Goal: Check status: Check status

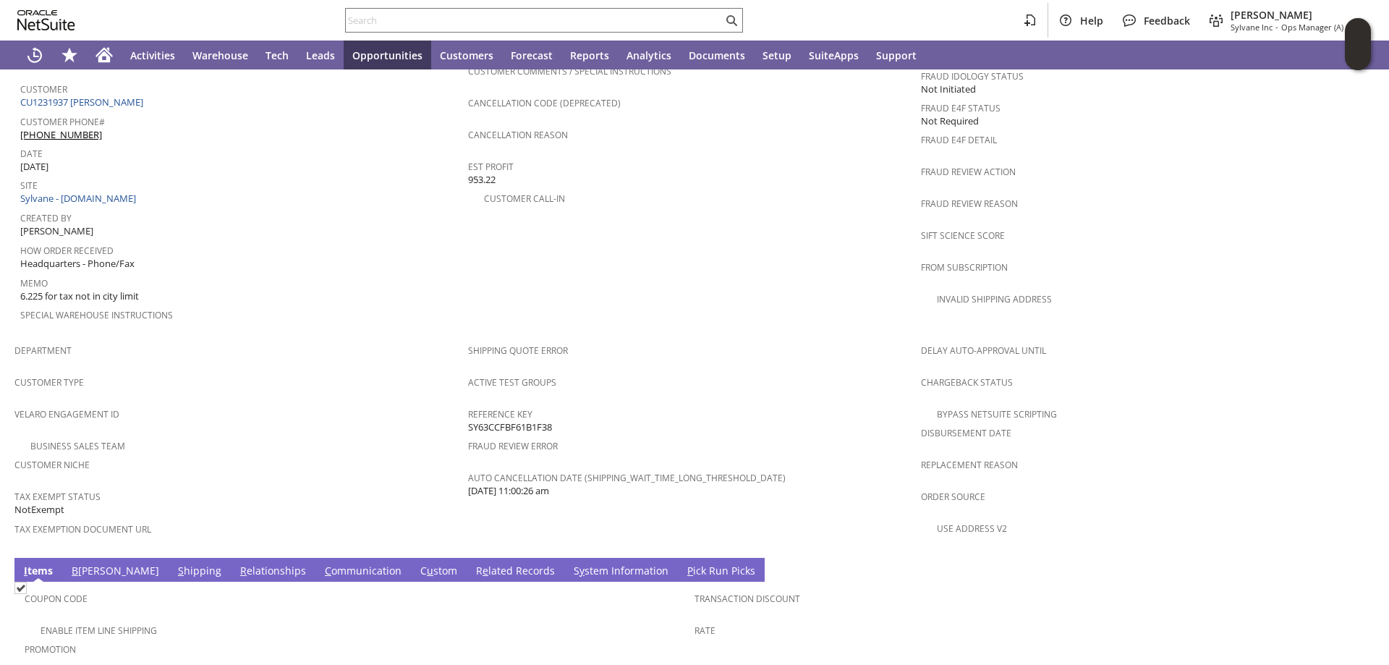
scroll to position [973, 0]
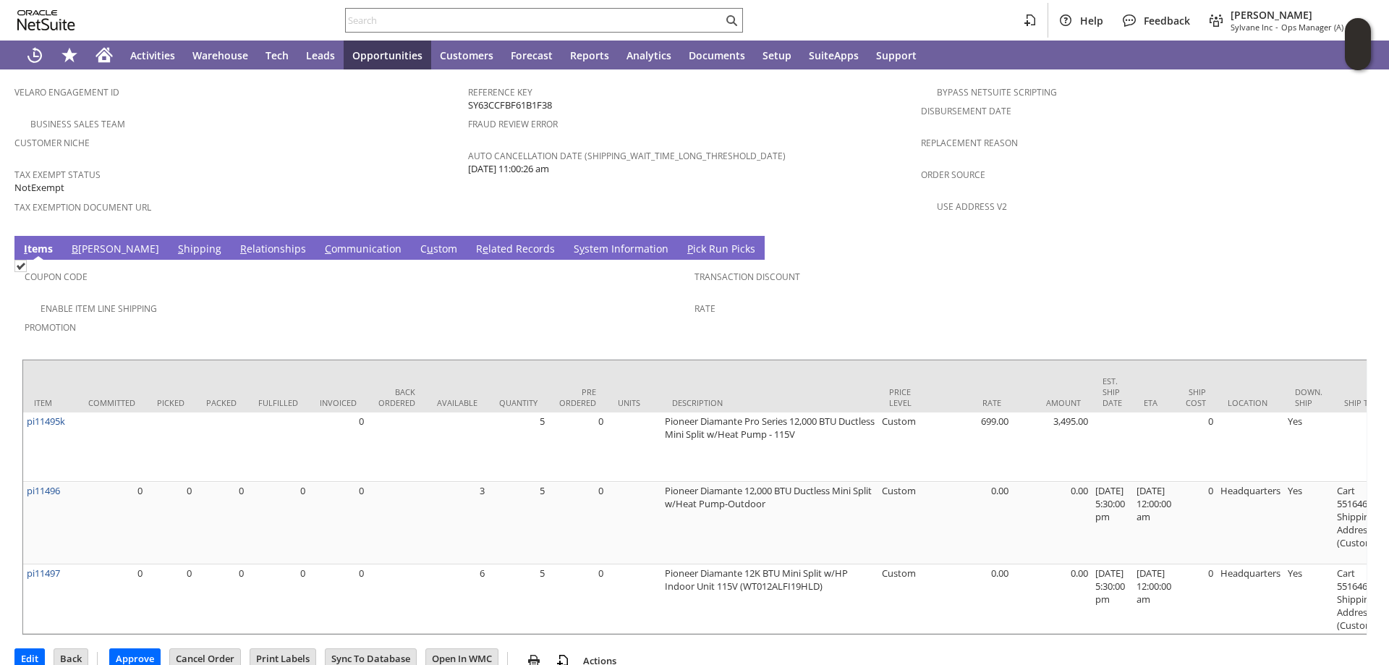
click at [174, 242] on link "S hipping" at bounding box center [199, 250] width 51 height 16
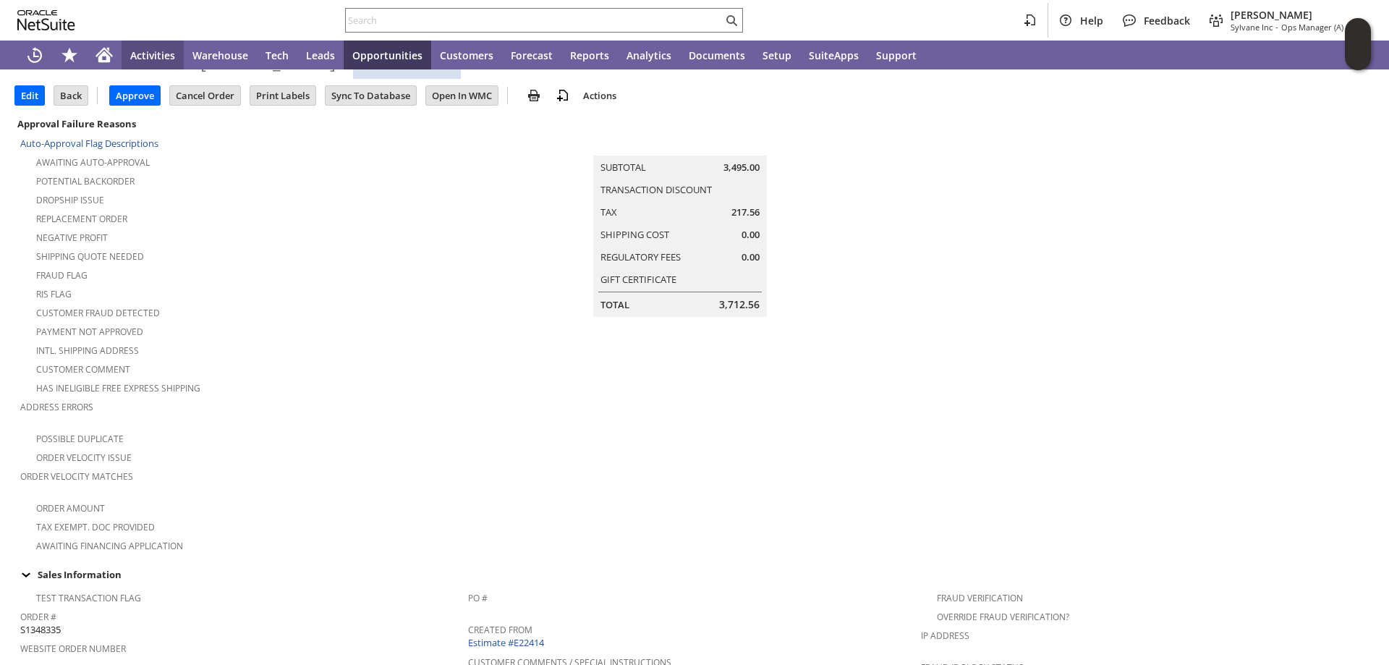
scroll to position [0, 0]
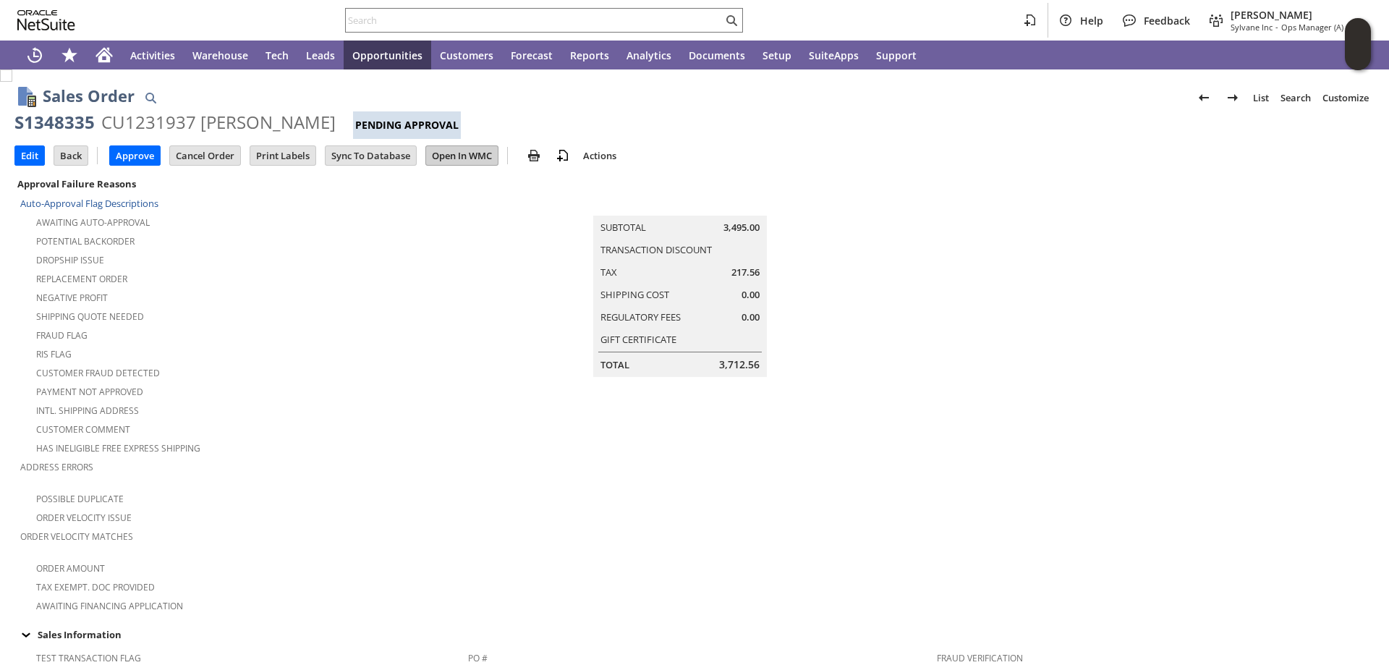
click at [466, 151] on input "Open In WMC" at bounding box center [462, 155] width 72 height 19
click at [25, 150] on input "Edit" at bounding box center [29, 155] width 29 height 19
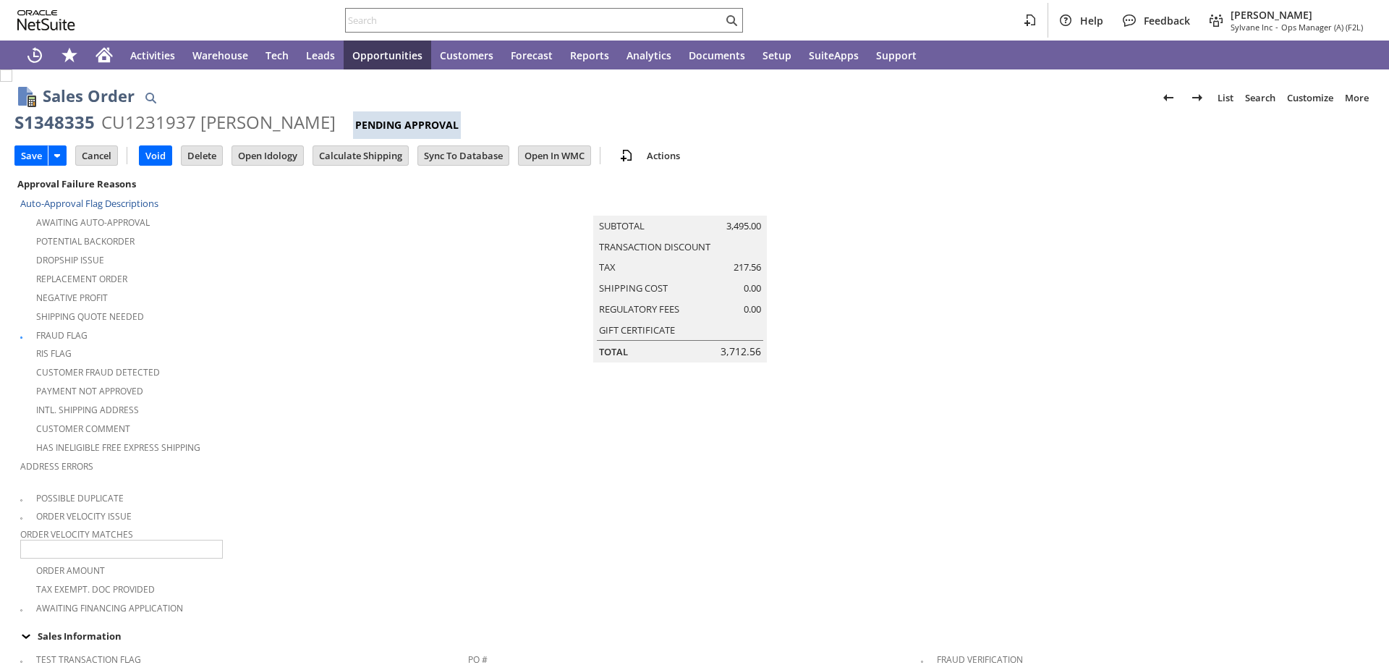
type input "Add"
type input "Copy Previous"
type input "0.00"
type input "OK"
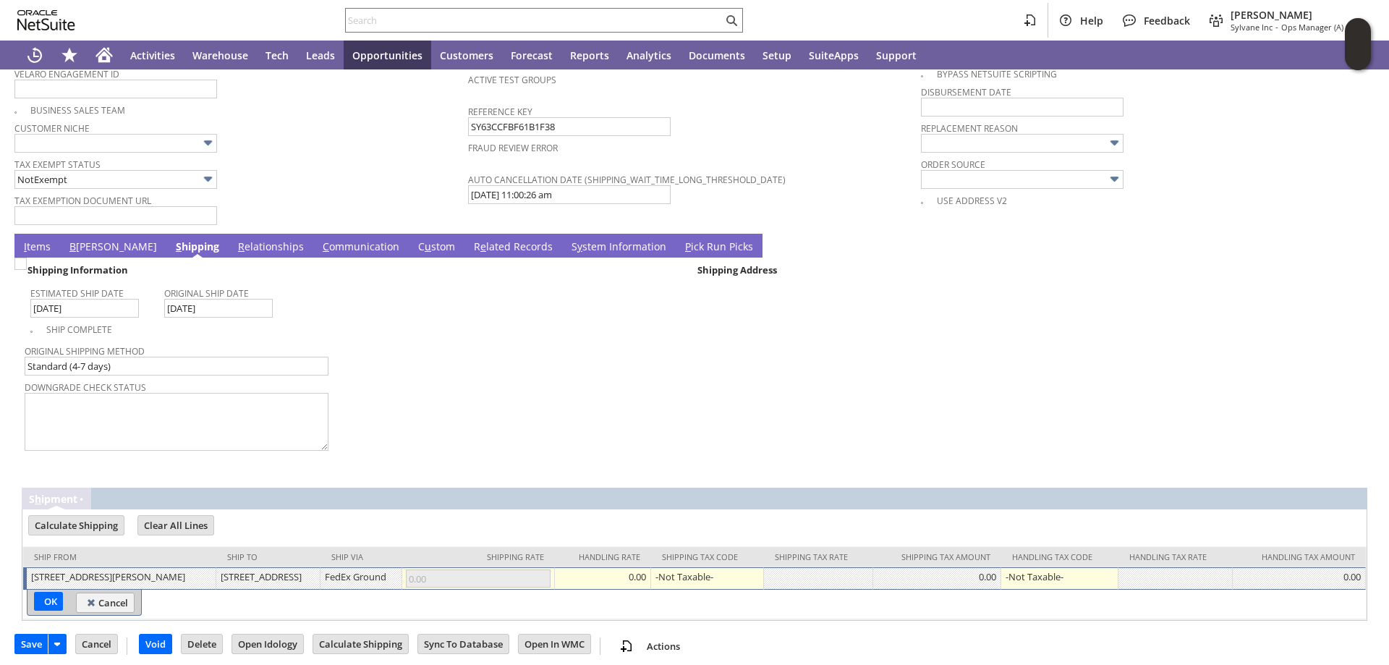
scroll to position [1135, 0]
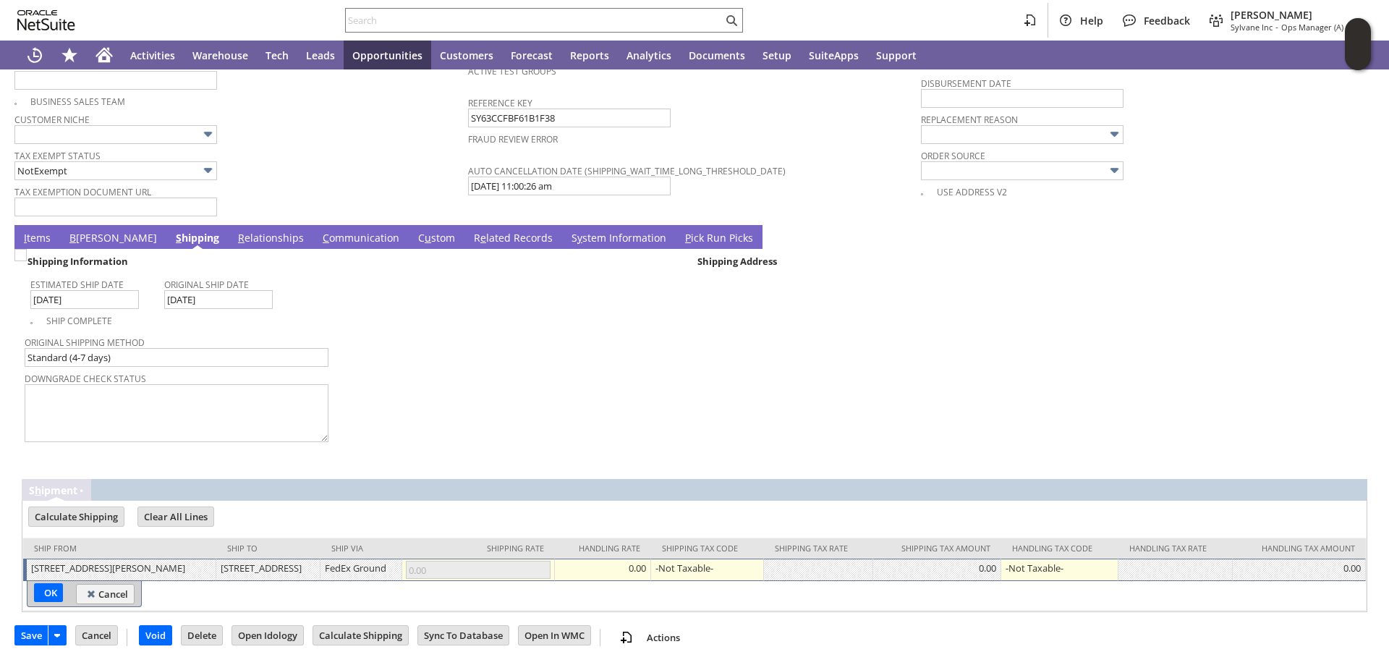
type input "Intelligent Recommendations¹⁰"
click at [30, 231] on link "I tems" at bounding box center [37, 239] width 34 height 16
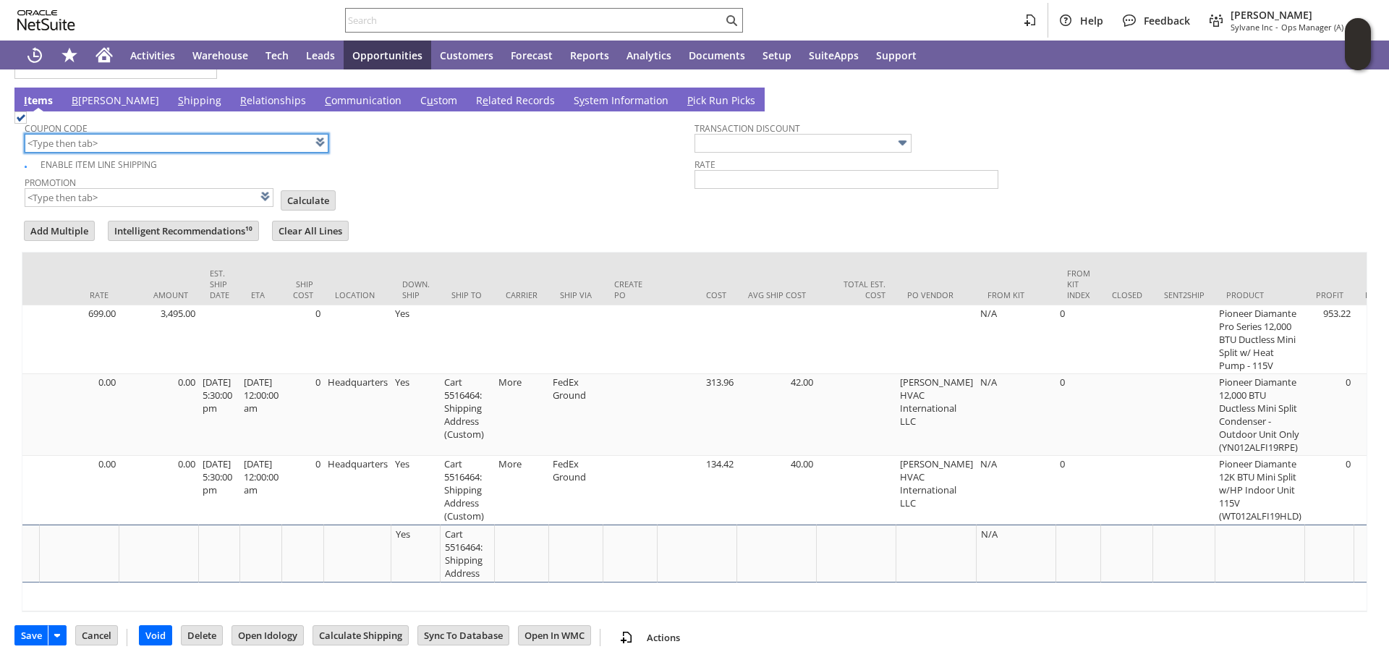
scroll to position [0, 951]
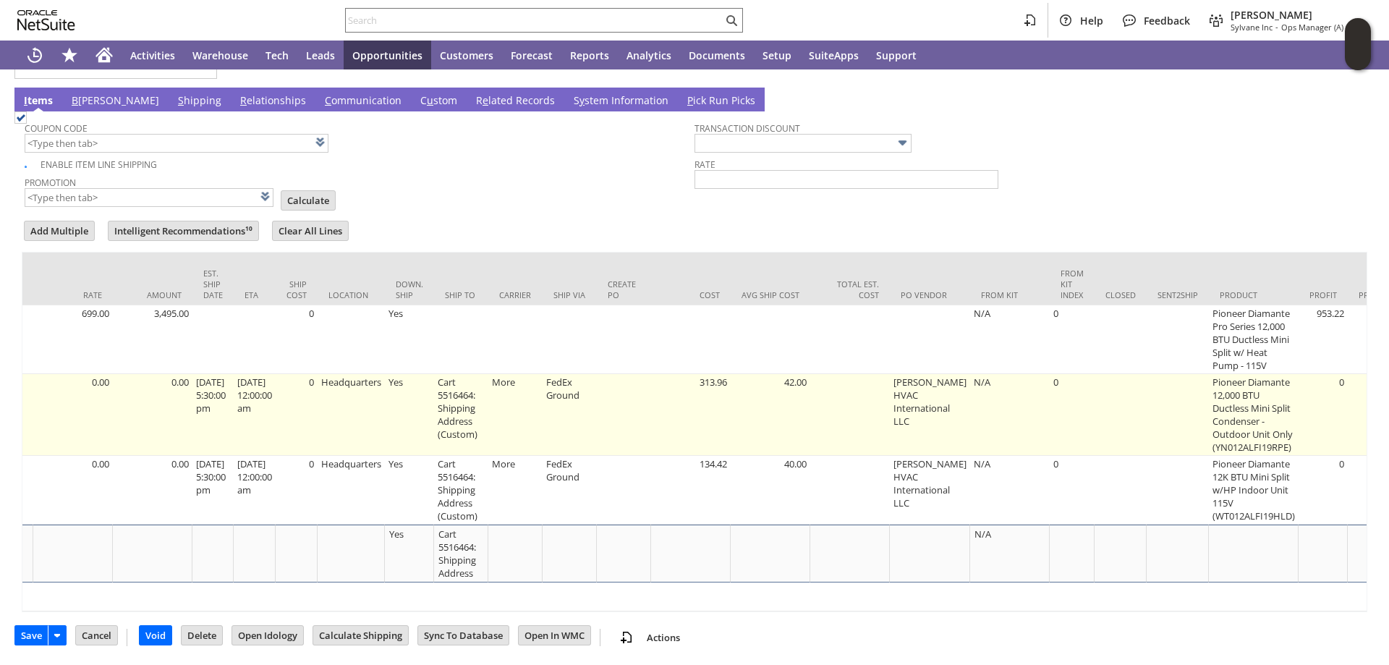
click at [466, 385] on td "Cart 5516464: Shipping Address (Custom)" at bounding box center [461, 415] width 54 height 82
type input "Cart 5516464: Shipping Address (Custom)"
type input "OK"
type input "Make Copy"
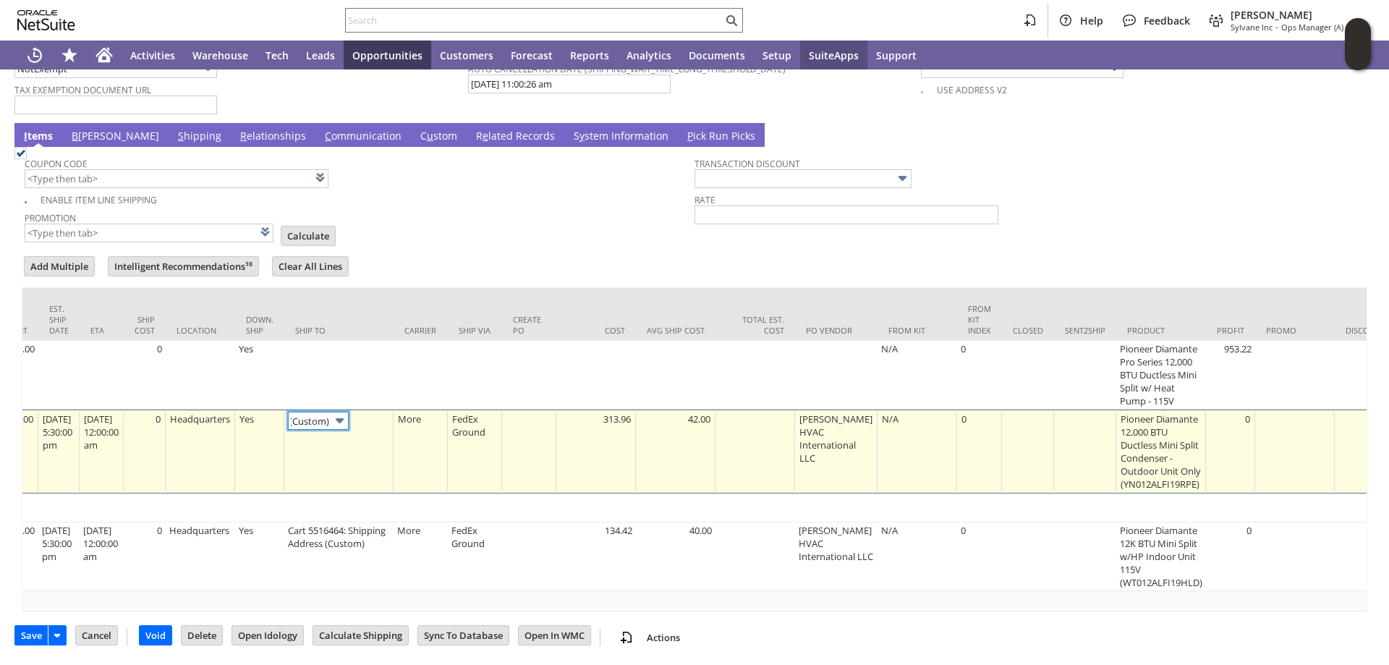
scroll to position [0, 0]
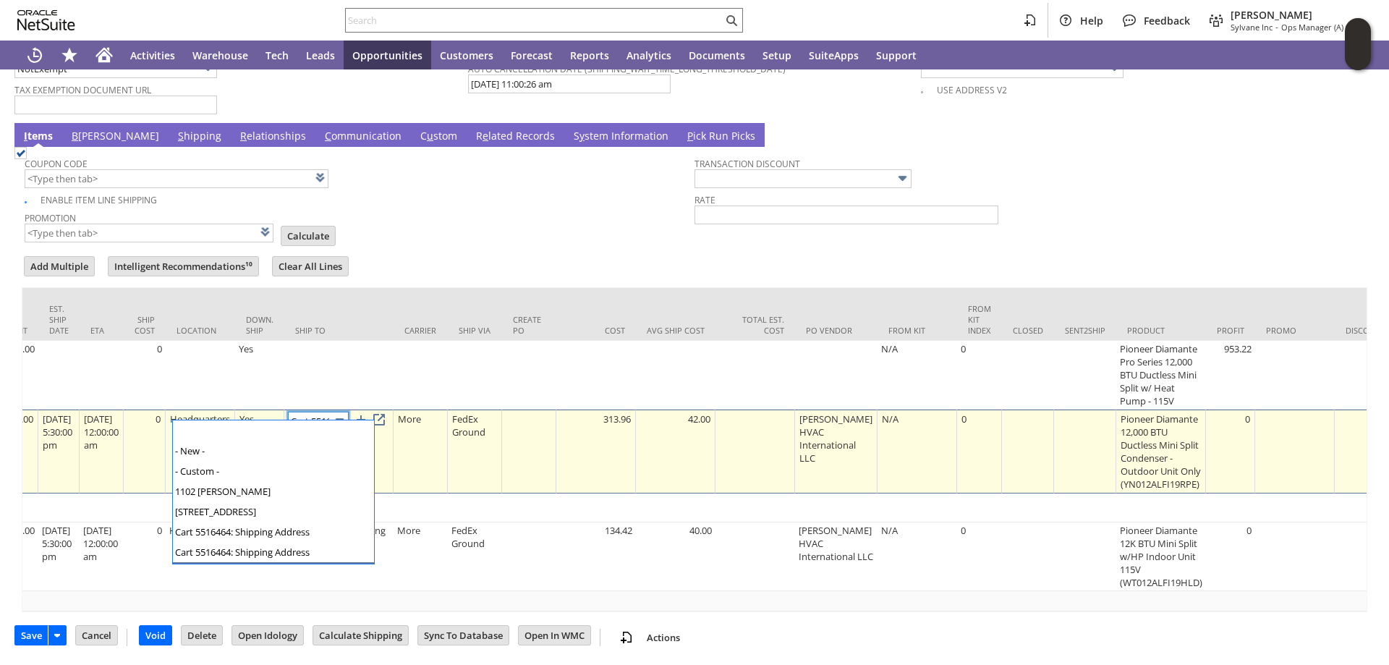
click at [348, 412] on img at bounding box center [339, 420] width 17 height 17
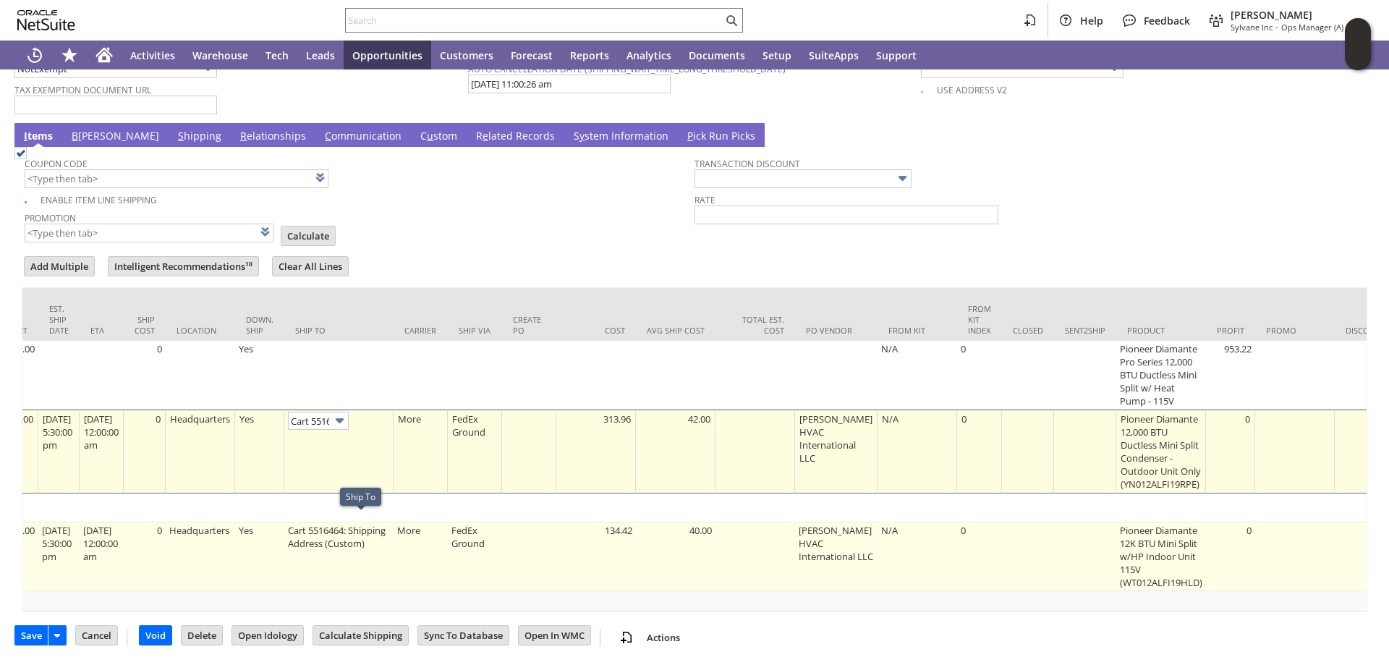
click at [367, 531] on td "Cart 5516464: Shipping Address (Custom)" at bounding box center [338, 556] width 109 height 69
type input "Cart 5516464: Shipping Address (Custom)"
type input "OK"
type input "Make Copy"
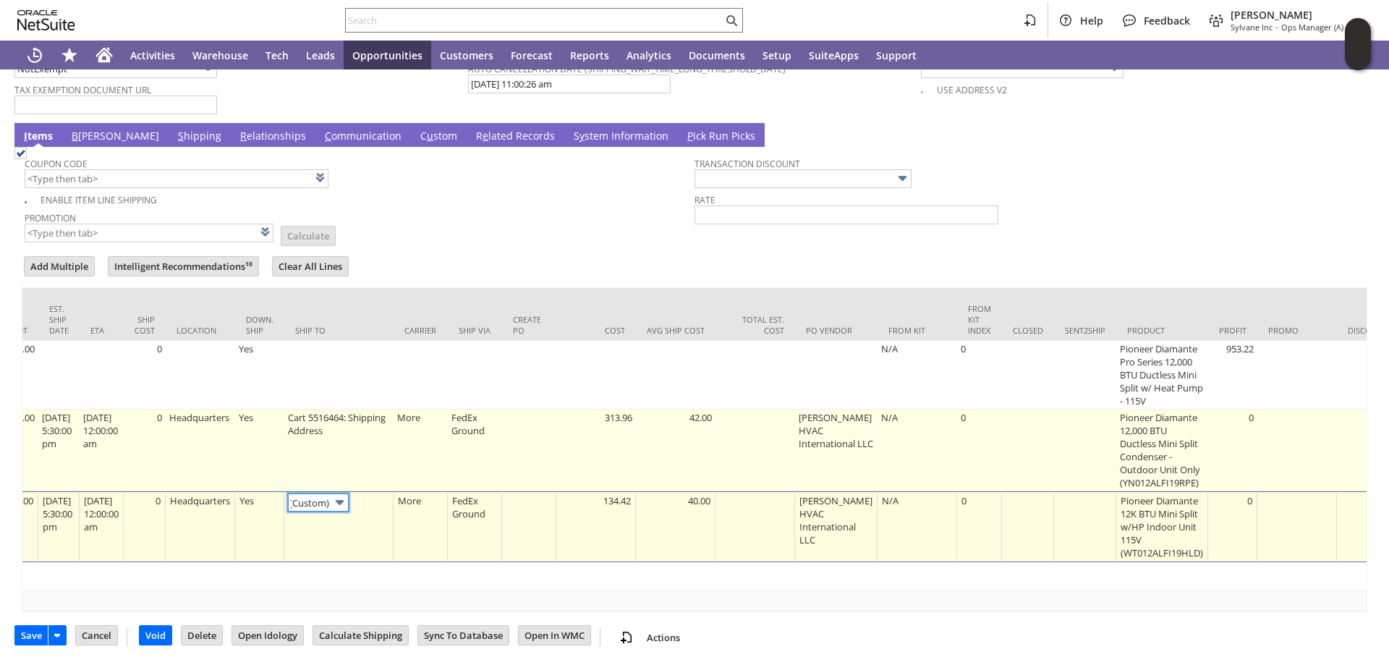
scroll to position [0, 0]
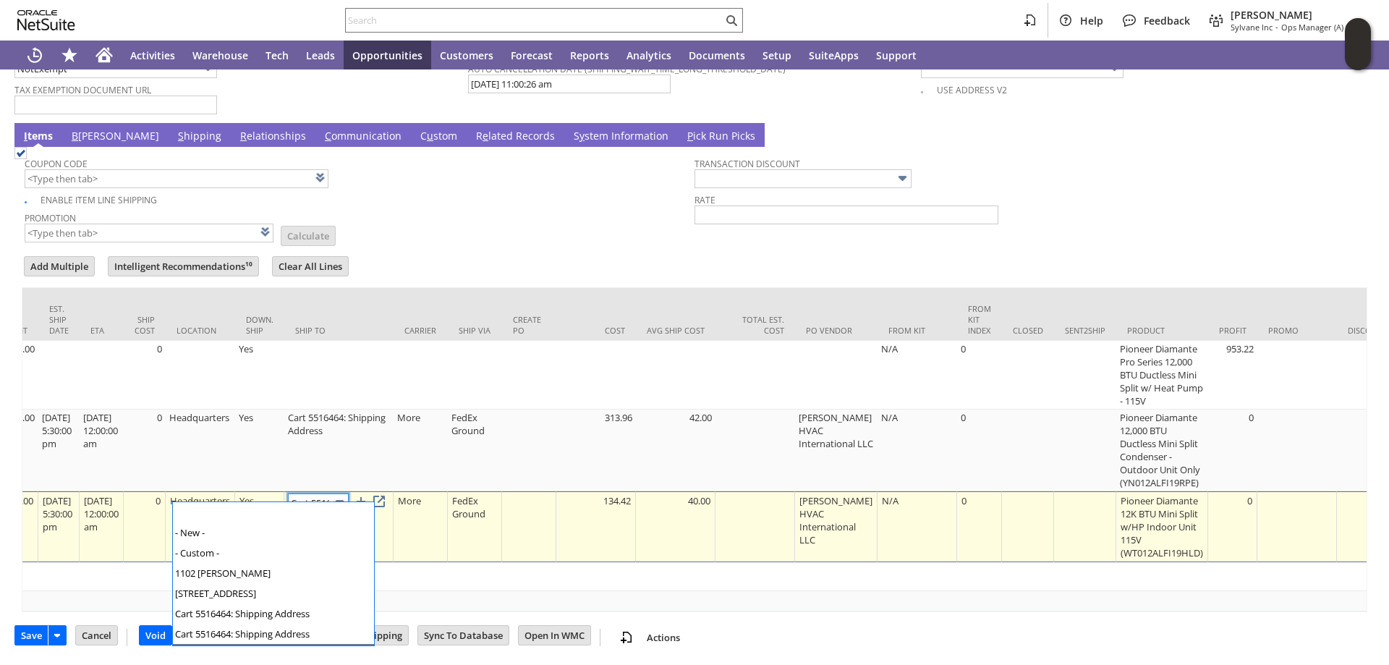
click at [348, 494] on img at bounding box center [339, 502] width 17 height 17
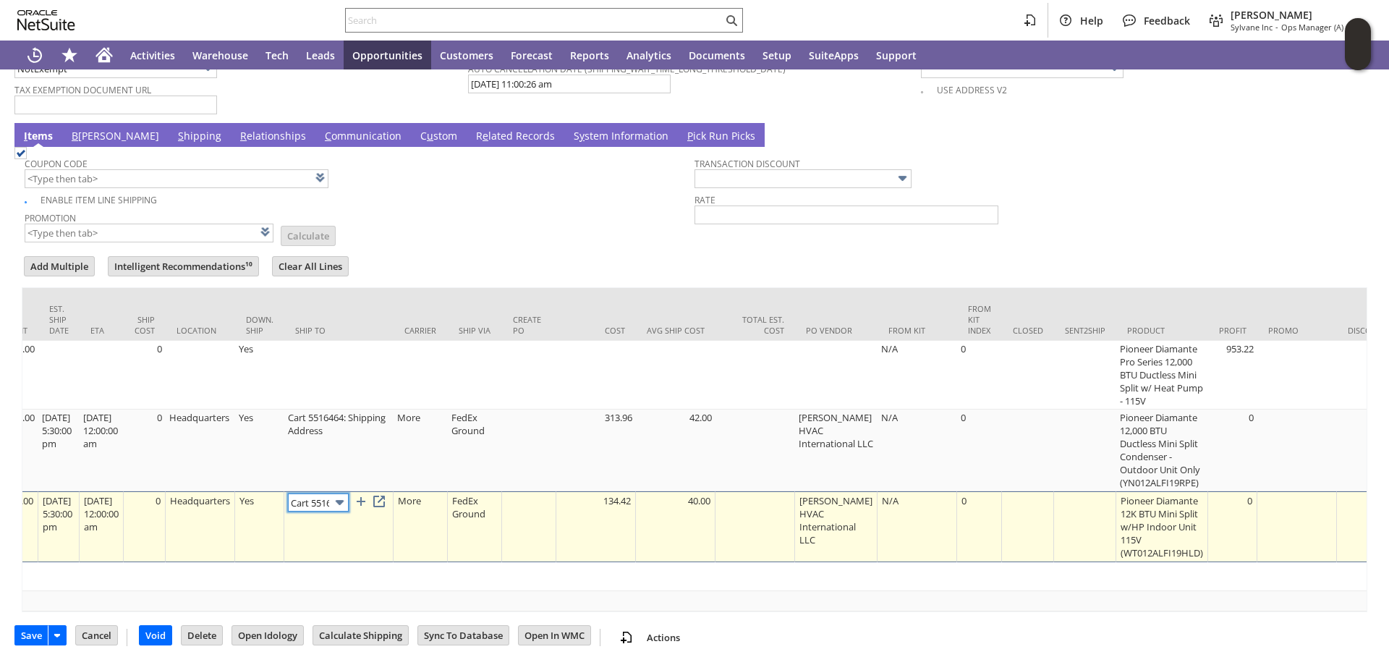
click at [348, 494] on img at bounding box center [339, 502] width 17 height 17
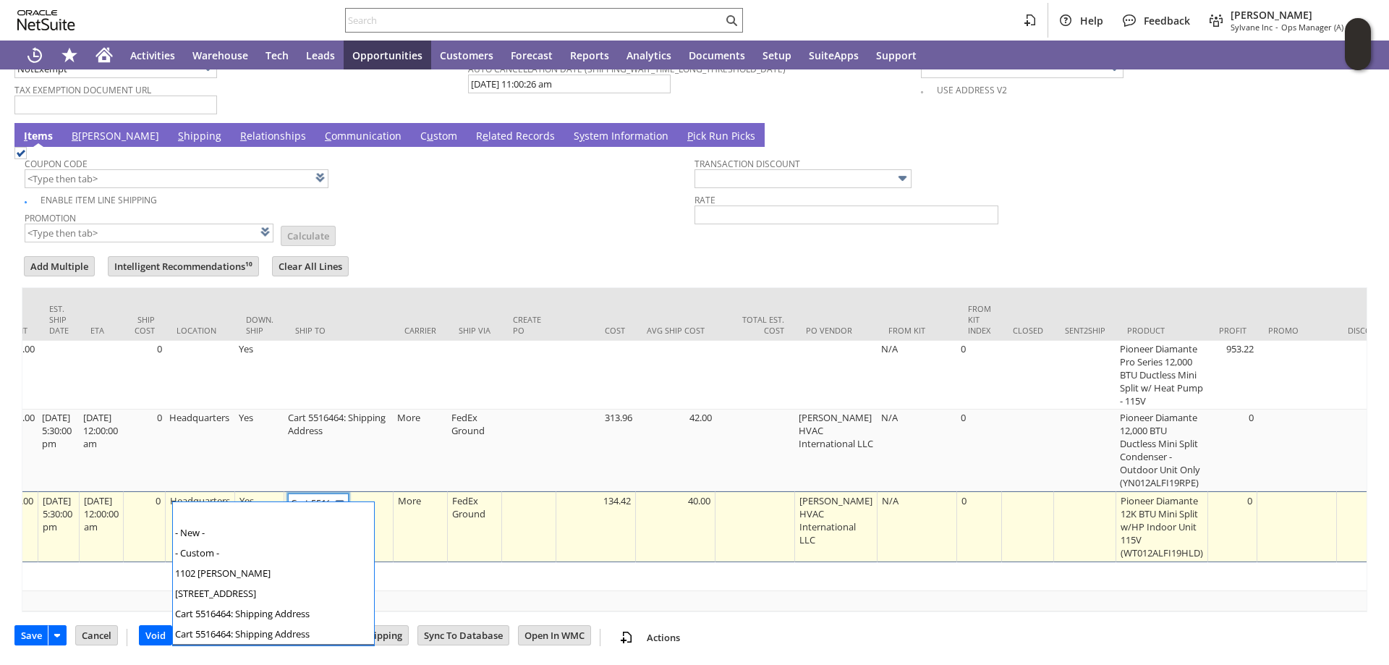
scroll to position [19, 0]
type input "Cart 5516464: Shipping Address"
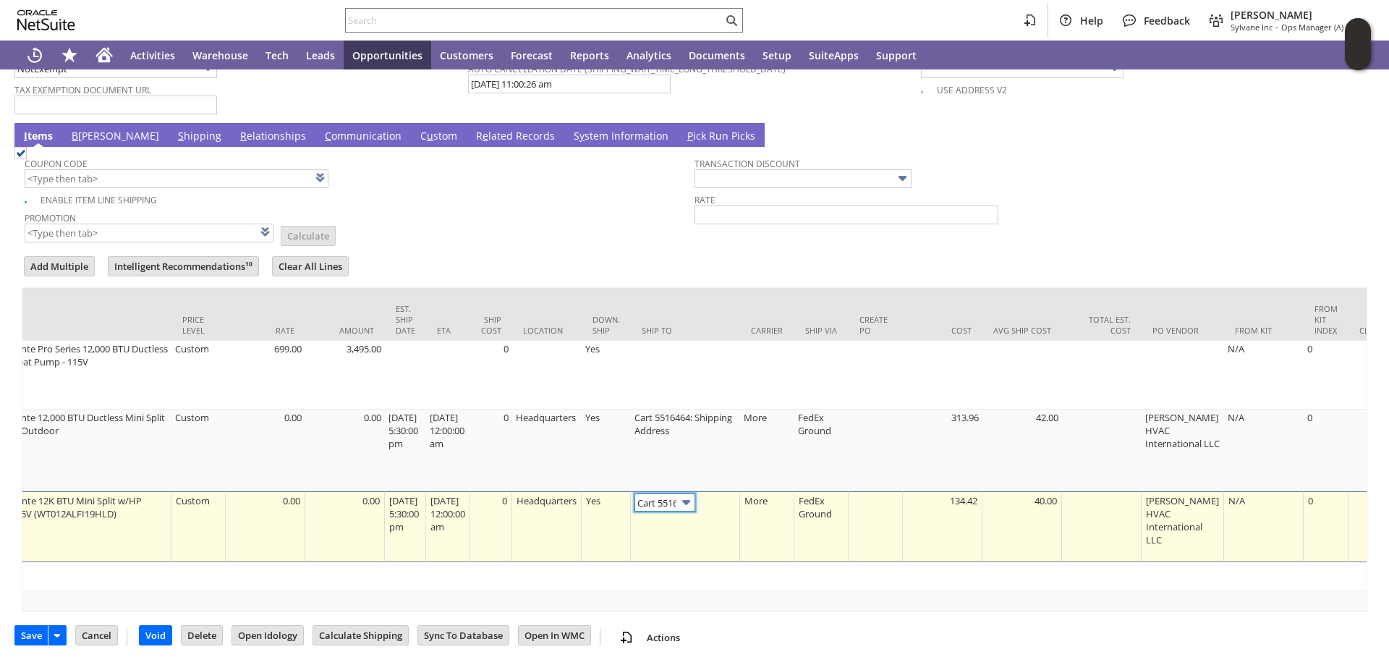
scroll to position [0, 0]
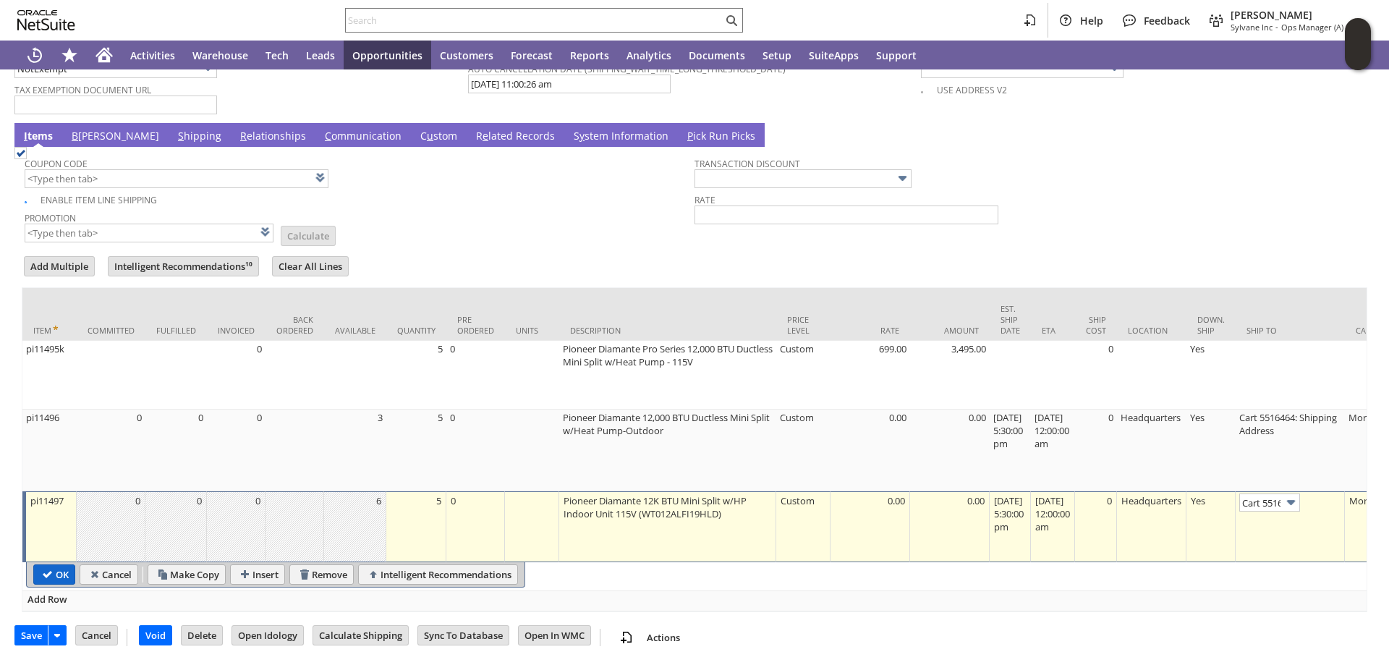
click at [56, 566] on input "OK" at bounding box center [54, 574] width 40 height 19
type input "Add"
type input "Copy Previous"
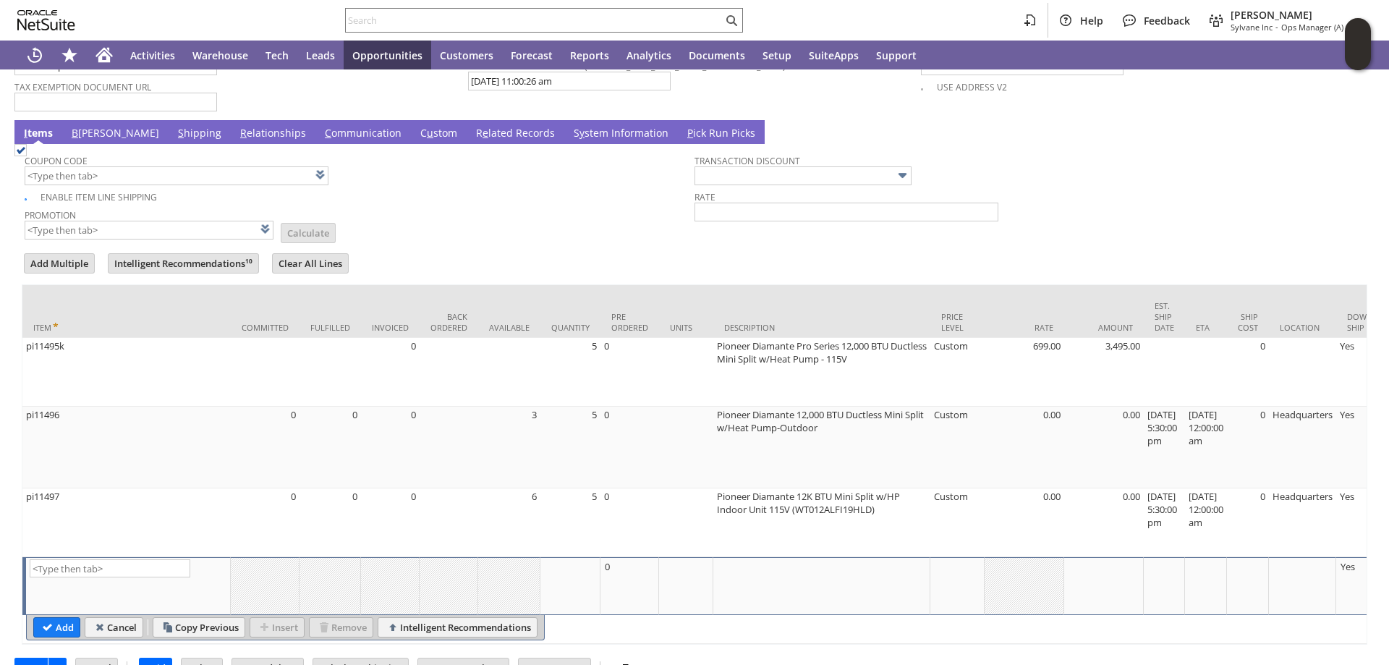
drag, startPoint x: 132, startPoint y: 124, endPoint x: 145, endPoint y: 137, distance: 17.9
click at [174, 126] on link "S hipping" at bounding box center [199, 134] width 51 height 16
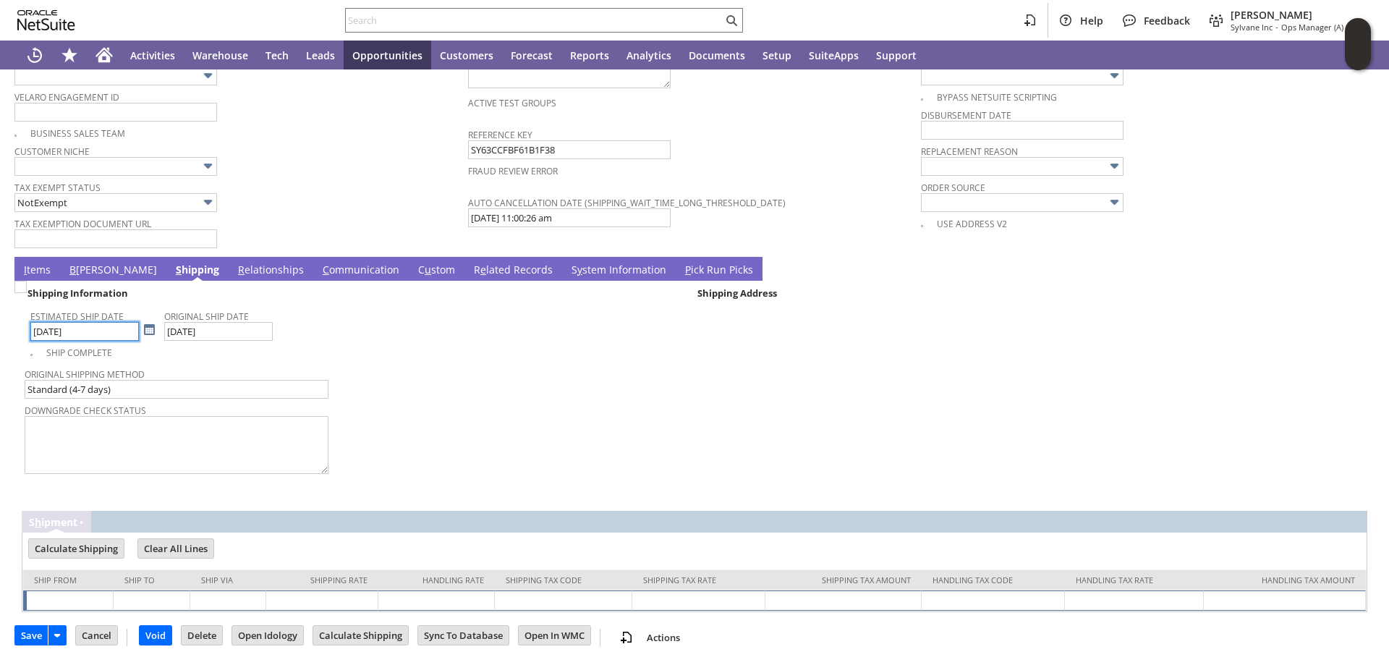
scroll to position [1083, 0]
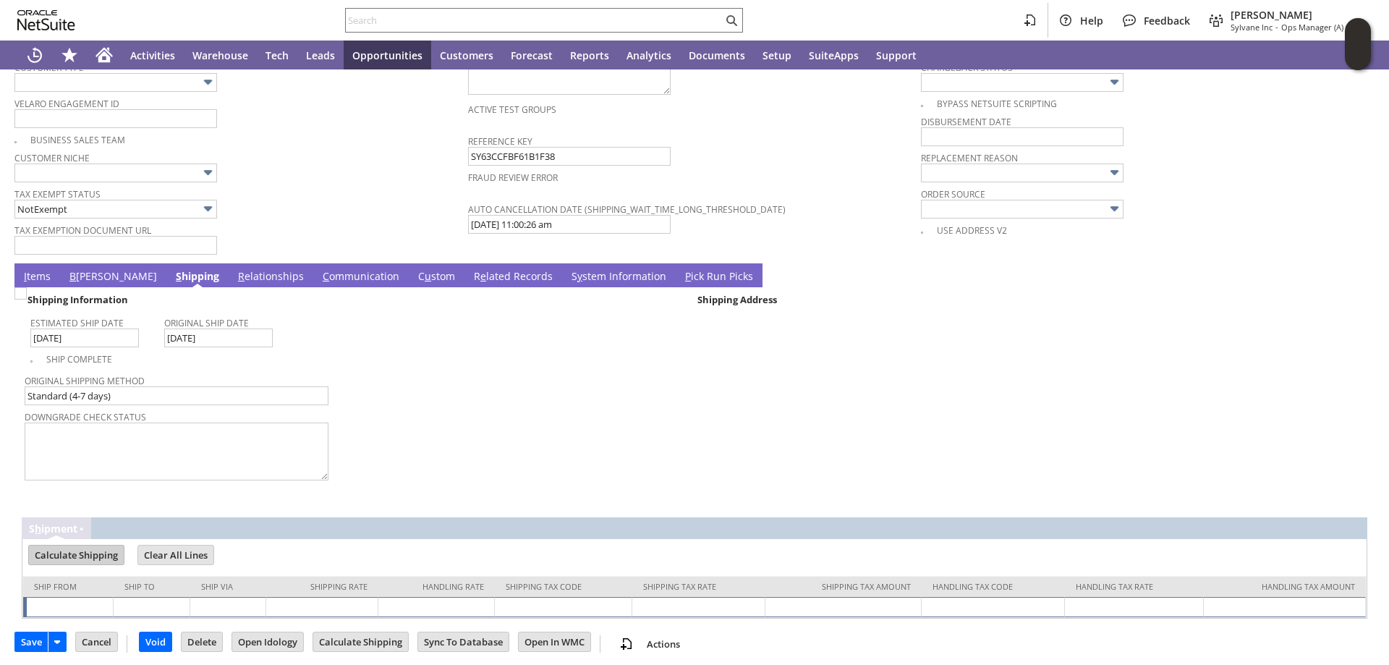
click at [66, 547] on input "Calculate Shipping" at bounding box center [76, 554] width 95 height 19
type input "Add"
type input "Copy Previous"
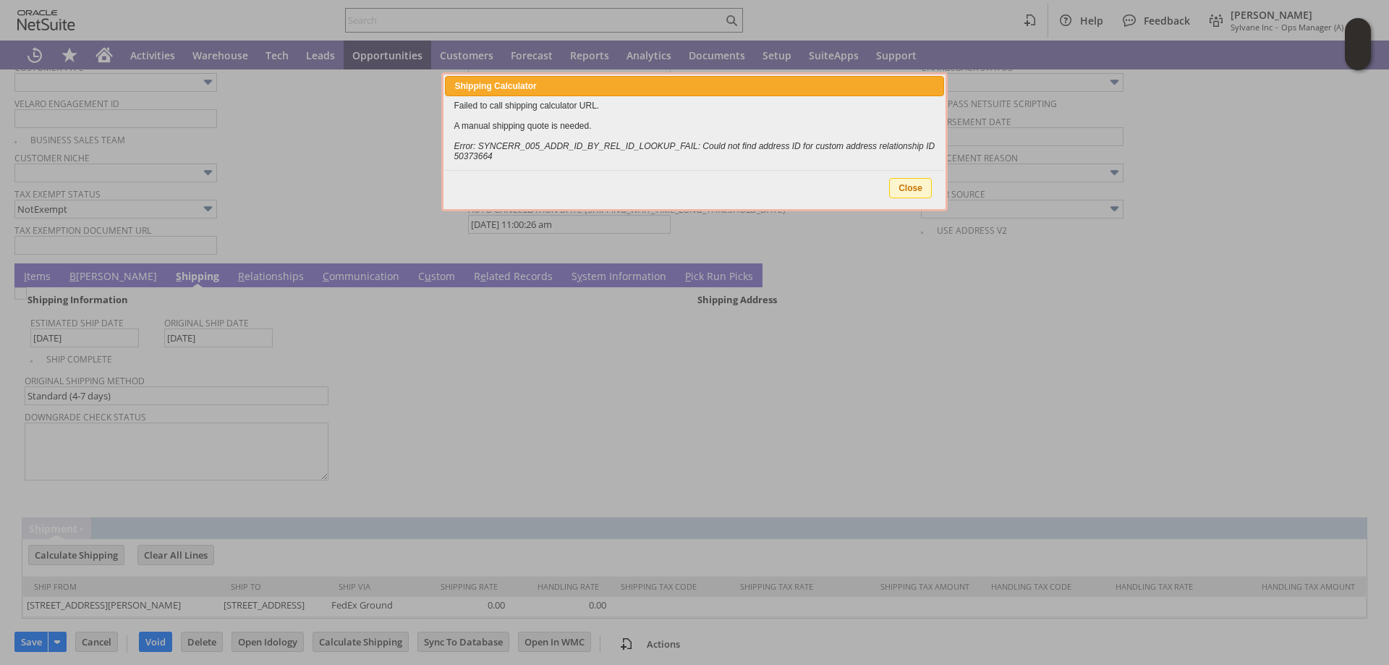
click at [915, 193] on span "Close" at bounding box center [910, 188] width 41 height 19
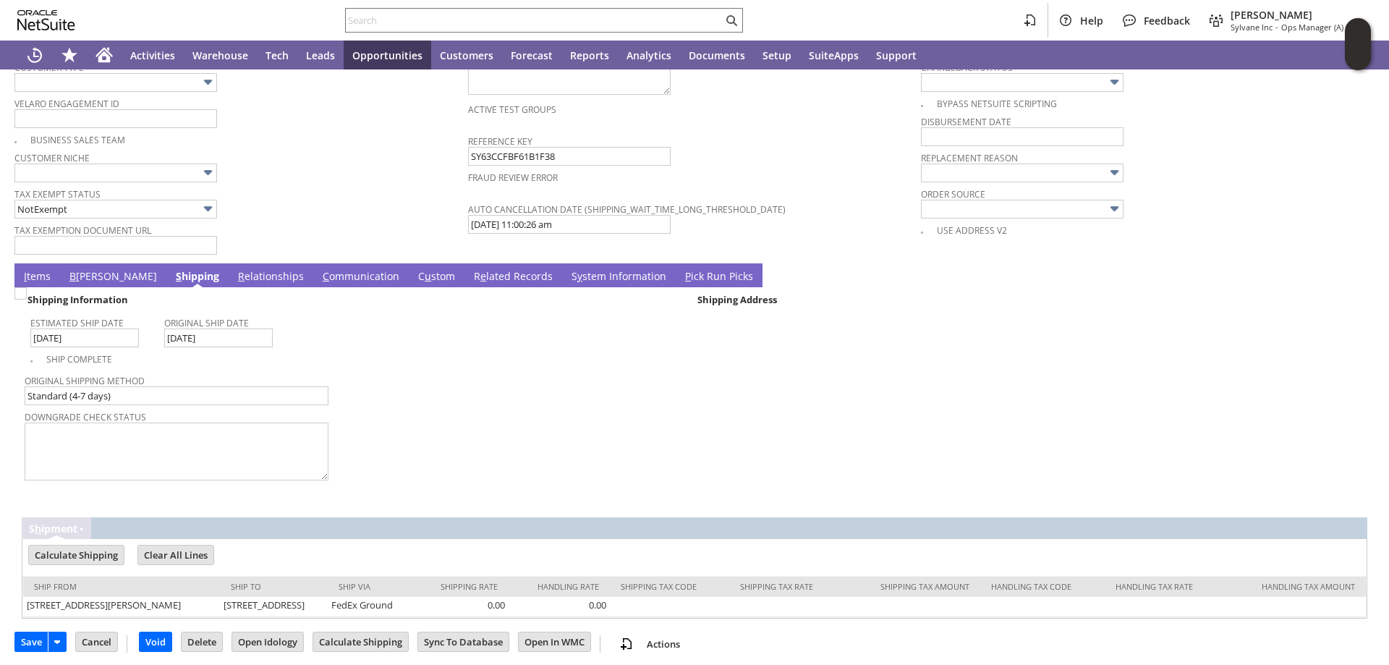
click at [37, 269] on link "I tems" at bounding box center [37, 277] width 34 height 16
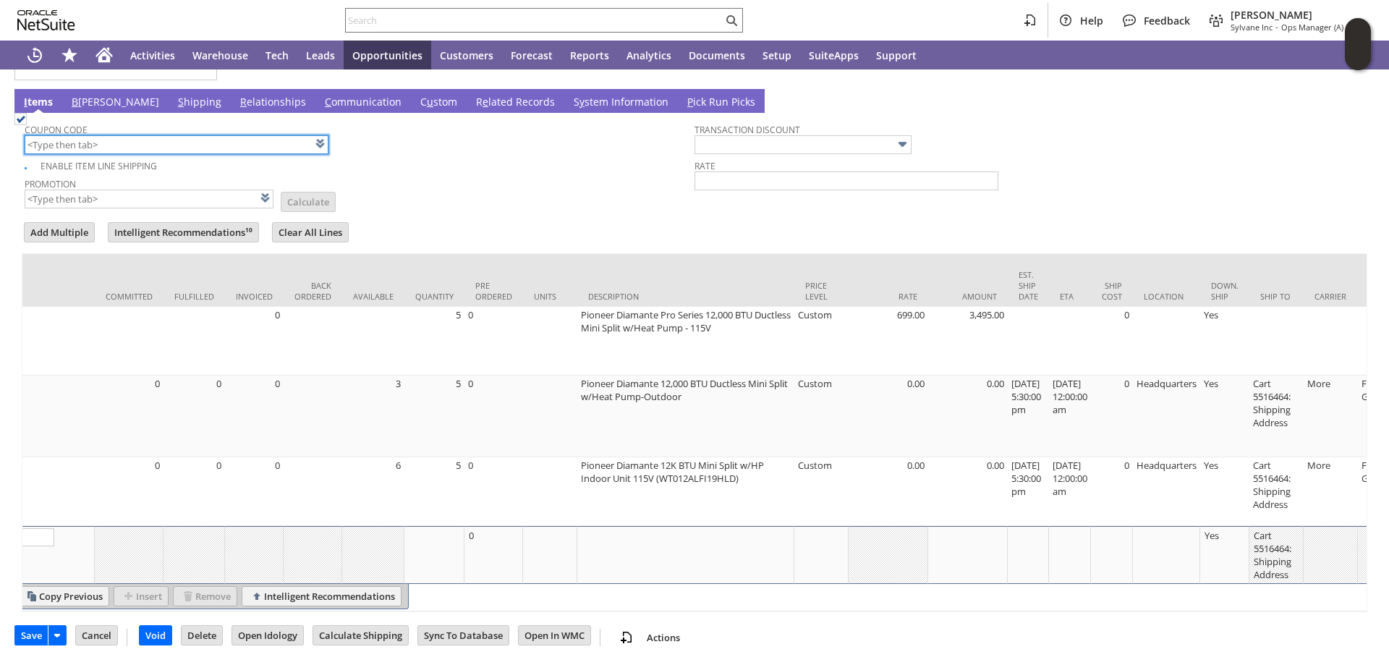
scroll to position [0, 397]
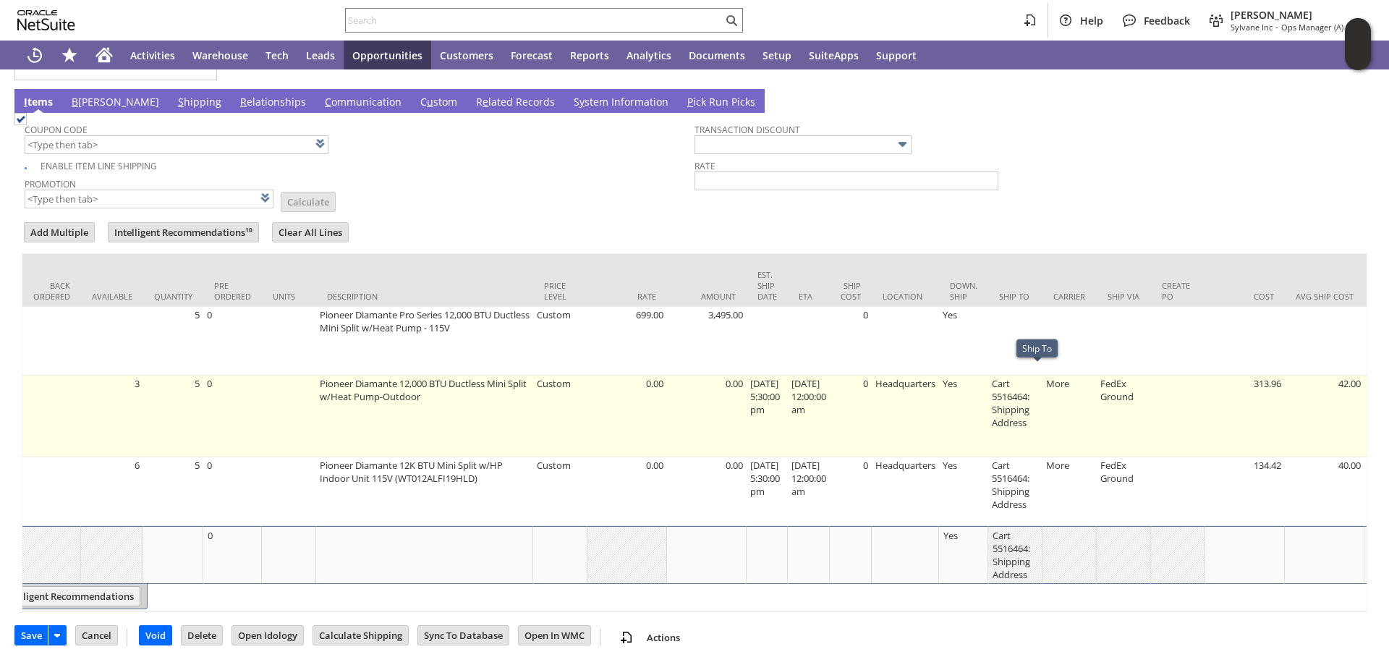
click at [1021, 381] on td "Cart 5516464: Shipping Address" at bounding box center [1015, 416] width 54 height 82
type input "Cart 5516464: Shipping Address"
type input "OK"
type input "Make Copy"
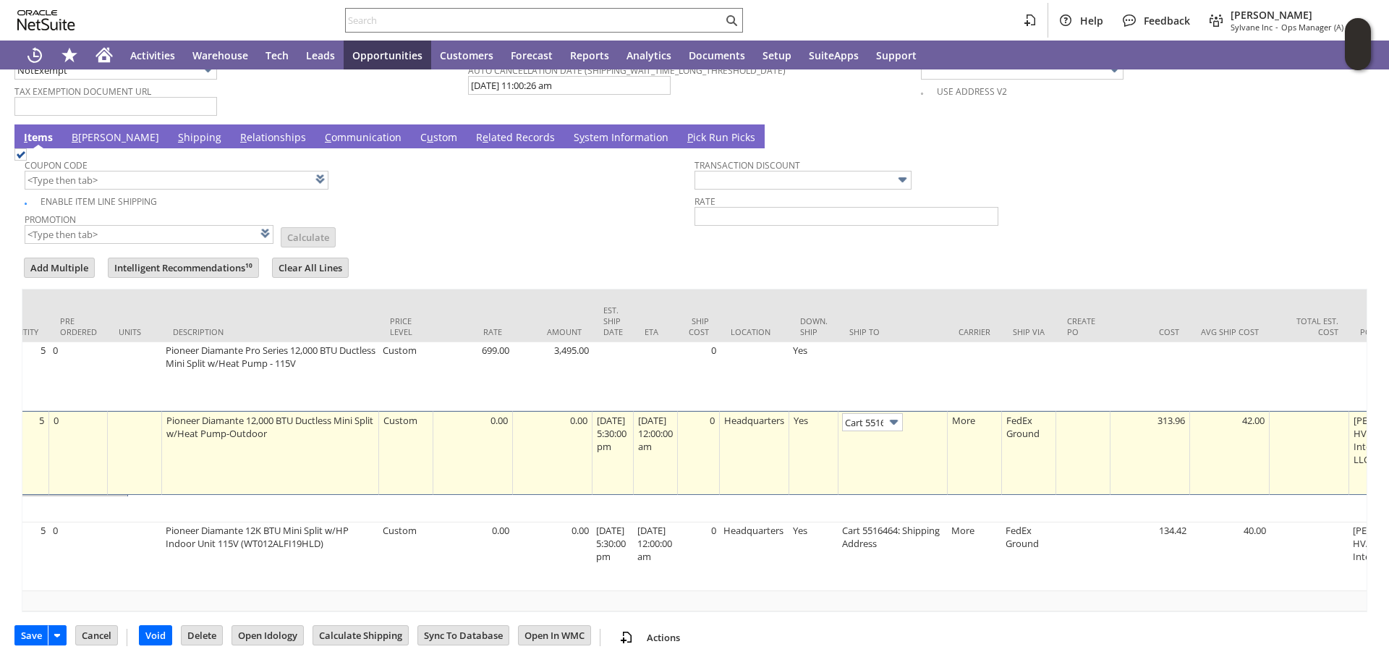
scroll to position [0, 97]
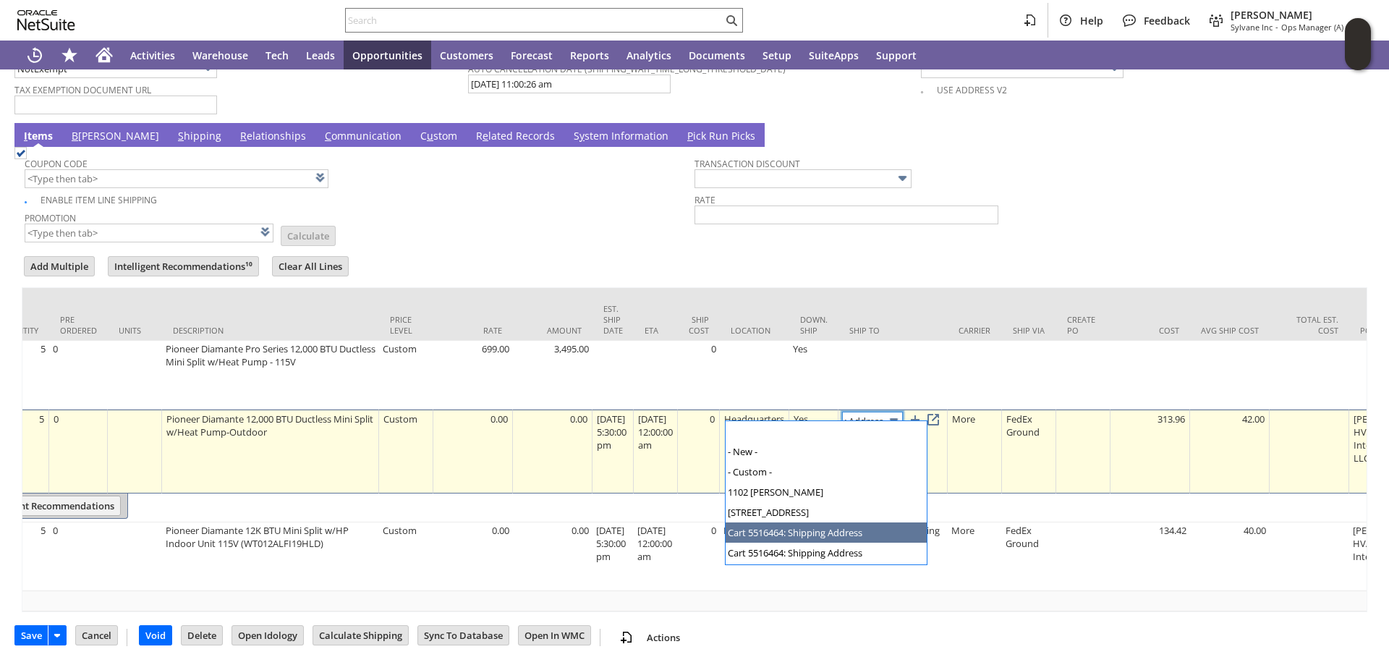
click at [902, 412] on img at bounding box center [893, 420] width 17 height 17
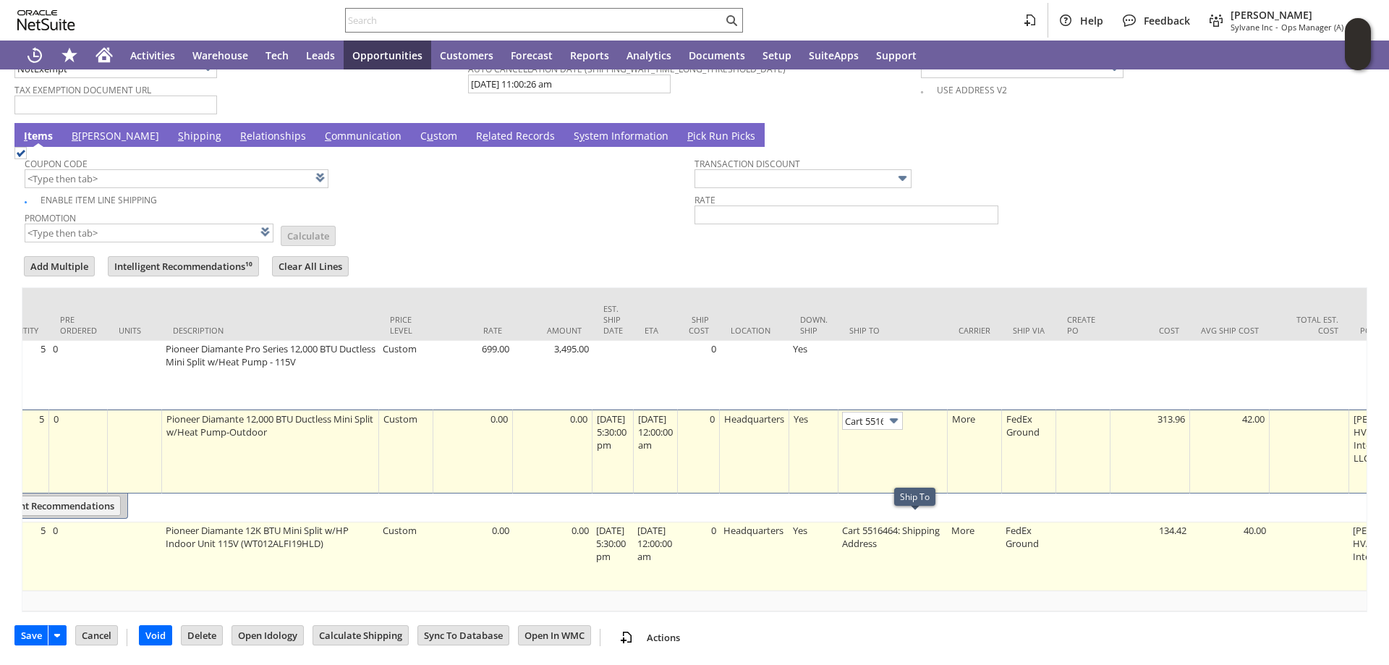
click at [887, 522] on td "Cart 5516464: Shipping Address" at bounding box center [892, 556] width 109 height 69
type input "Cart 5516464: Shipping Address"
type input "OK"
type input "Make Copy"
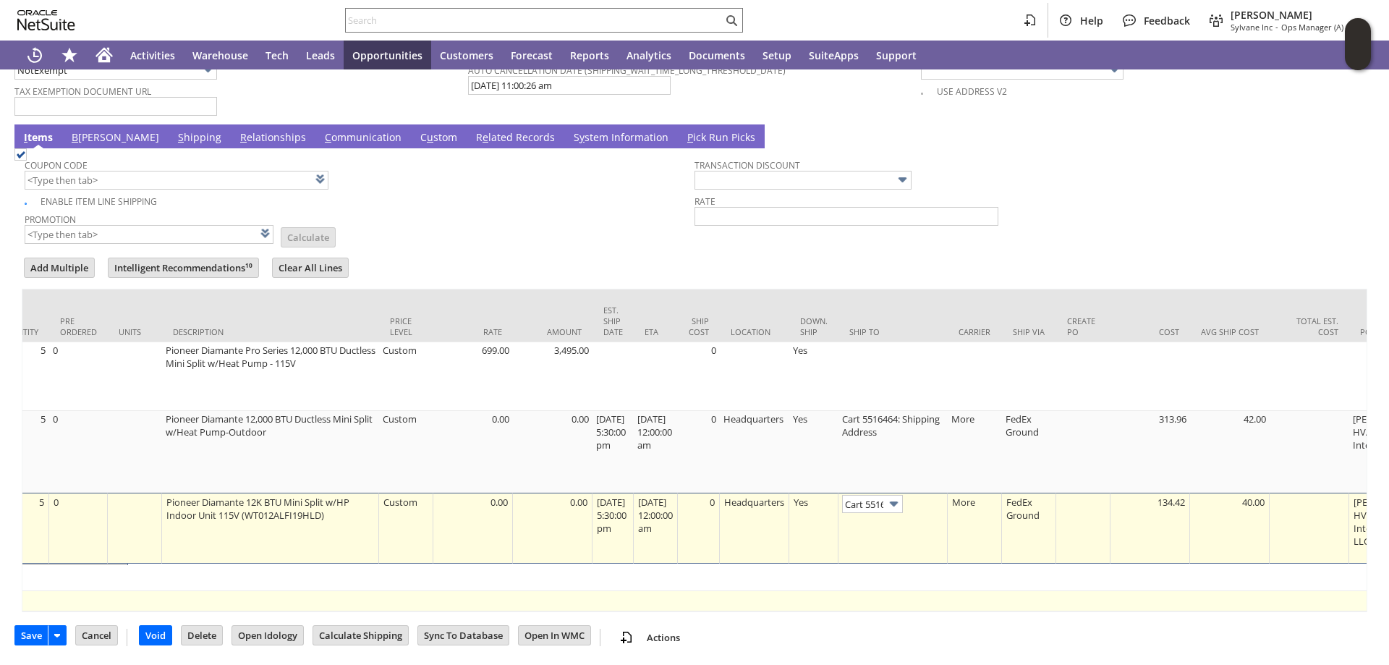
scroll to position [0, 97]
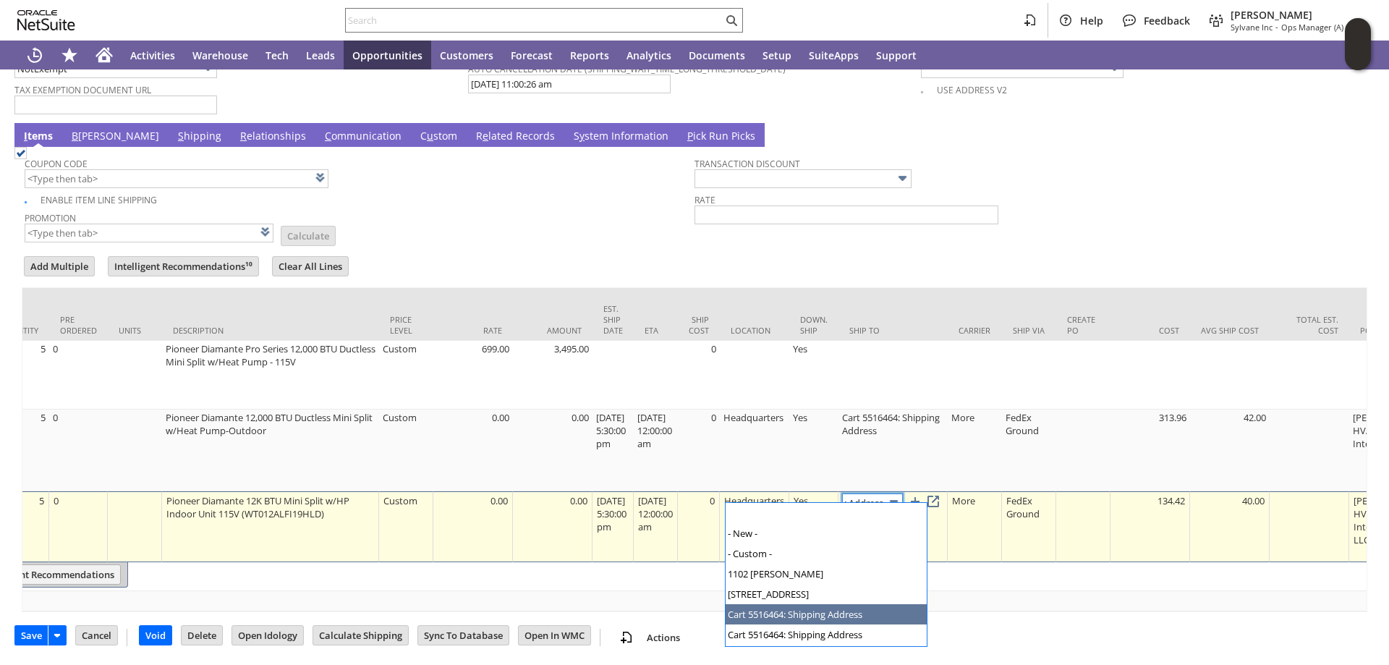
click at [902, 494] on img at bounding box center [893, 502] width 17 height 17
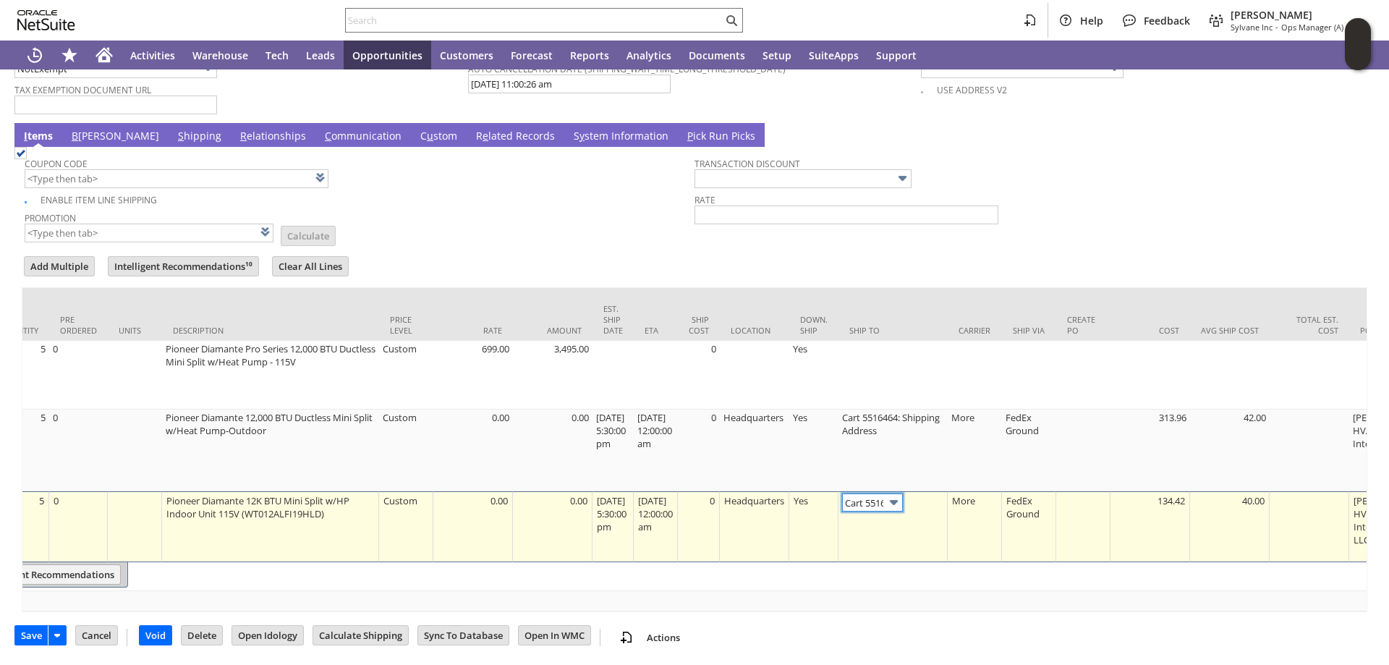
scroll to position [0, 0]
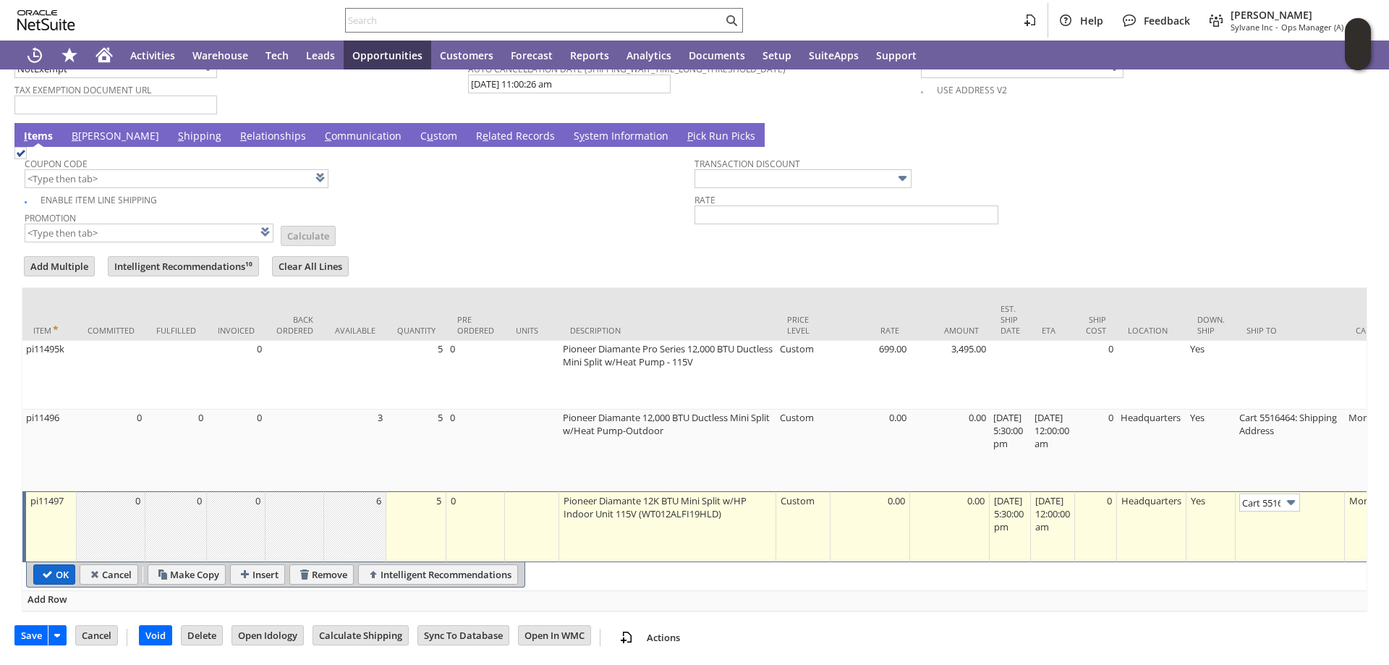
click at [59, 566] on input "OK" at bounding box center [54, 574] width 40 height 19
type input "Add"
type input "Copy Previous"
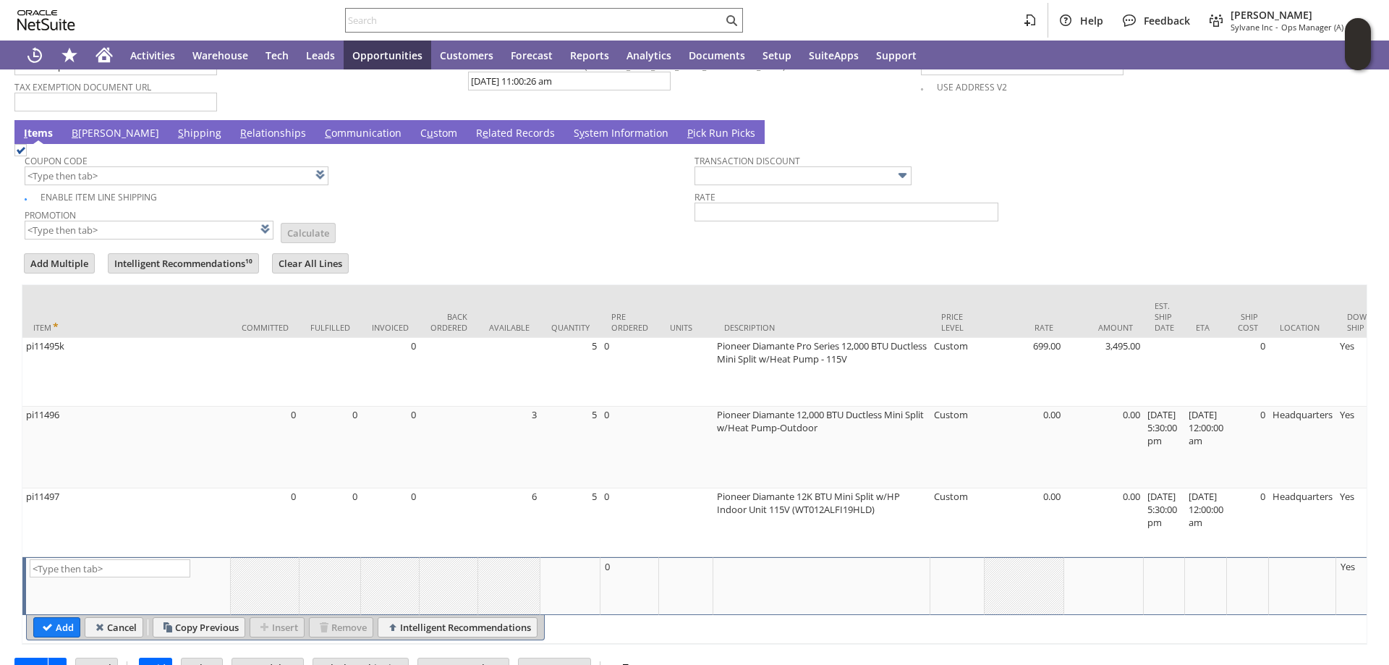
click at [174, 126] on link "S hipping" at bounding box center [199, 134] width 51 height 16
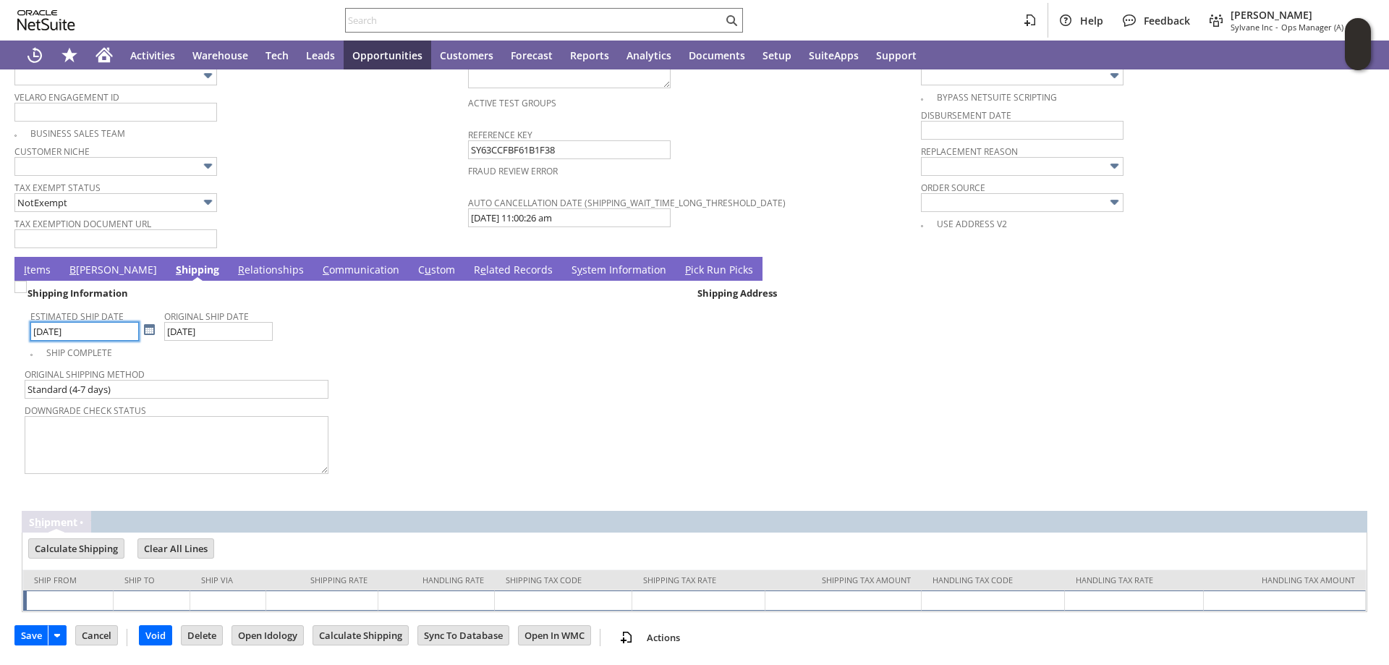
scroll to position [1083, 0]
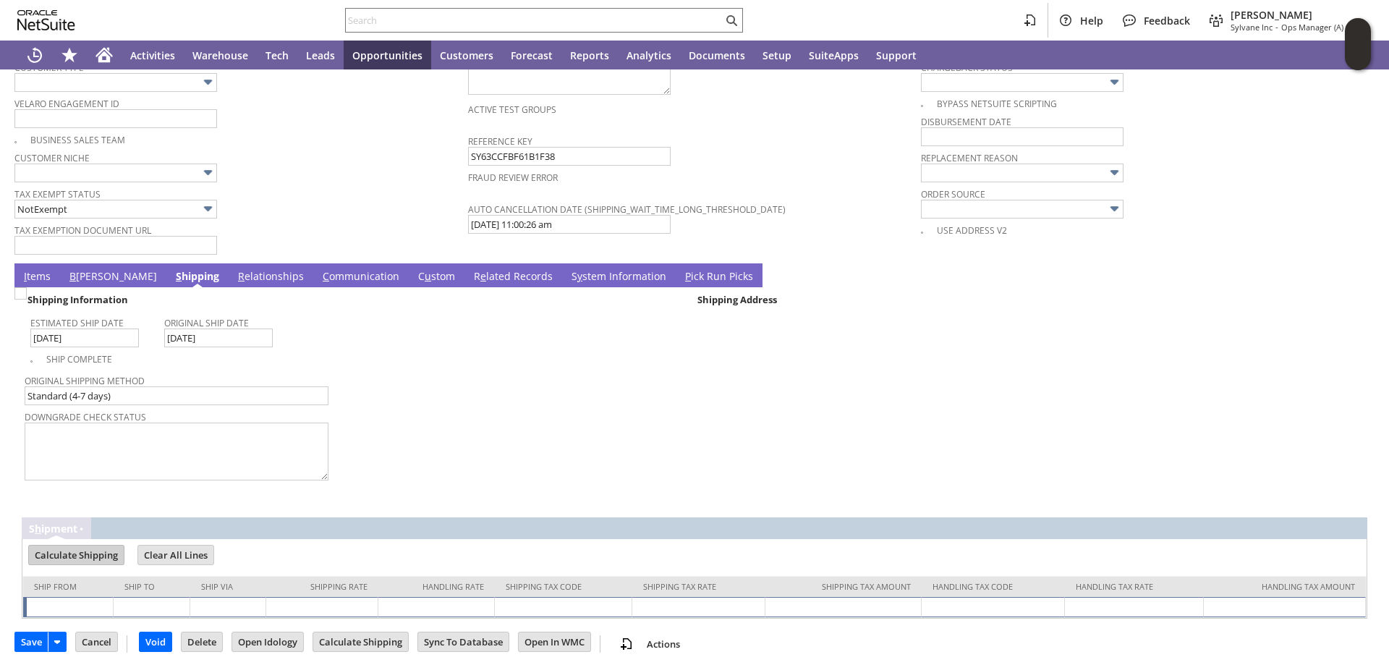
click at [68, 549] on input "Calculate Shipping" at bounding box center [76, 554] width 95 height 19
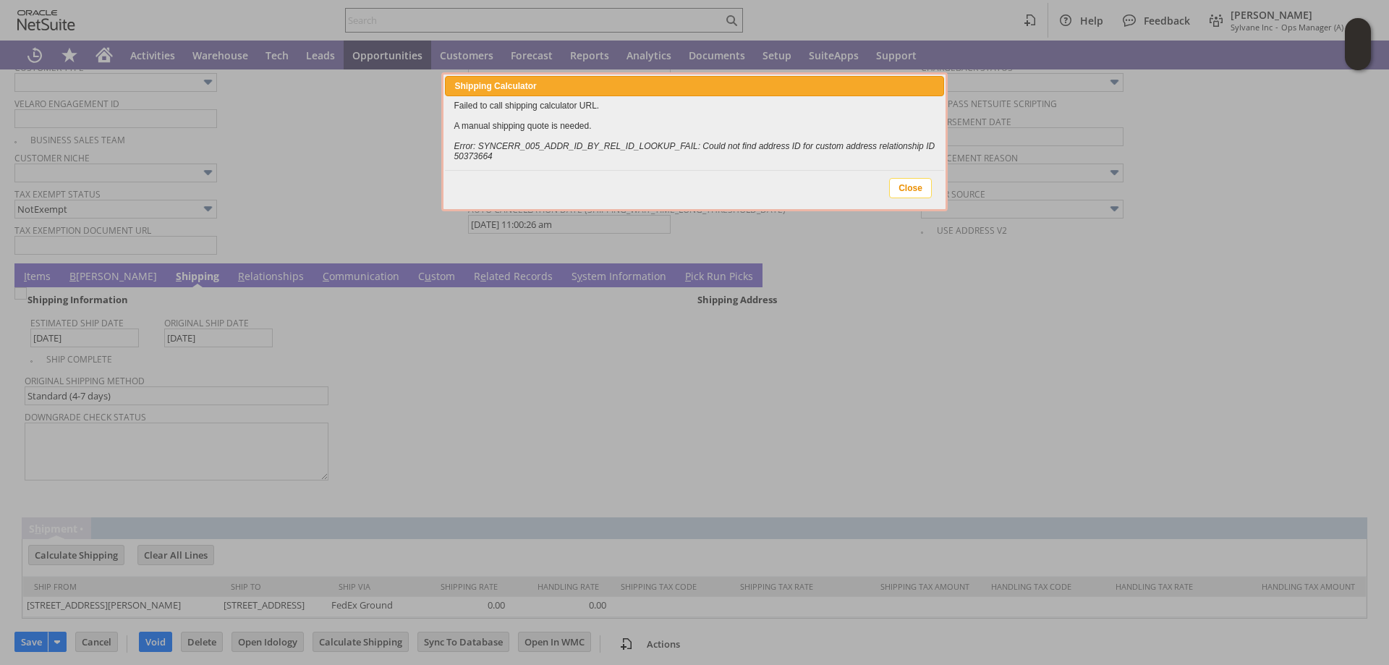
drag, startPoint x: 908, startPoint y: 184, endPoint x: 522, endPoint y: 47, distance: 409.9
click at [902, 182] on span "Close" at bounding box center [910, 188] width 41 height 19
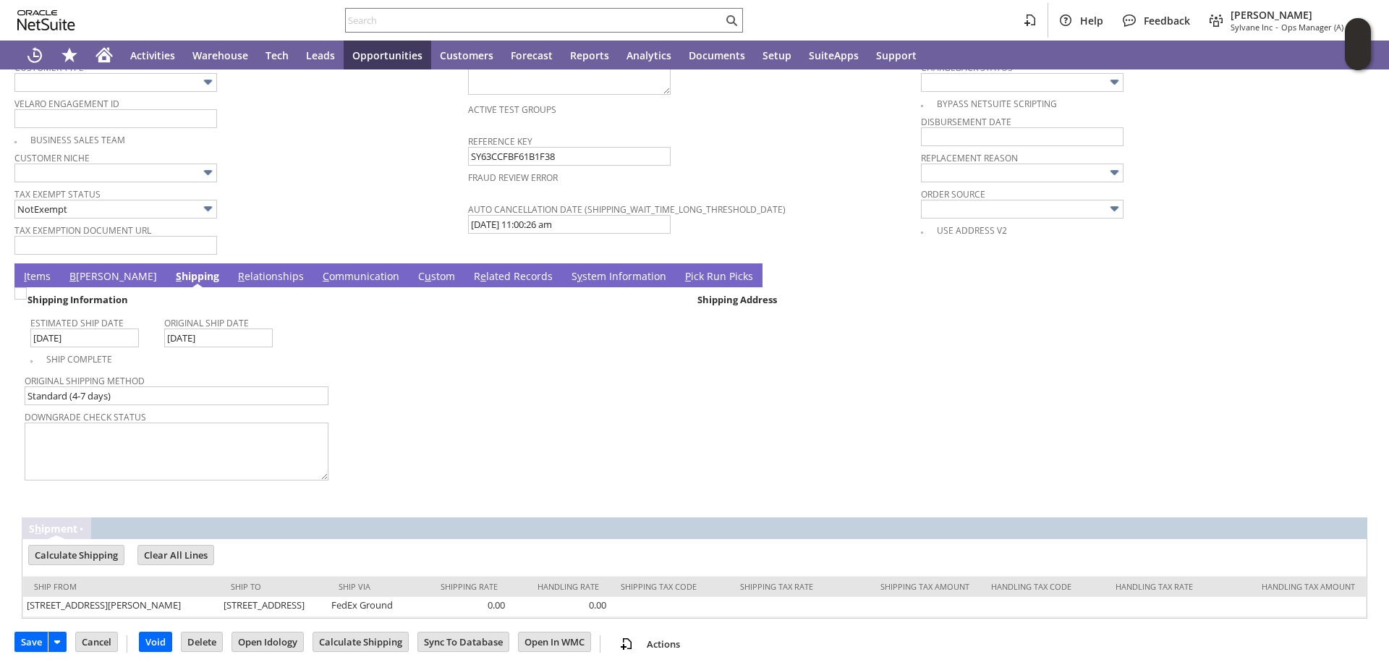
click at [29, 273] on link "I tems" at bounding box center [37, 277] width 34 height 16
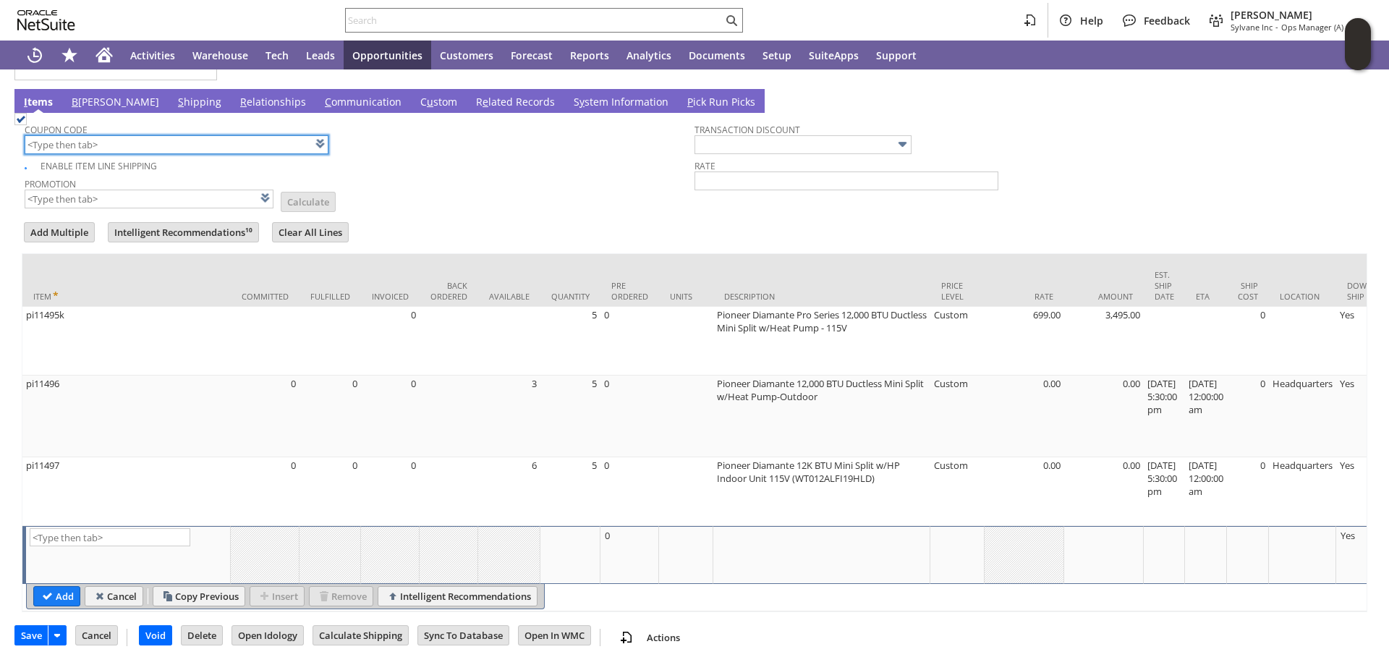
scroll to position [0, 509]
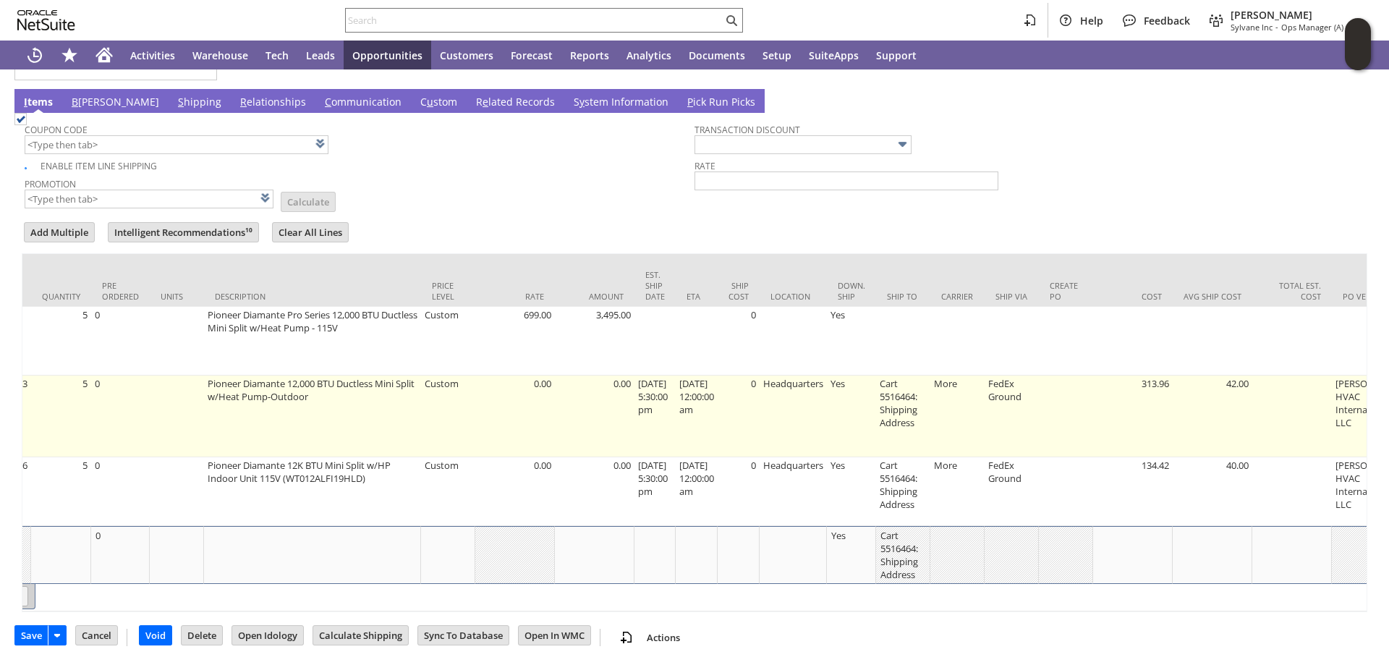
click at [914, 388] on td "Cart 5516464: Shipping Address" at bounding box center [903, 416] width 54 height 82
type input "Cart 5516464: Shipping Address"
type input "OK"
type input "Make Copy"
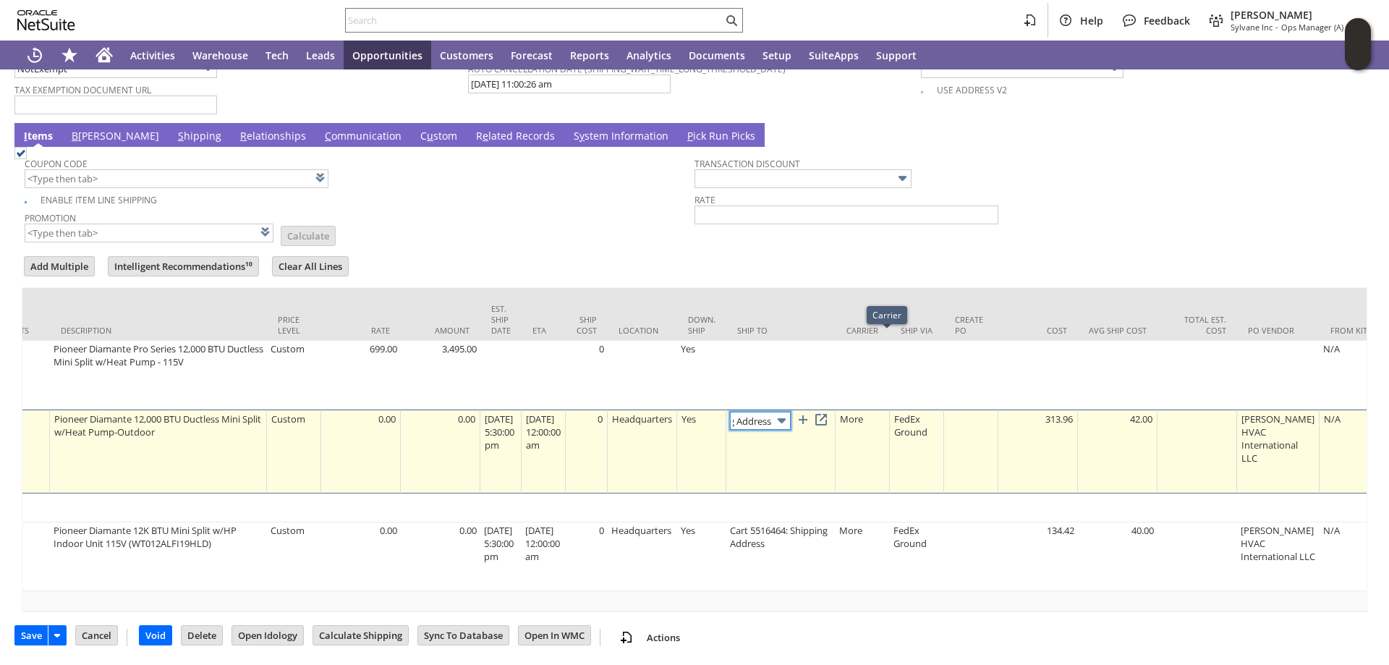
scroll to position [0, 0]
click at [790, 412] on img at bounding box center [781, 420] width 17 height 17
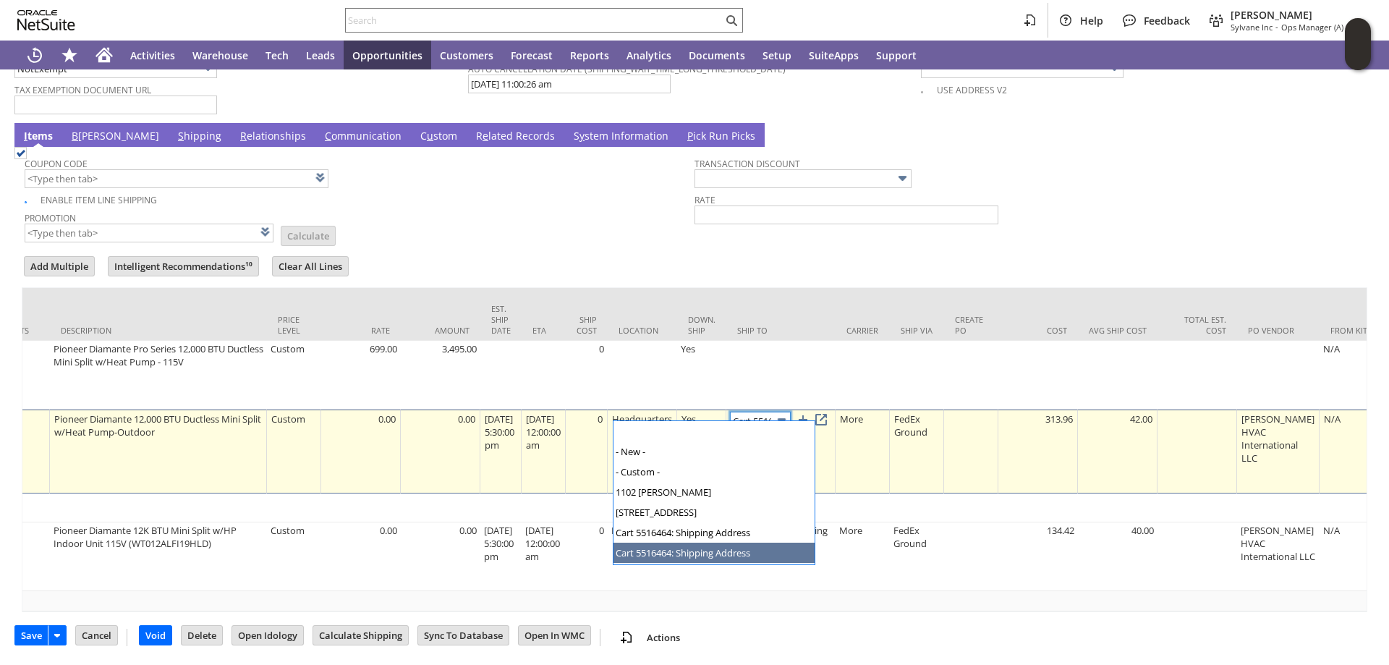
scroll to position [19, 0]
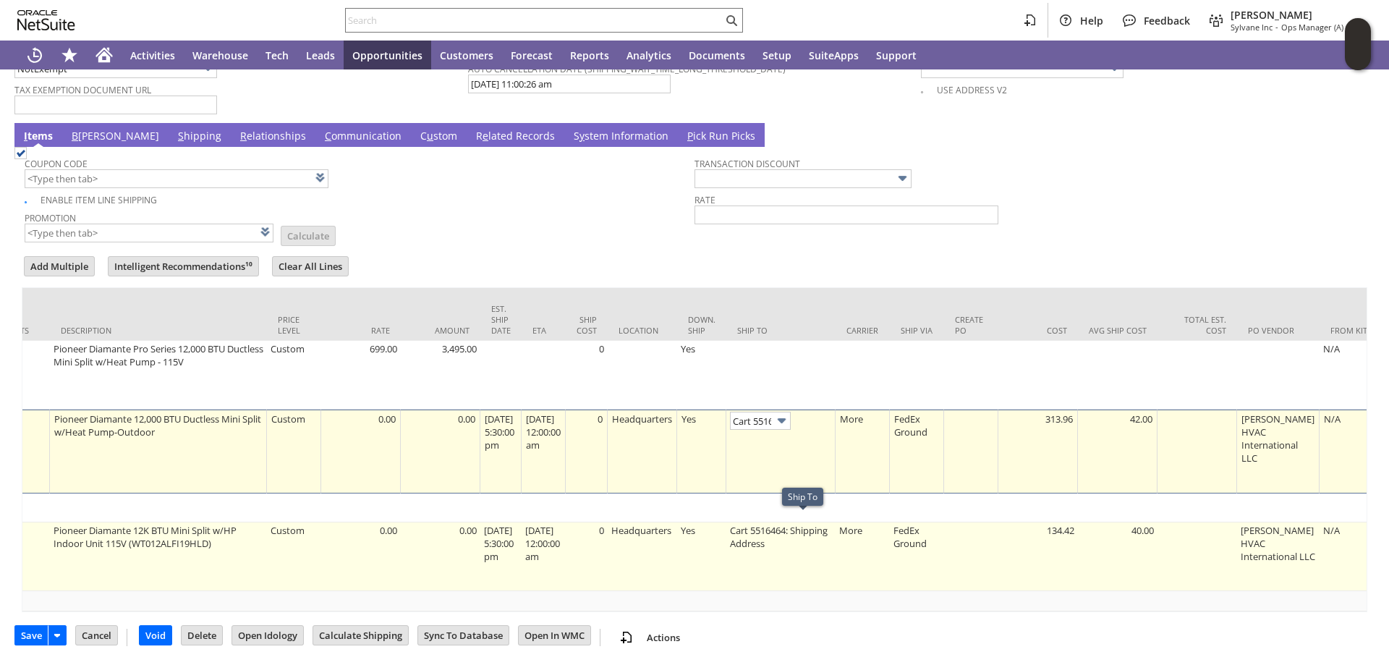
click at [767, 522] on td "Cart 5516464: Shipping Address" at bounding box center [780, 556] width 109 height 69
type input "Cart 5516464: Shipping Address"
type input "OK"
type input "Make Copy"
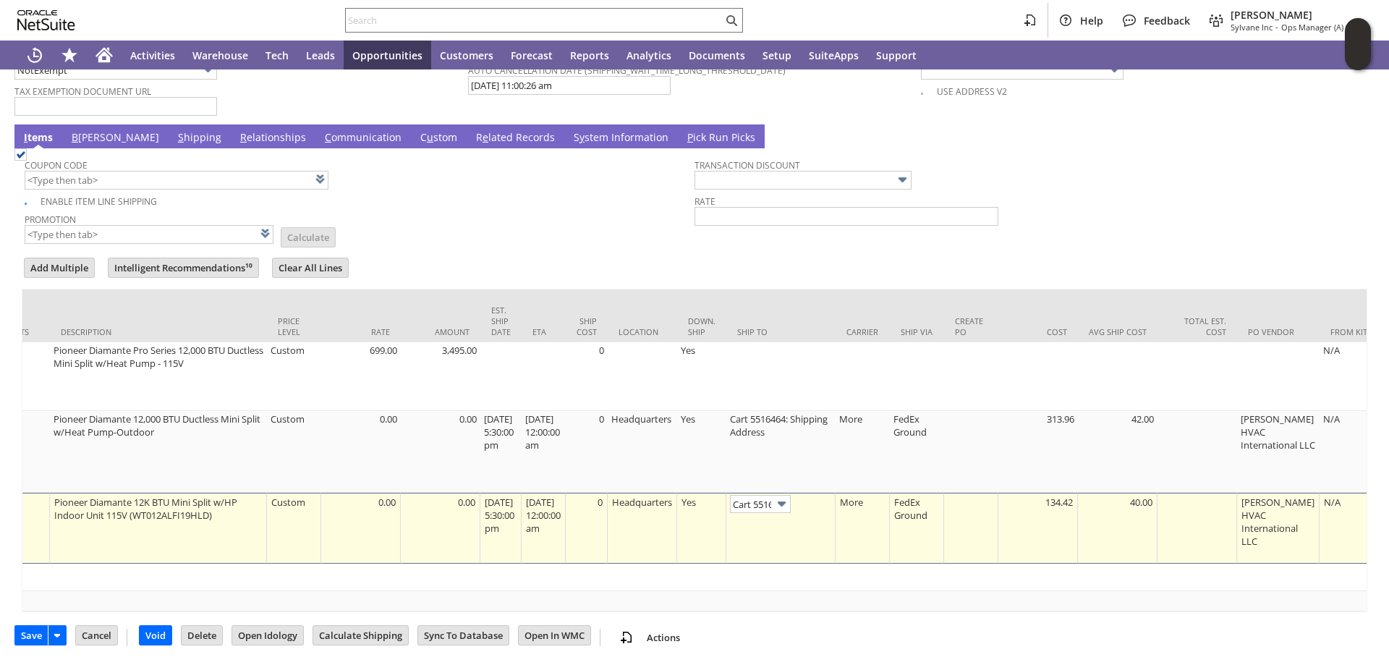
scroll to position [0, 97]
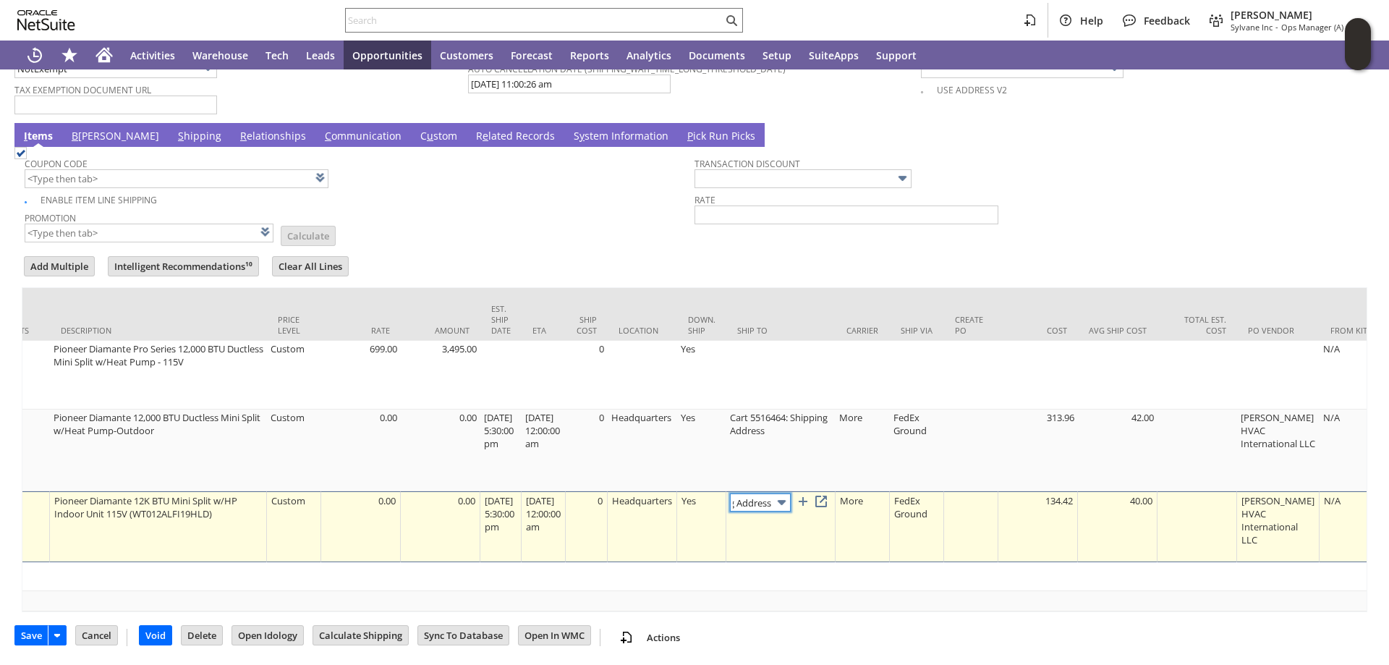
click at [790, 494] on img at bounding box center [781, 502] width 17 height 17
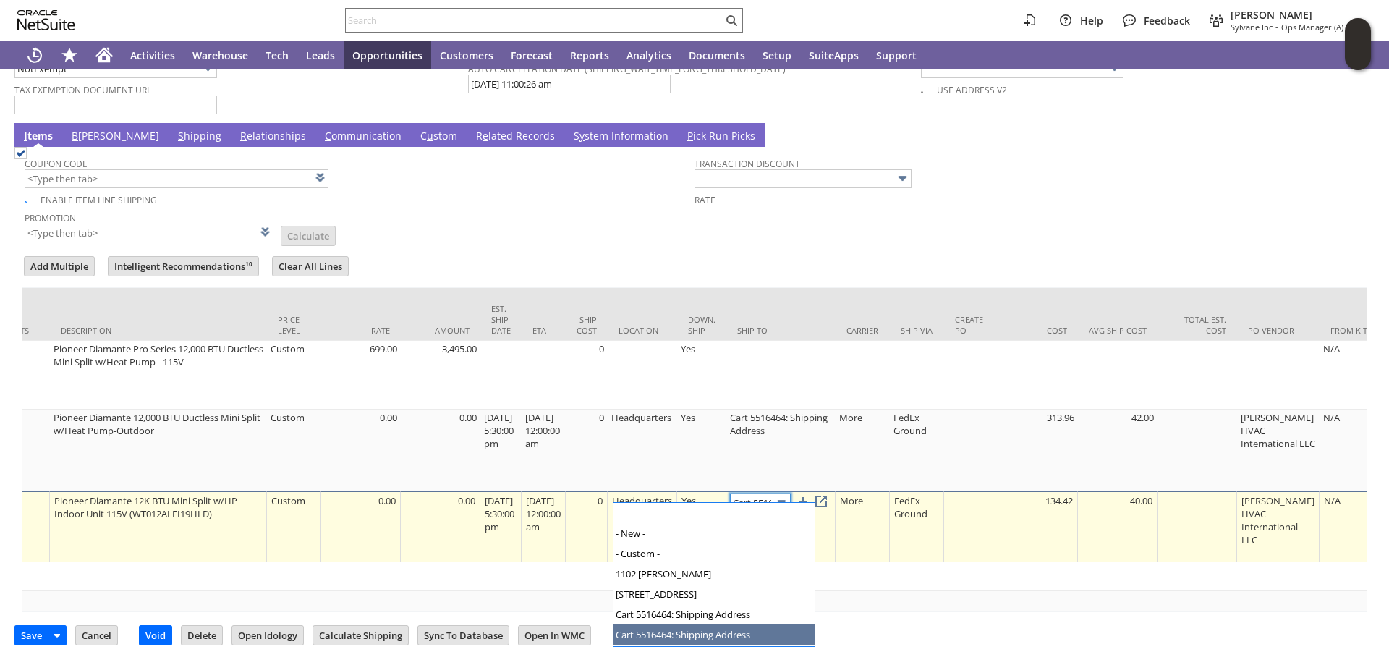
scroll to position [19, 0]
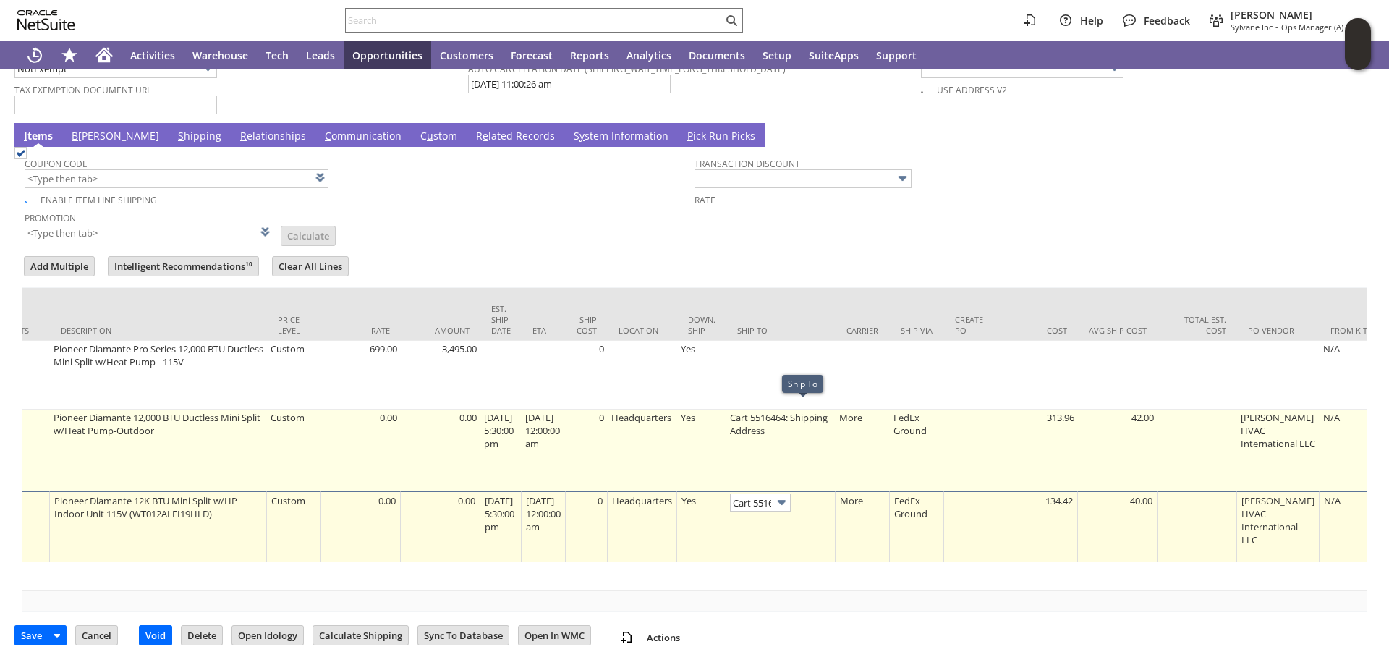
click at [790, 409] on td "Cart 5516464: Shipping Address" at bounding box center [780, 450] width 109 height 82
type input "Cart 5516464: Shipping Address"
type input "OK"
type input "Make Copy"
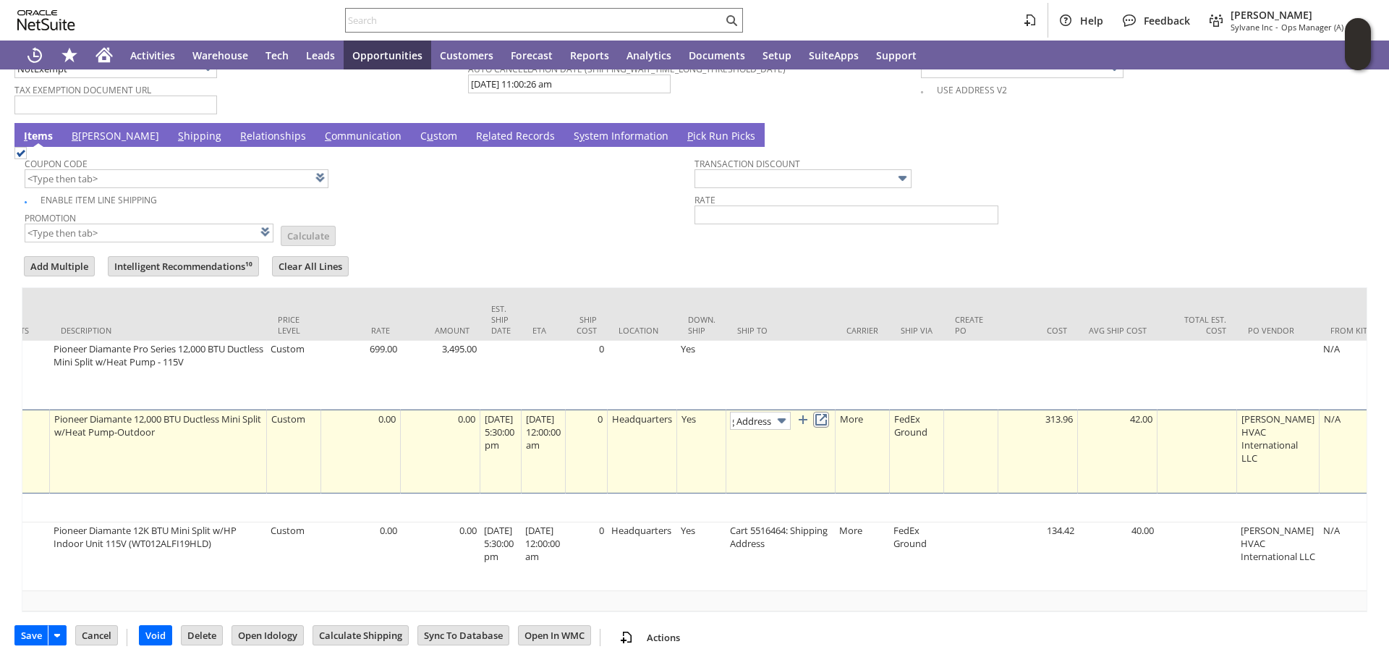
scroll to position [0, 0]
click at [829, 411] on link at bounding box center [821, 419] width 16 height 16
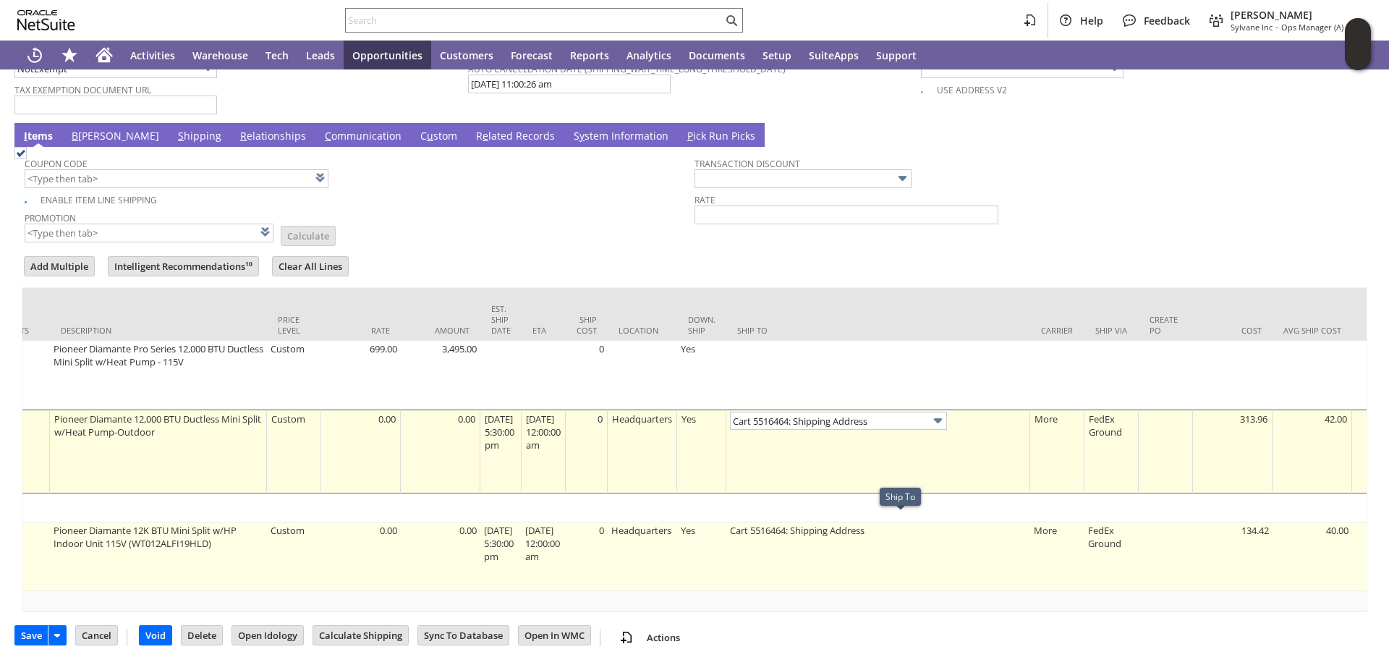
click at [809, 524] on td "Cart 5516464: Shipping Address" at bounding box center [878, 556] width 304 height 69
type input "Cart 5516464: Shipping Address"
type input "OK"
type input "Make Copy"
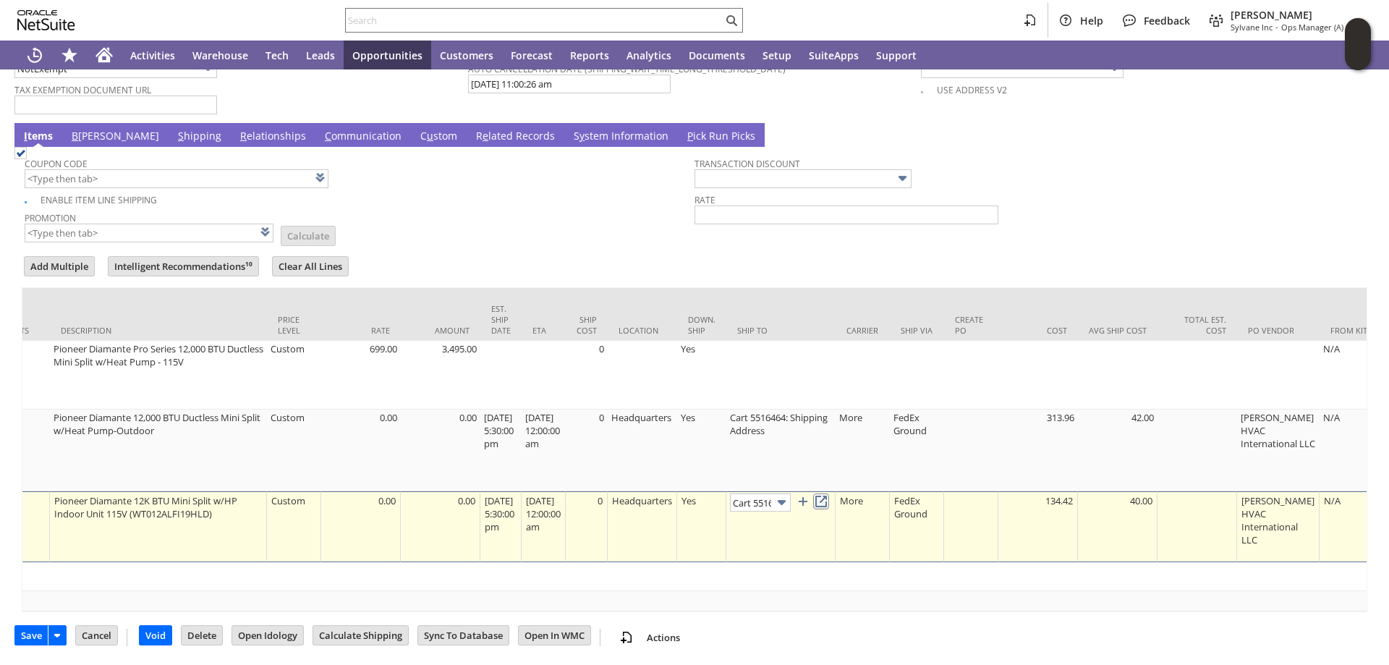
click at [829, 493] on link at bounding box center [821, 501] width 16 height 16
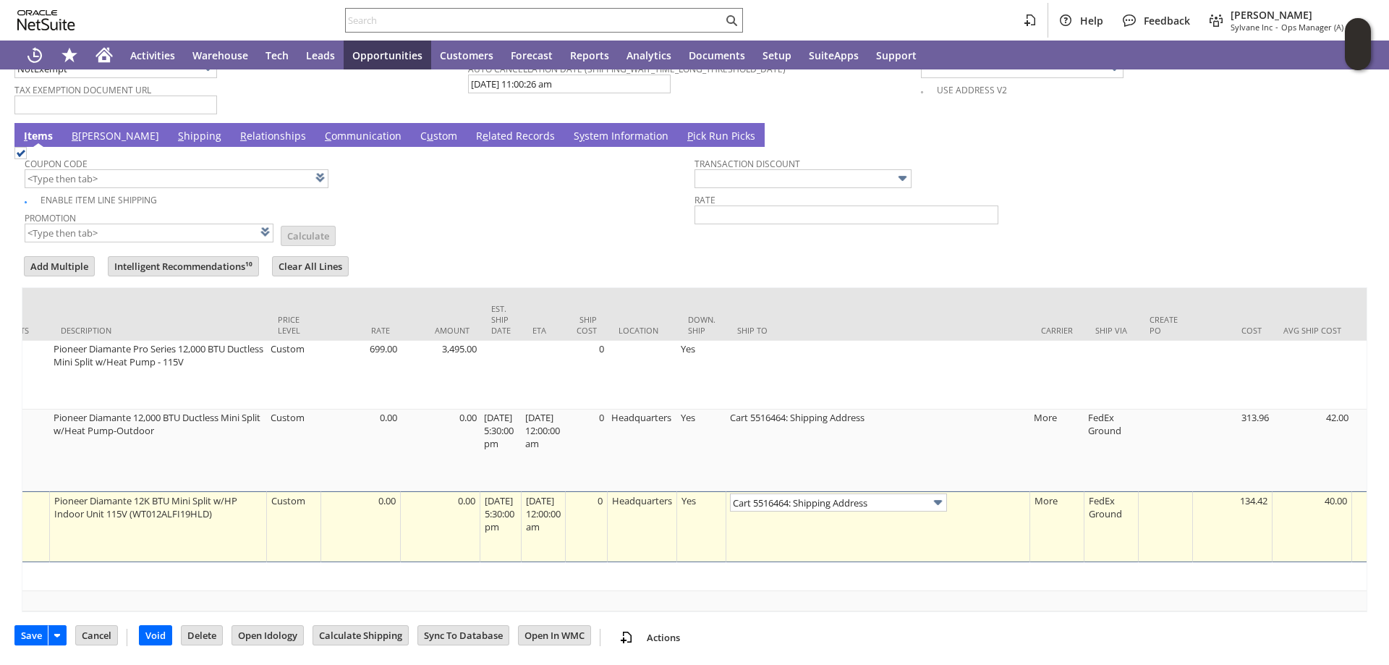
click at [174, 129] on link "S hipping" at bounding box center [199, 137] width 51 height 16
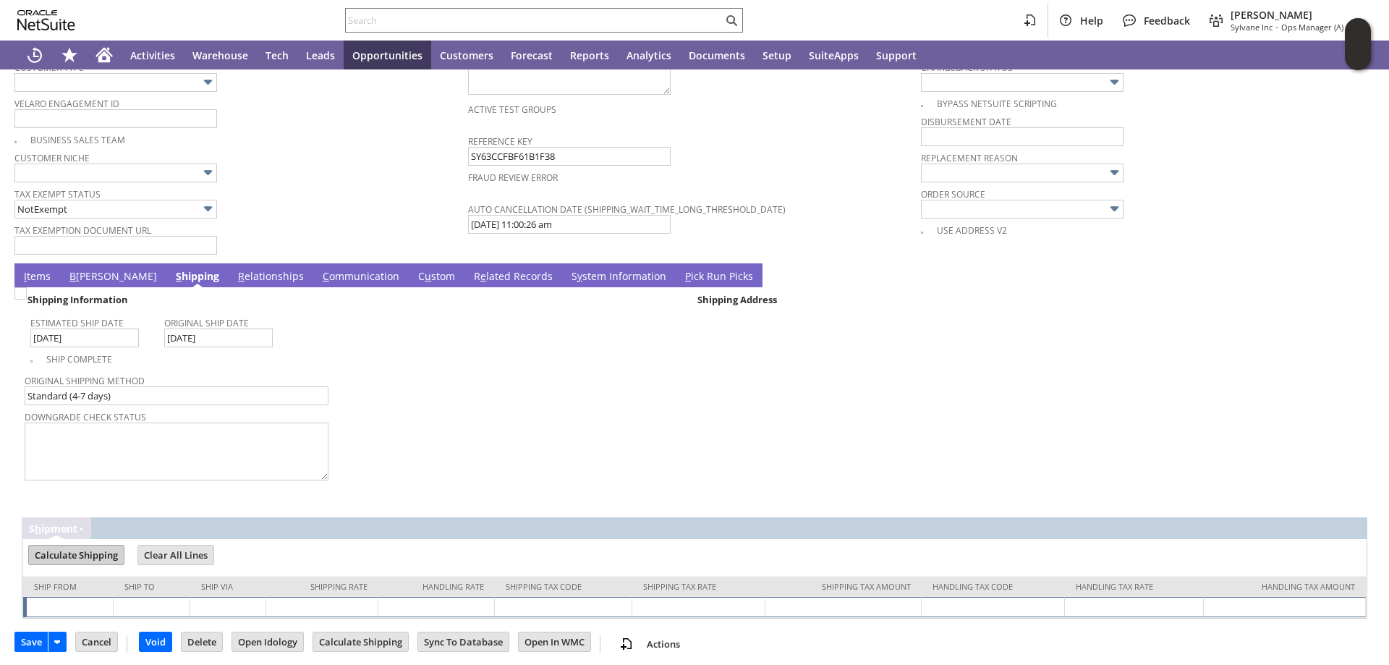
click at [80, 545] on input "Calculate Shipping" at bounding box center [76, 554] width 95 height 19
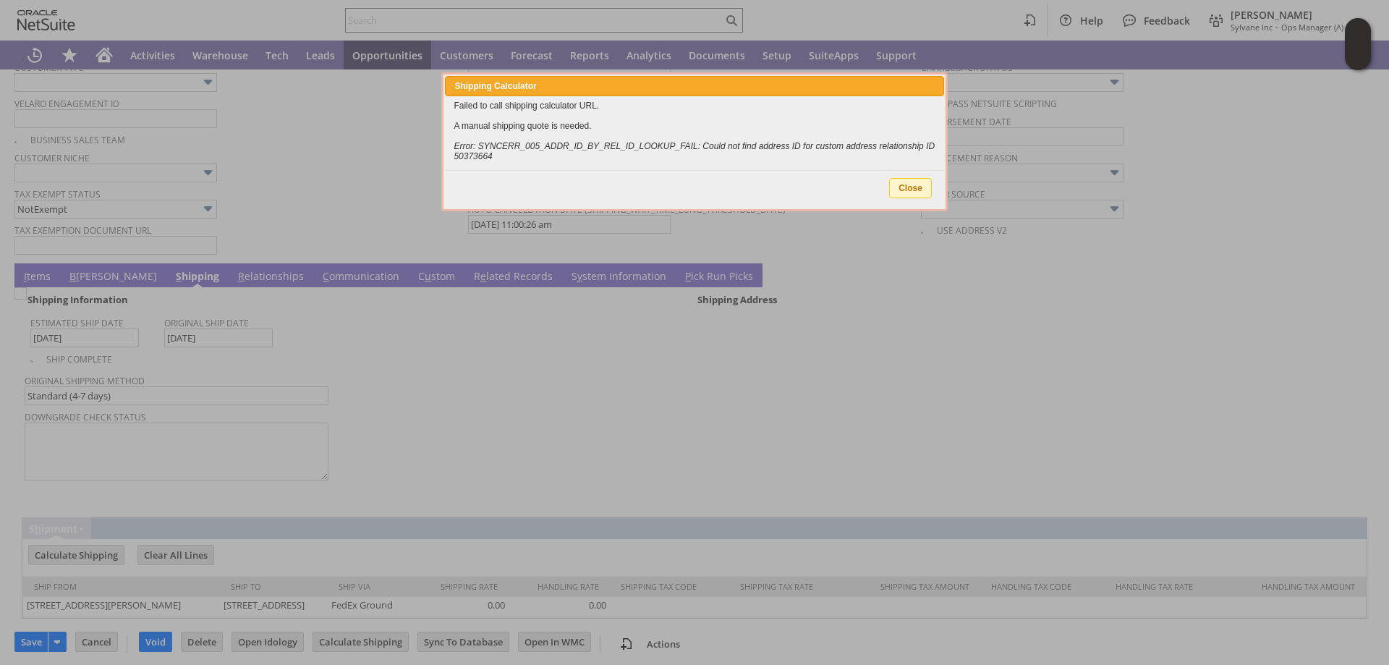
click at [911, 186] on span "Close" at bounding box center [910, 188] width 41 height 19
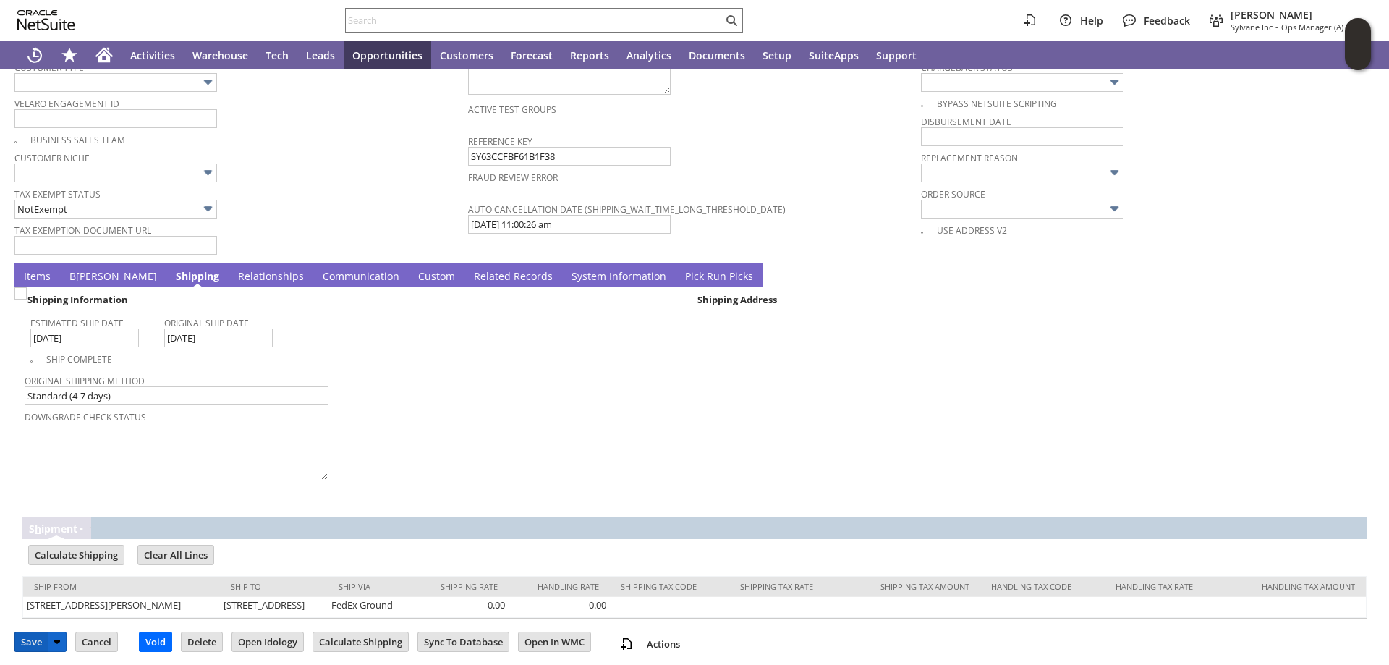
click at [30, 636] on input "Save" at bounding box center [31, 641] width 33 height 19
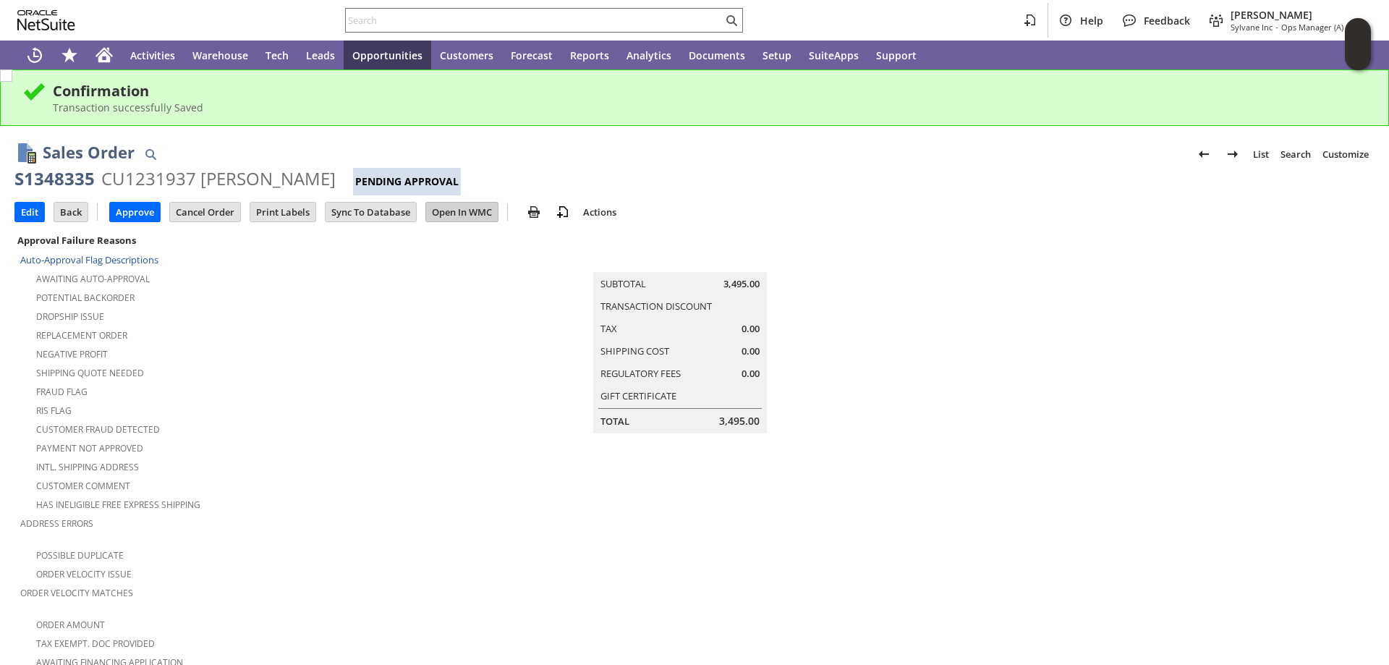
click at [461, 213] on input "Open In WMC" at bounding box center [462, 211] width 72 height 19
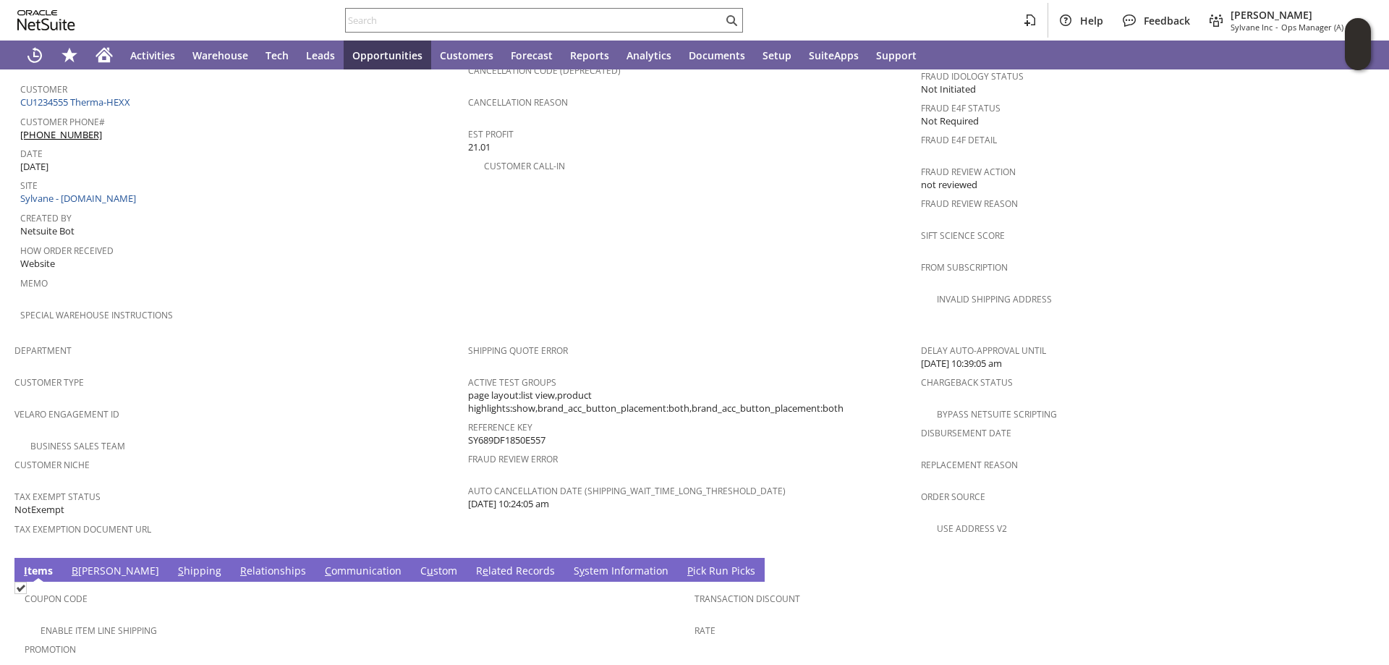
scroll to position [955, 0]
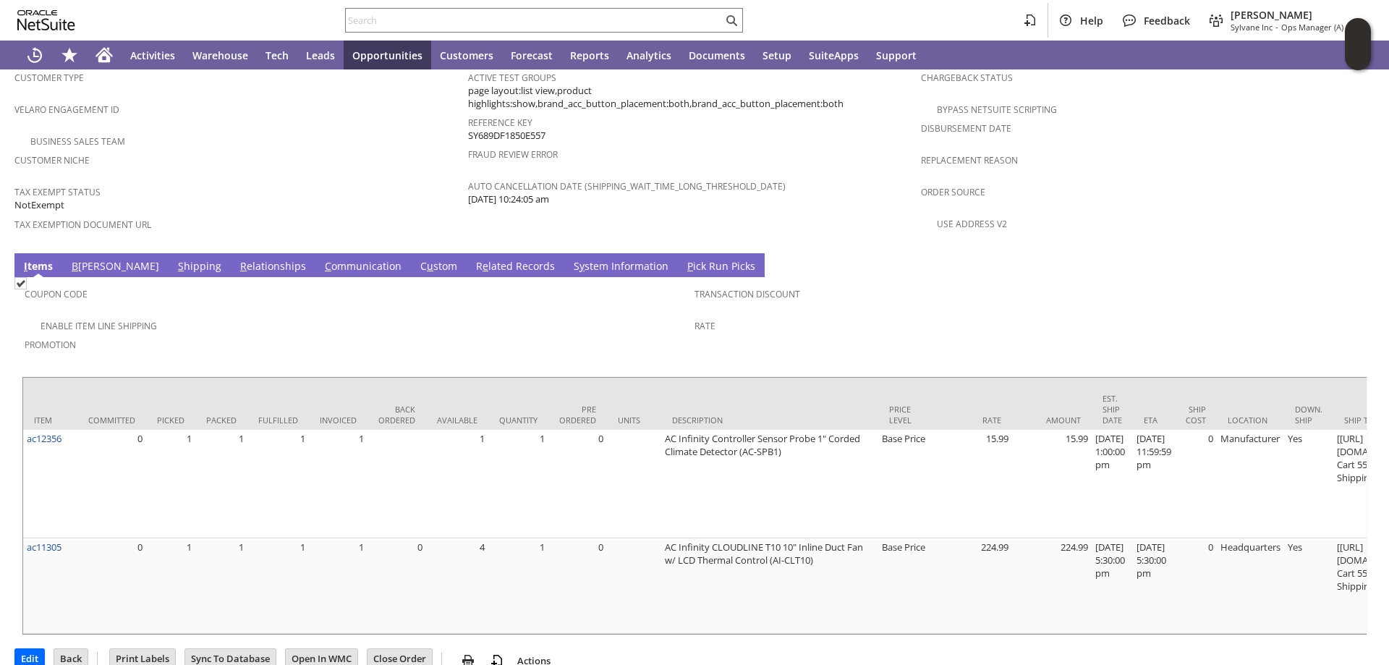
click at [169, 253] on td "S hipping" at bounding box center [200, 265] width 62 height 24
click at [174, 259] on link "S hipping" at bounding box center [199, 267] width 51 height 16
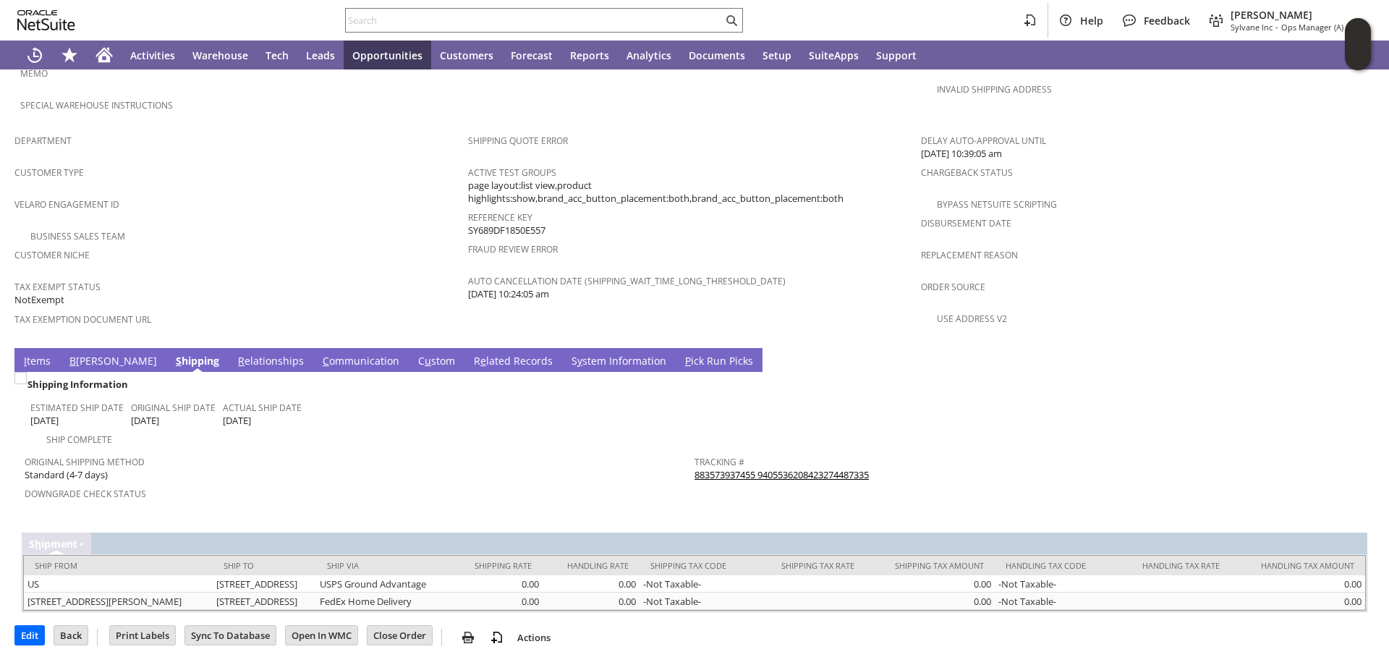
scroll to position [863, 0]
click at [779, 468] on link "883573937455 9405536208423274487335" at bounding box center [781, 474] width 174 height 13
click at [40, 354] on link "I tems" at bounding box center [37, 362] width 34 height 16
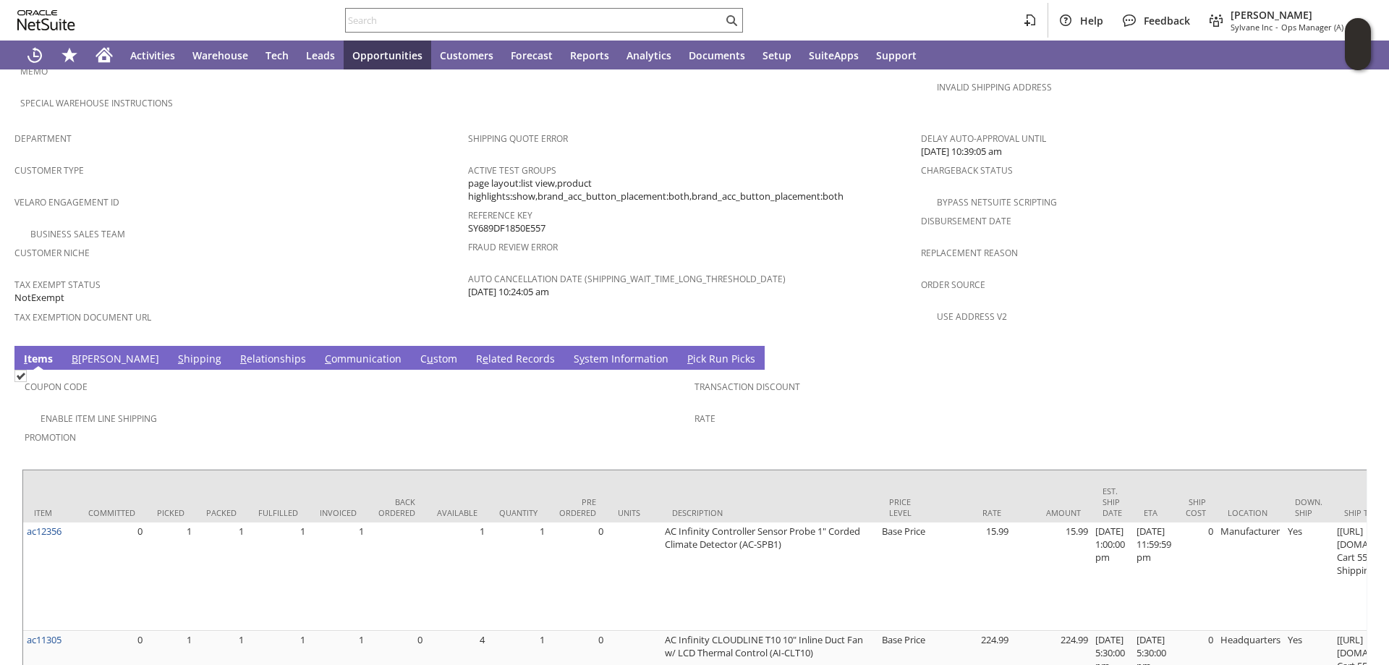
click at [174, 351] on link "S hipping" at bounding box center [199, 359] width 51 height 16
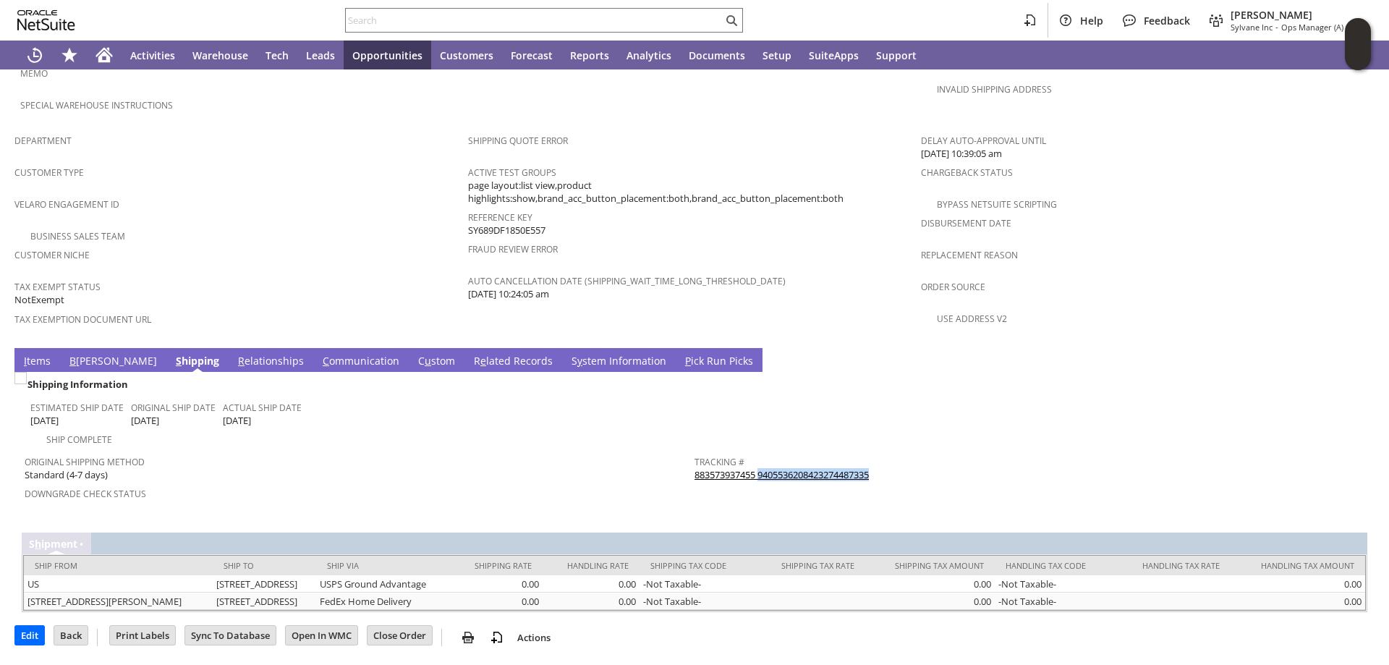
drag, startPoint x: 892, startPoint y: 440, endPoint x: 756, endPoint y: 439, distance: 136.0
click at [756, 451] on div "Tracking # 883573937455 9405536208423274487335" at bounding box center [1025, 466] width 662 height 30
copy link "9405536208423274487335"
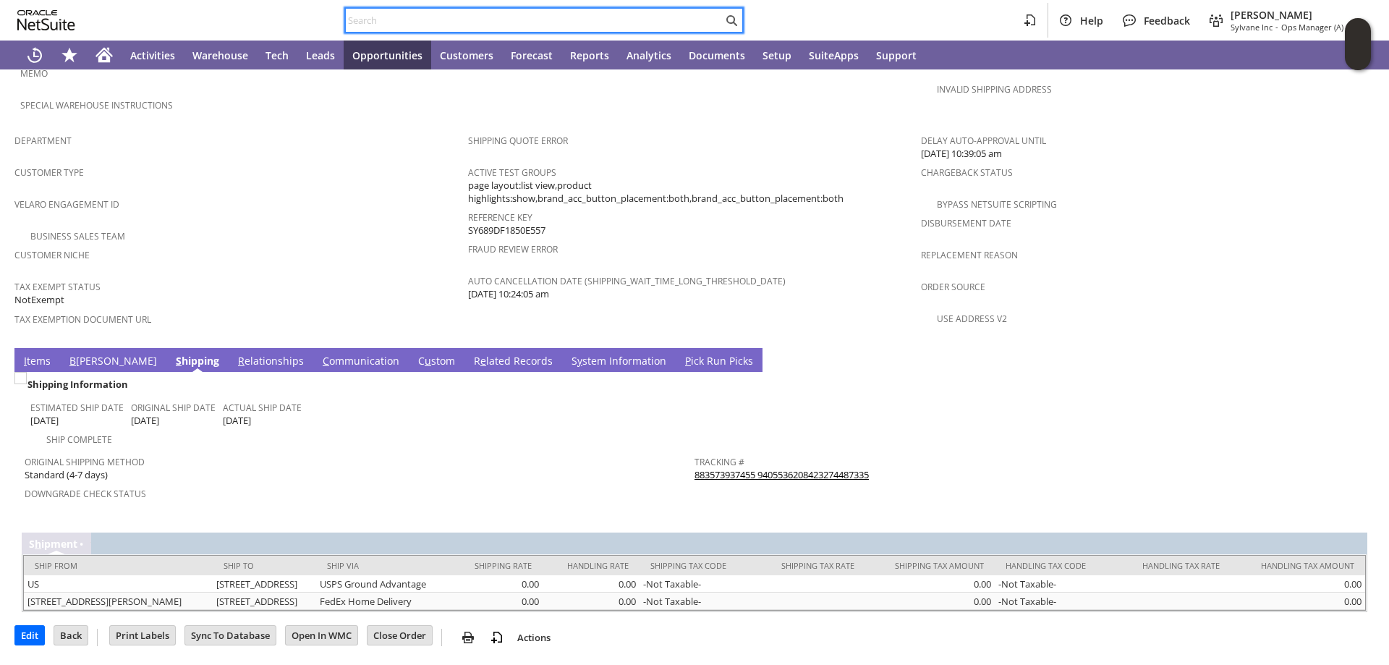
click at [372, 24] on input "text" at bounding box center [534, 20] width 377 height 17
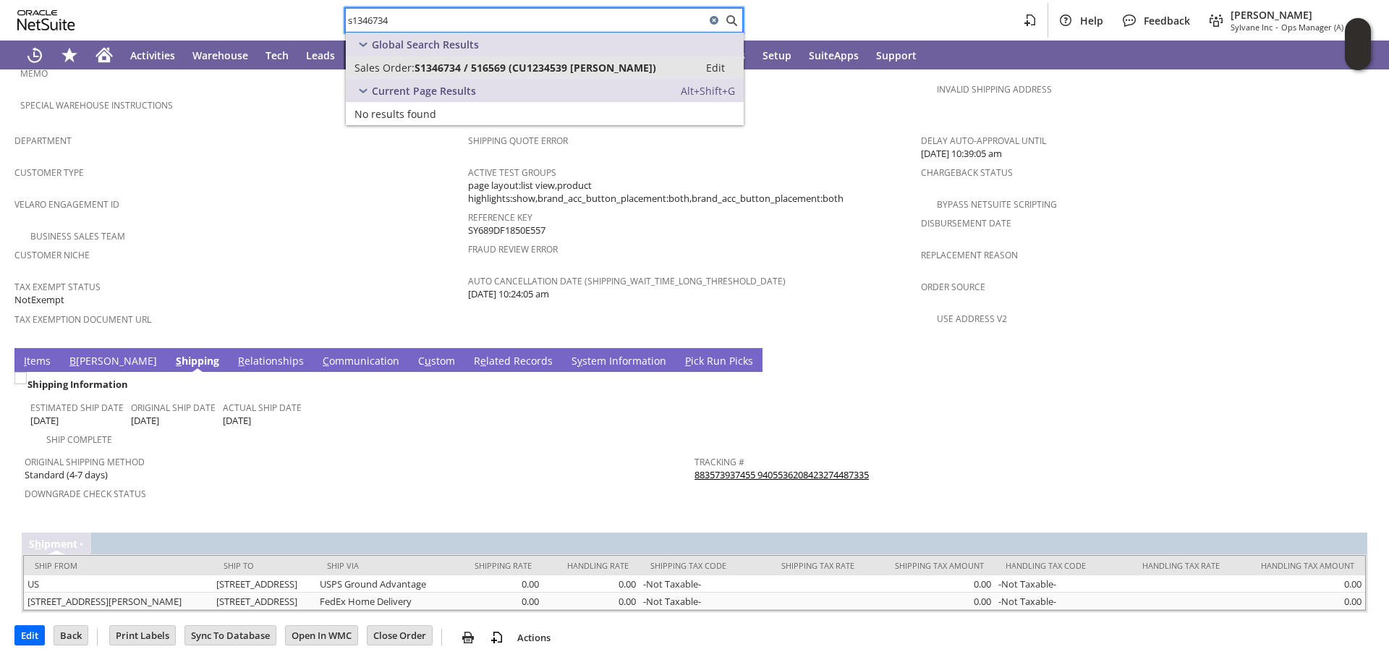
type input "s1346734"
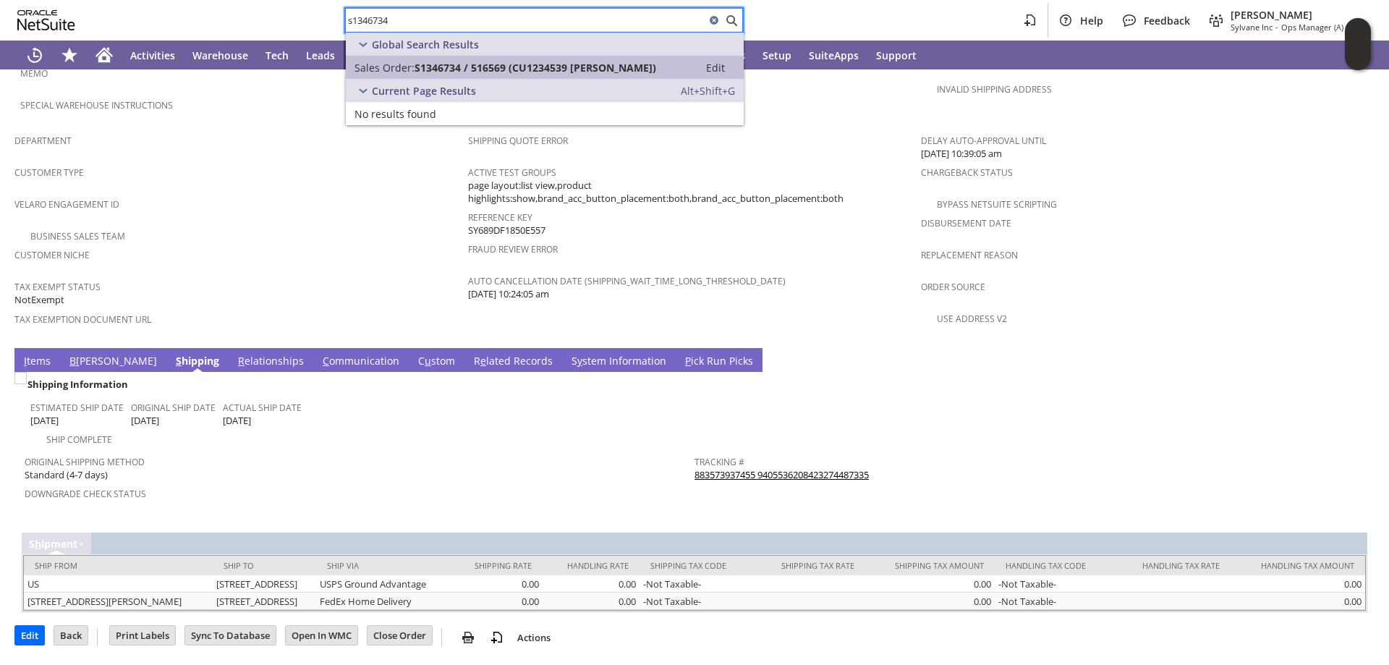
click at [522, 65] on span "S1346734 / 516569 (CU1234539 Carl Menne)" at bounding box center [535, 68] width 242 height 14
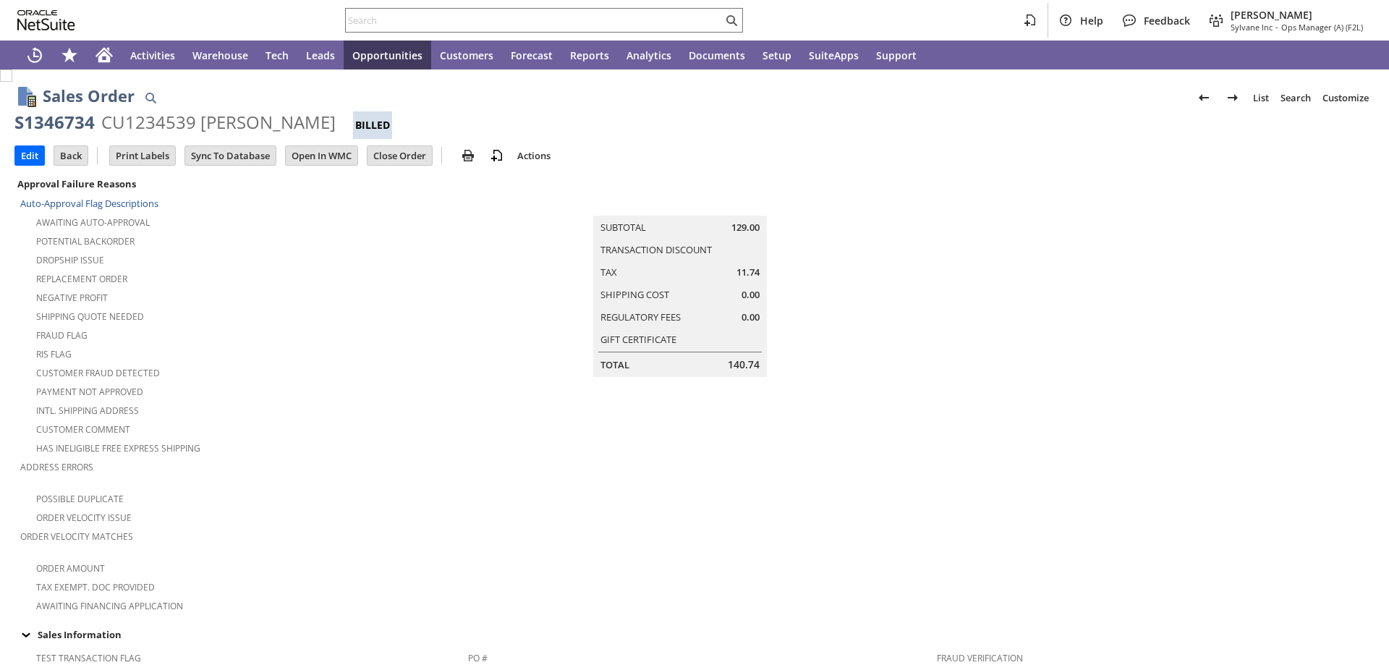
scroll to position [808, 0]
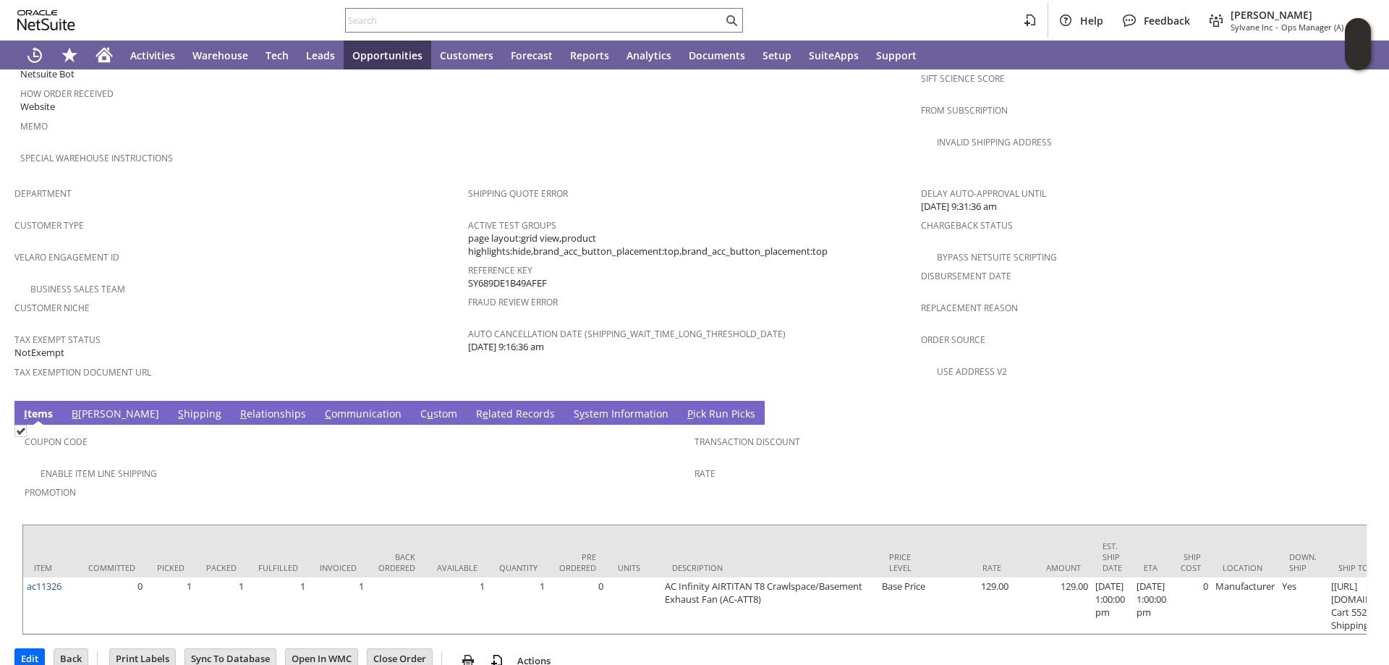
click at [174, 406] on link "S hipping" at bounding box center [199, 414] width 51 height 16
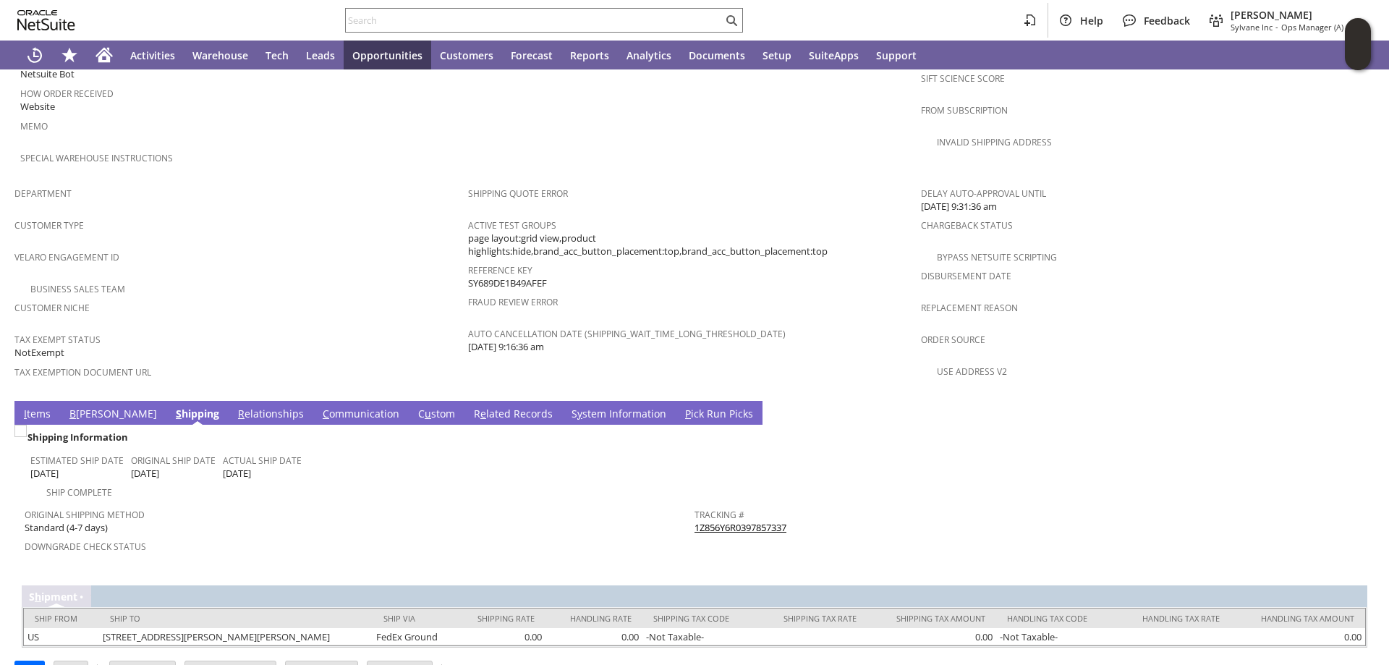
click at [752, 521] on link "1Z856Y6R0397857337" at bounding box center [740, 527] width 92 height 13
click at [383, 20] on input "text" at bounding box center [534, 20] width 377 height 17
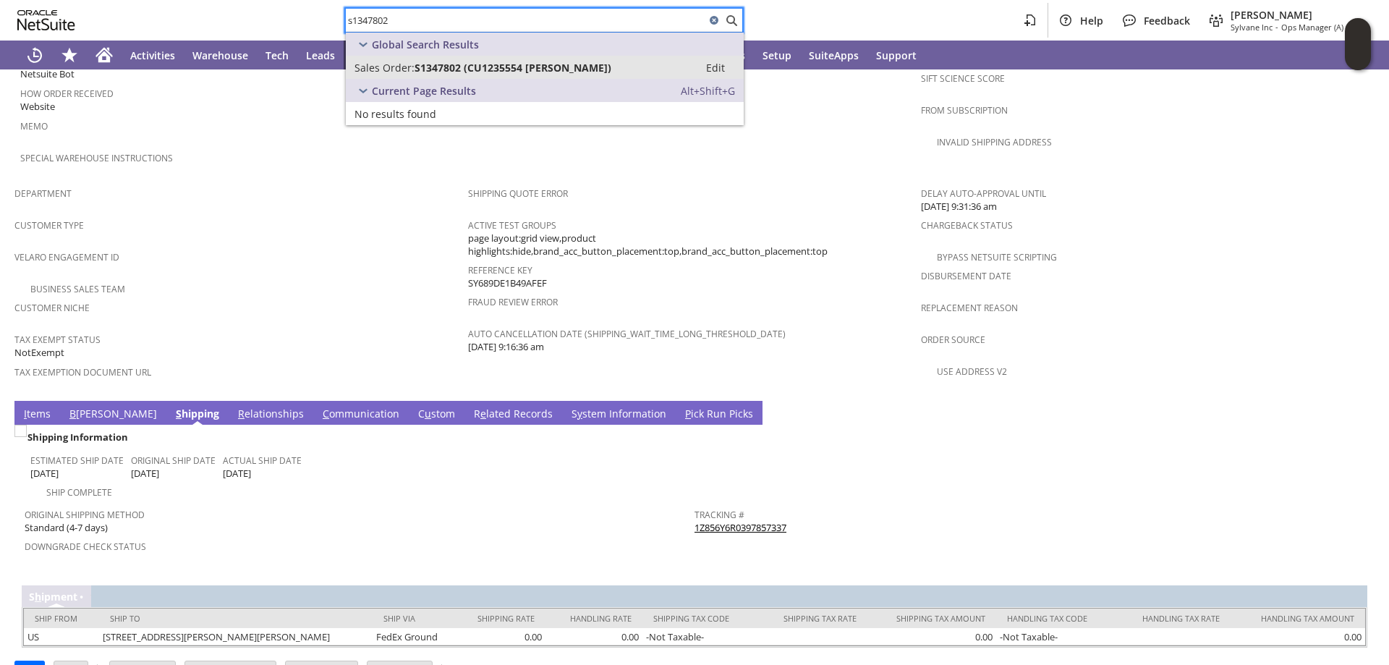
type input "s1347802"
click at [406, 70] on span "Sales Order:" at bounding box center [384, 68] width 60 height 14
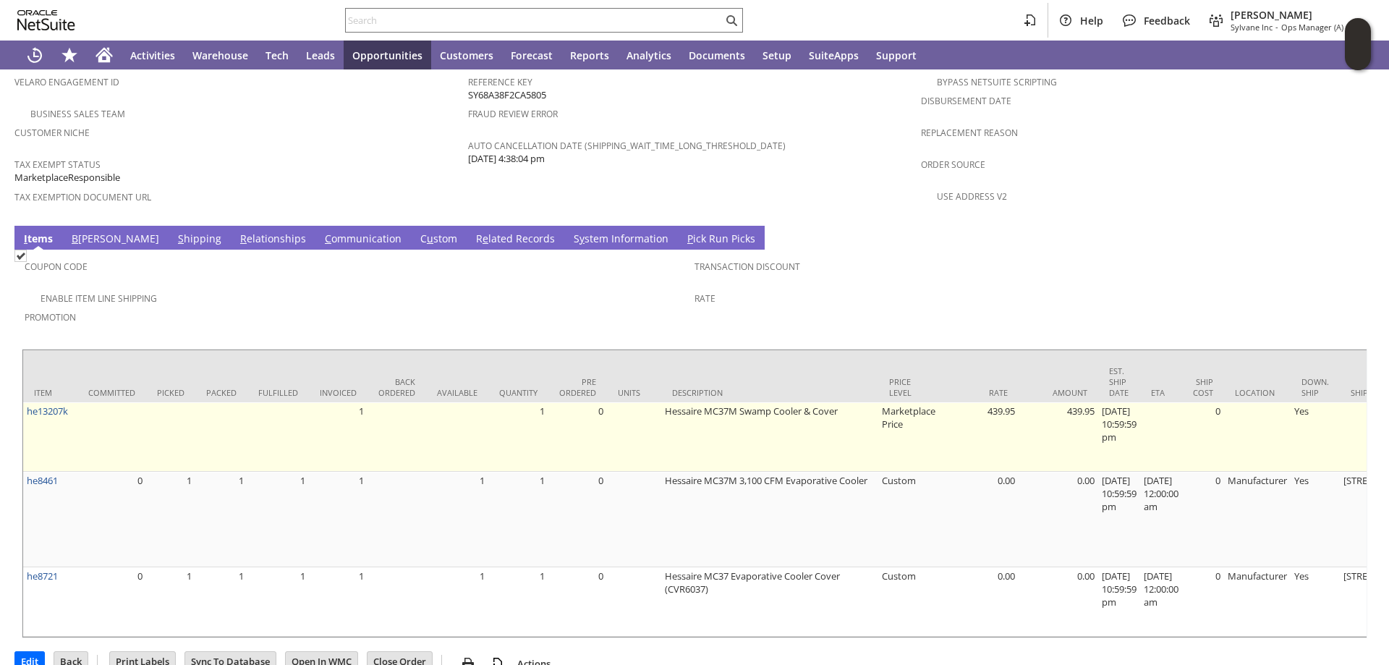
scroll to position [986, 0]
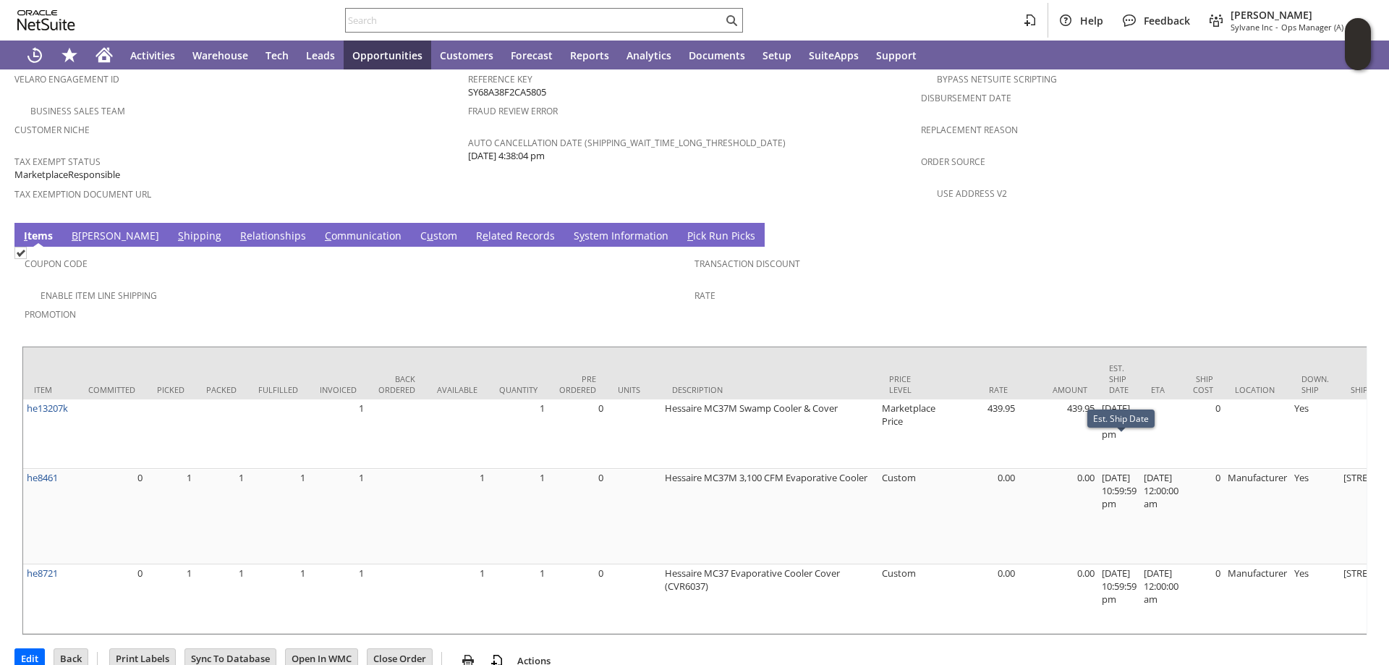
click at [174, 229] on link "S hipping" at bounding box center [199, 237] width 51 height 16
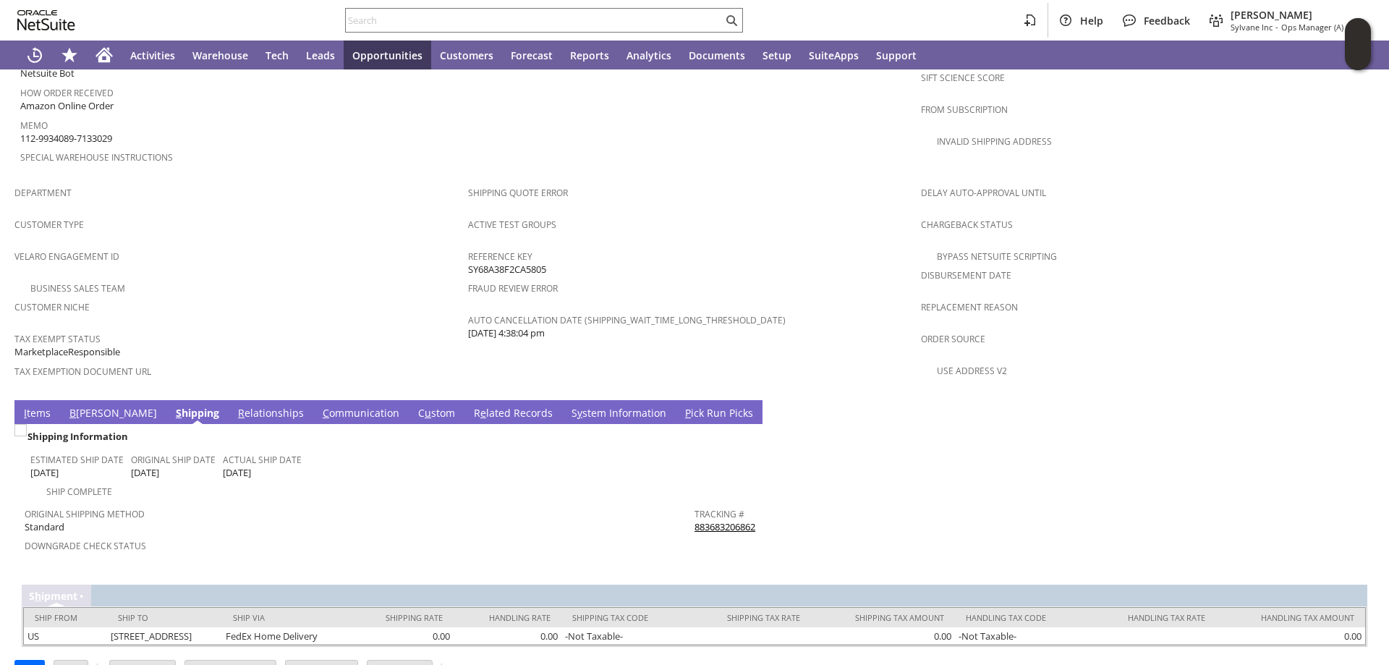
click at [717, 520] on link "883683206862" at bounding box center [724, 526] width 61 height 13
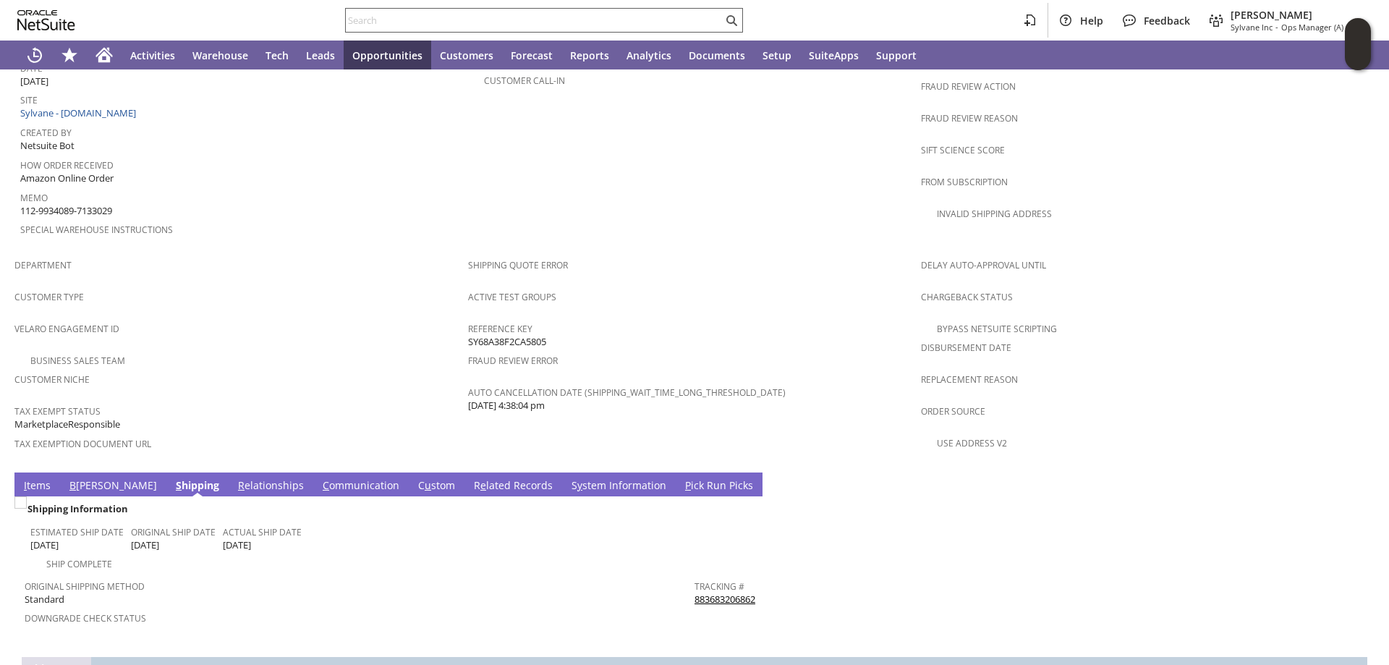
click at [387, 23] on input "text" at bounding box center [534, 20] width 377 height 17
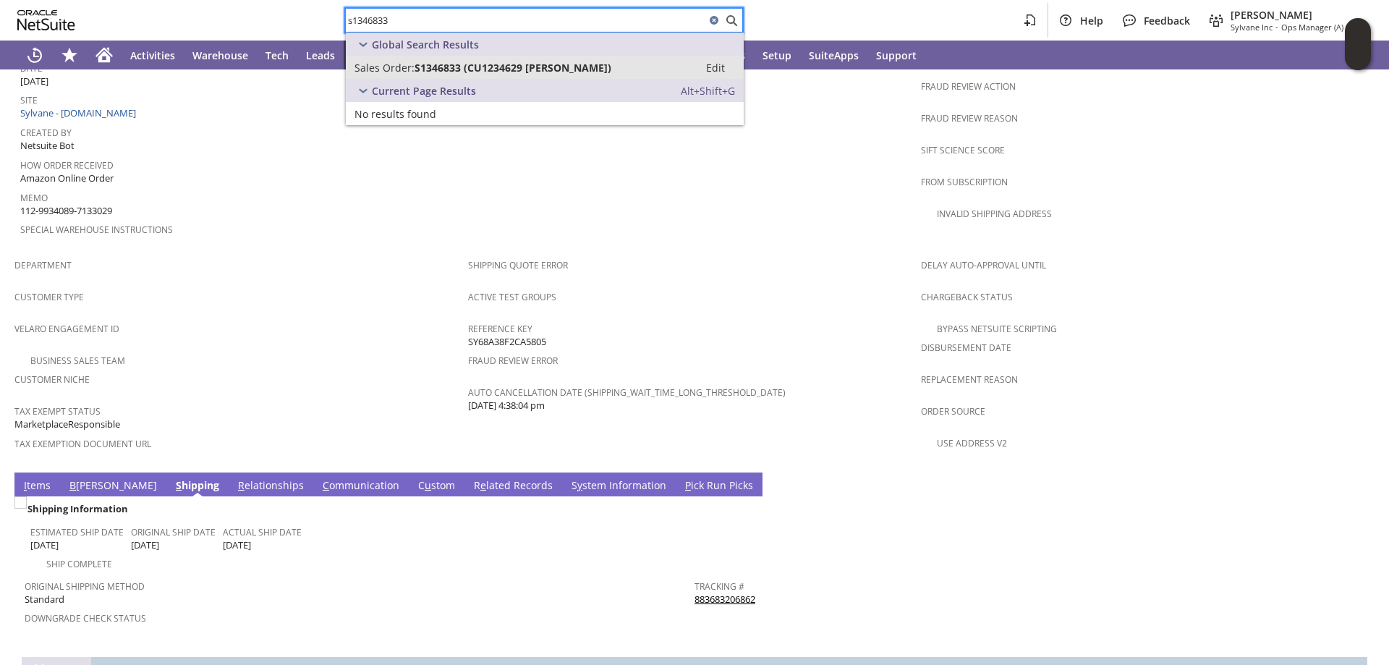
type input "s1346833"
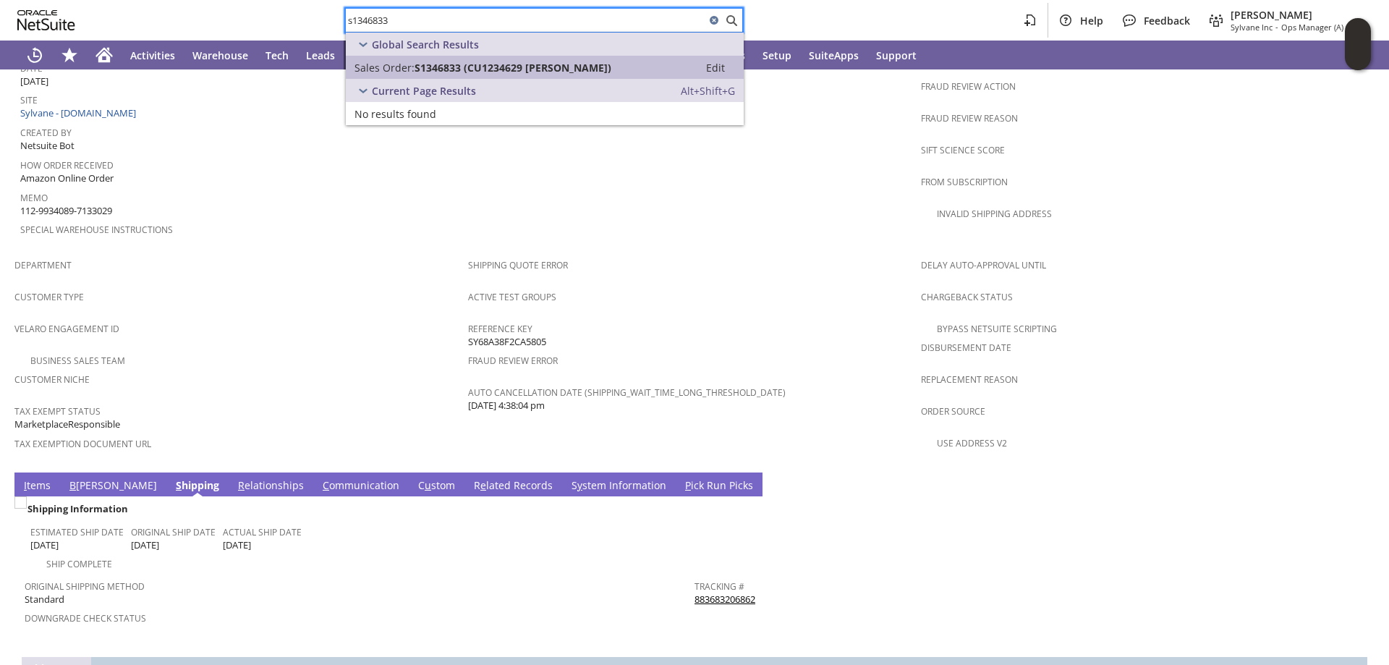
click at [444, 59] on link "Sales Order: S1346833 (CU1234629 xing liang) Edit" at bounding box center [545, 67] width 398 height 23
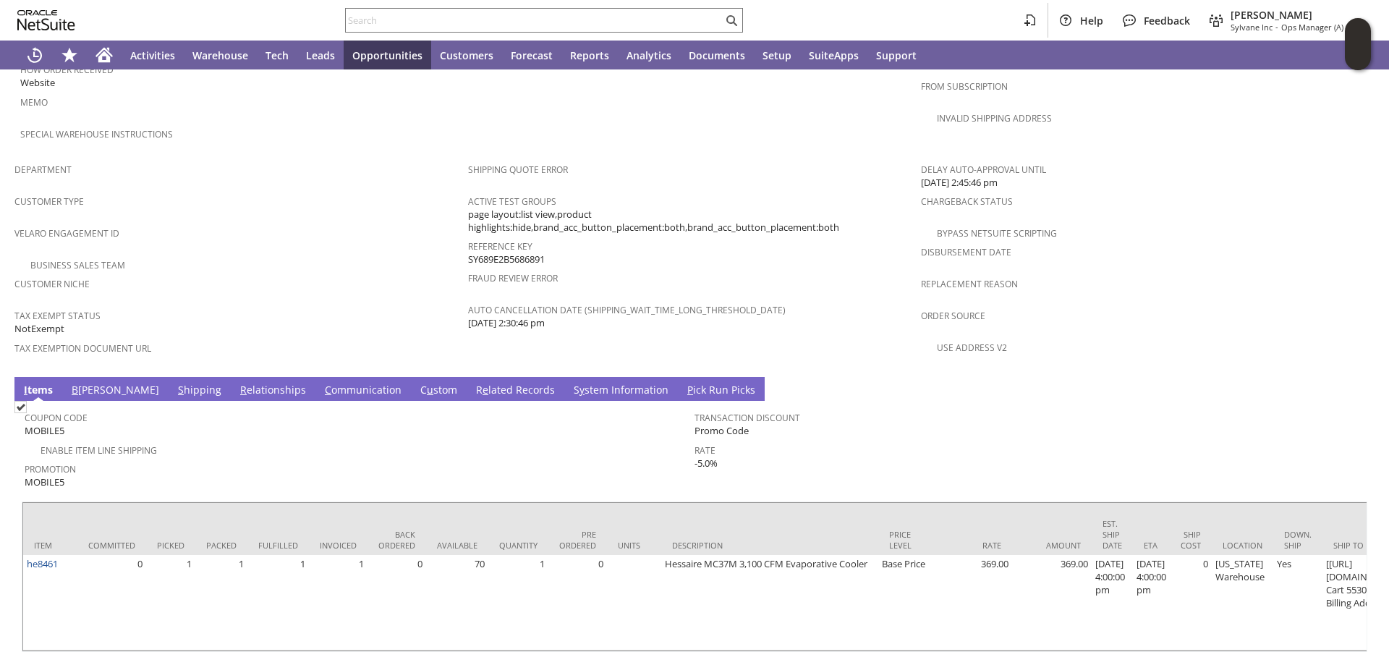
scroll to position [847, 0]
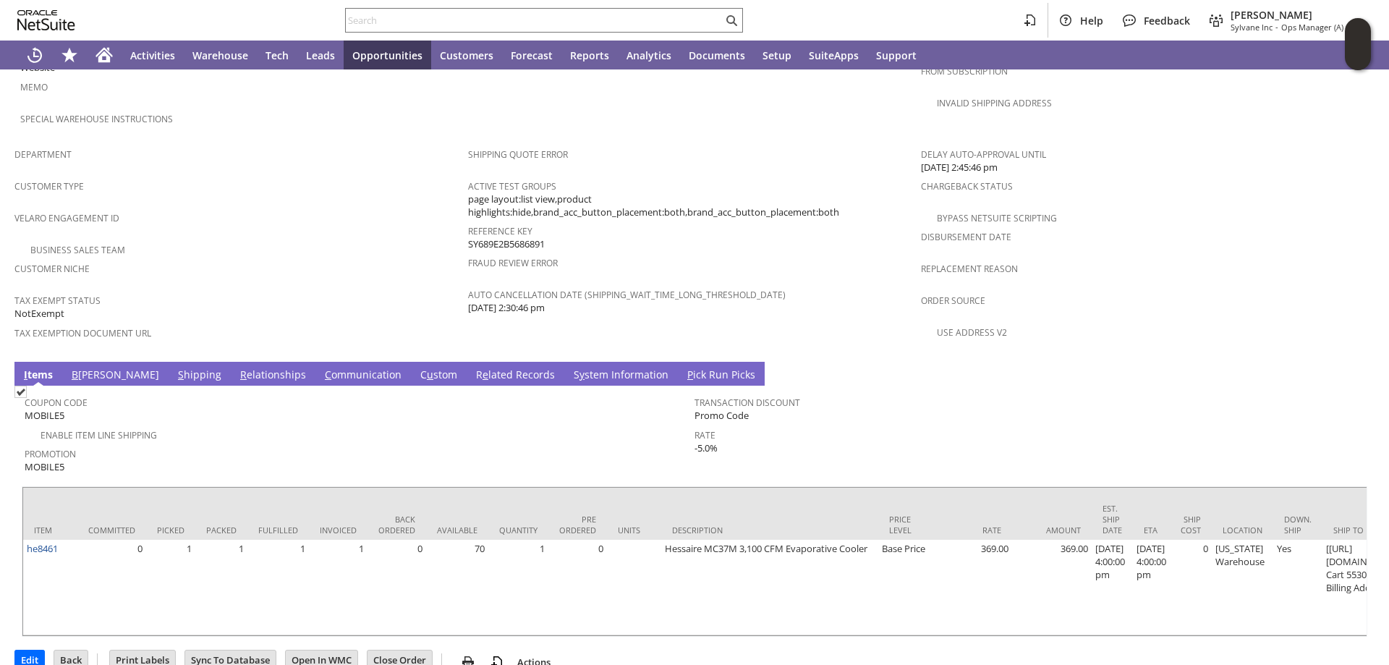
click at [174, 367] on link "S hipping" at bounding box center [199, 375] width 51 height 16
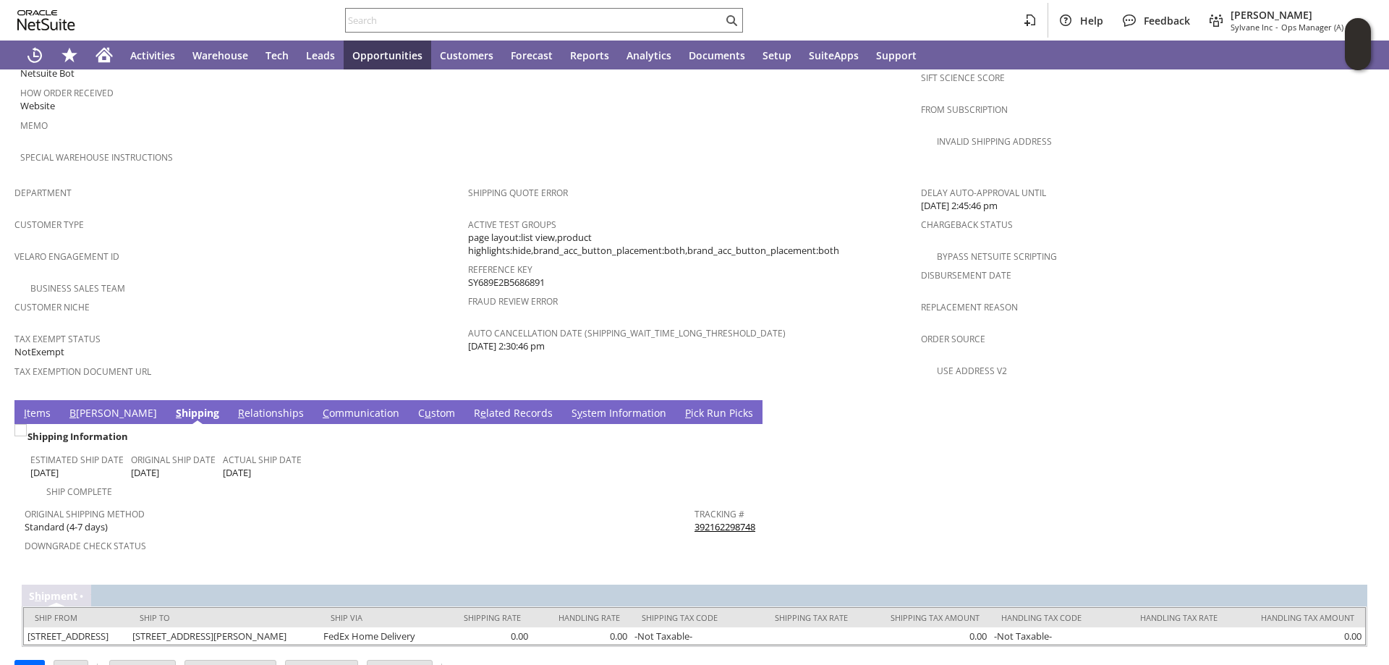
click at [730, 520] on link "392162298748" at bounding box center [724, 526] width 61 height 13
click at [430, 20] on input "text" at bounding box center [534, 20] width 377 height 17
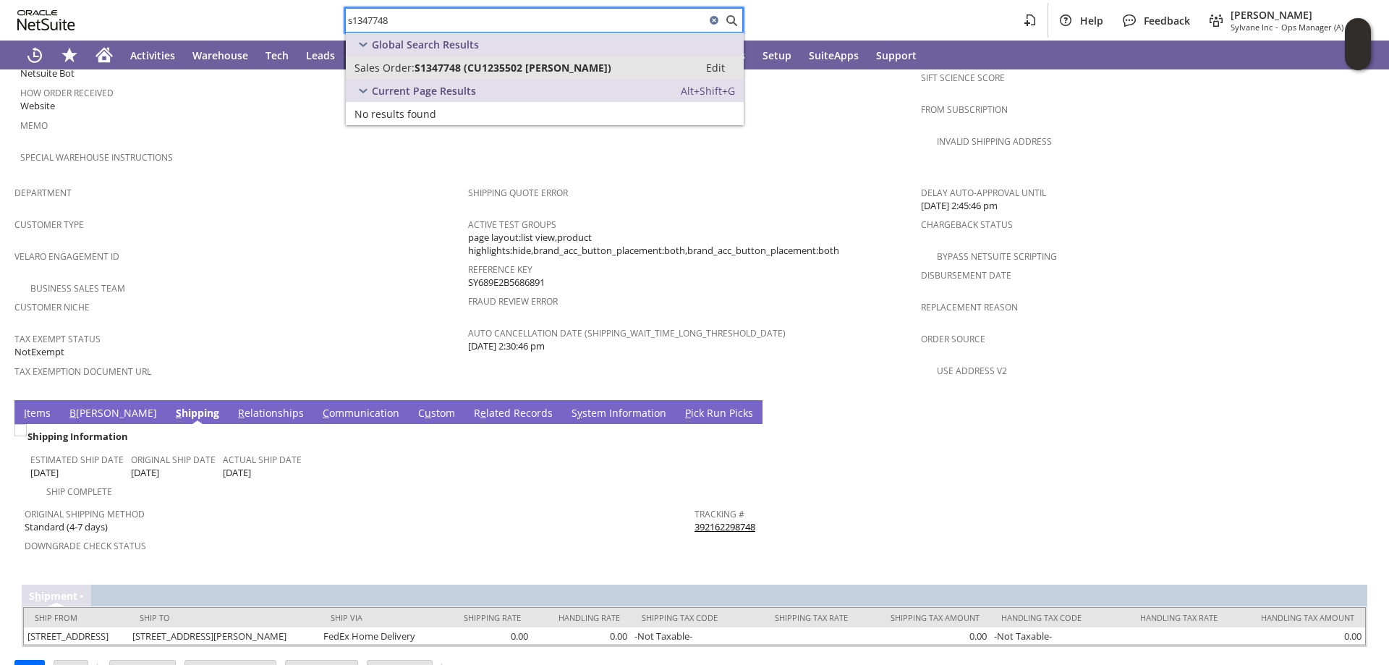
type input "s1347748"
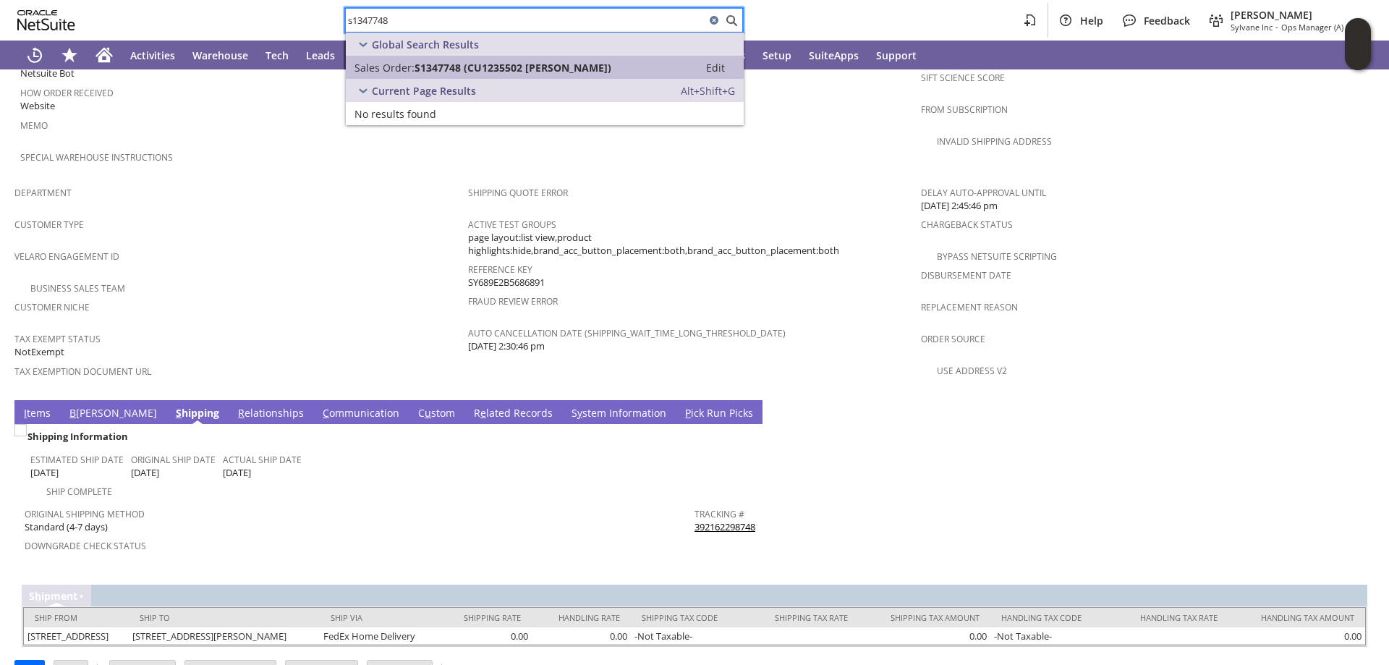
click at [445, 71] on span "S1347748 (CU1235502 [PERSON_NAME])" at bounding box center [512, 68] width 197 height 14
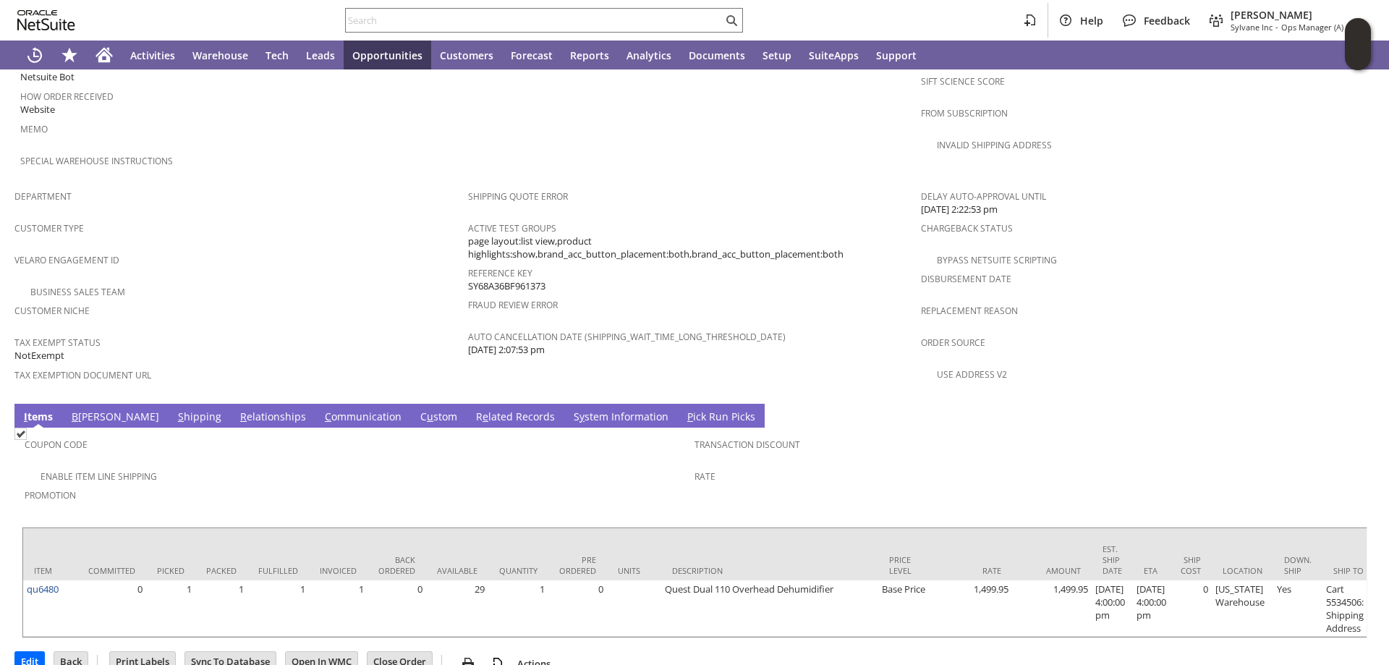
scroll to position [808, 0]
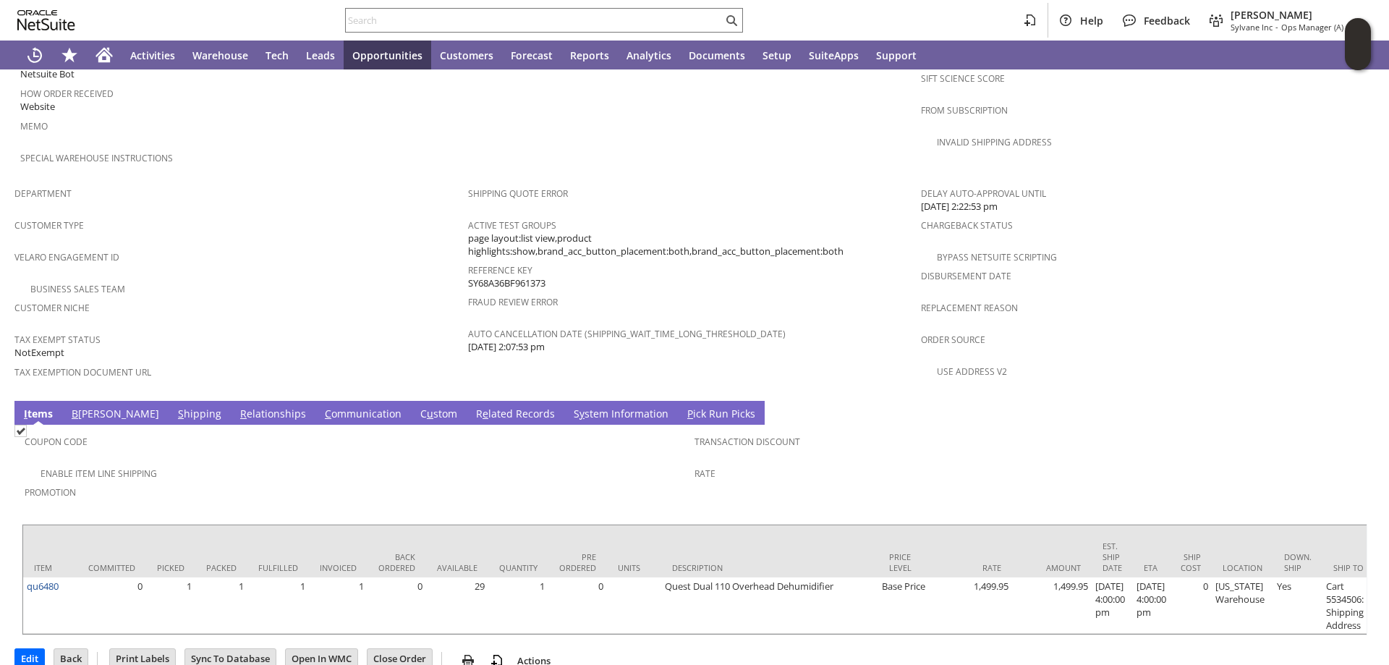
click at [174, 406] on link "S hipping" at bounding box center [199, 414] width 51 height 16
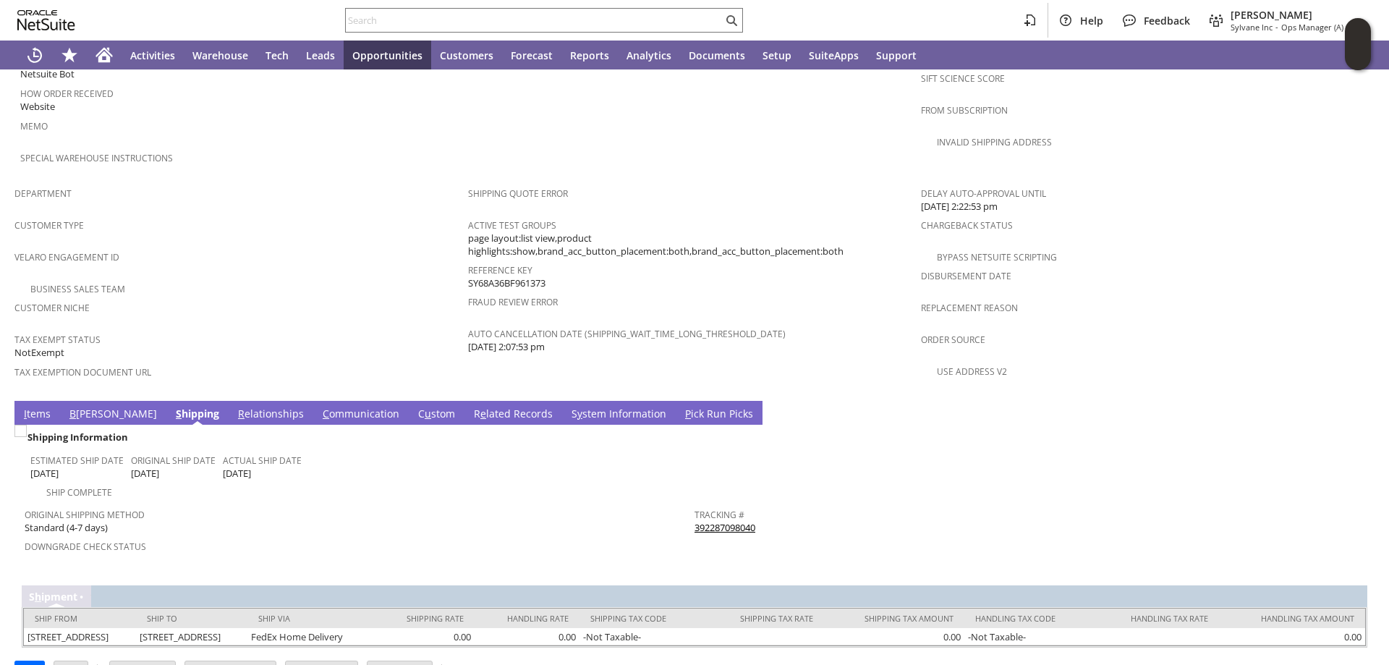
click at [733, 521] on link "392287098040" at bounding box center [724, 527] width 61 height 13
click at [383, 19] on input "text" at bounding box center [534, 20] width 377 height 17
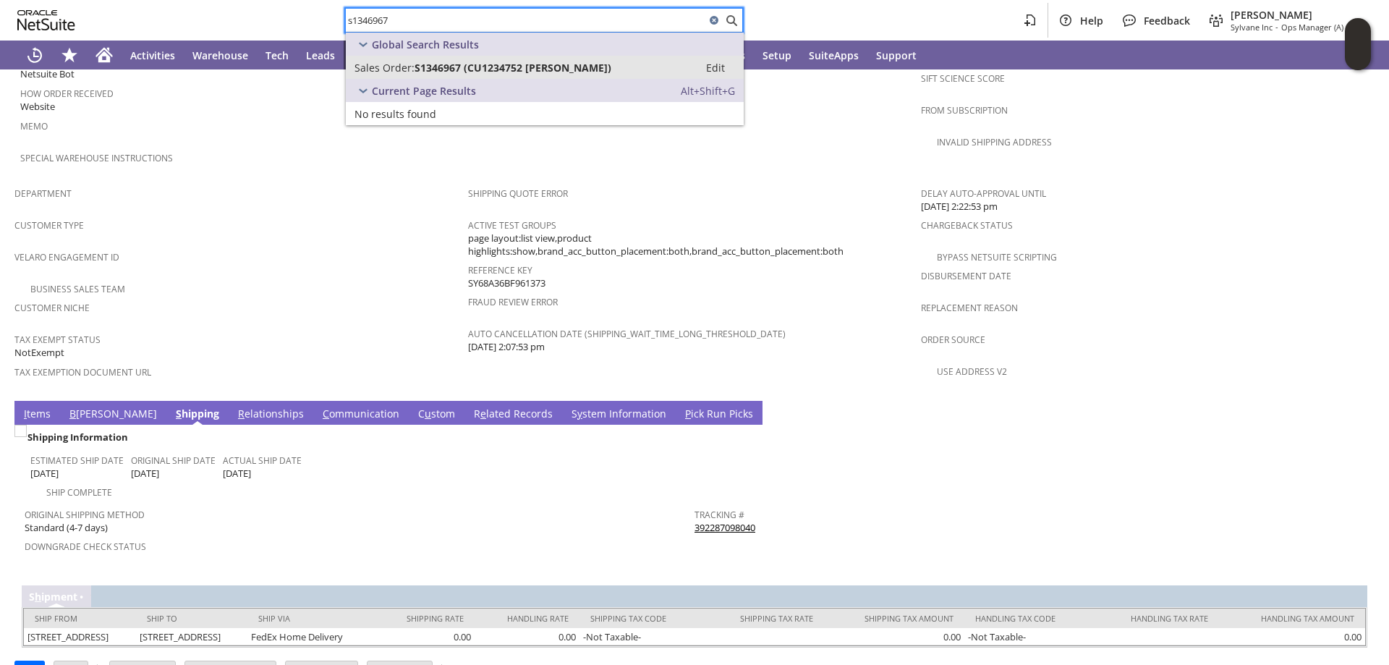
type input "s1346967"
click at [503, 56] on link "Sales Order: S1346967 (CU1234752 [PERSON_NAME]) Edit" at bounding box center [545, 67] width 398 height 23
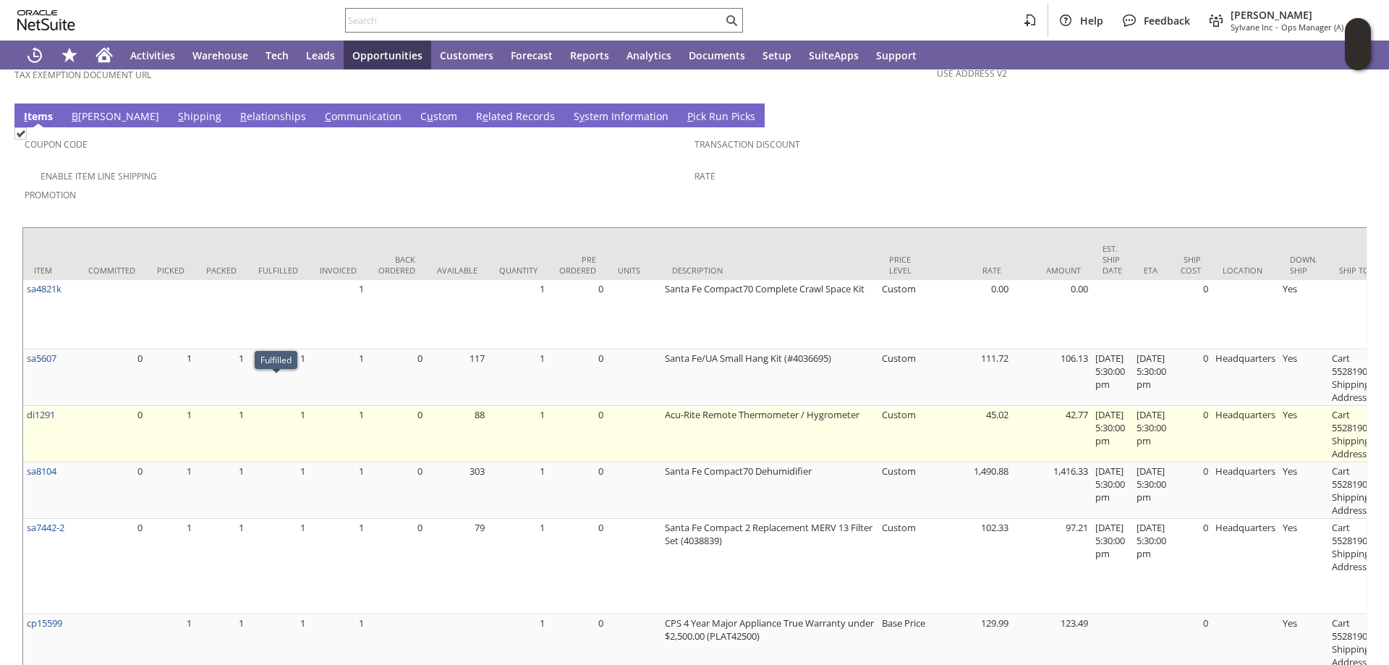
scroll to position [1085, 0]
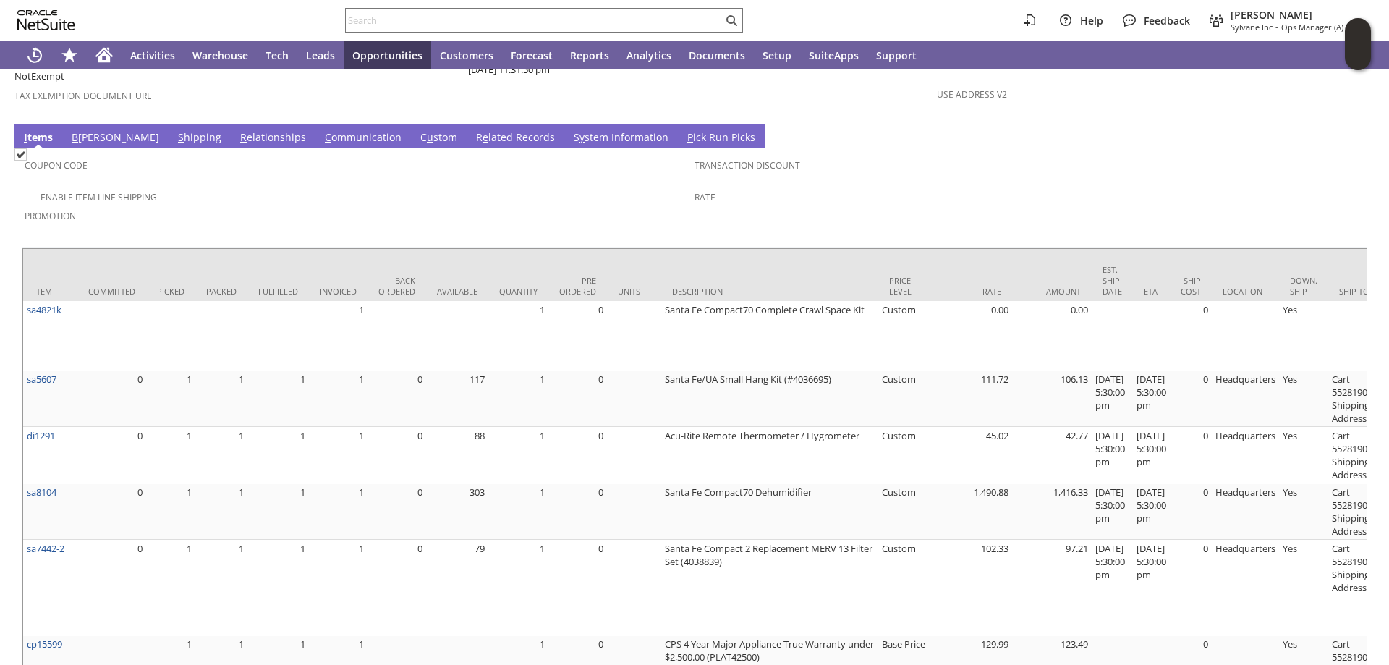
click at [174, 130] on link "S hipping" at bounding box center [199, 138] width 51 height 16
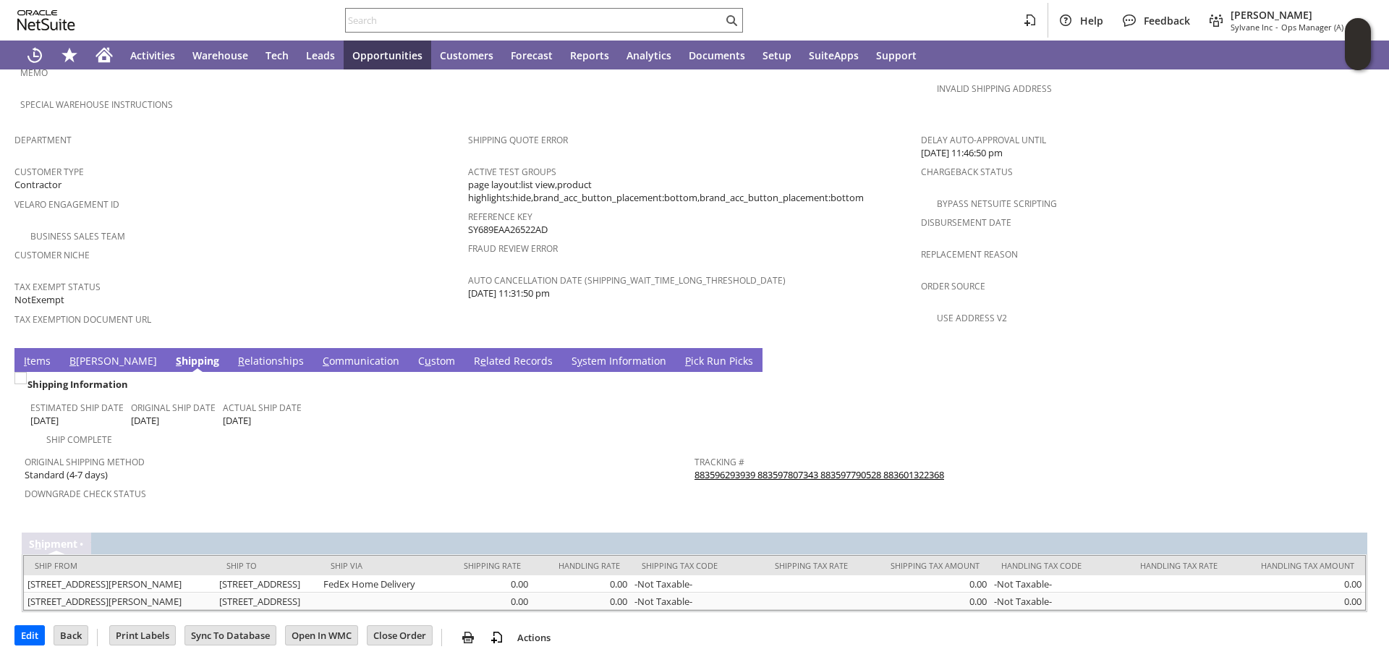
click at [824, 468] on link "883596293939 883597807343 883597790528 883601322368" at bounding box center [819, 474] width 250 height 13
click at [568, 354] on link "S y stem Information" at bounding box center [619, 362] width 102 height 16
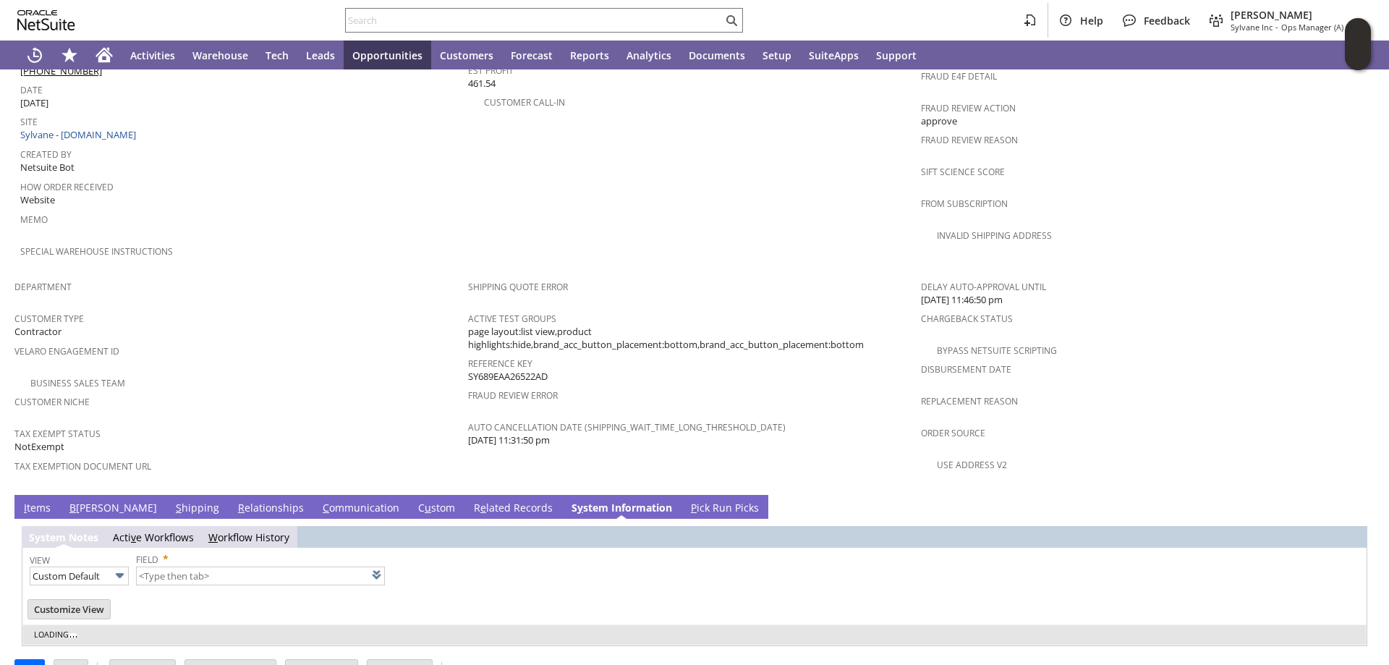
type input "1 to 25 of 99"
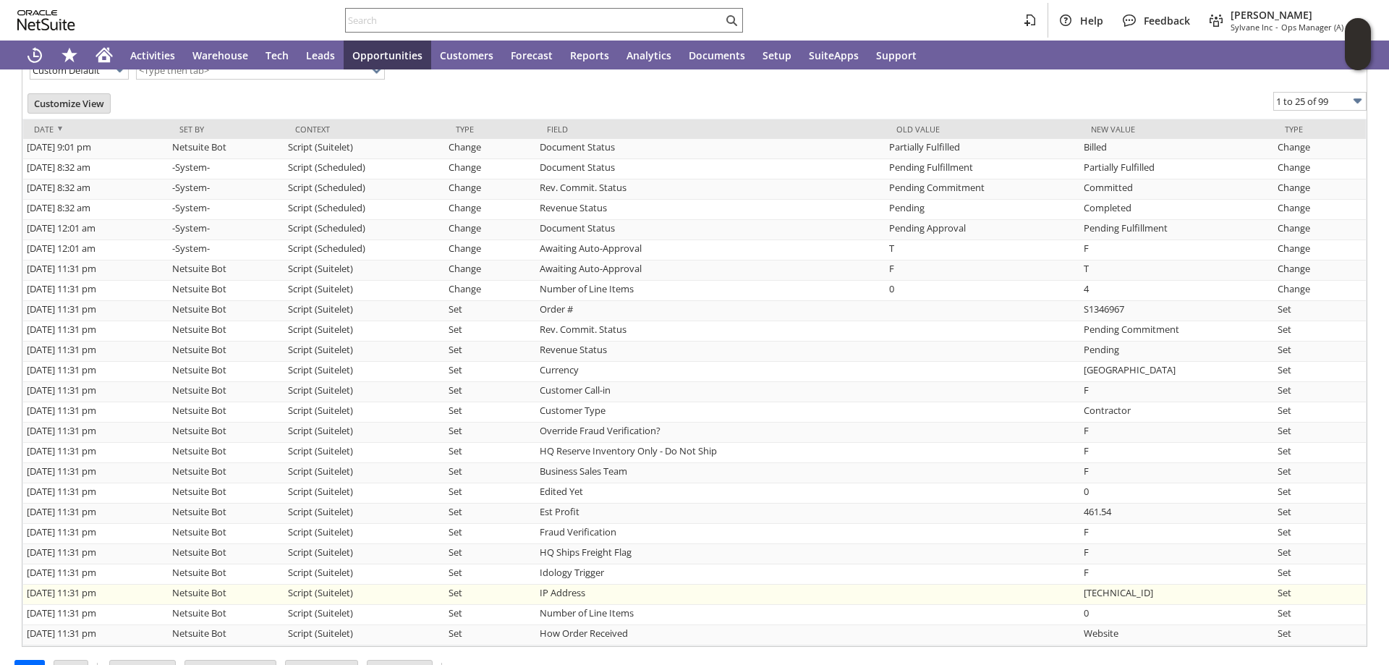
scroll to position [1221, 0]
click at [456, 22] on input "text" at bounding box center [534, 20] width 377 height 17
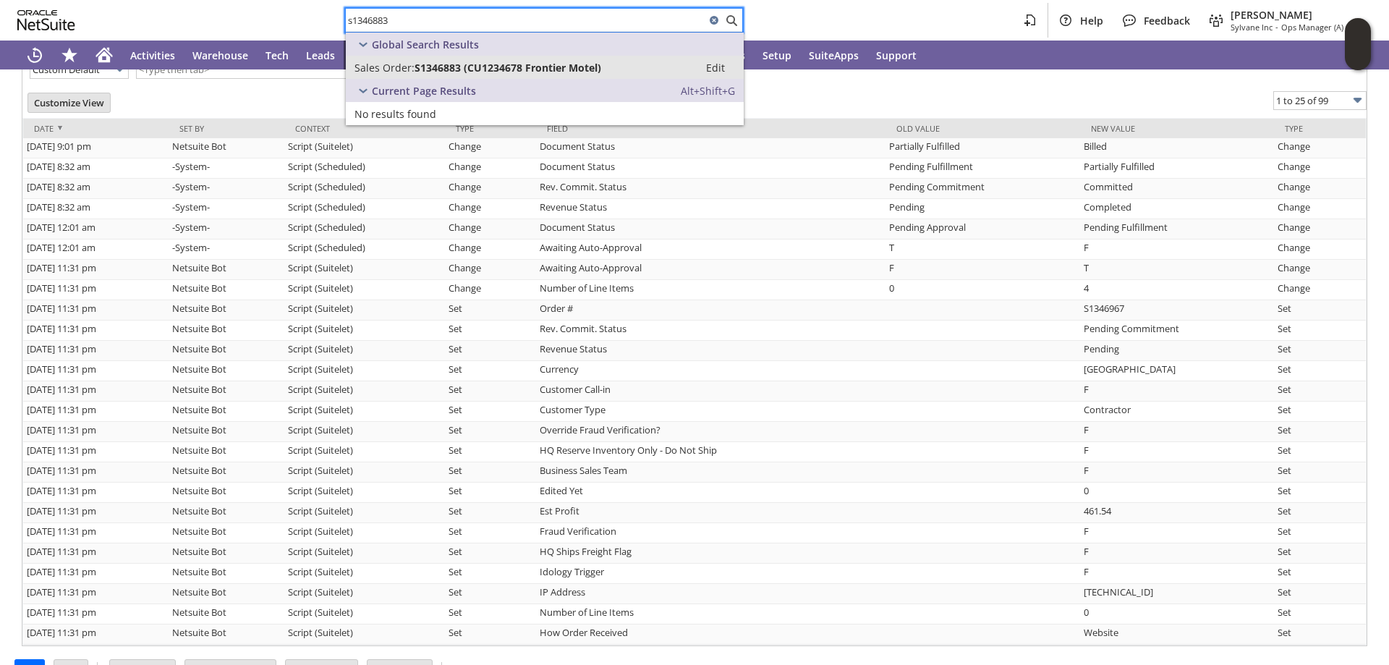
type input "s1346883"
click at [472, 61] on span "S1346883 (CU1234678 Frontier Motel)" at bounding box center [507, 68] width 187 height 14
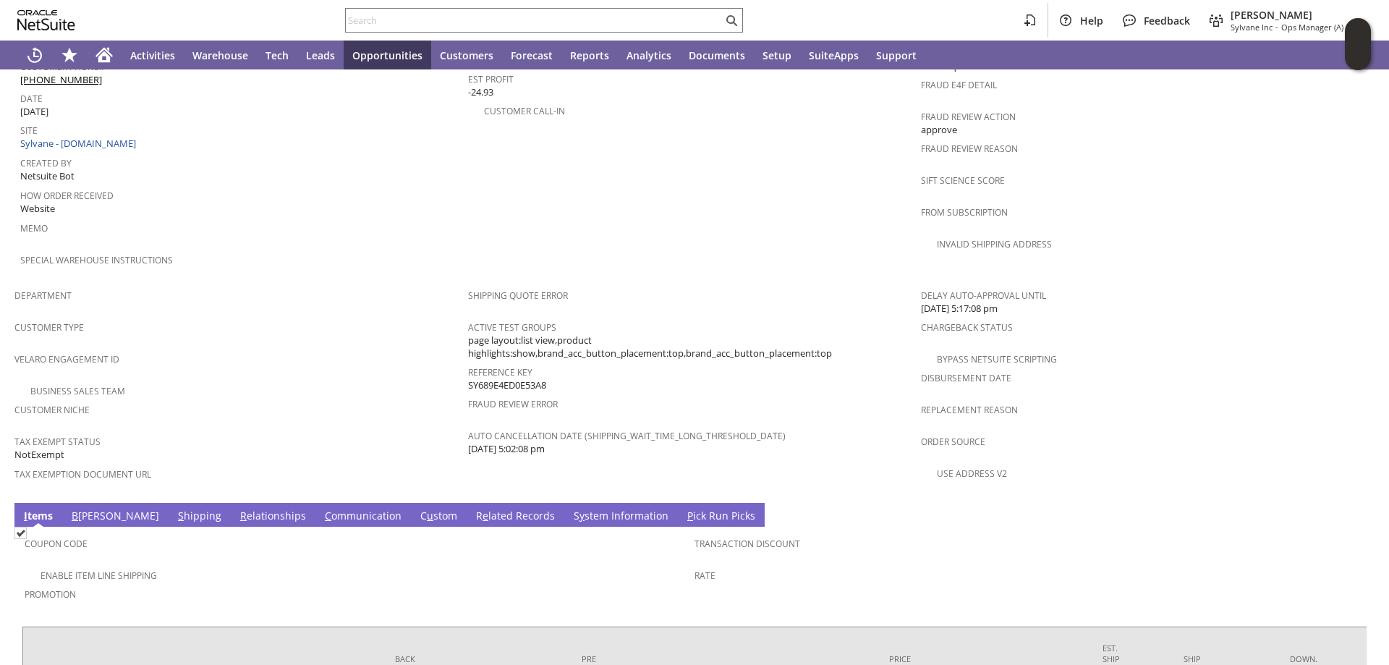
scroll to position [834, 0]
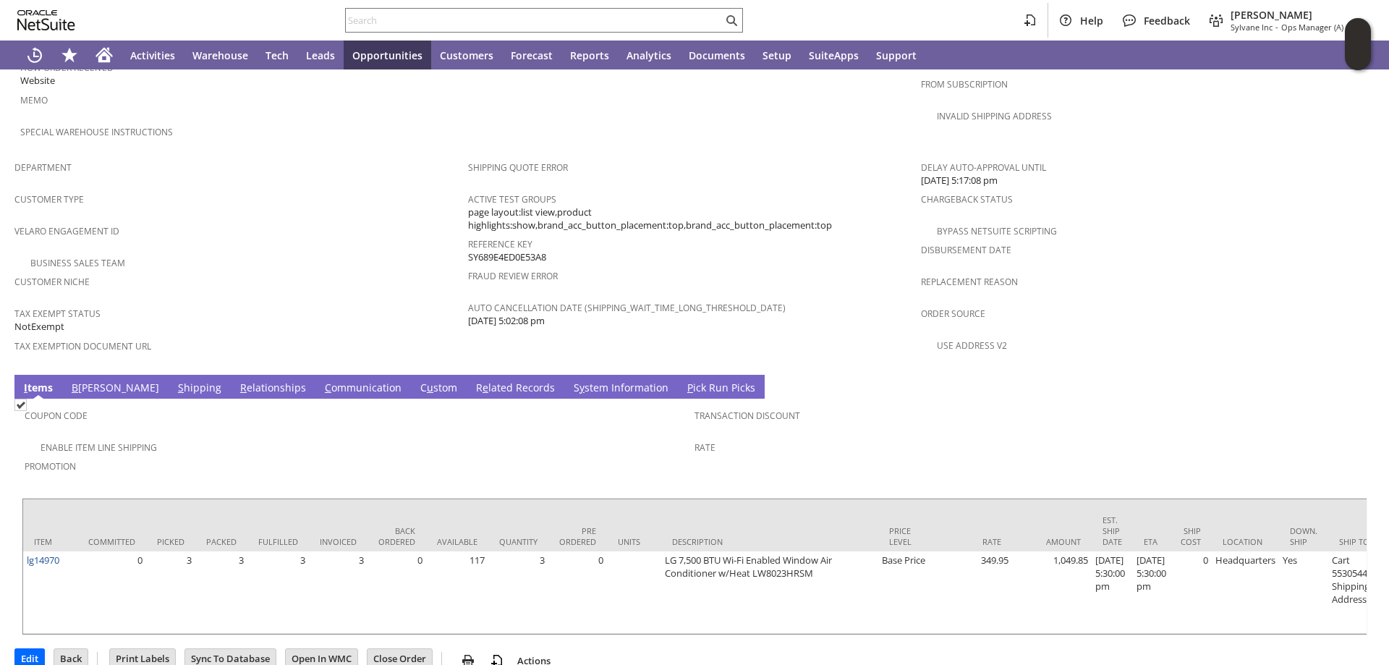
click at [174, 380] on link "S hipping" at bounding box center [199, 388] width 51 height 16
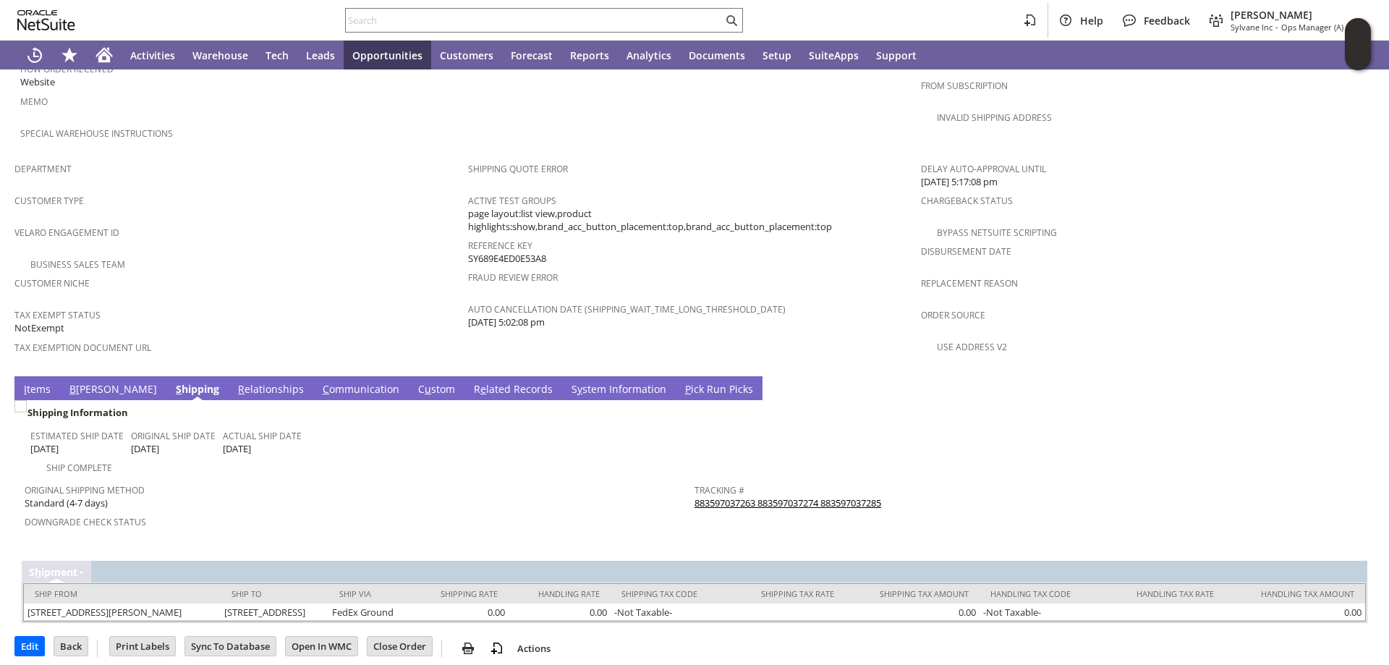
click at [568, 382] on link "S y stem Information" at bounding box center [619, 390] width 102 height 16
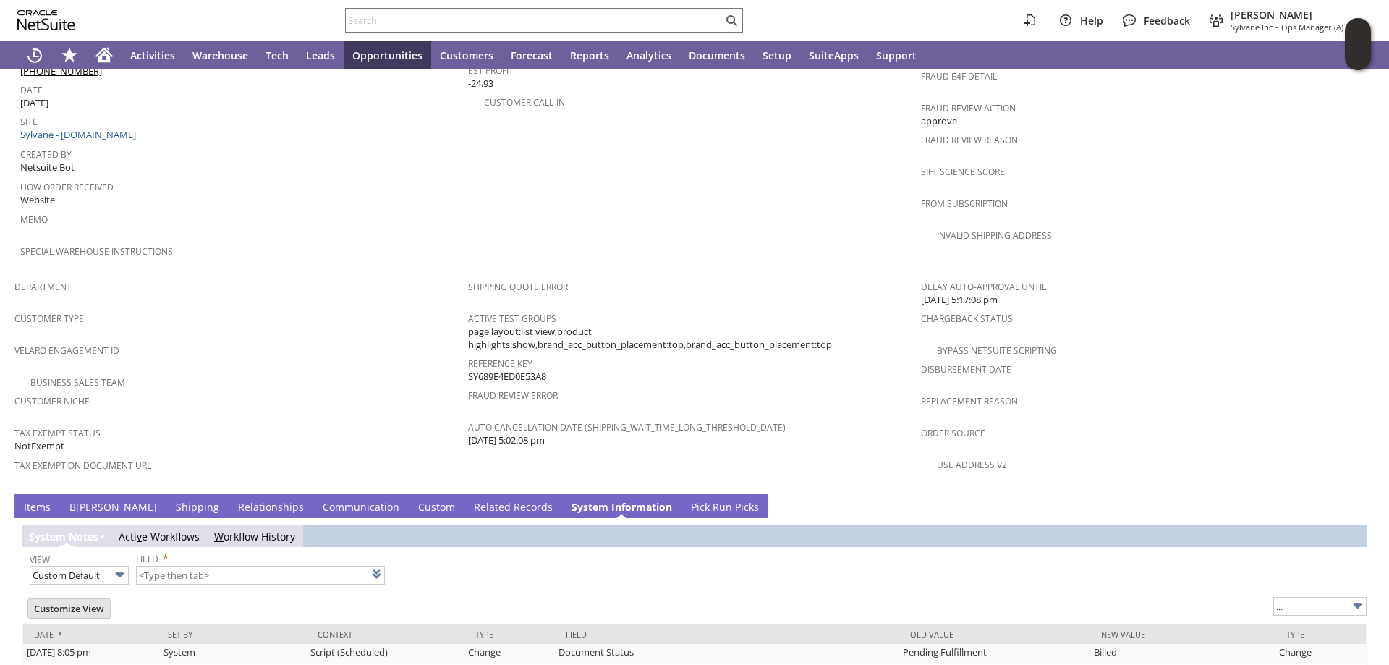
type input "1 to 25 of 98"
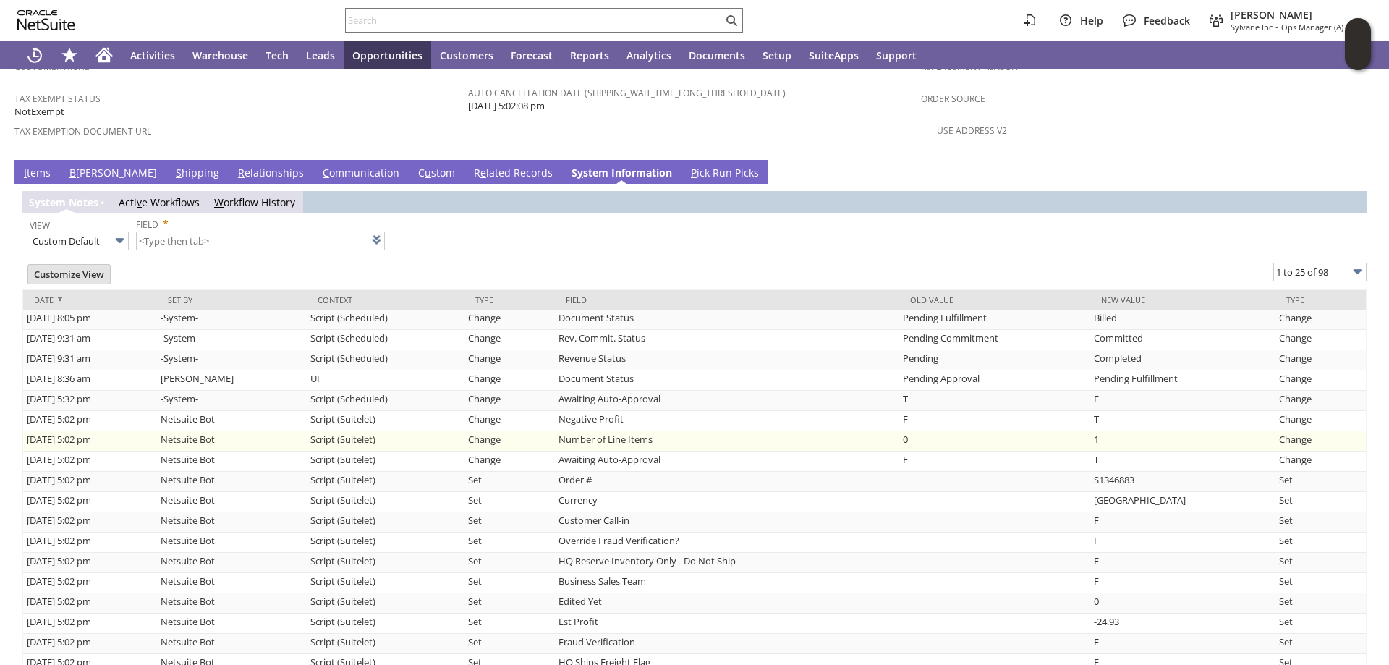
scroll to position [1049, 0]
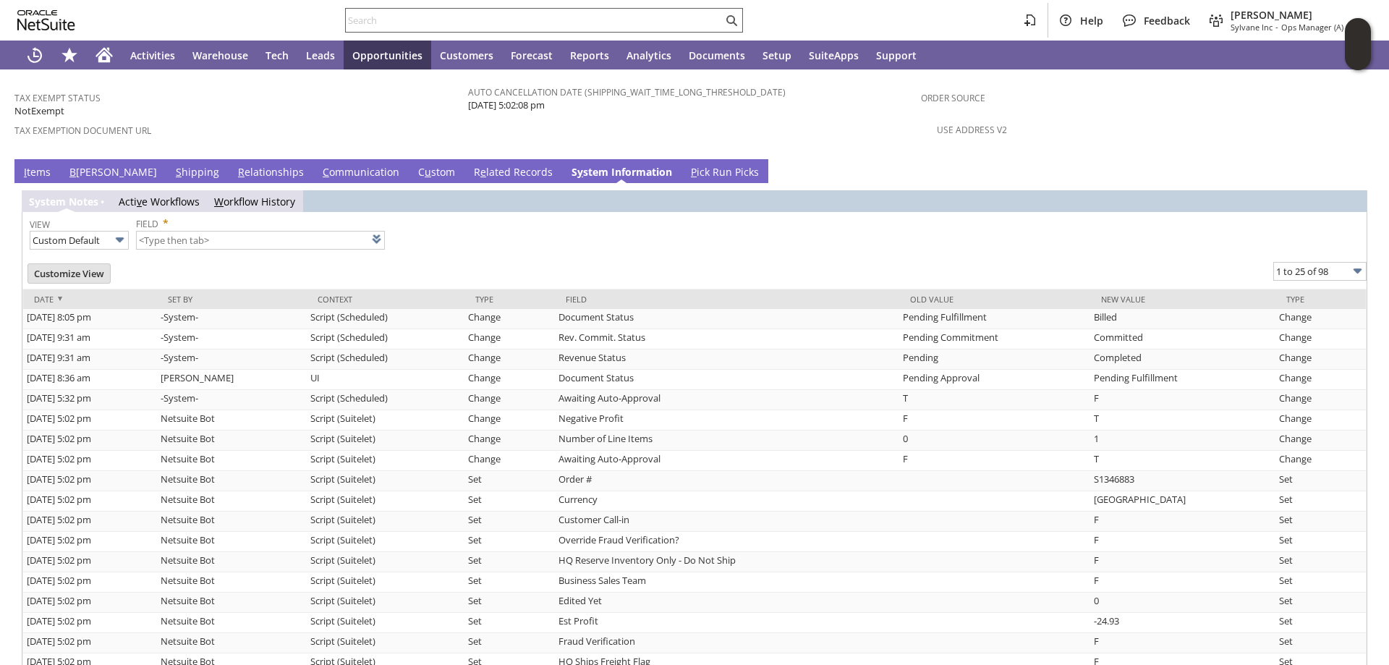
click at [367, 24] on input "text" at bounding box center [534, 20] width 377 height 17
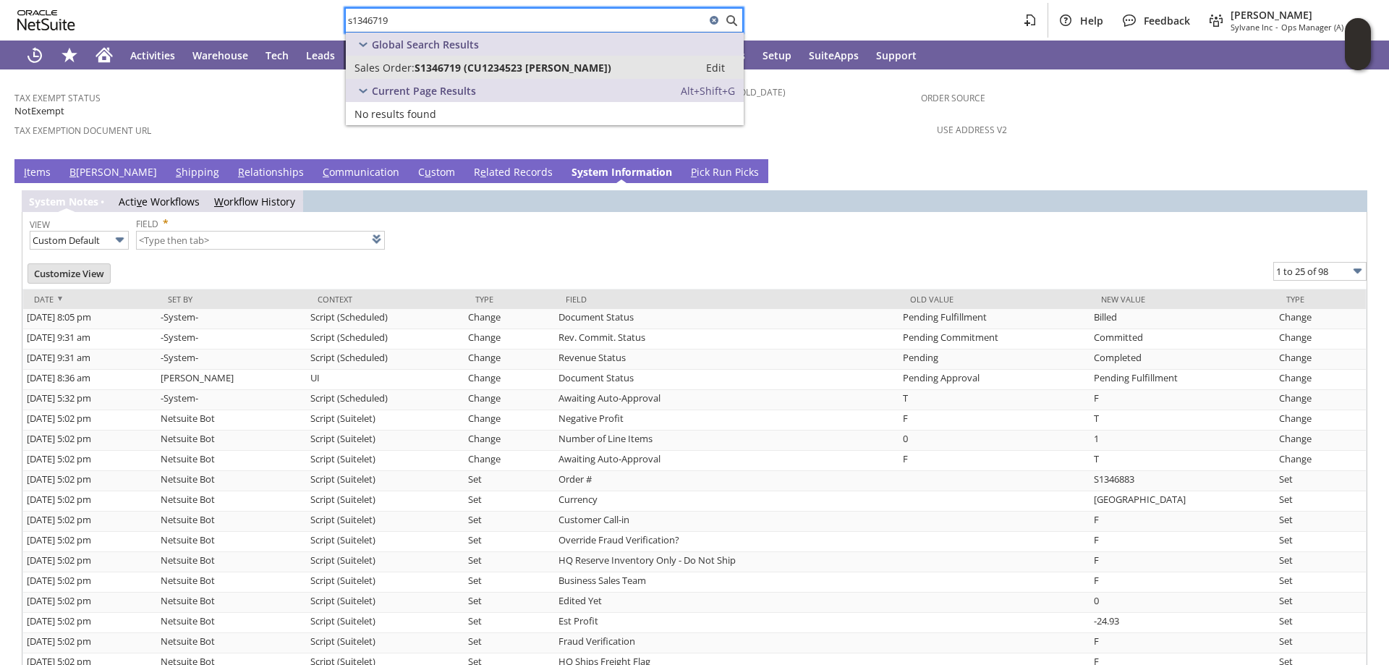
type input "s1346719"
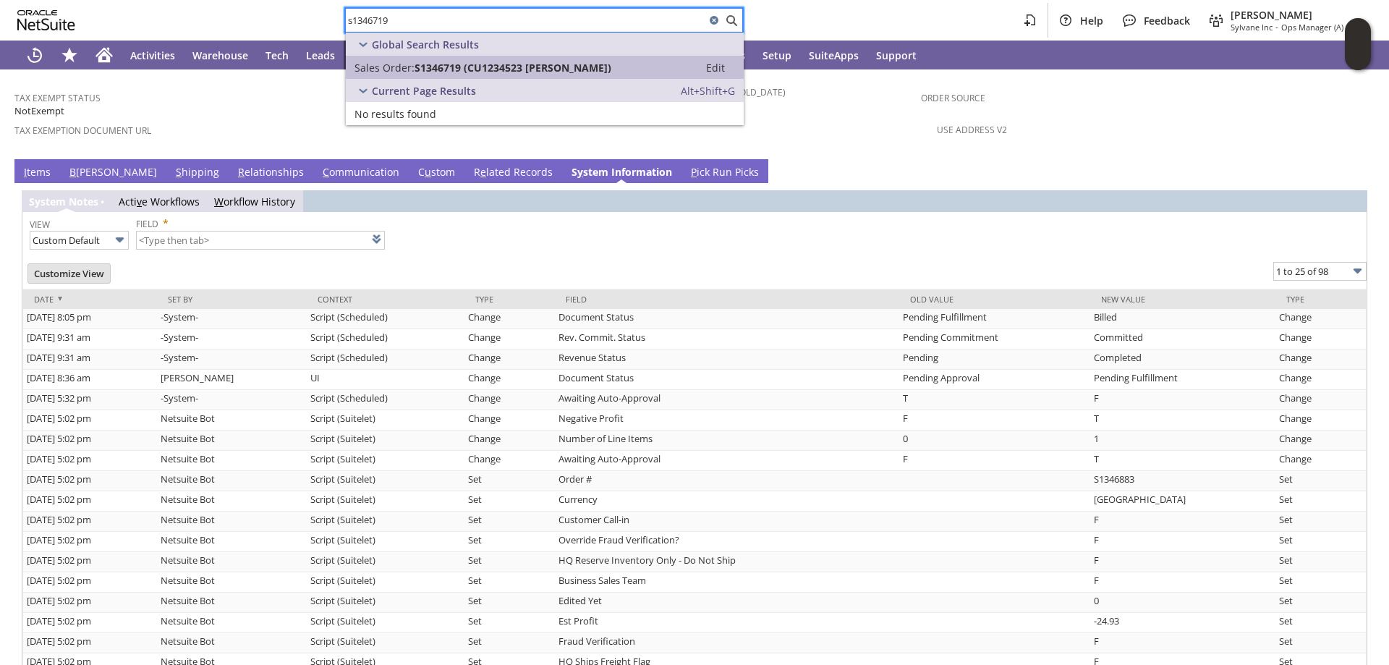
click at [515, 64] on span "S1346719 (CU1234523 Glenville Davidson)" at bounding box center [512, 68] width 197 height 14
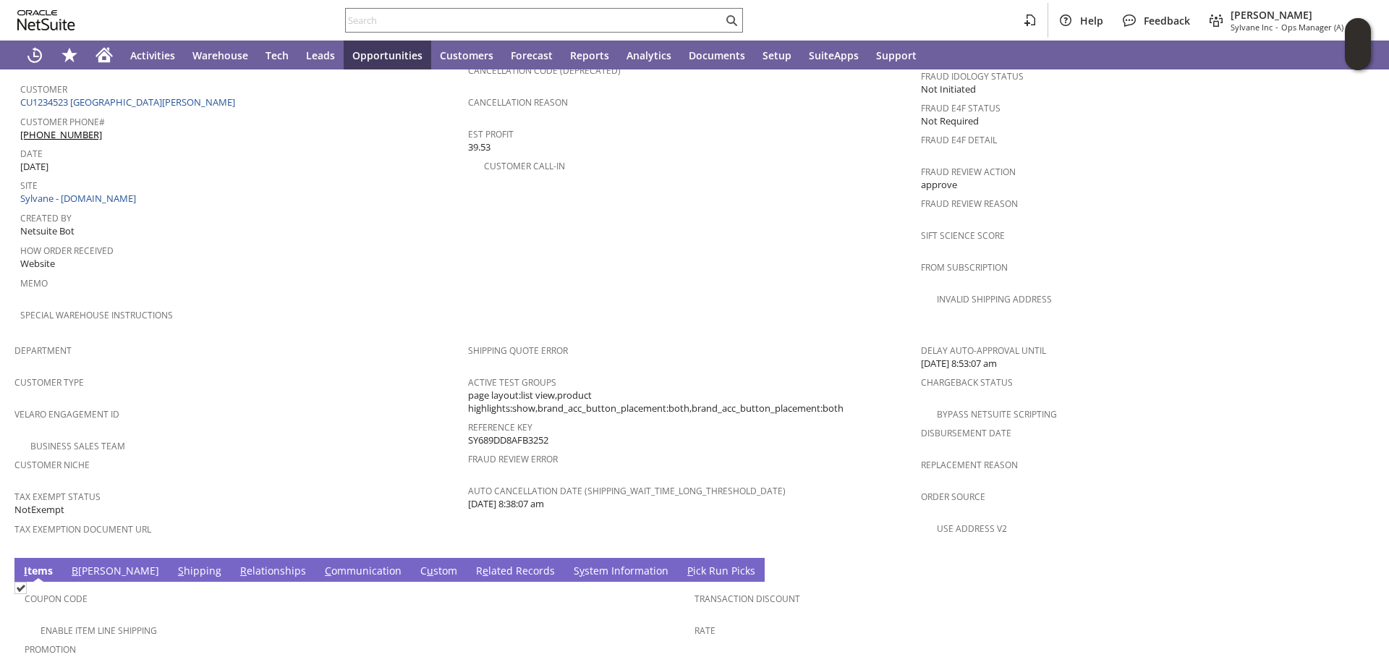
scroll to position [808, 0]
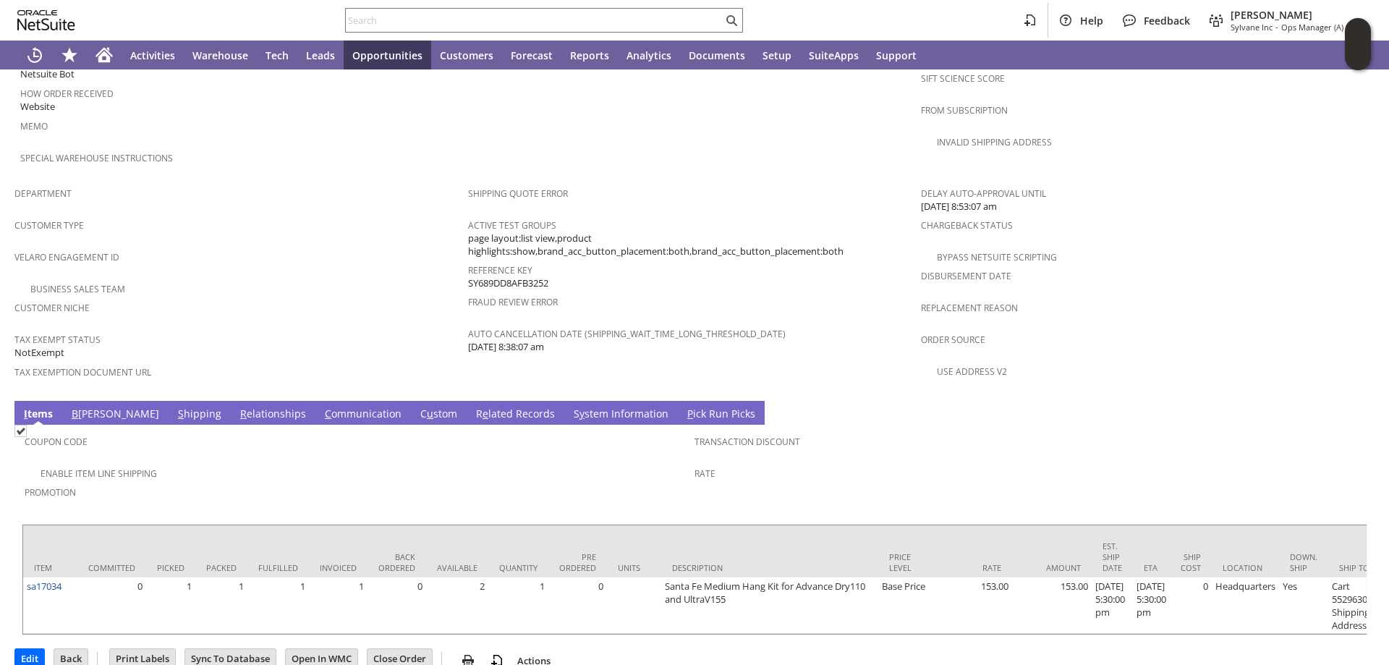
click at [174, 406] on link "S hipping" at bounding box center [199, 414] width 51 height 16
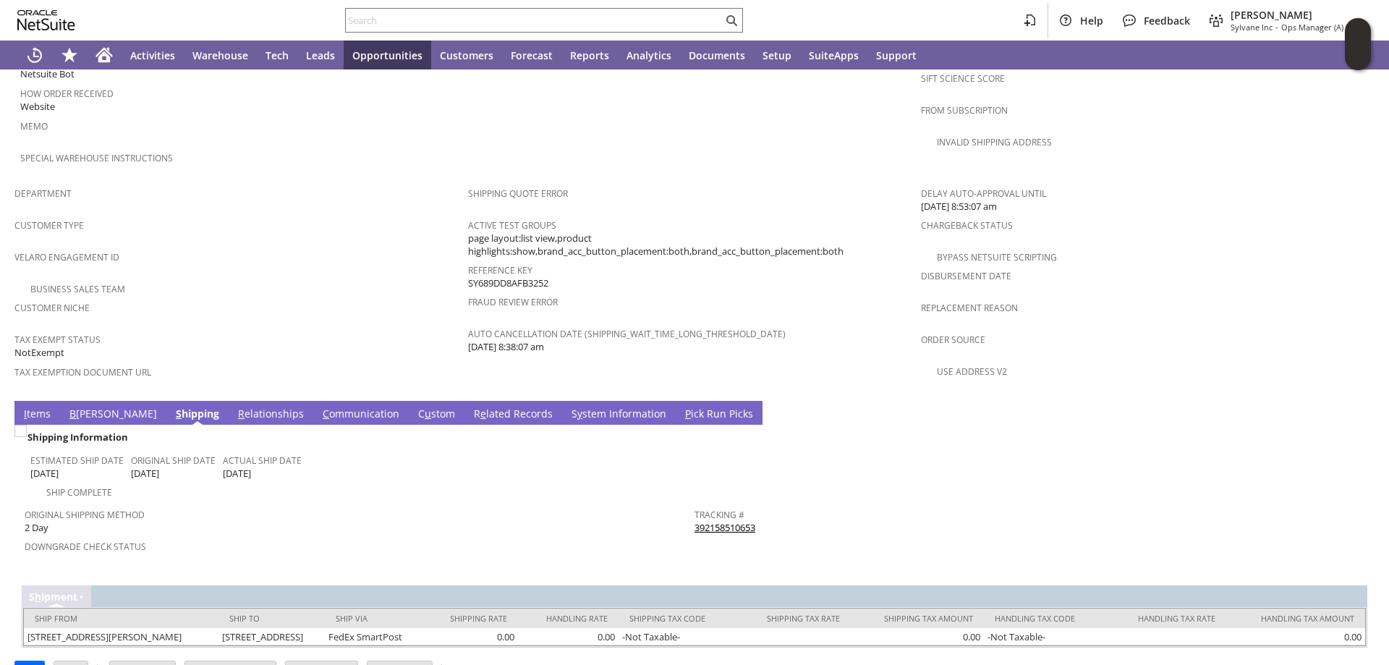
click at [562, 401] on td "S y stem Information" at bounding box center [619, 413] width 114 height 24
click at [568, 406] on link "S y stem Information" at bounding box center [619, 414] width 102 height 16
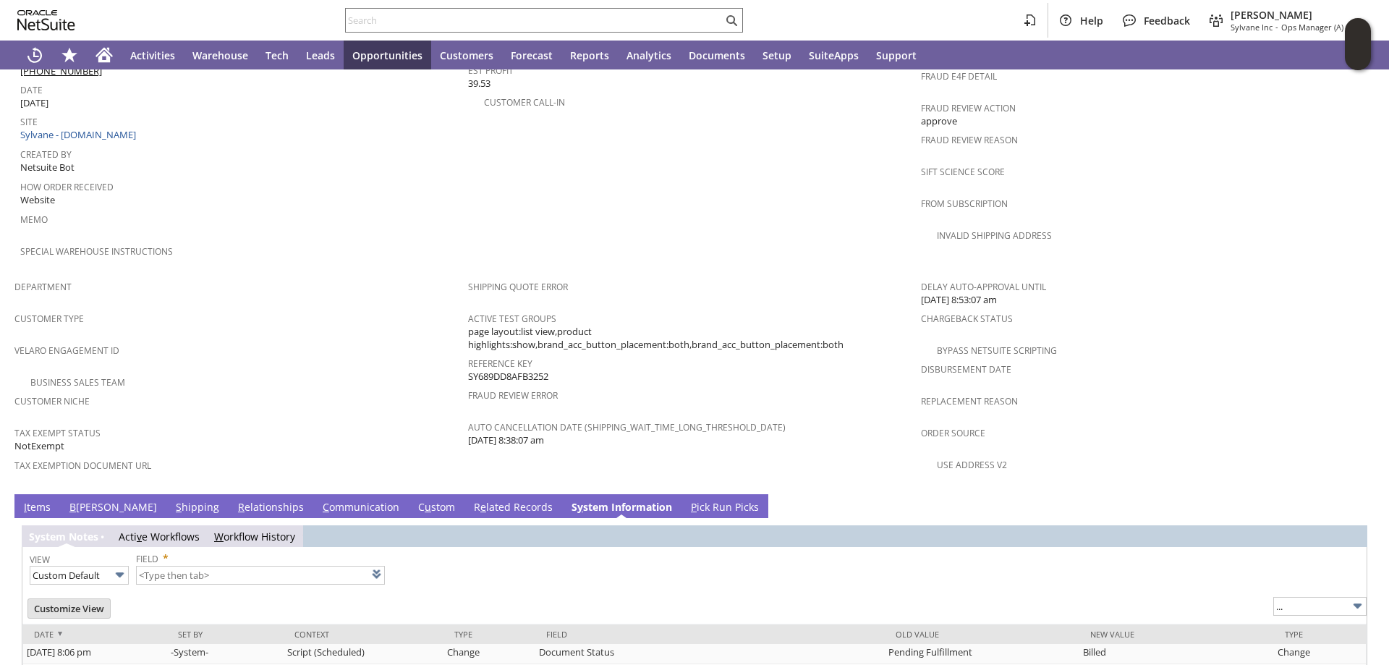
type input "1 to 25 of 97"
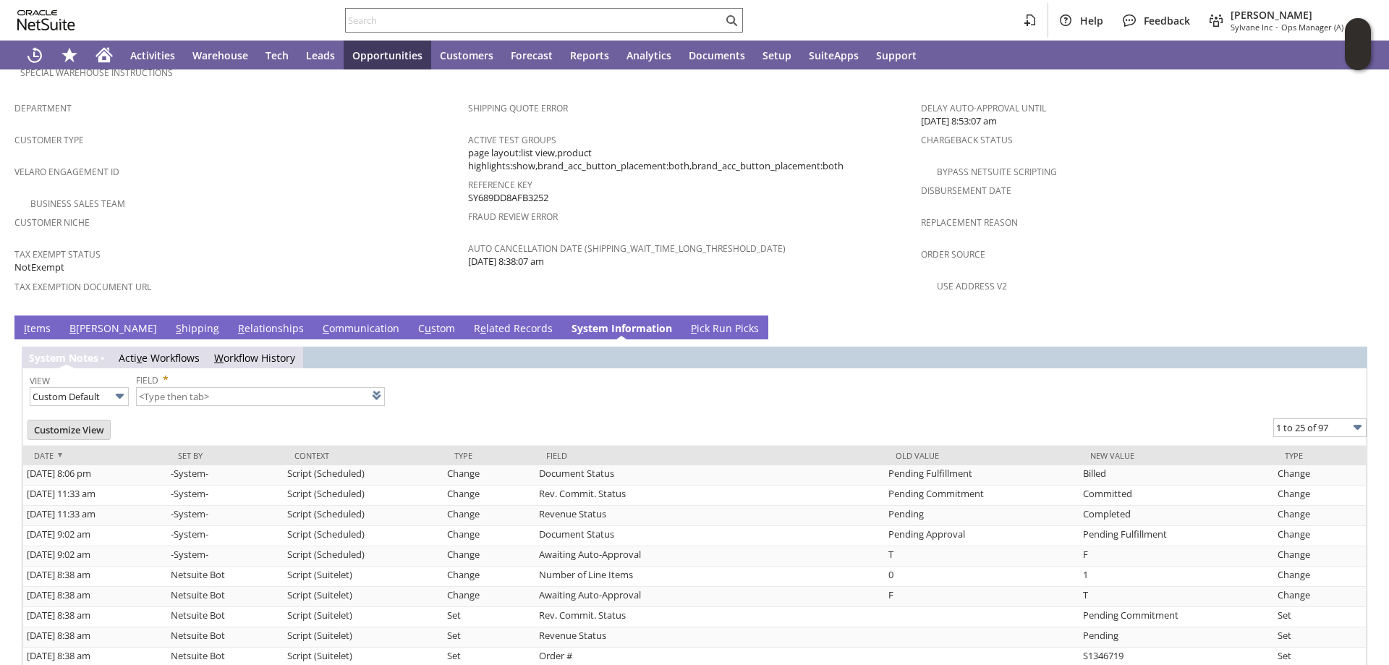
scroll to position [1025, 0]
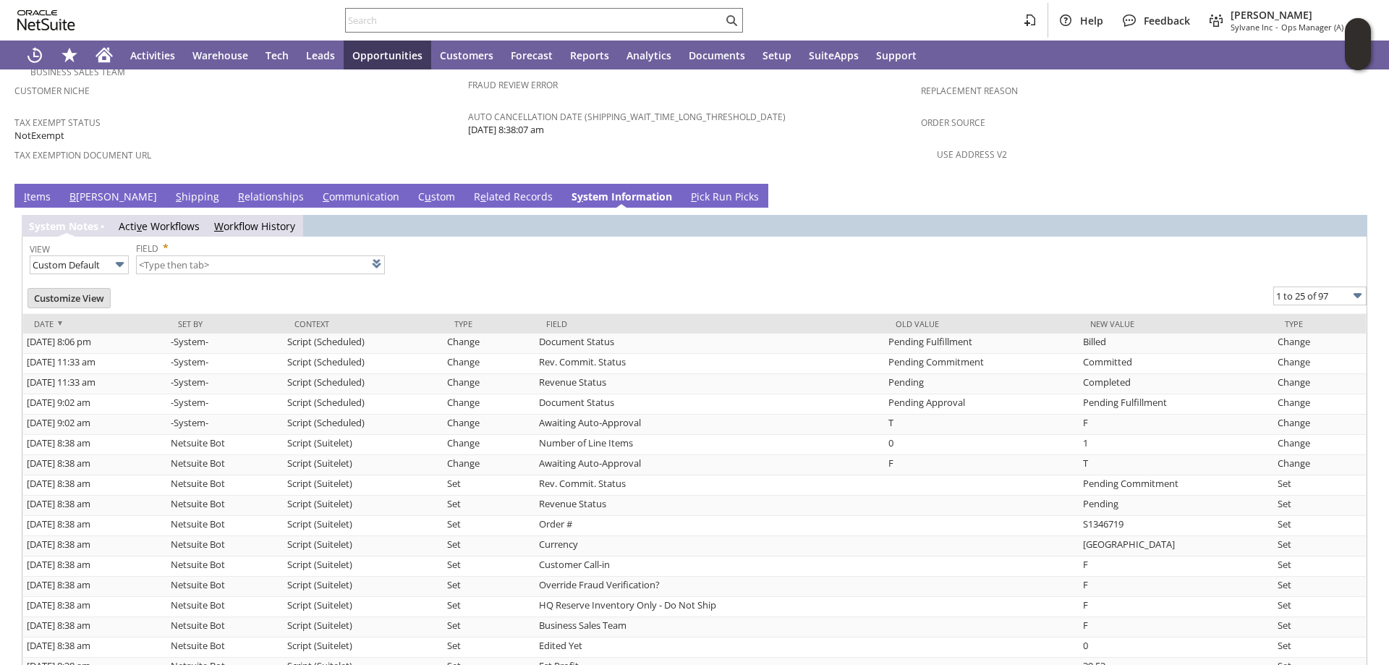
click at [43, 189] on link "I tems" at bounding box center [37, 197] width 34 height 16
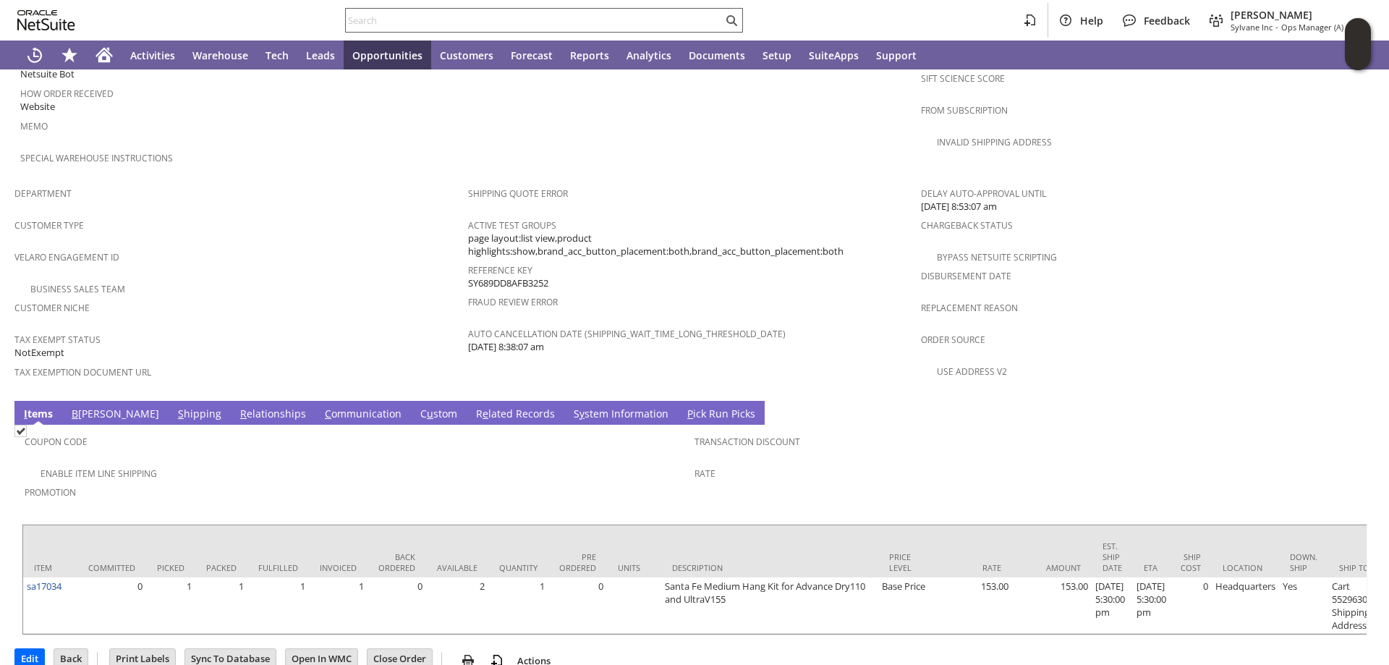
click at [448, 23] on input "text" at bounding box center [534, 20] width 377 height 17
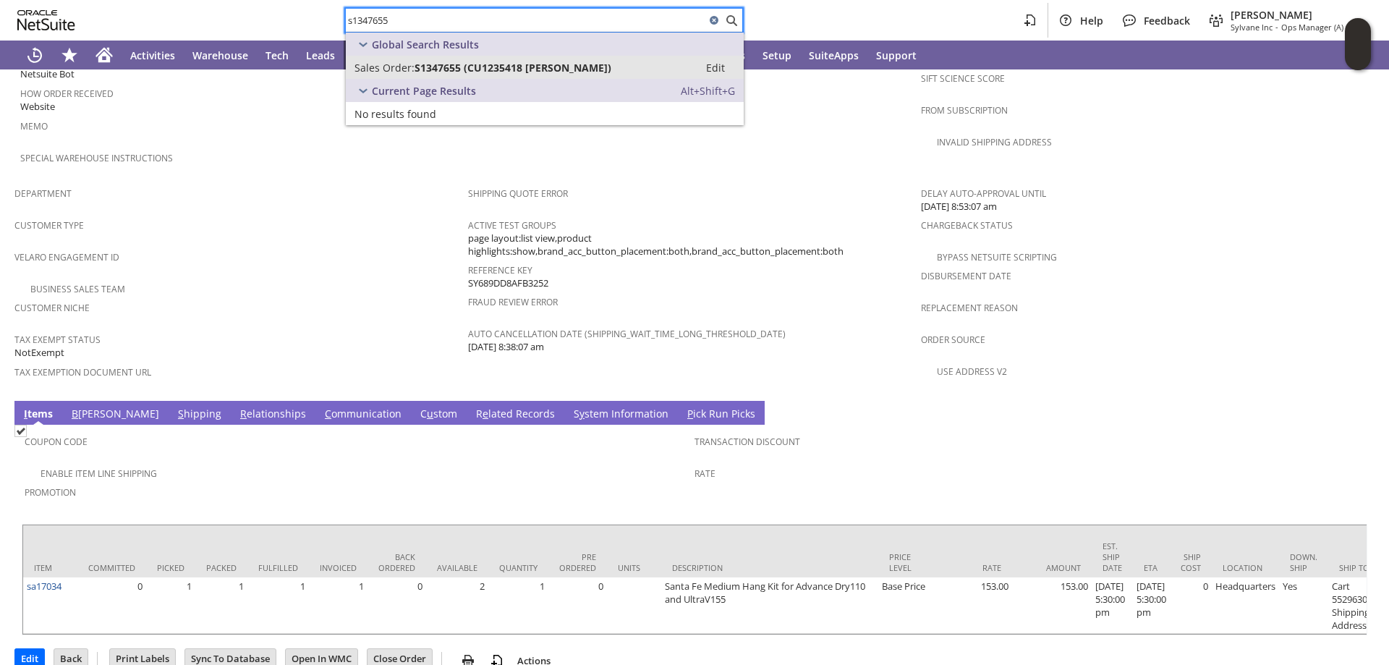
type input "s1347655"
click at [473, 65] on span "S1347655 (CU1235418 Daniel Thiel)" at bounding box center [512, 68] width 197 height 14
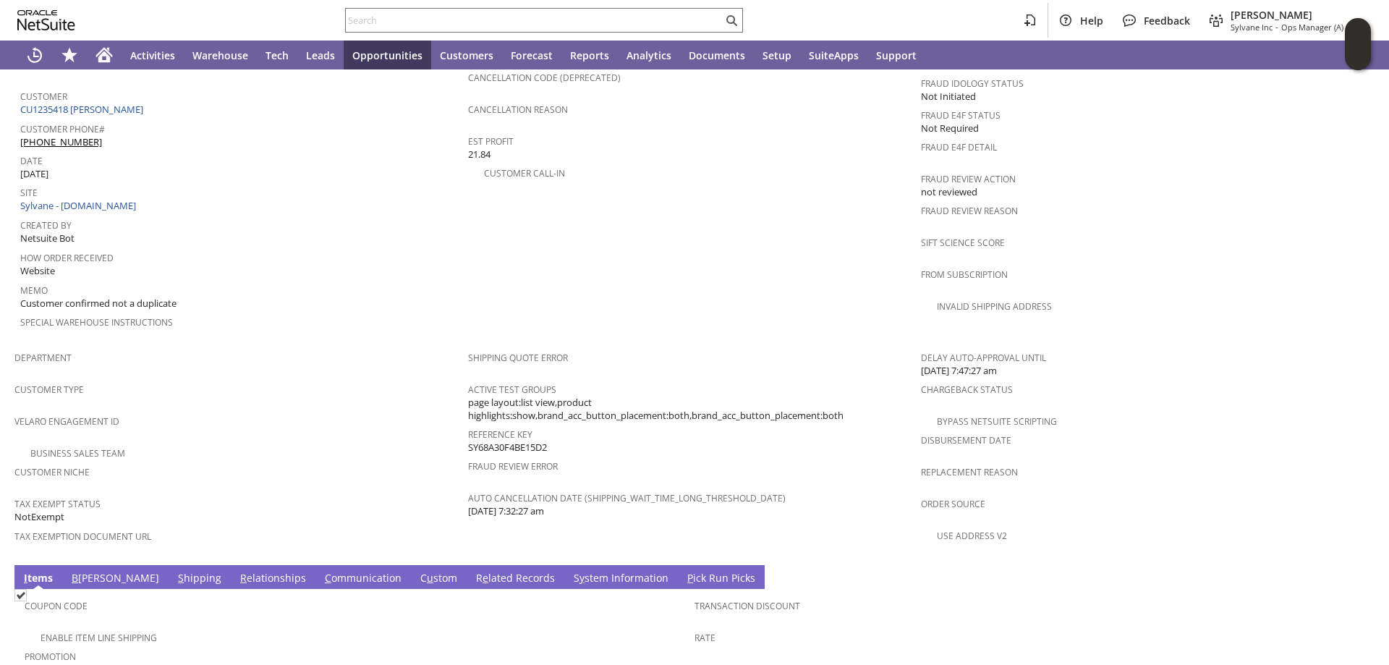
scroll to position [860, 0]
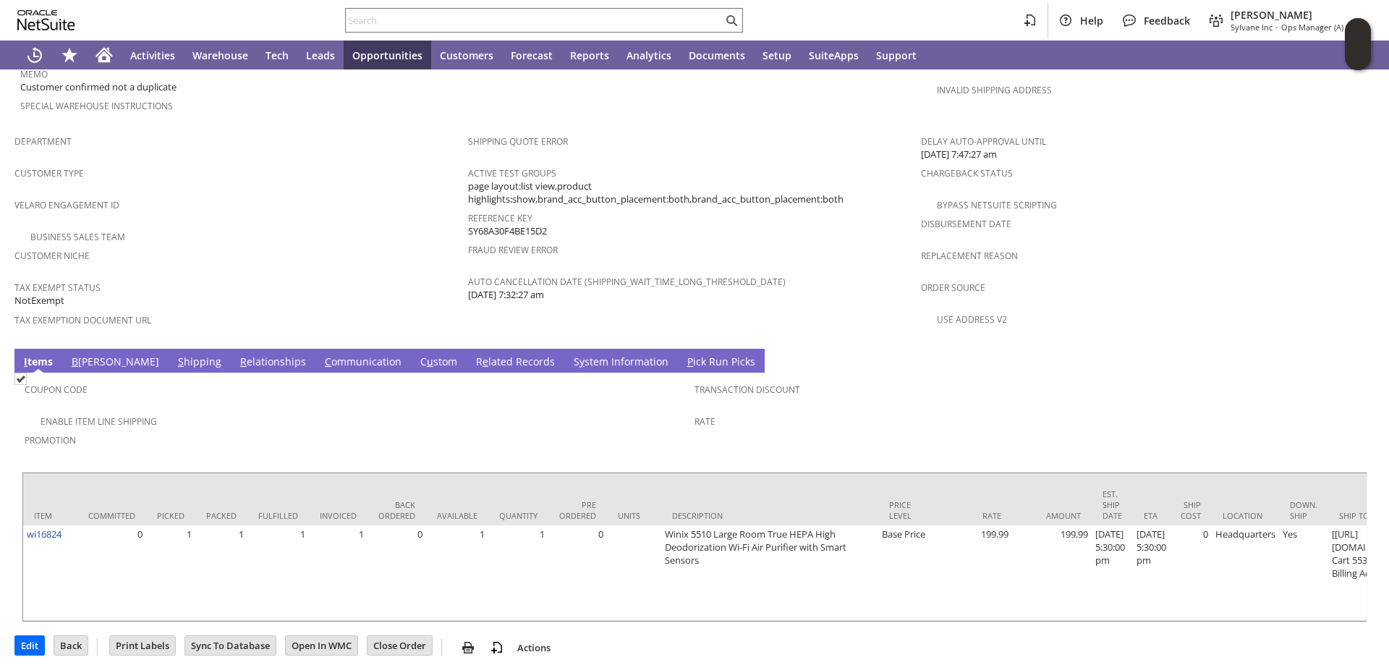
click at [174, 354] on link "S hipping" at bounding box center [199, 362] width 51 height 16
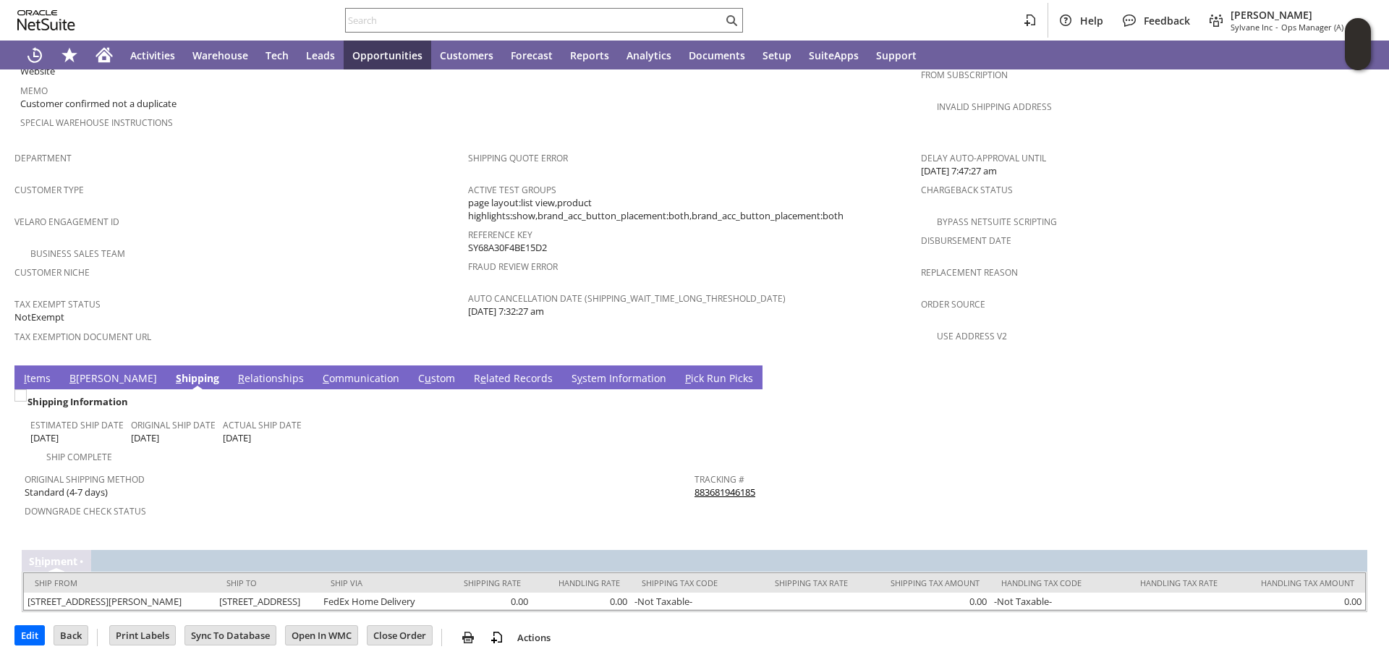
scroll to position [832, 0]
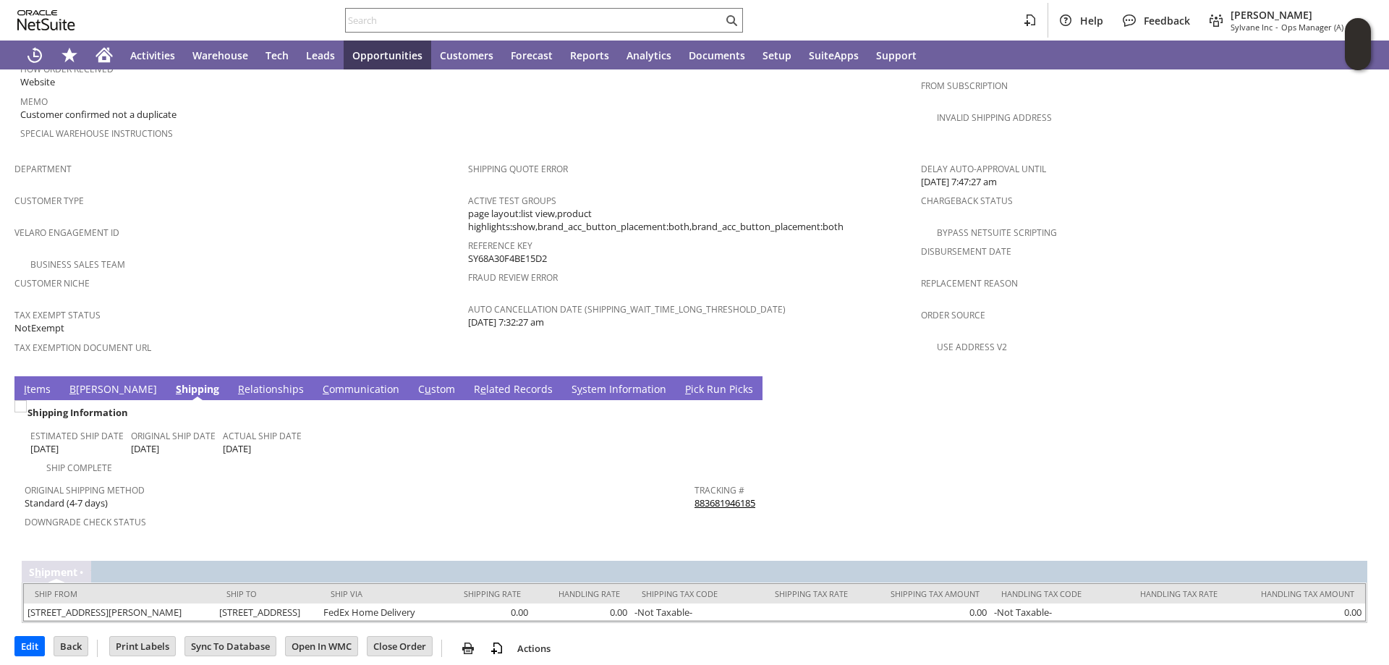
click at [568, 382] on link "S y stem Information" at bounding box center [619, 390] width 102 height 16
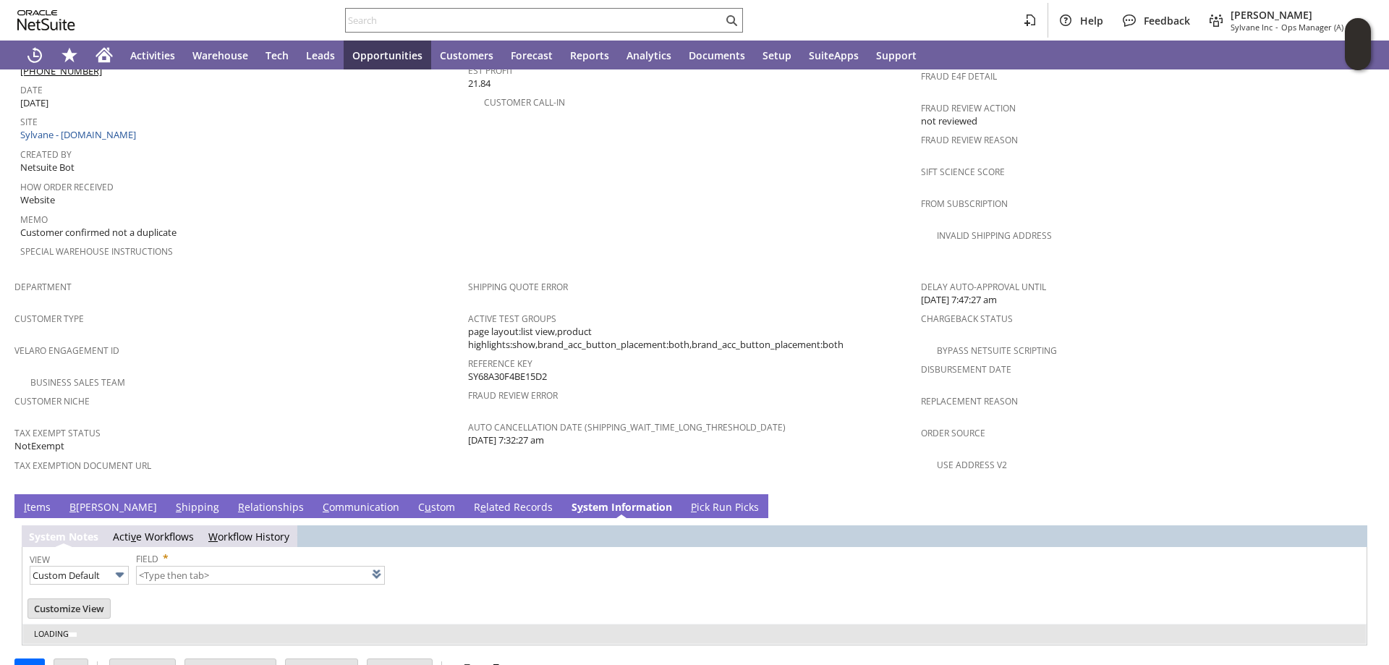
type input "1 to 25 of 95"
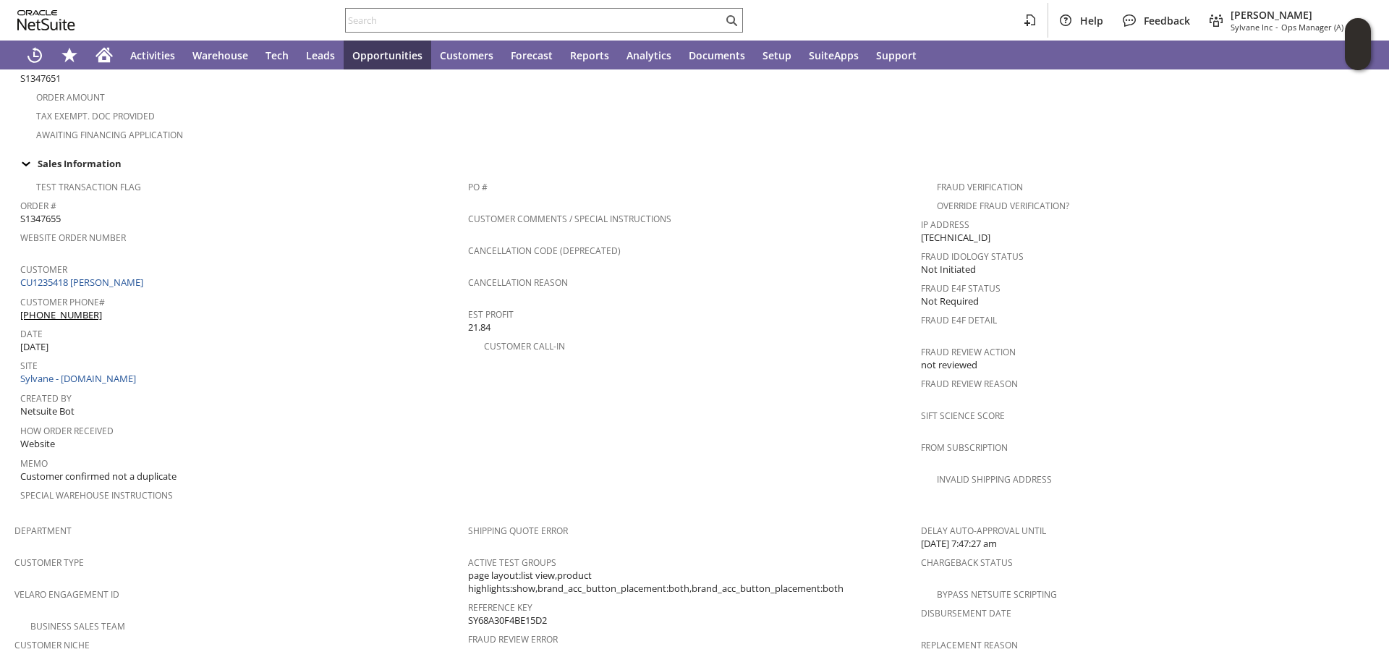
scroll to position [254, 0]
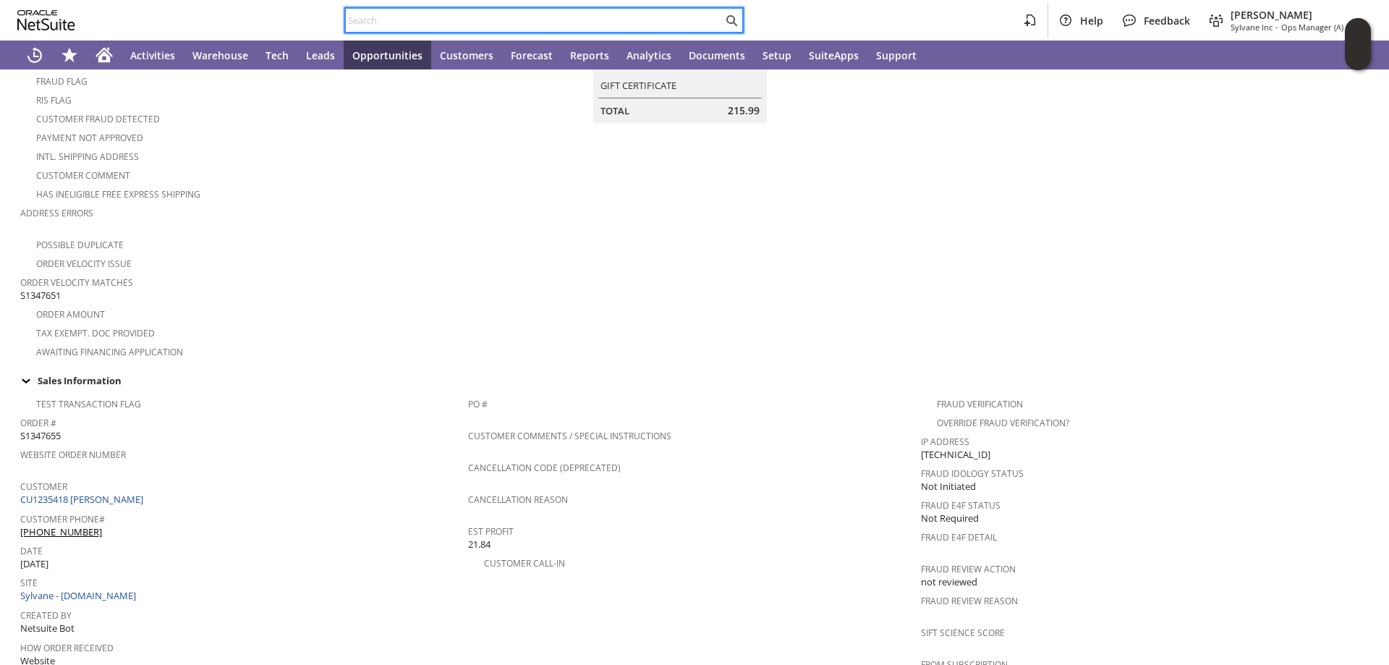
click at [427, 28] on input "text" at bounding box center [534, 20] width 377 height 17
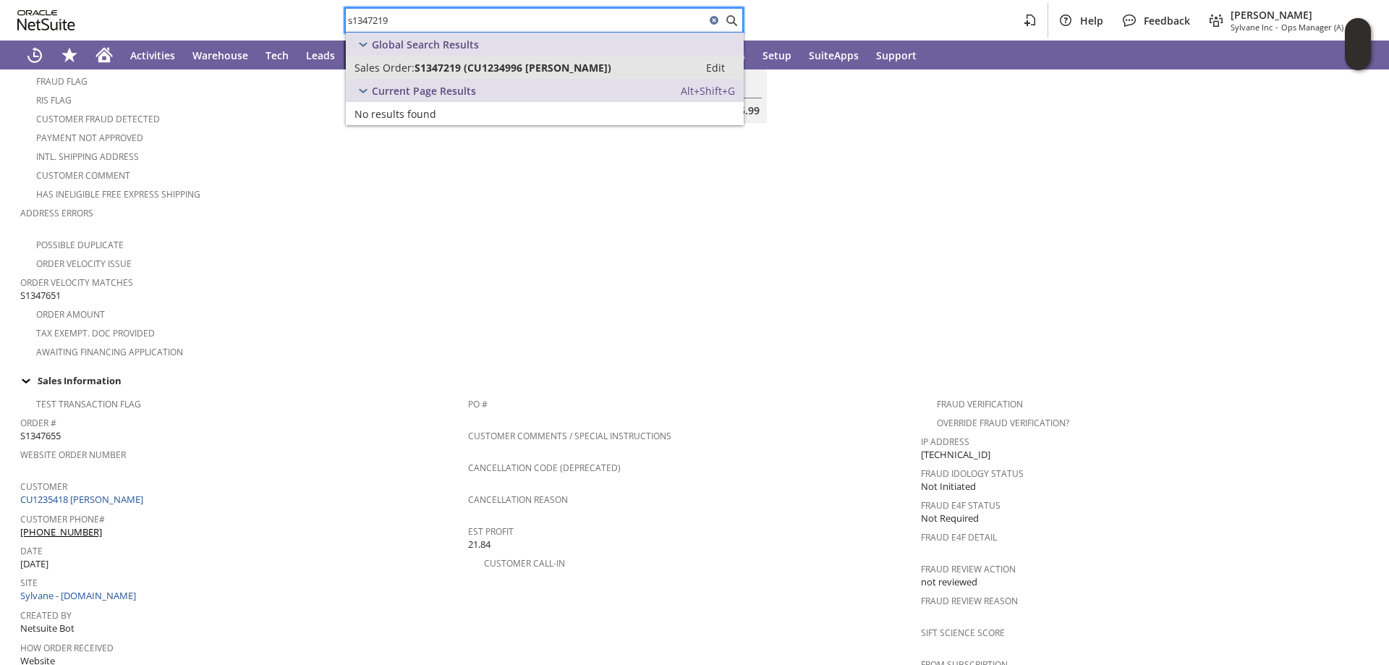
type input "s1347219"
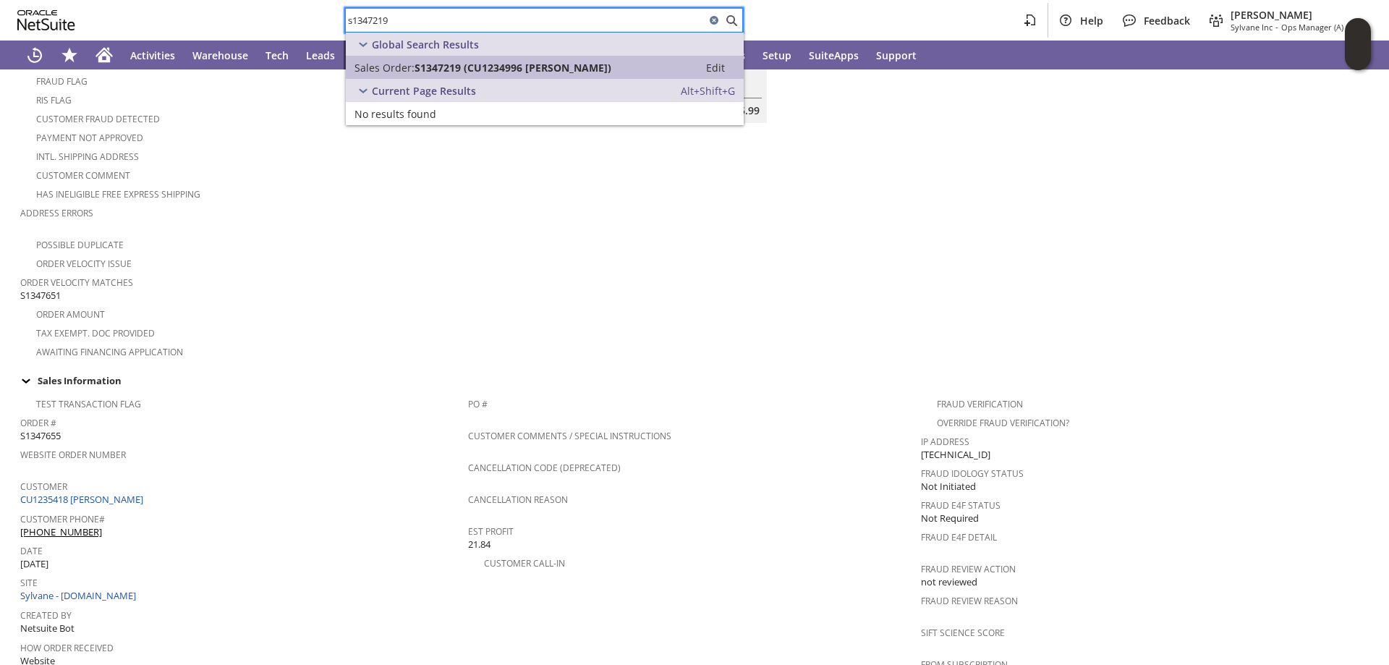
drag, startPoint x: 557, startPoint y: 62, endPoint x: 516, endPoint y: 115, distance: 66.5
click at [557, 61] on span "S1347219 (CU1234996 Ralph Lillico)" at bounding box center [512, 68] width 197 height 14
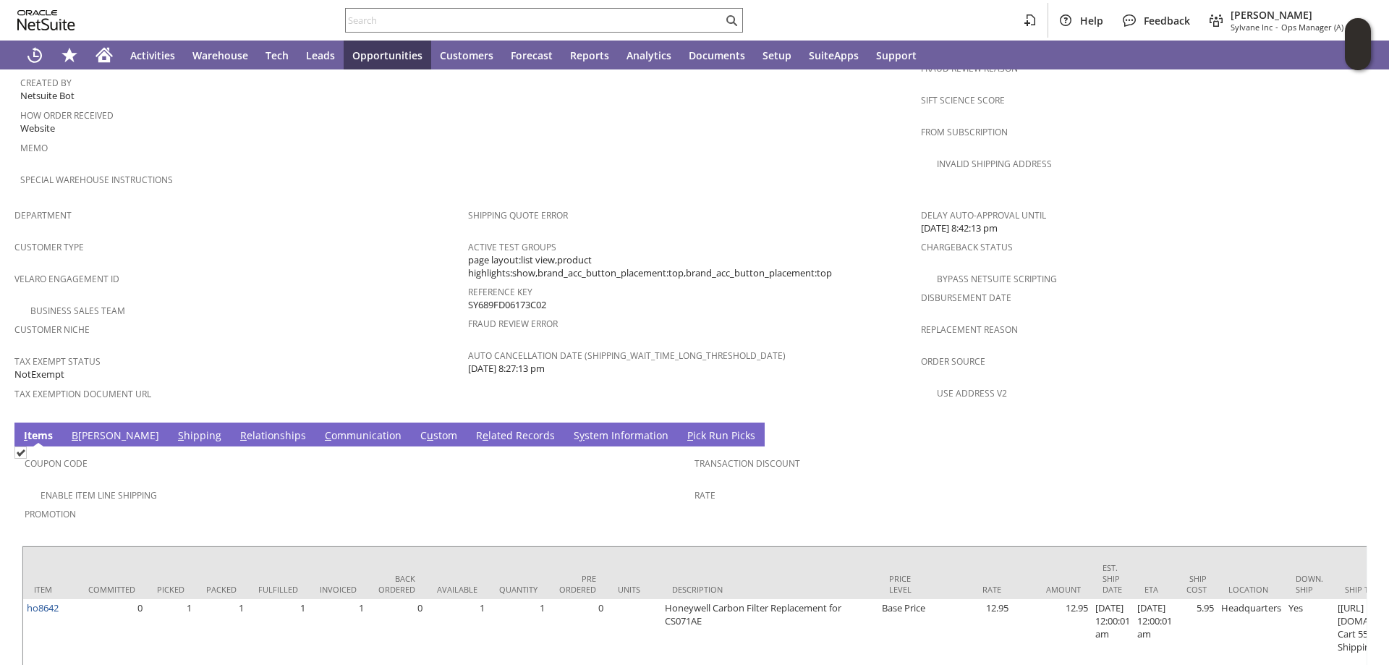
scroll to position [847, 0]
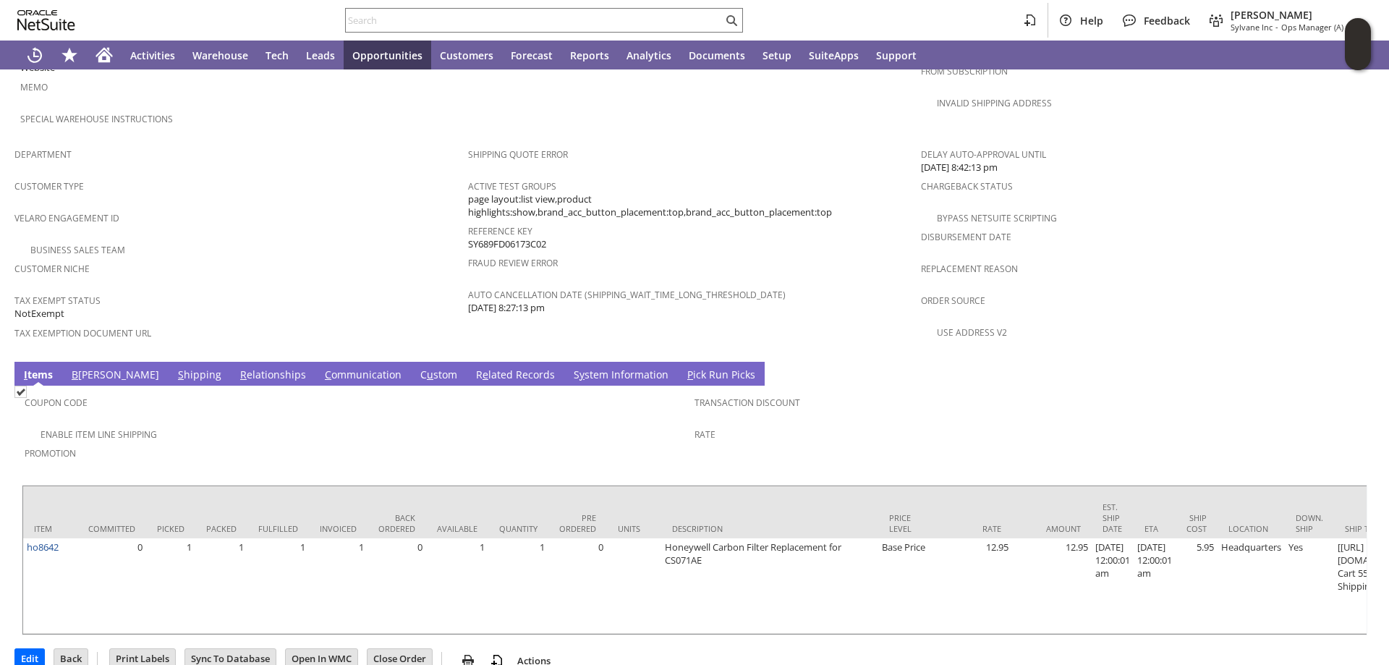
click at [174, 367] on link "S hipping" at bounding box center [199, 375] width 51 height 16
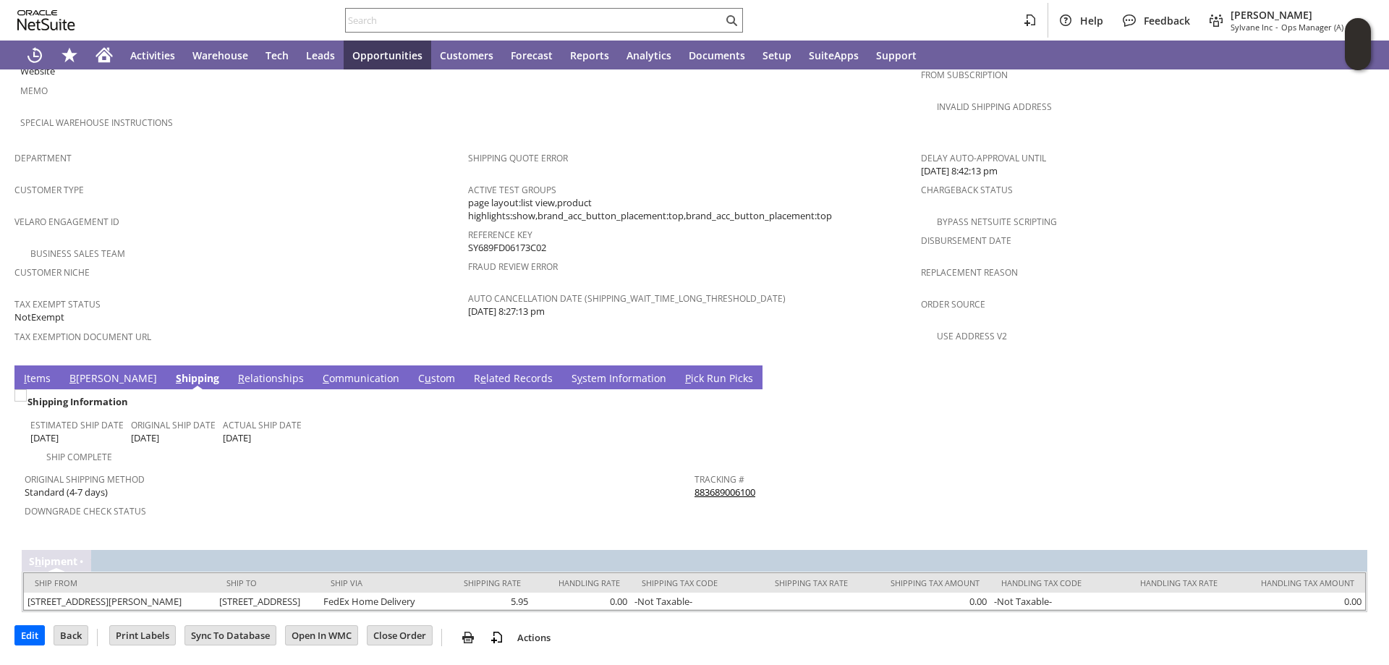
scroll to position [832, 0]
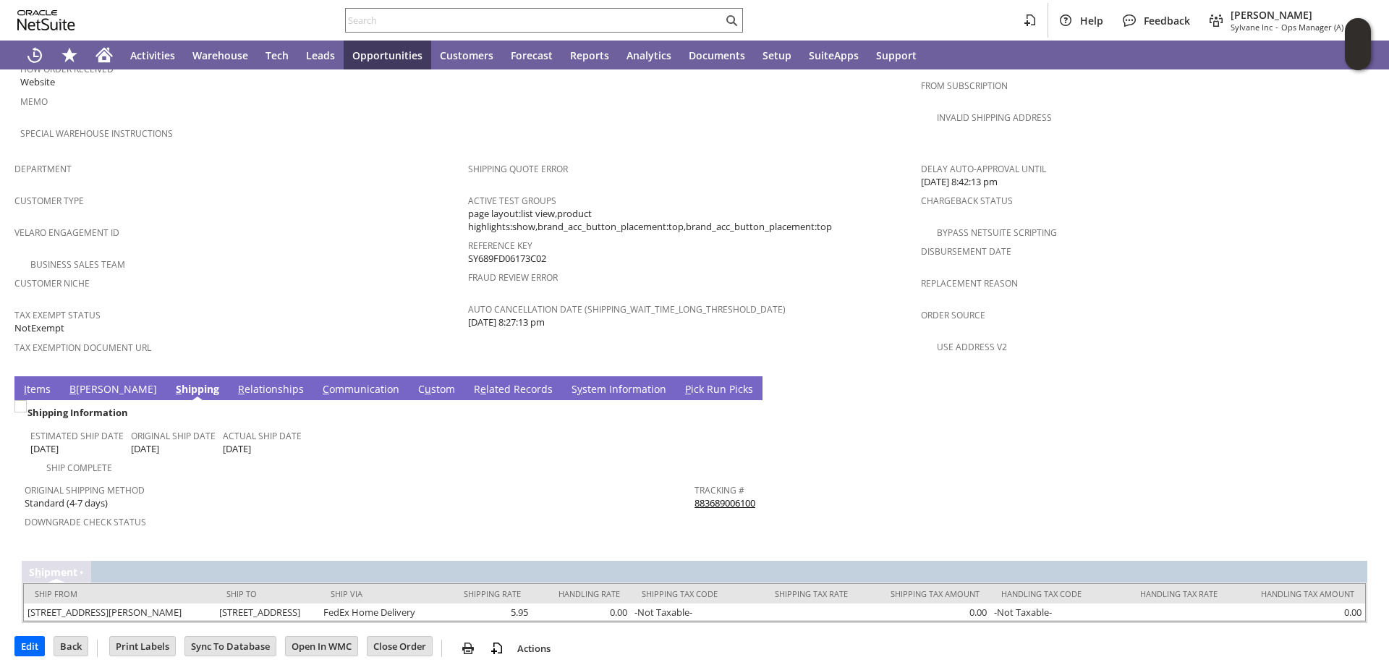
click at [568, 382] on link "S y stem Information" at bounding box center [619, 390] width 102 height 16
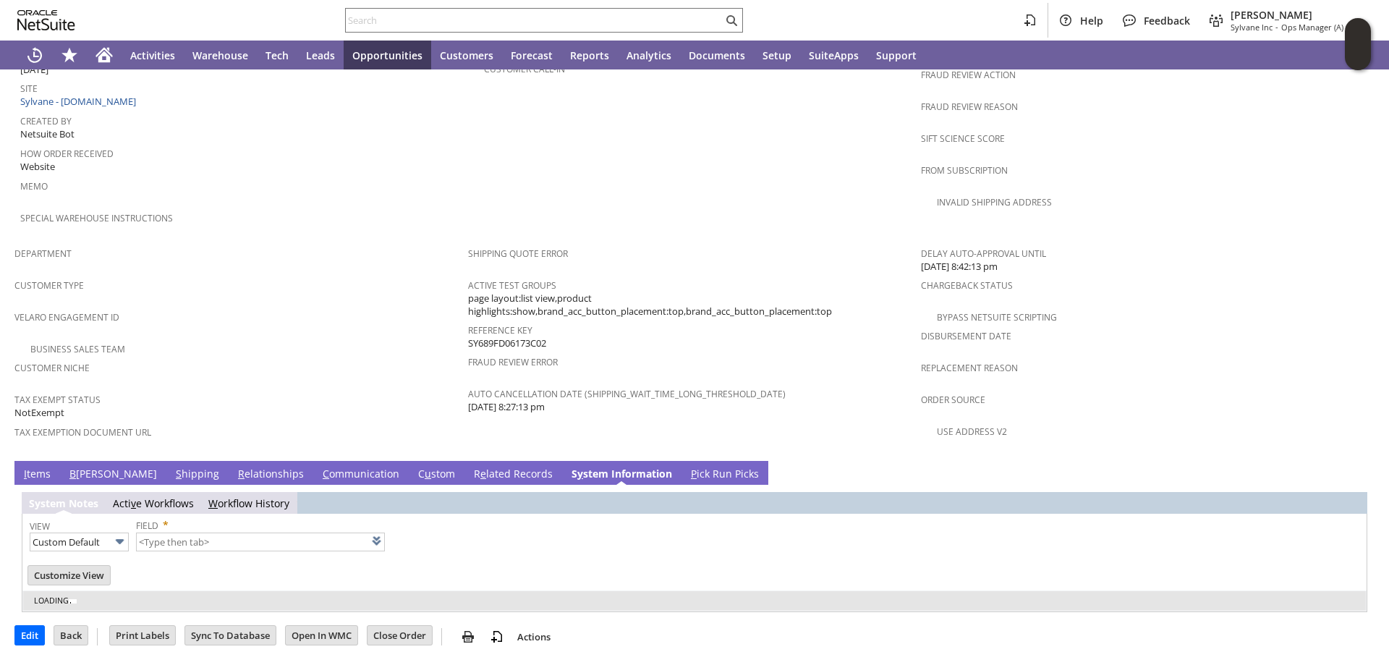
scroll to position [715, 0]
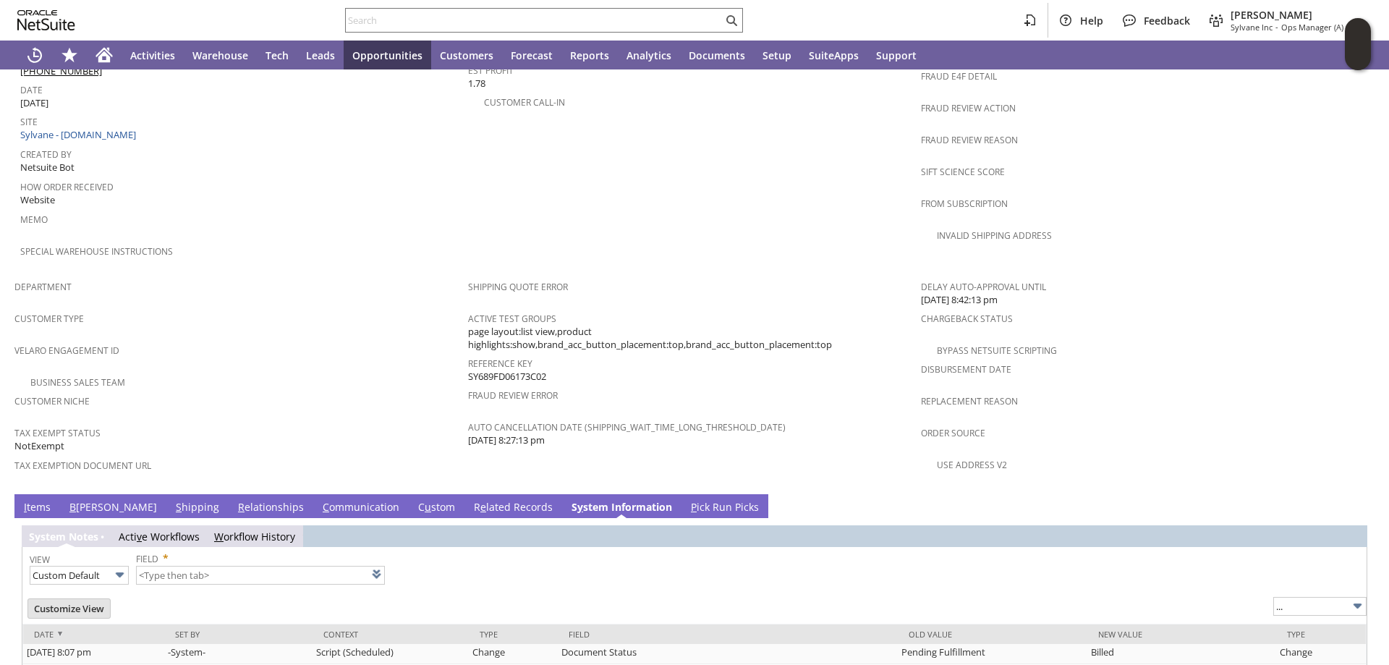
type input "1 to 25 of 98"
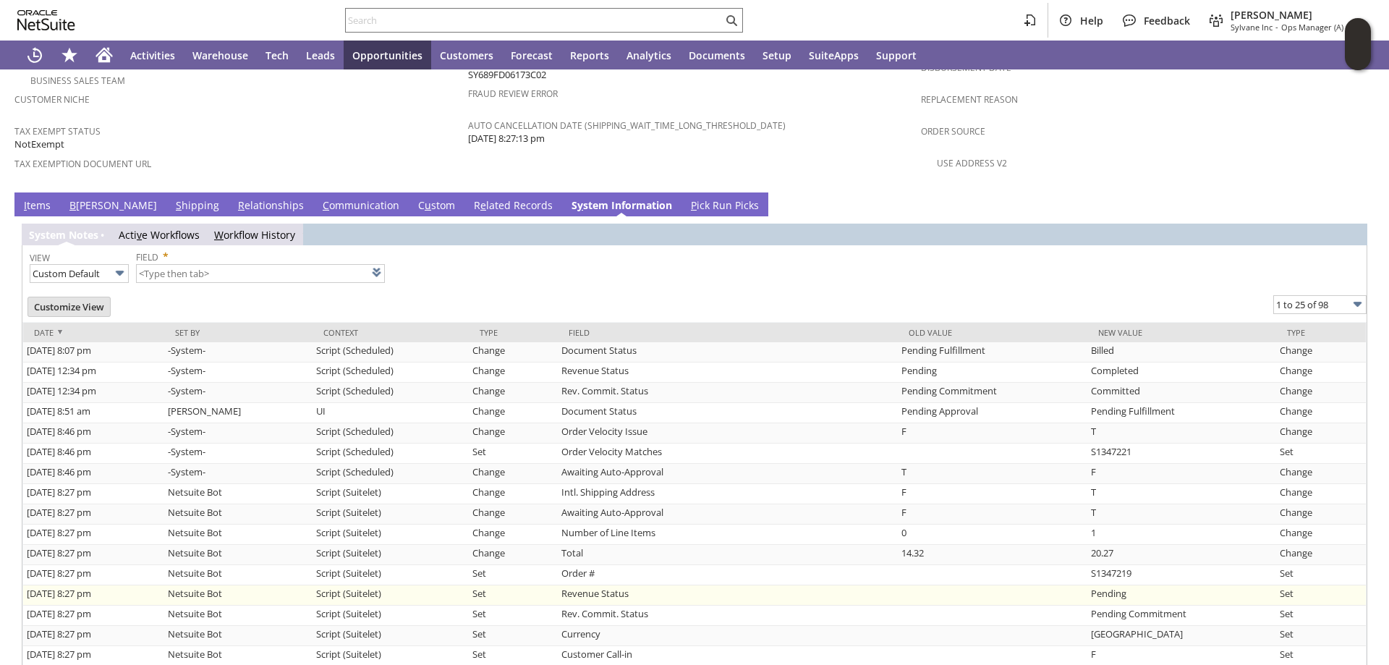
scroll to position [1049, 0]
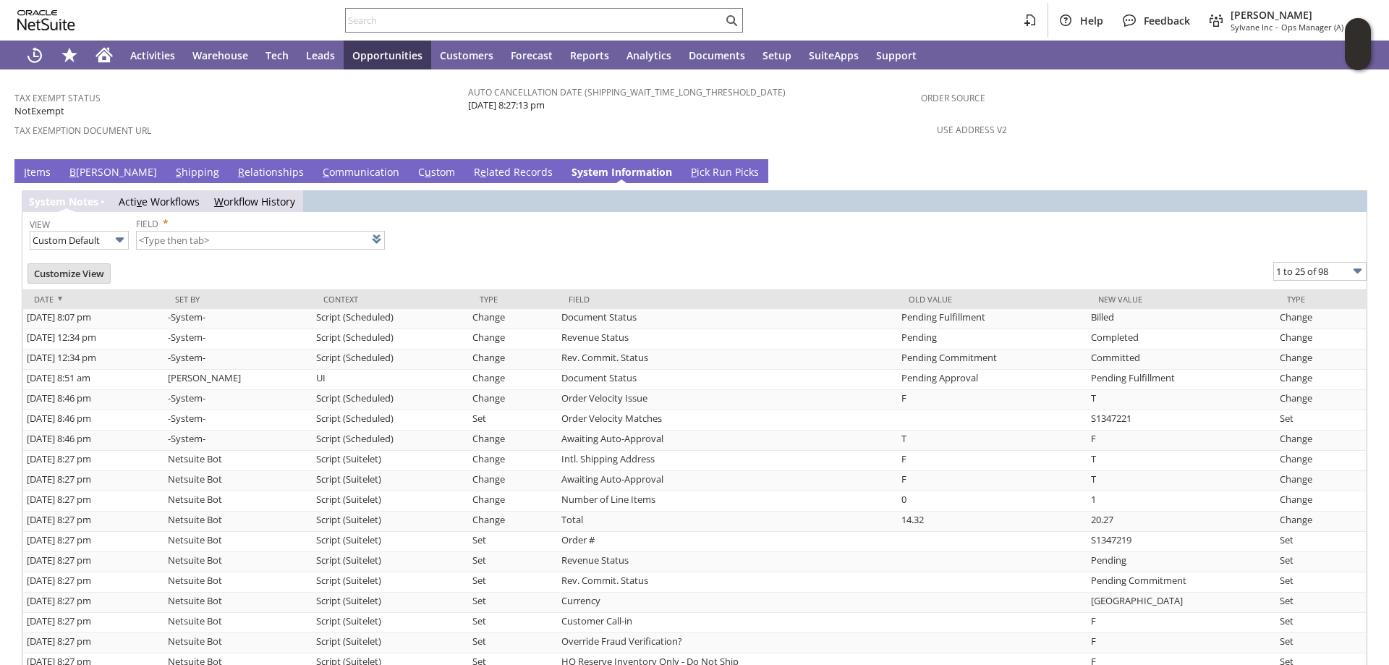
click at [32, 159] on td "I tems" at bounding box center [37, 171] width 46 height 24
click at [35, 165] on link "I tems" at bounding box center [37, 173] width 34 height 16
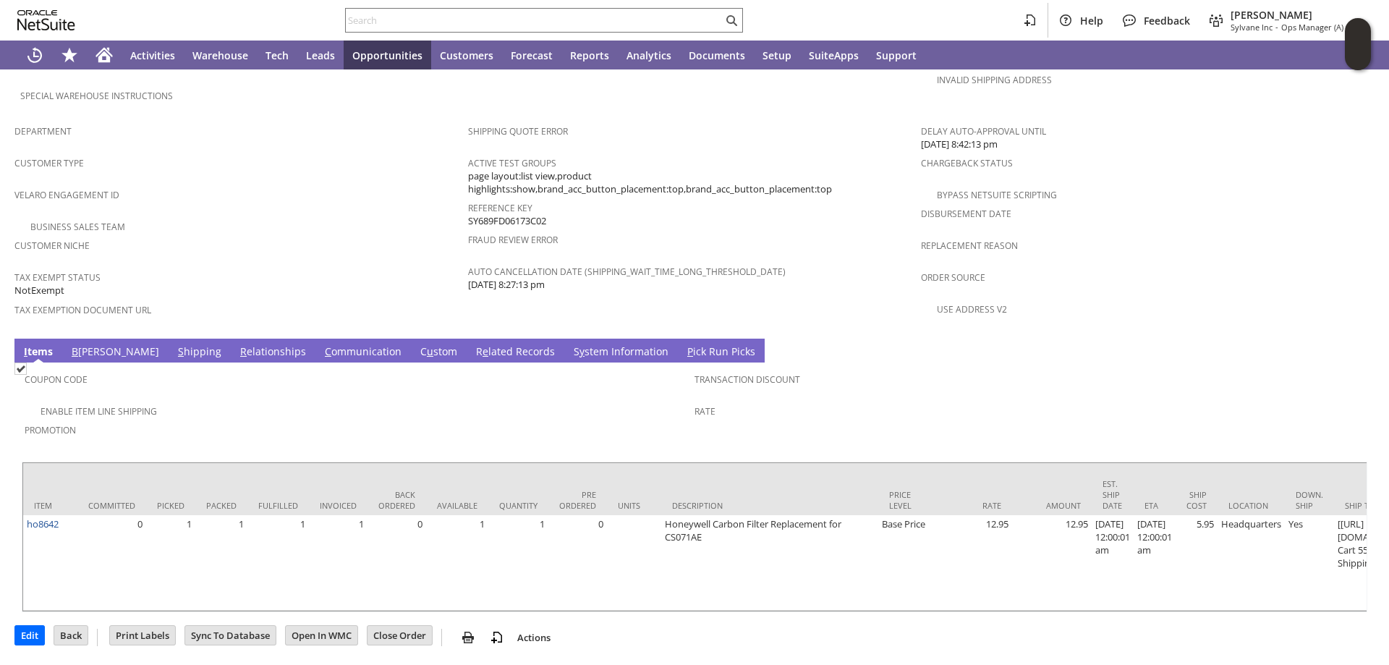
scroll to position [847, 0]
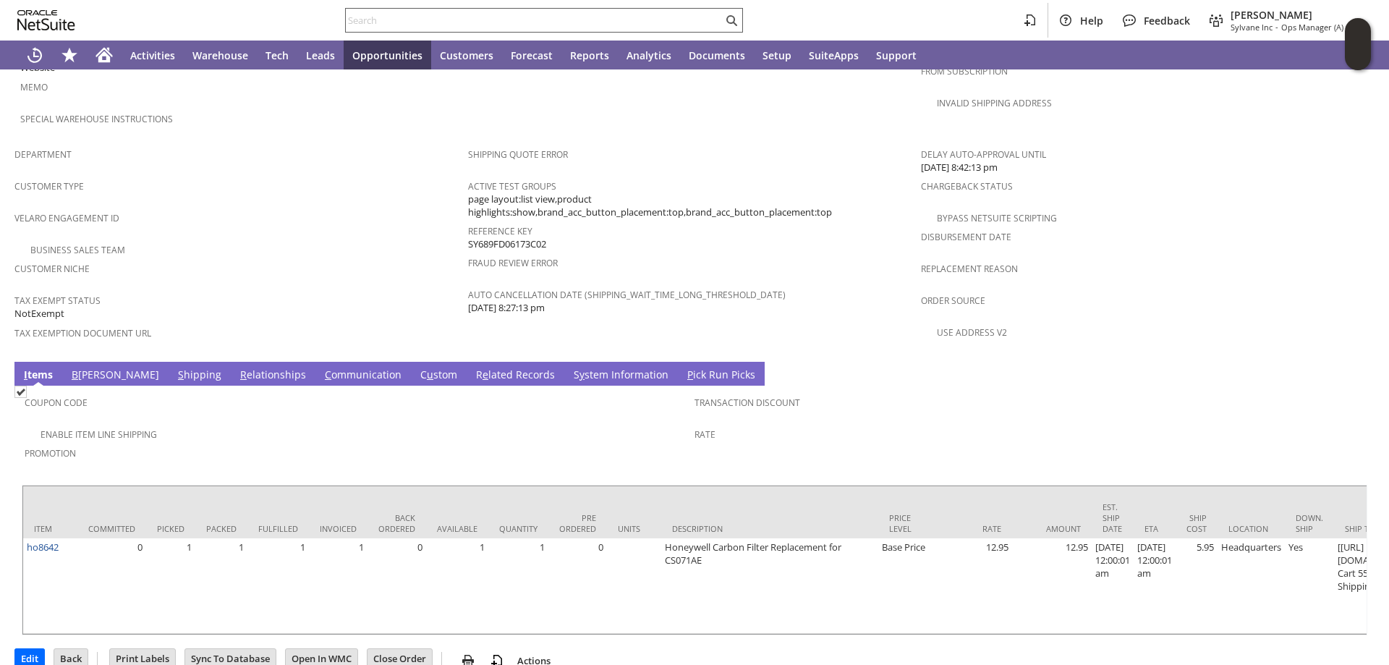
drag, startPoint x: 423, startPoint y: 17, endPoint x: 409, endPoint y: 22, distance: 14.6
click at [423, 17] on input "text" at bounding box center [534, 20] width 377 height 17
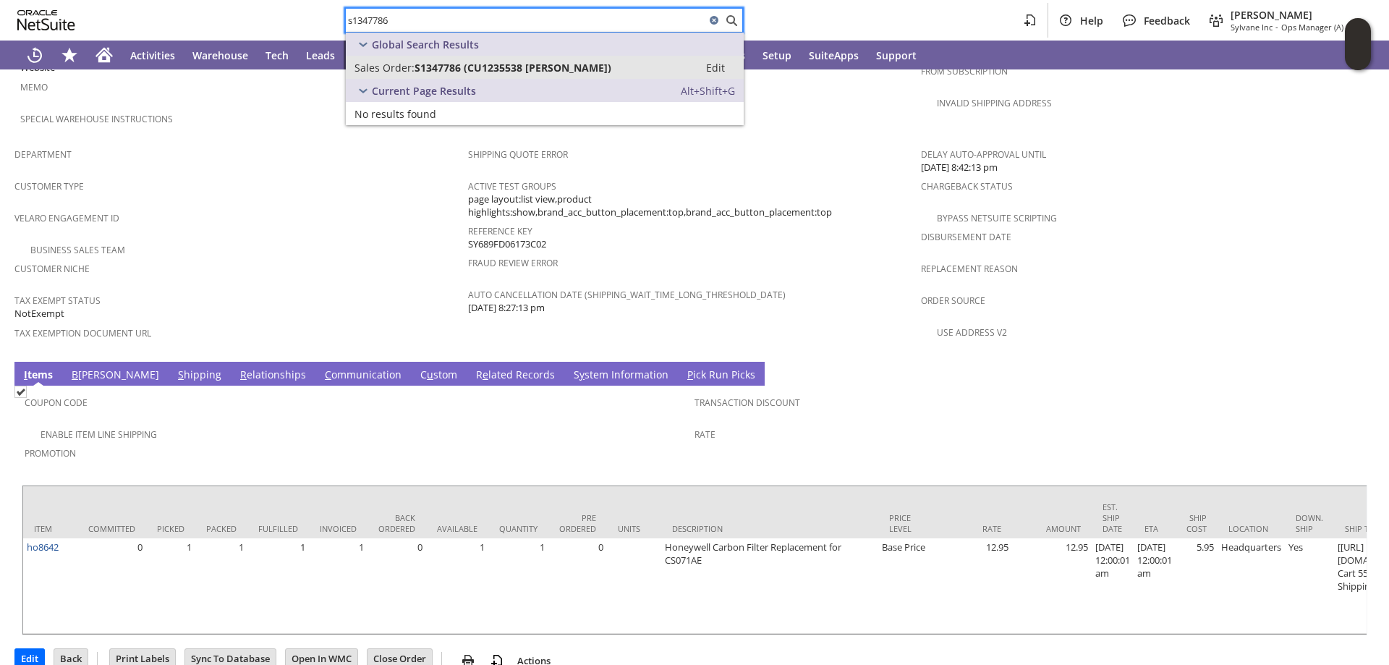
type input "s1347786"
click at [513, 70] on span "S1347786 (CU1235538 Roger A Steele)" at bounding box center [512, 68] width 197 height 14
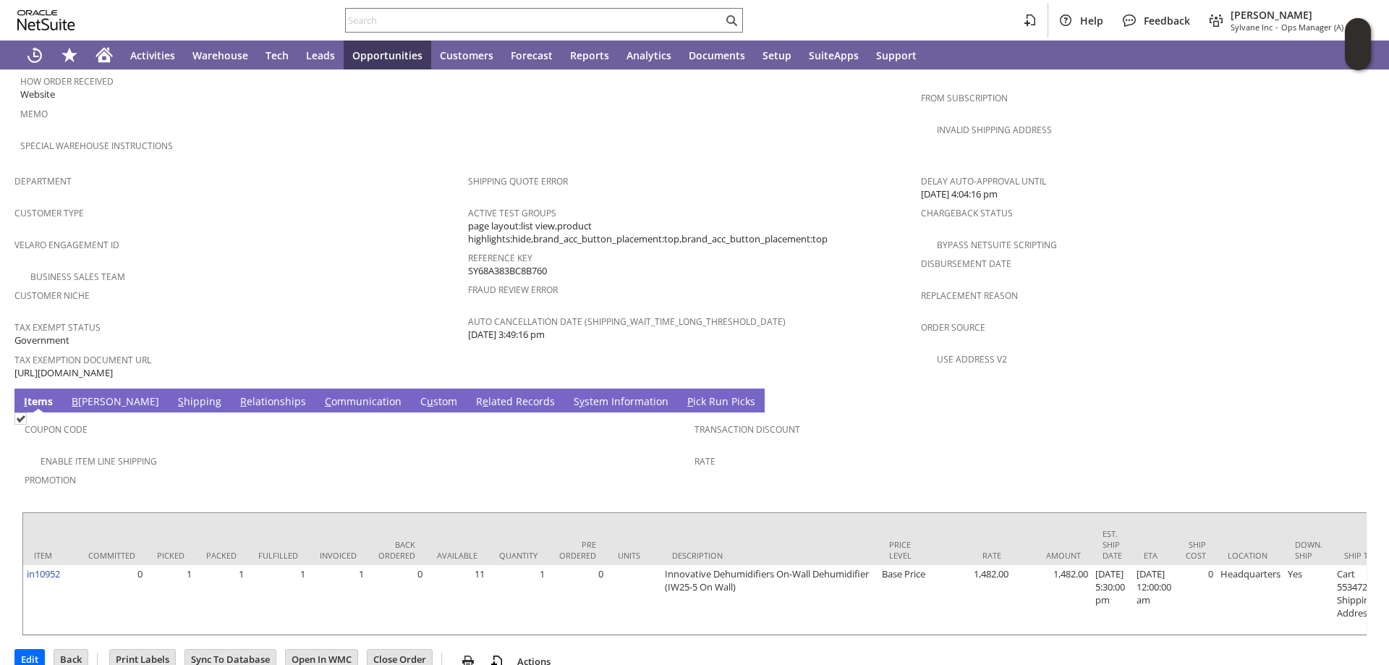
scroll to position [821, 0]
click at [570, 393] on link "S y stem Information" at bounding box center [621, 401] width 102 height 16
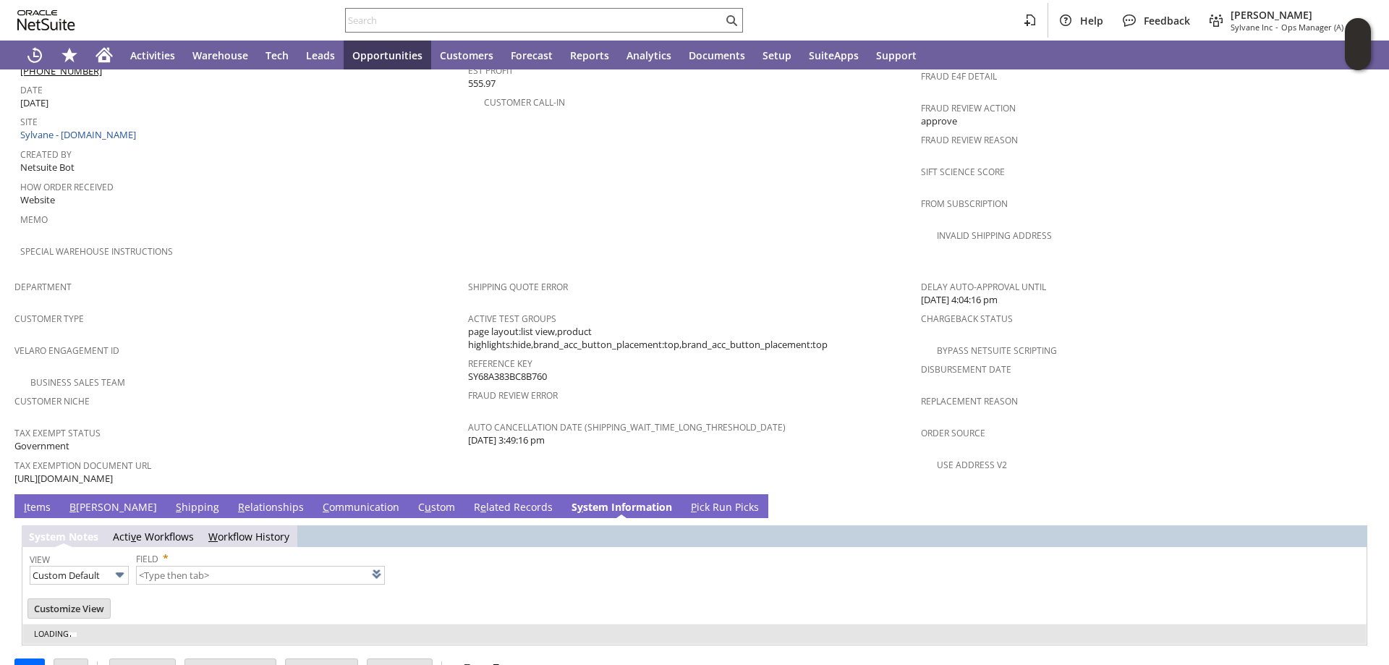
type input "1 to 25 of 108"
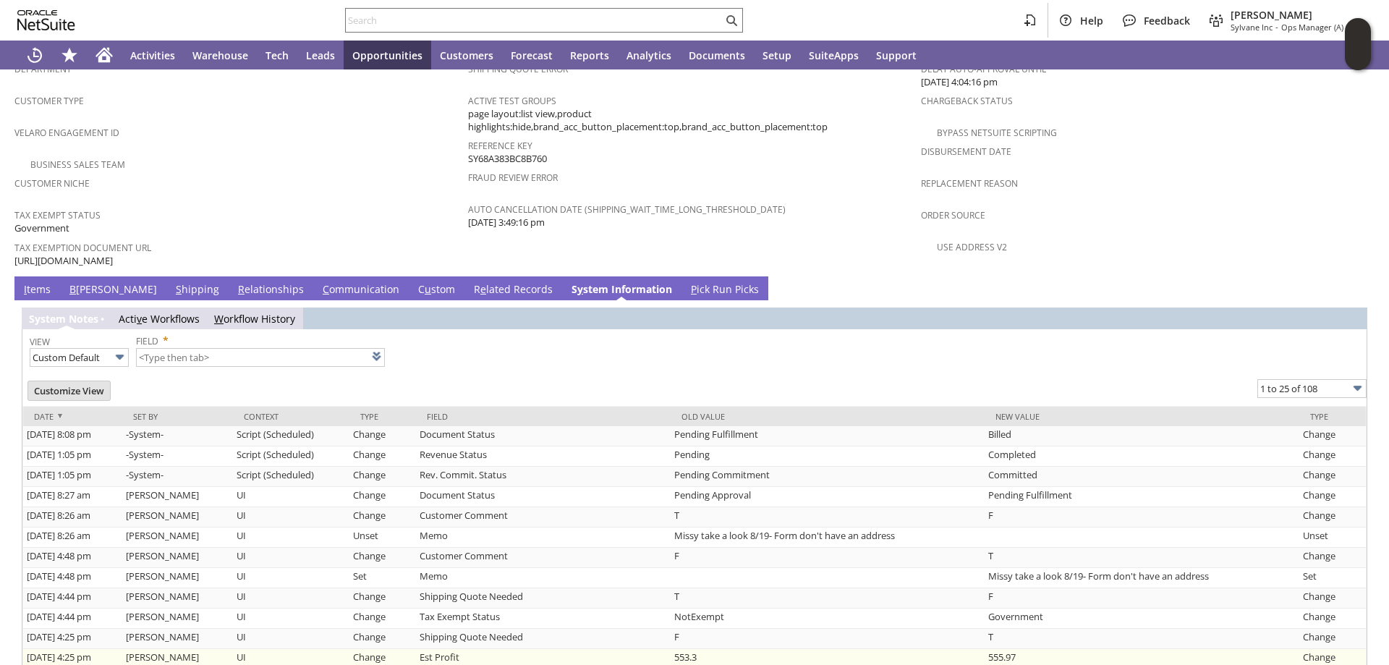
scroll to position [1038, 0]
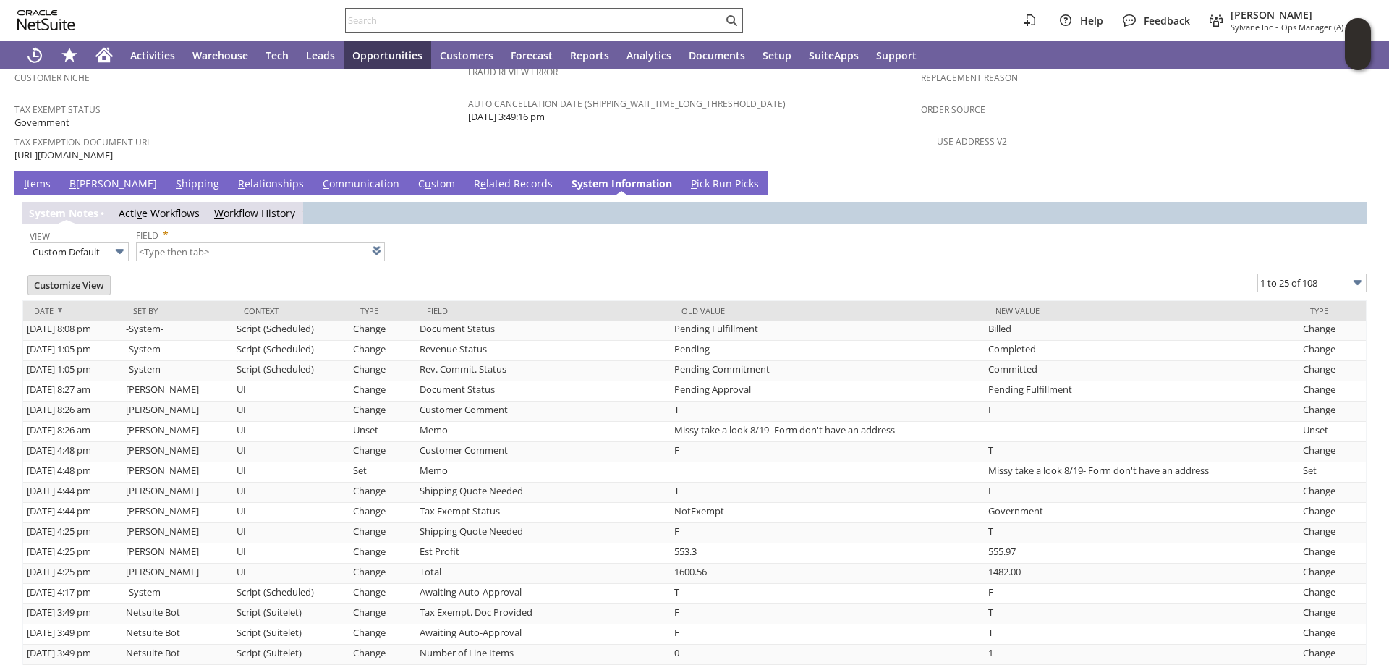
click at [398, 20] on input "text" at bounding box center [534, 20] width 377 height 17
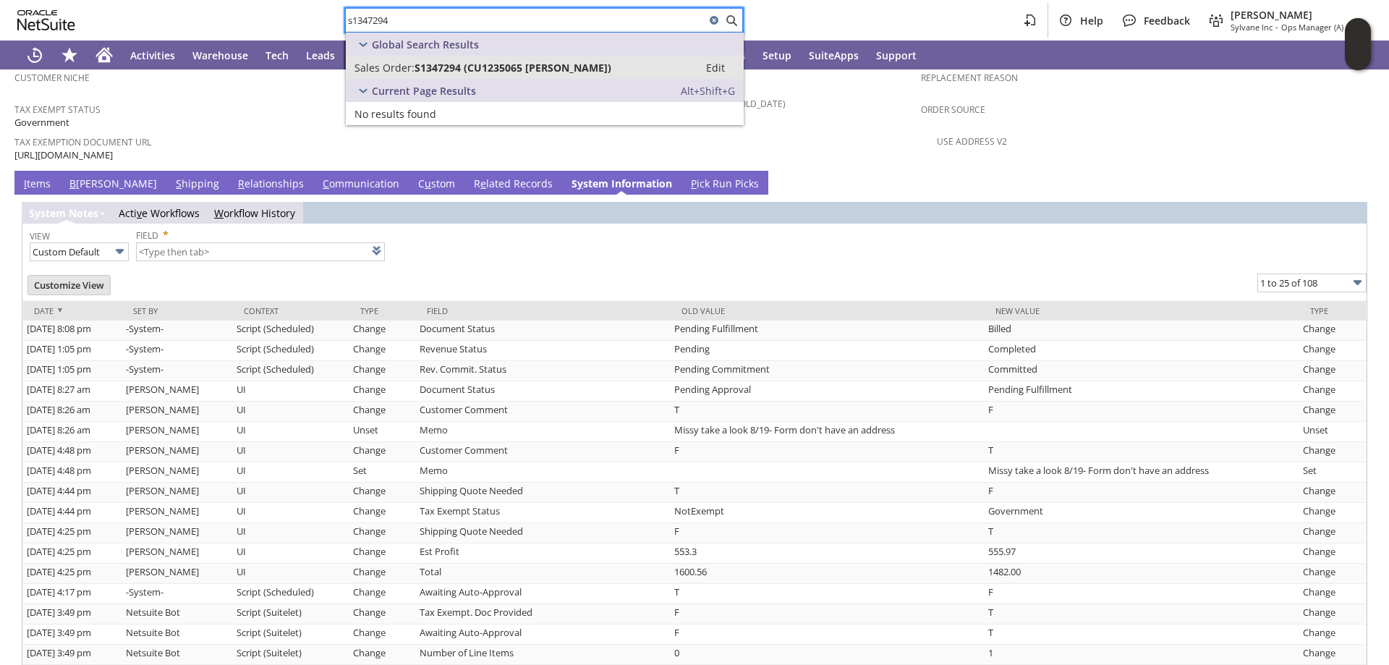
type input "s1347294"
click at [433, 61] on span "S1347294 (CU1235065 Alexandra Demeter)" at bounding box center [512, 68] width 197 height 14
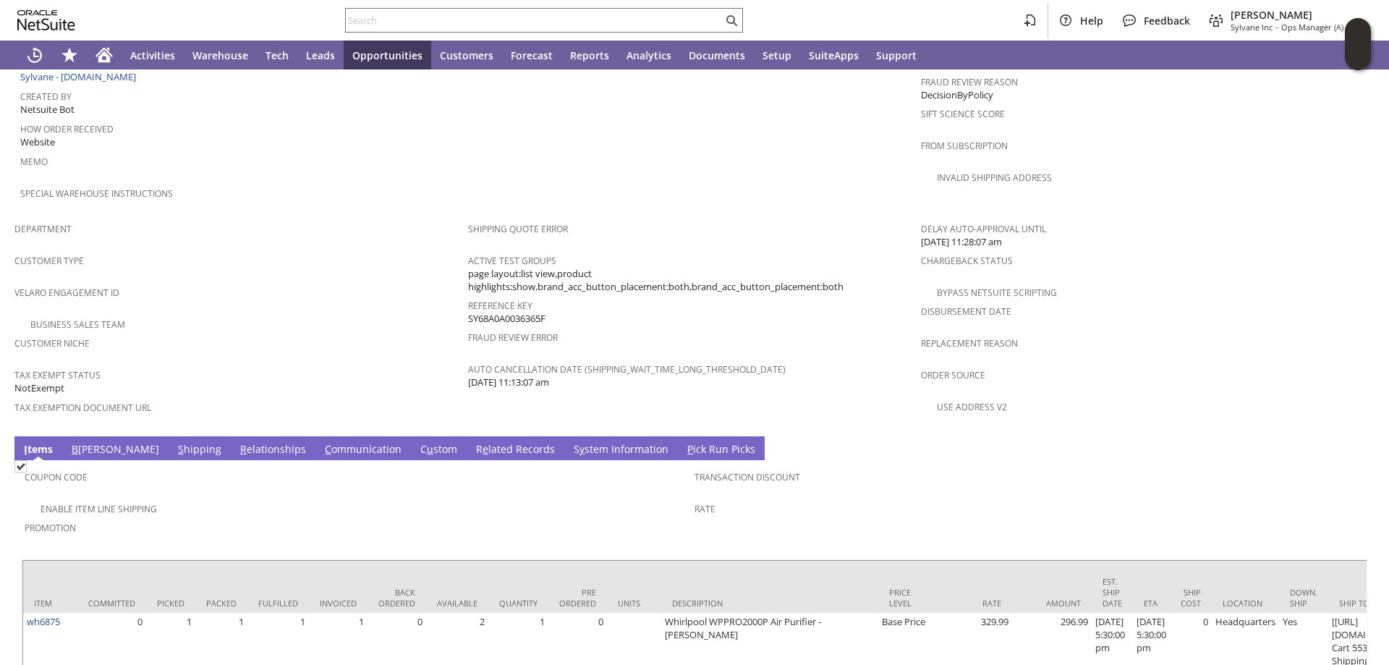
scroll to position [834, 0]
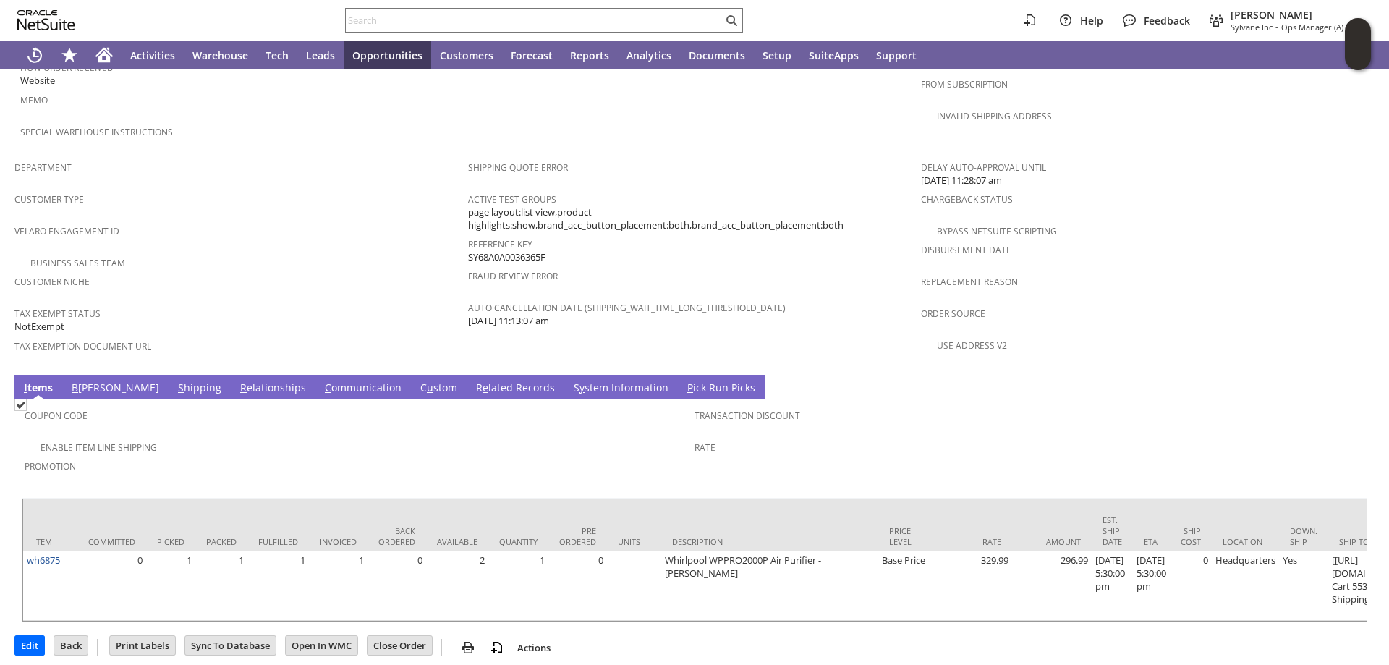
click at [174, 380] on link "S hipping" at bounding box center [199, 388] width 51 height 16
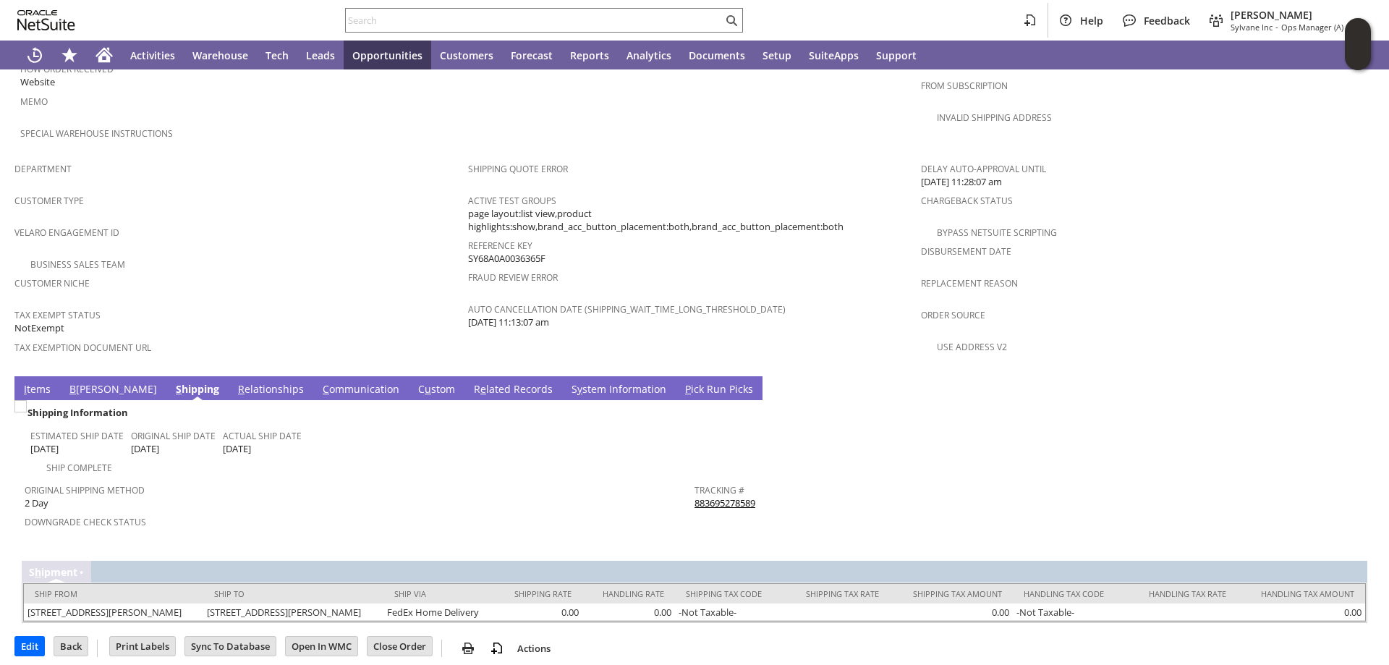
click at [568, 382] on link "S y stem Information" at bounding box center [619, 390] width 102 height 16
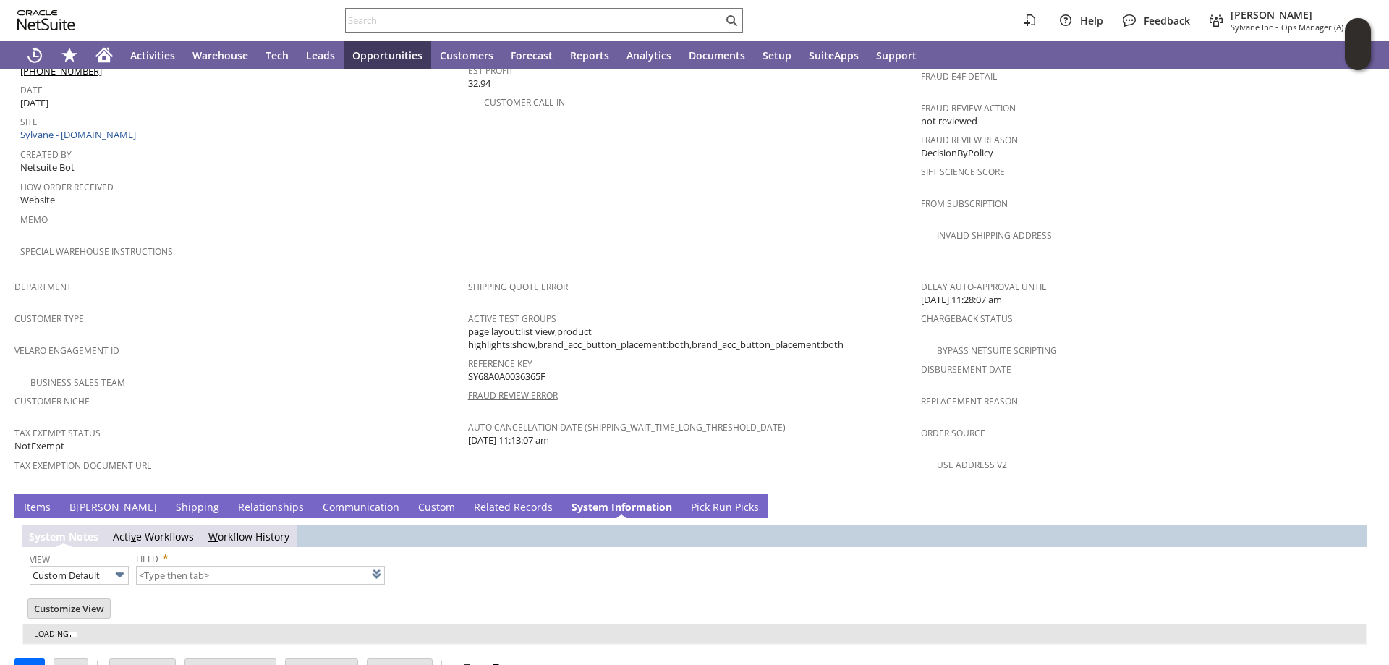
type input "1 to 25 of 96"
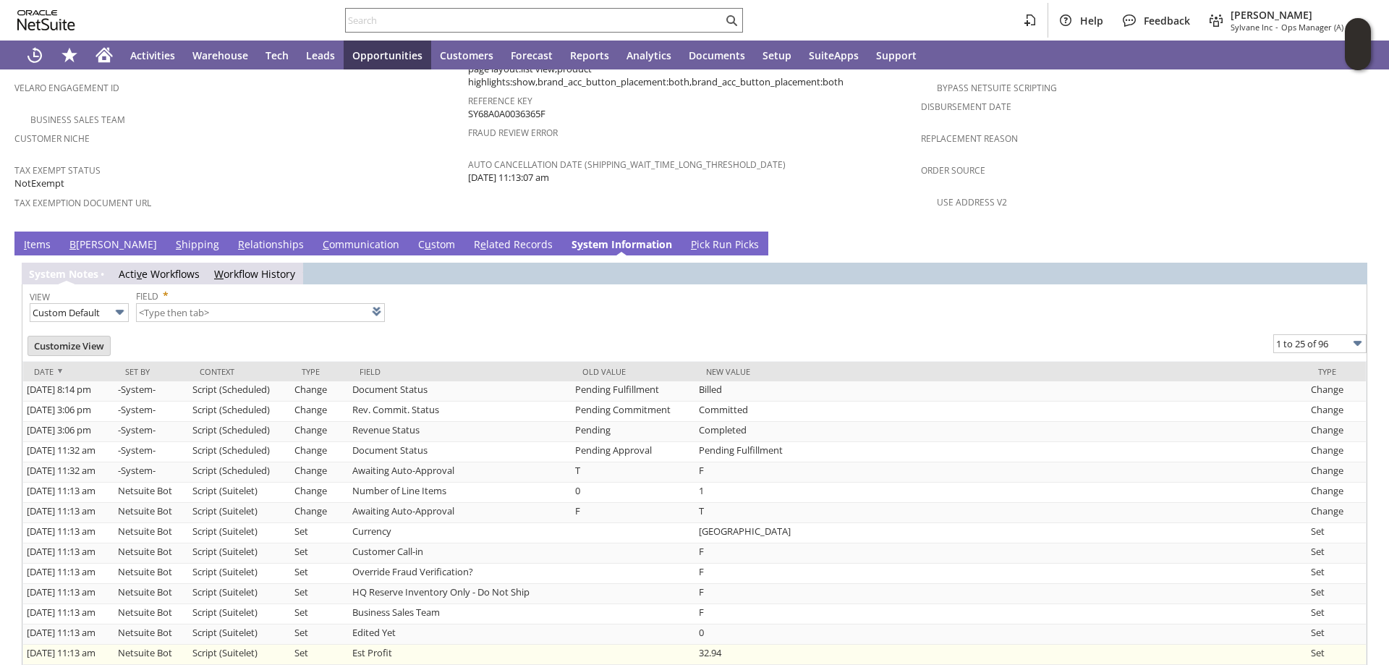
scroll to position [1049, 0]
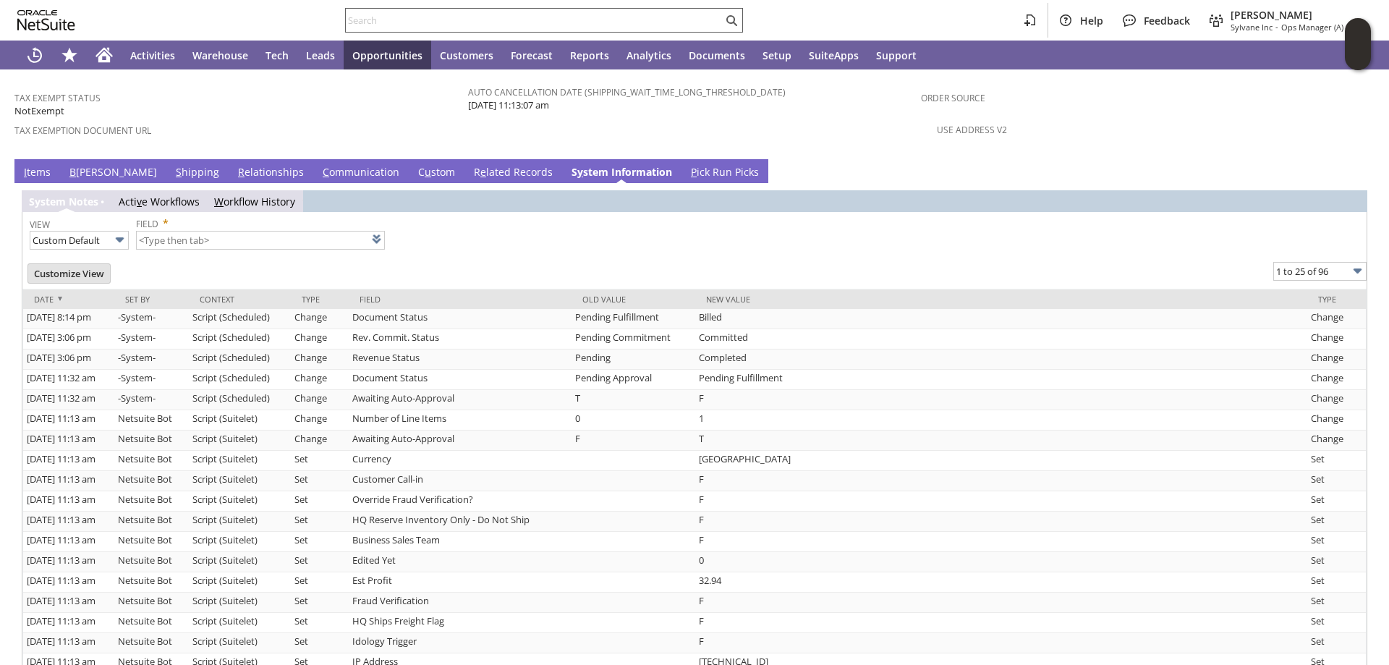
drag, startPoint x: 413, startPoint y: 21, endPoint x: 436, endPoint y: 28, distance: 24.2
click at [413, 20] on input "text" at bounding box center [534, 20] width 377 height 17
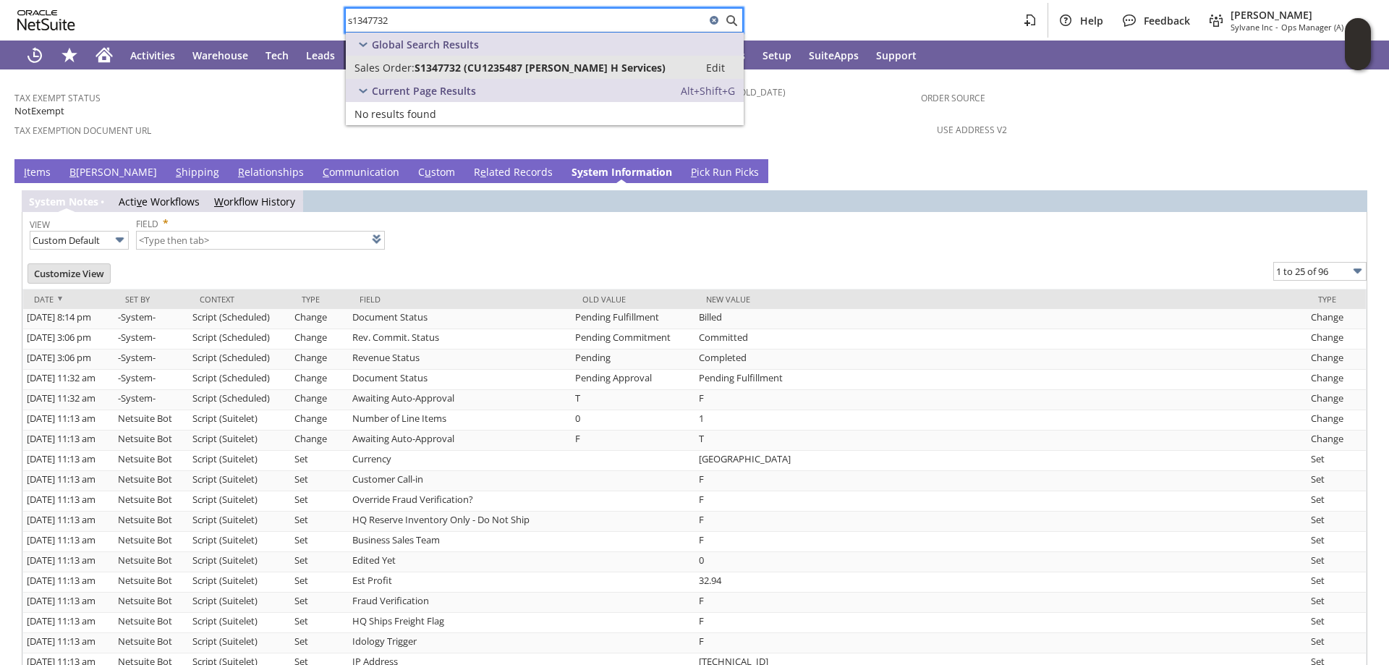
type input "s1347732"
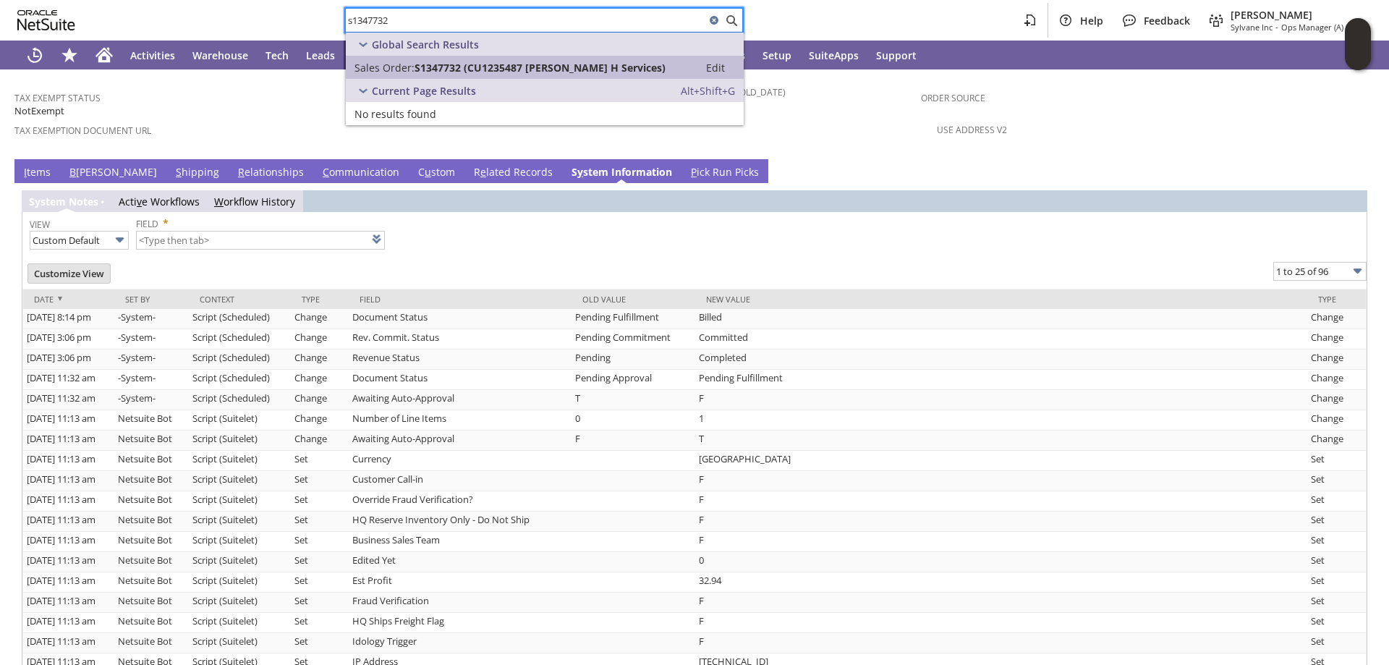
click at [487, 59] on link "Sales Order: S1347732 (CU1235487 Copeland H Services) Edit" at bounding box center [545, 67] width 398 height 23
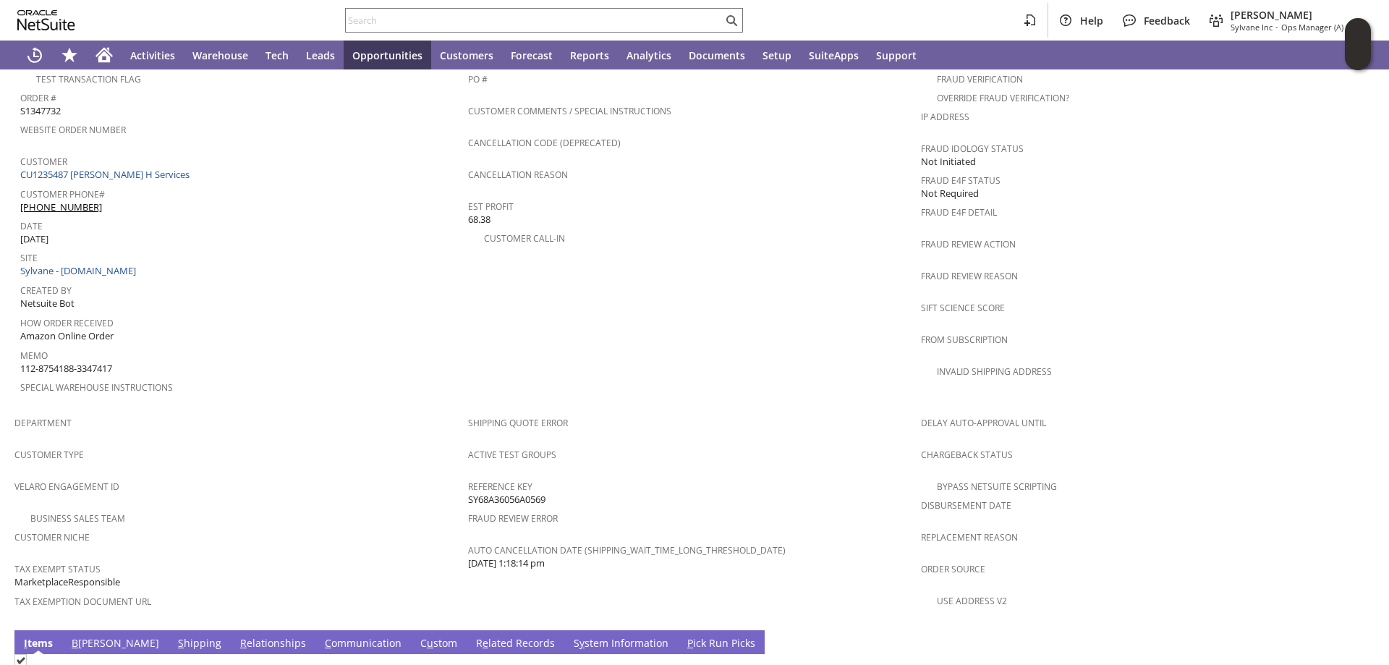
scroll to position [821, 0]
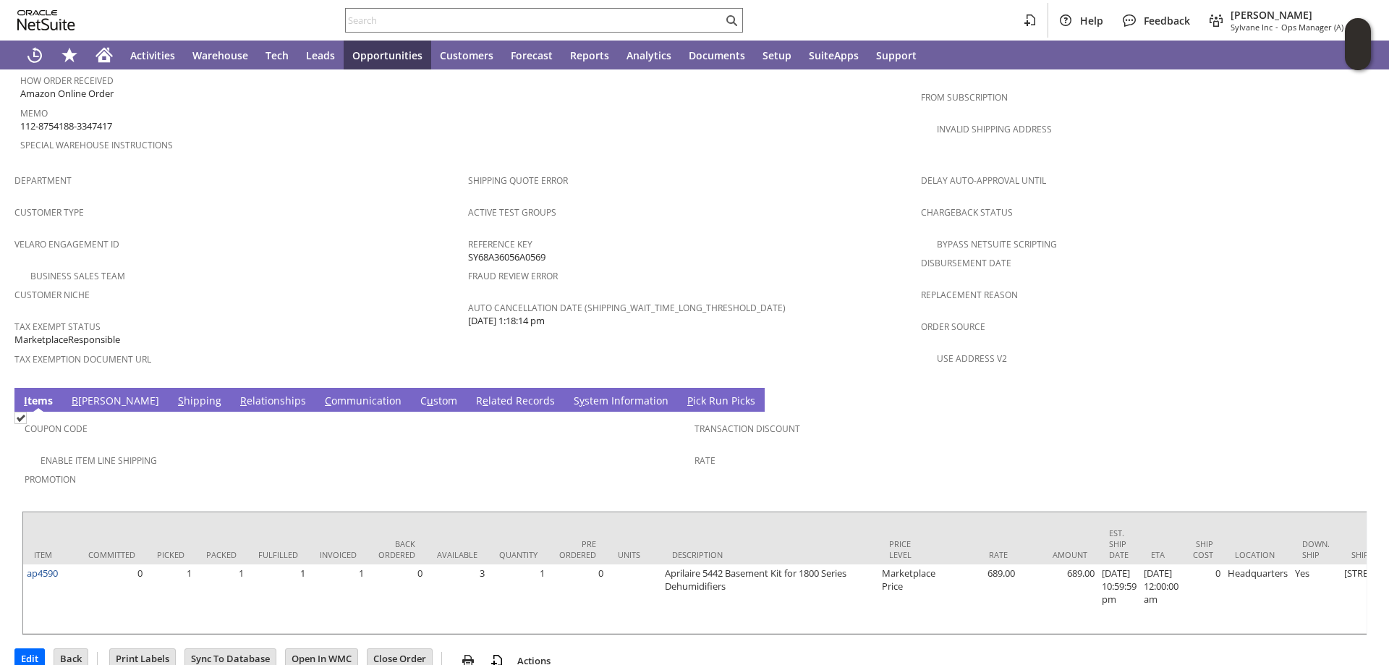
click at [579, 393] on span "y" at bounding box center [581, 400] width 5 height 14
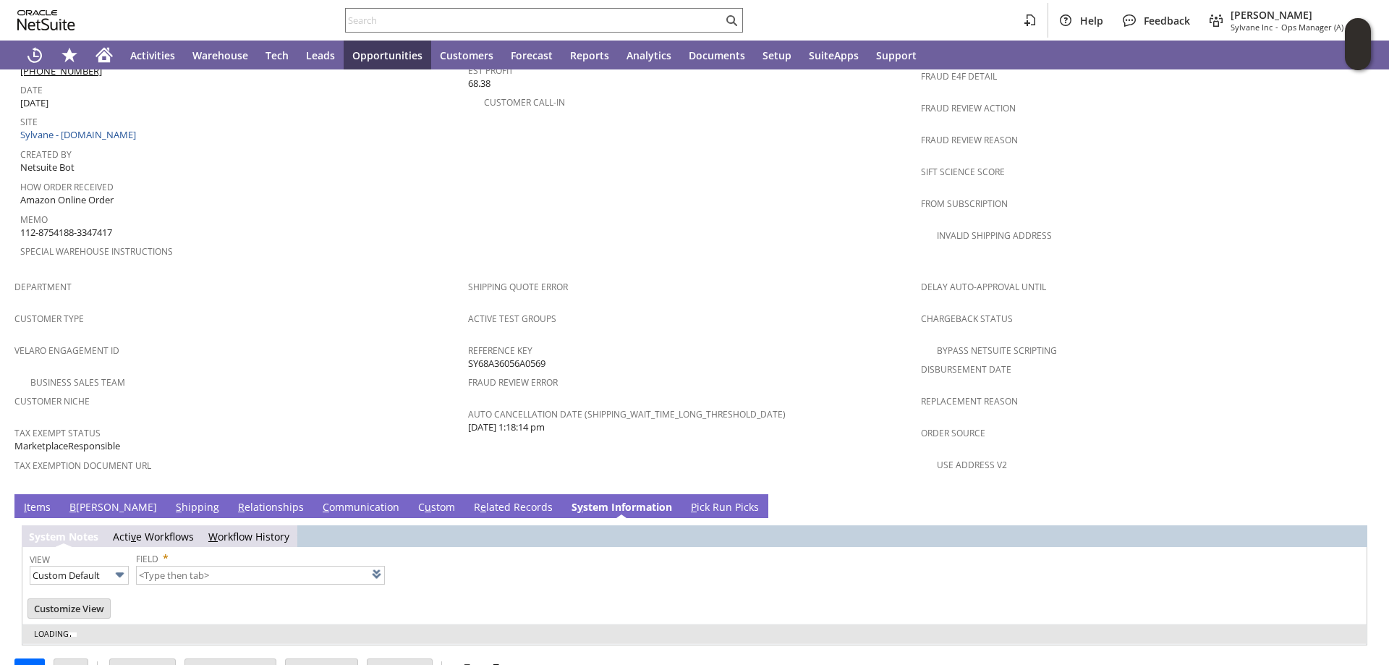
type input "1 to 25 of 79"
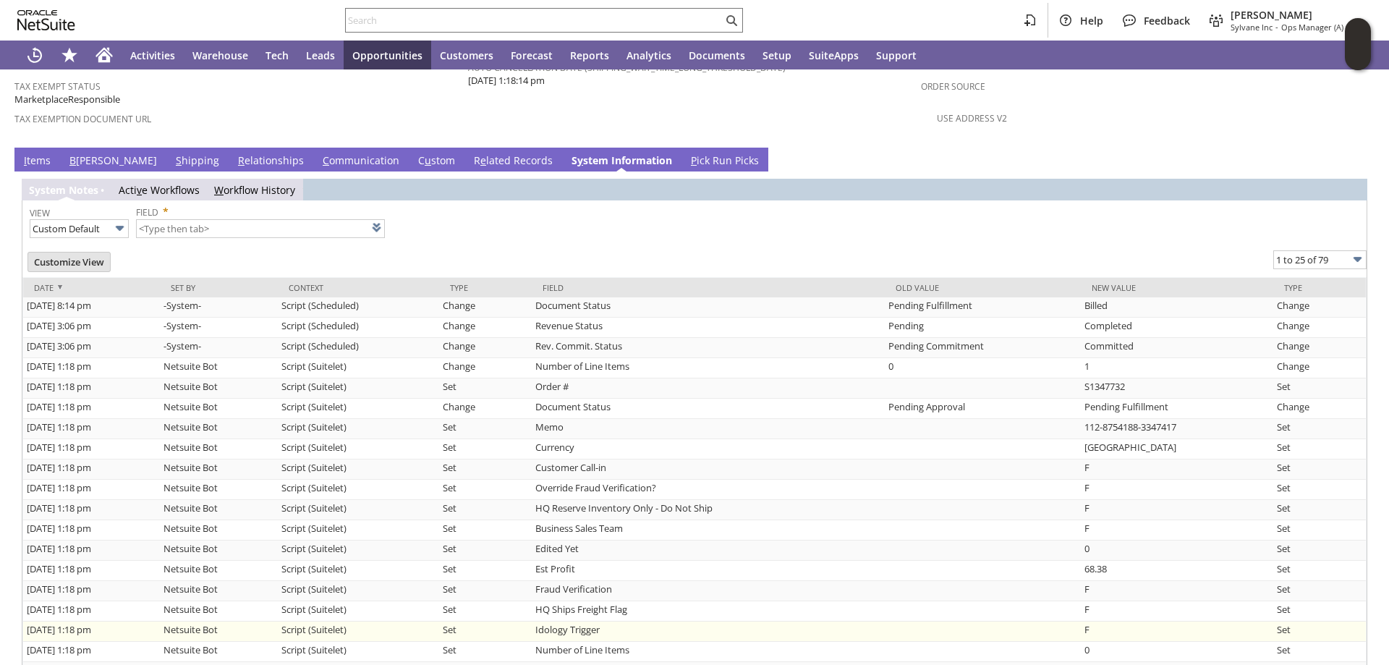
scroll to position [1110, 0]
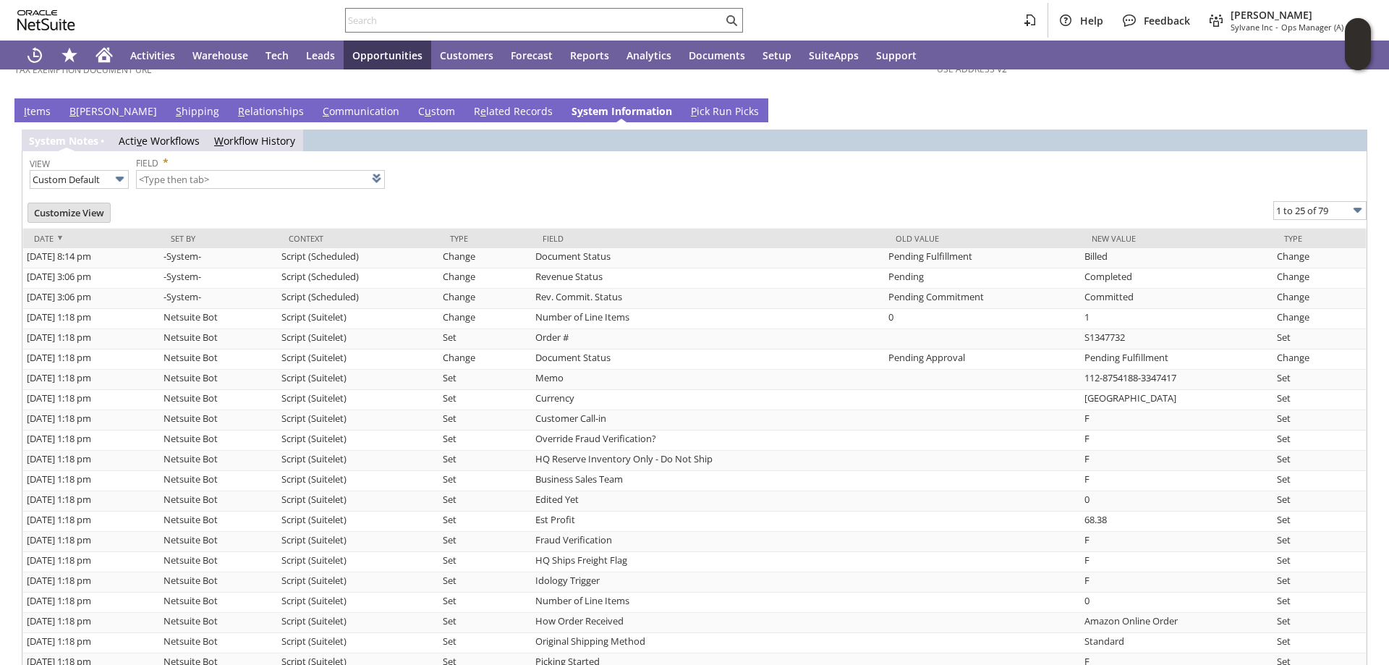
drag, startPoint x: 34, startPoint y: 78, endPoint x: 66, endPoint y: 106, distance: 42.0
click at [33, 104] on link "I tems" at bounding box center [37, 112] width 34 height 16
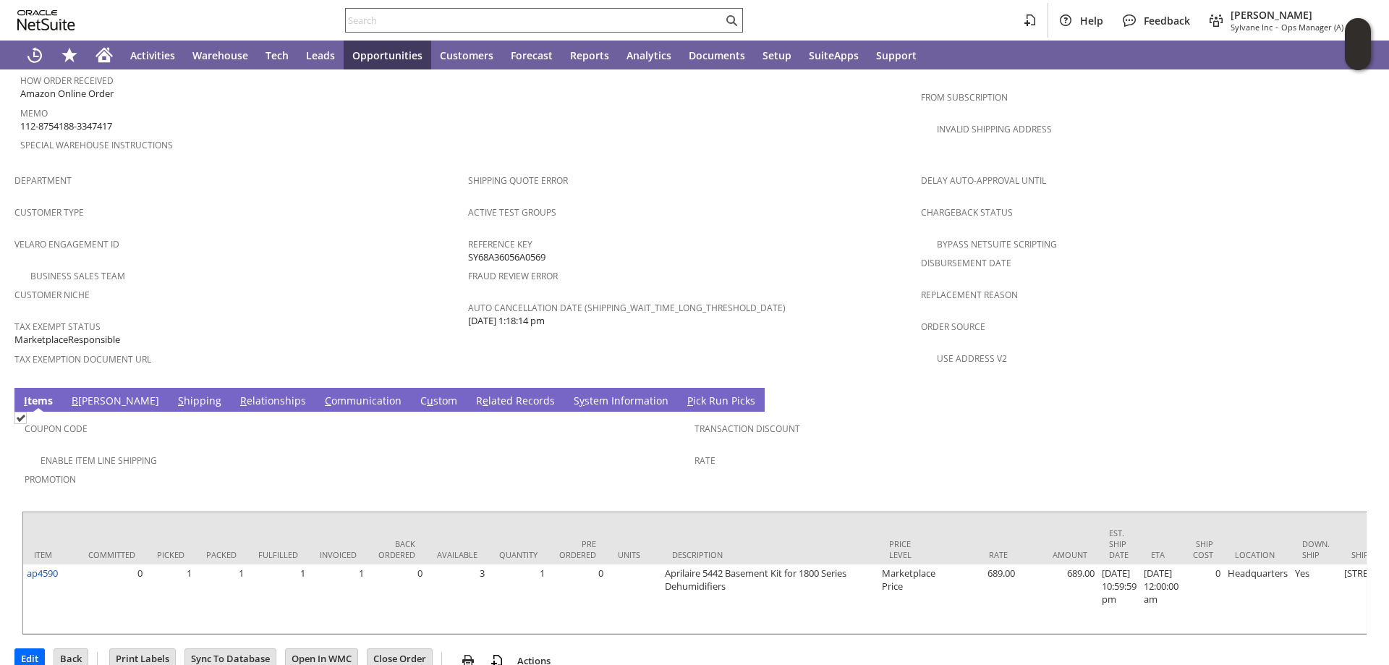
click at [400, 16] on input "text" at bounding box center [534, 20] width 377 height 17
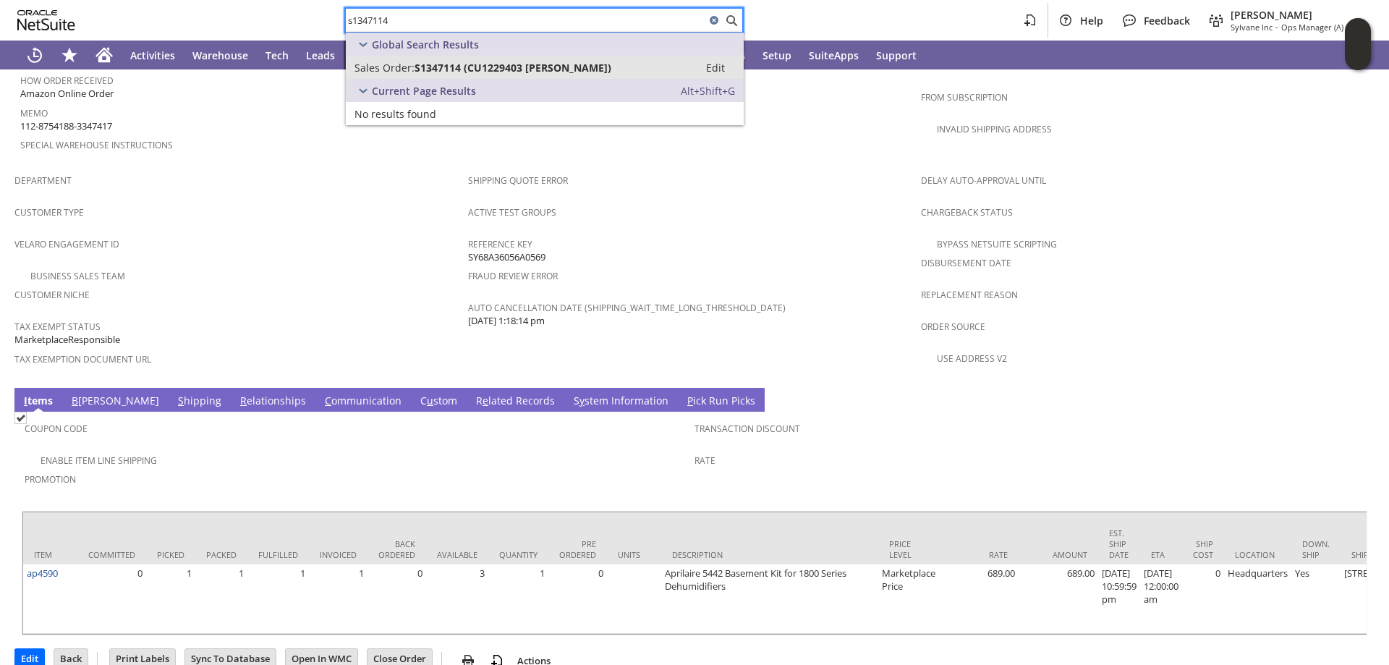
type input "s1347114"
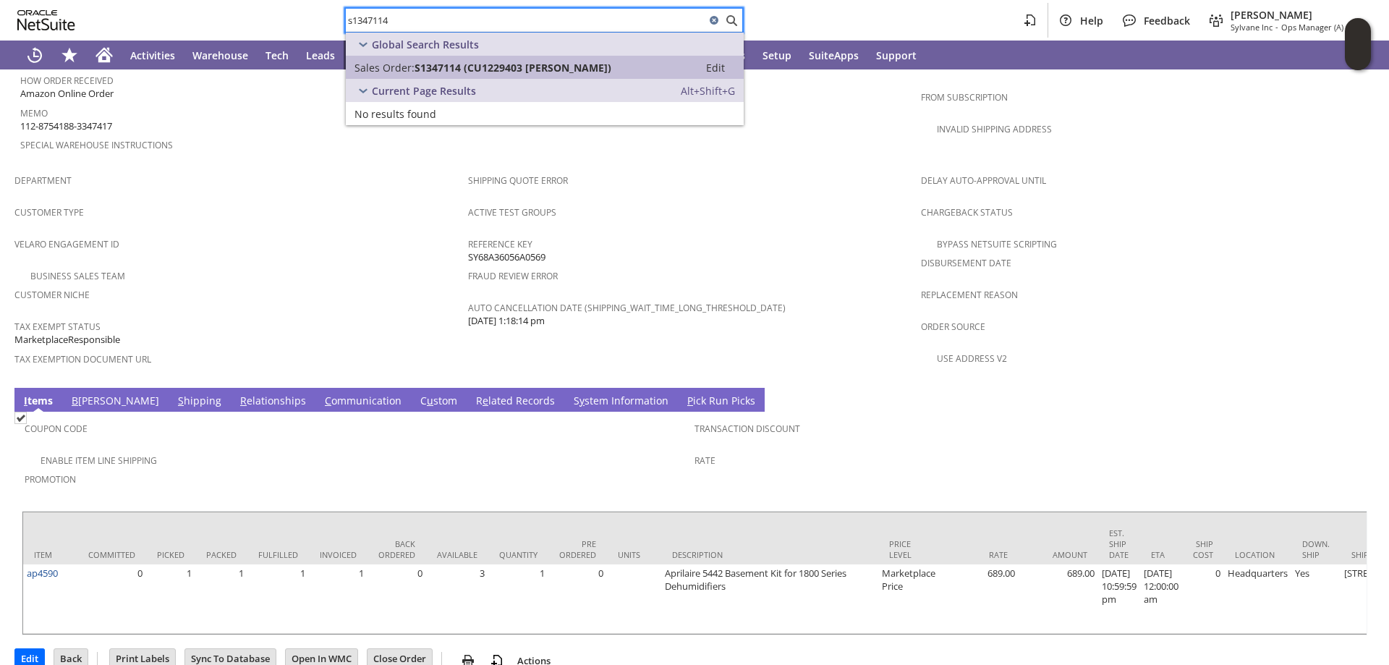
click at [566, 72] on span "S1347114 (CU1229403 vanessa dina)" at bounding box center [512, 68] width 197 height 14
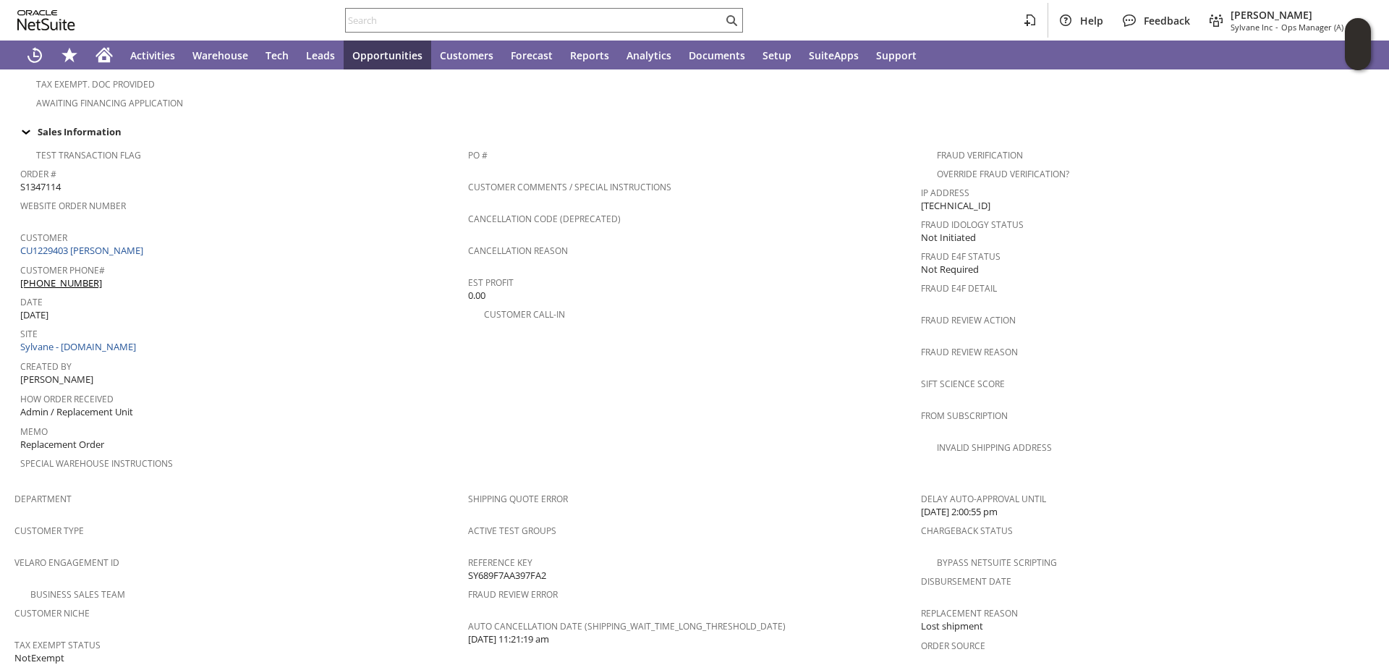
scroll to position [506, 0]
drag, startPoint x: 380, startPoint y: 22, endPoint x: 456, endPoint y: 163, distance: 160.8
click at [380, 22] on input "text" at bounding box center [534, 20] width 377 height 17
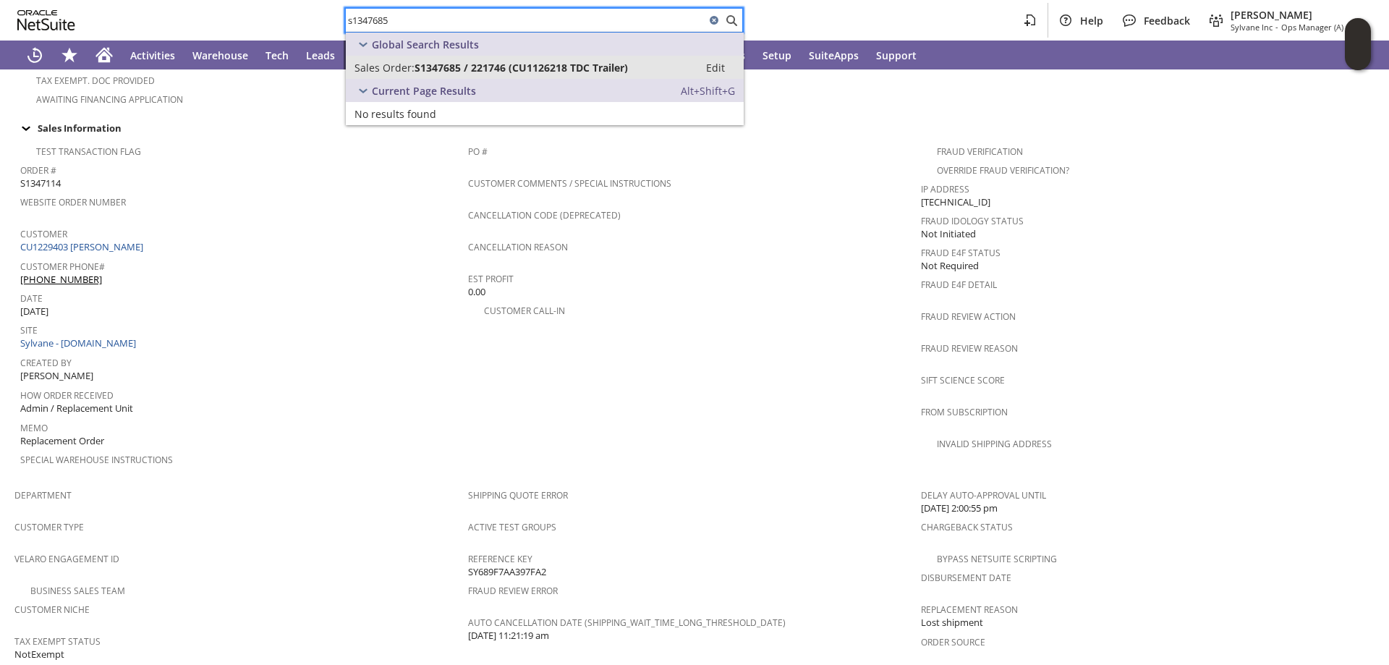
type input "s1347685"
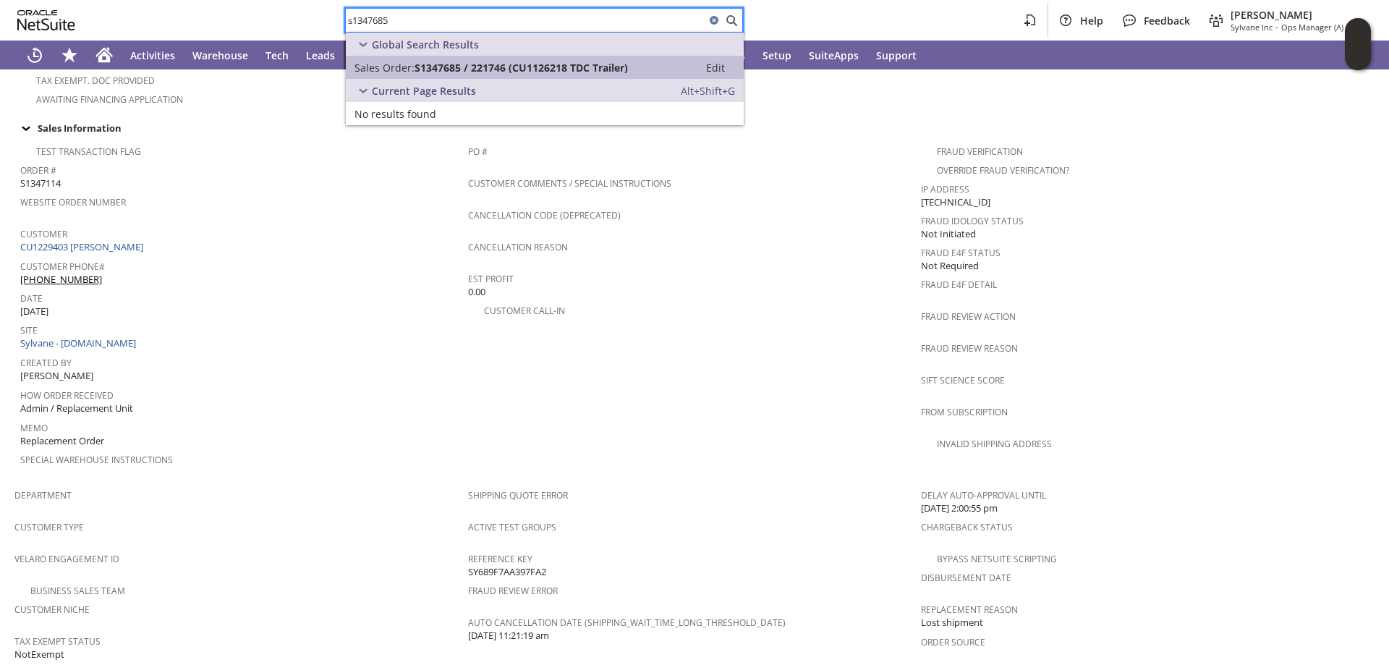
click at [529, 61] on span "S1347685 / 221746 (CU1126218 TDC Trailer)" at bounding box center [520, 68] width 213 height 14
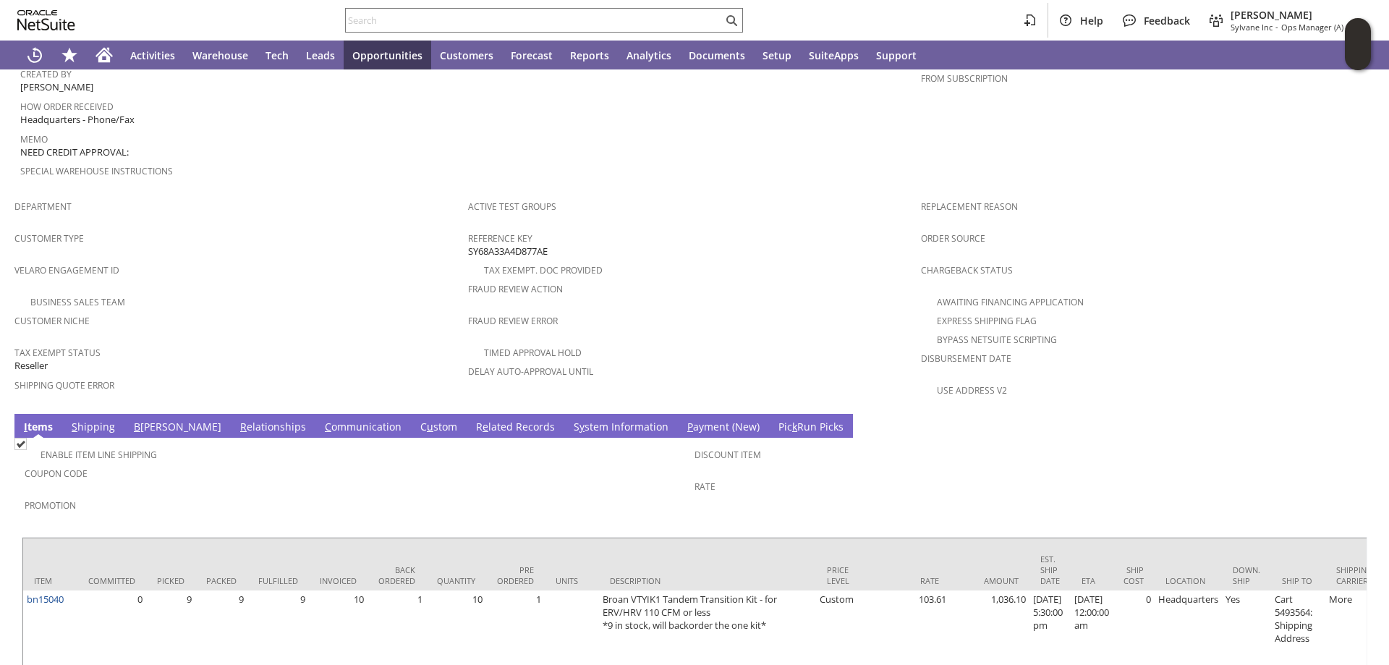
scroll to position [796, 0]
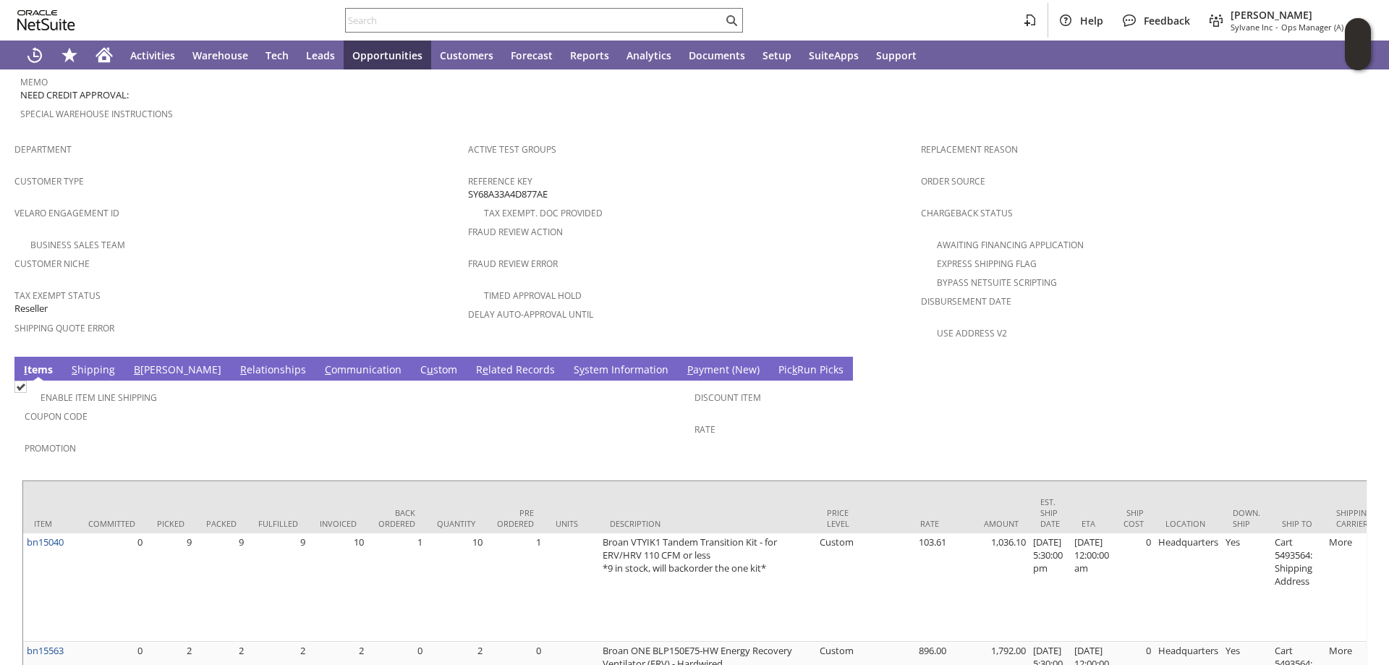
click at [570, 362] on link "S y stem Information" at bounding box center [621, 370] width 102 height 16
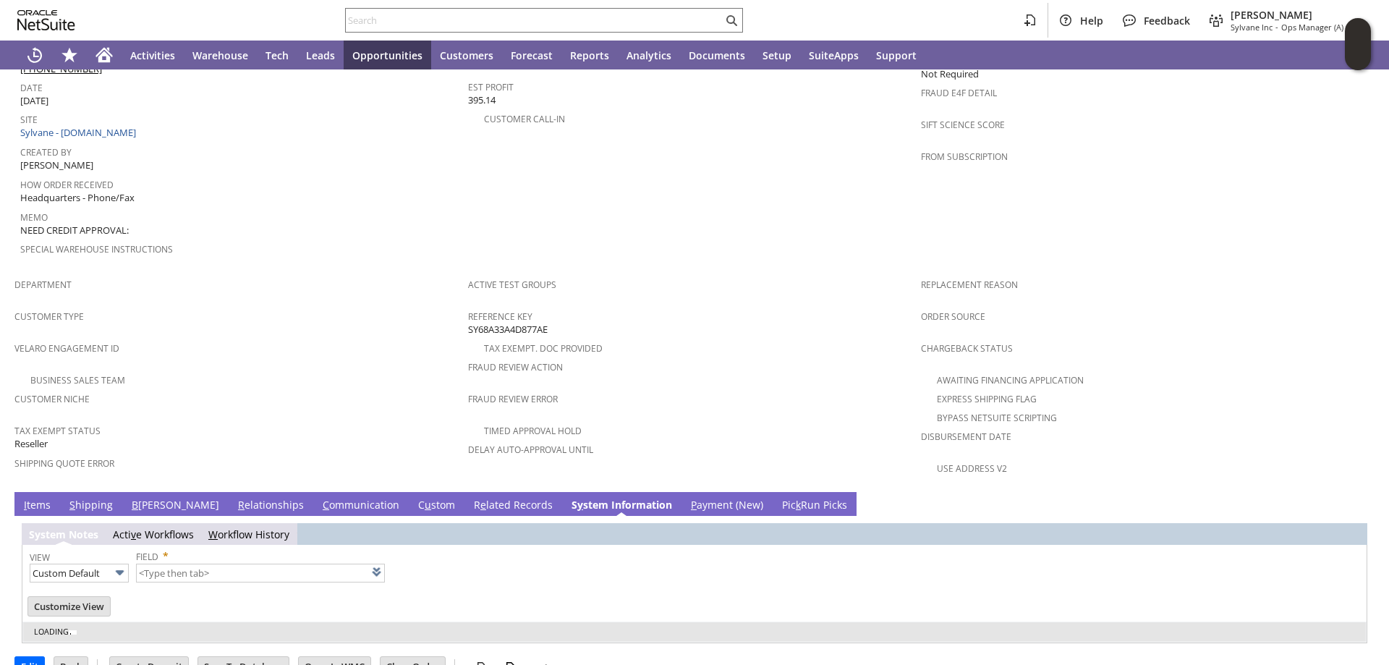
type input "1 to 25 of 76"
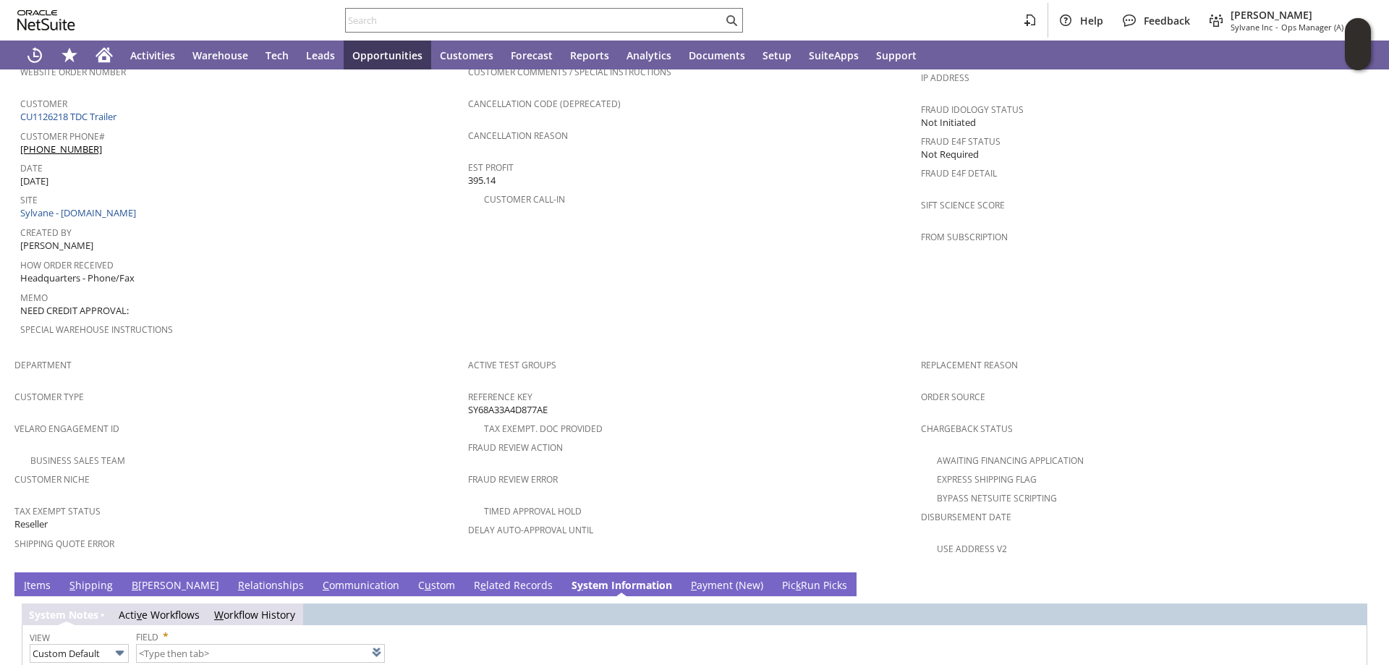
scroll to position [579, 0]
click at [105, 55] on icon "Home" at bounding box center [104, 56] width 12 height 11
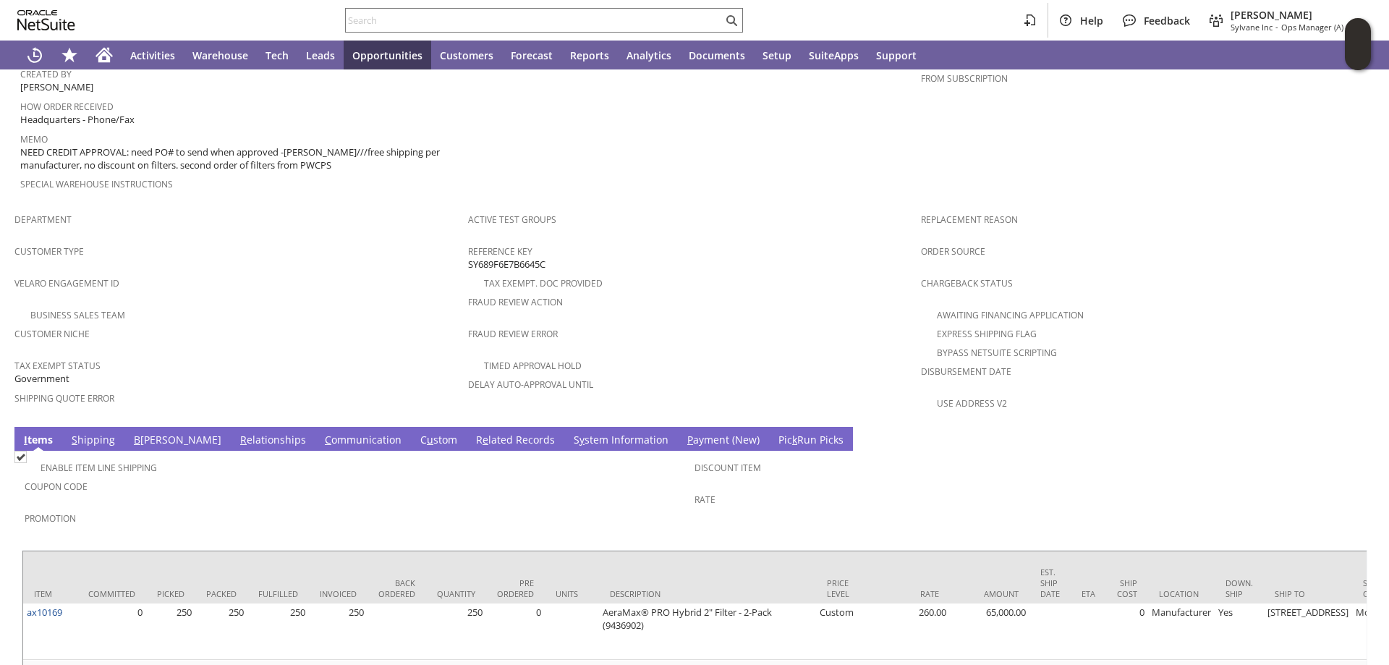
scroll to position [836, 0]
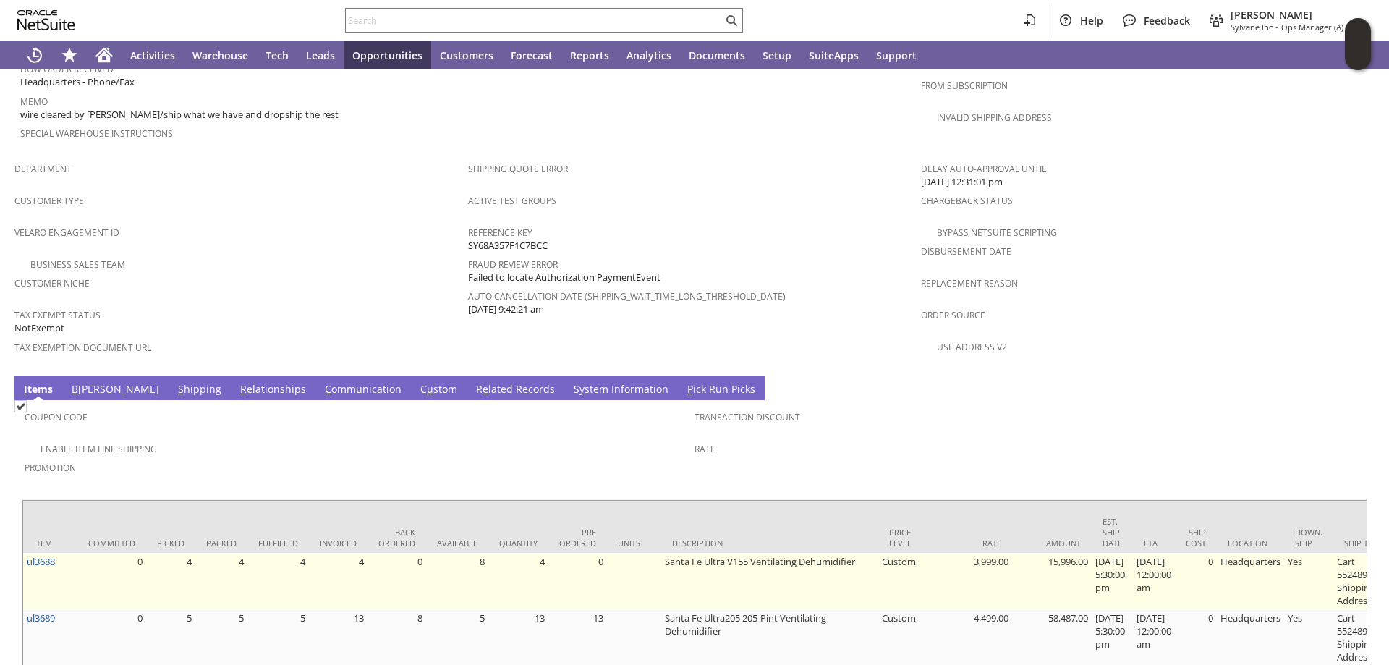
scroll to position [864, 0]
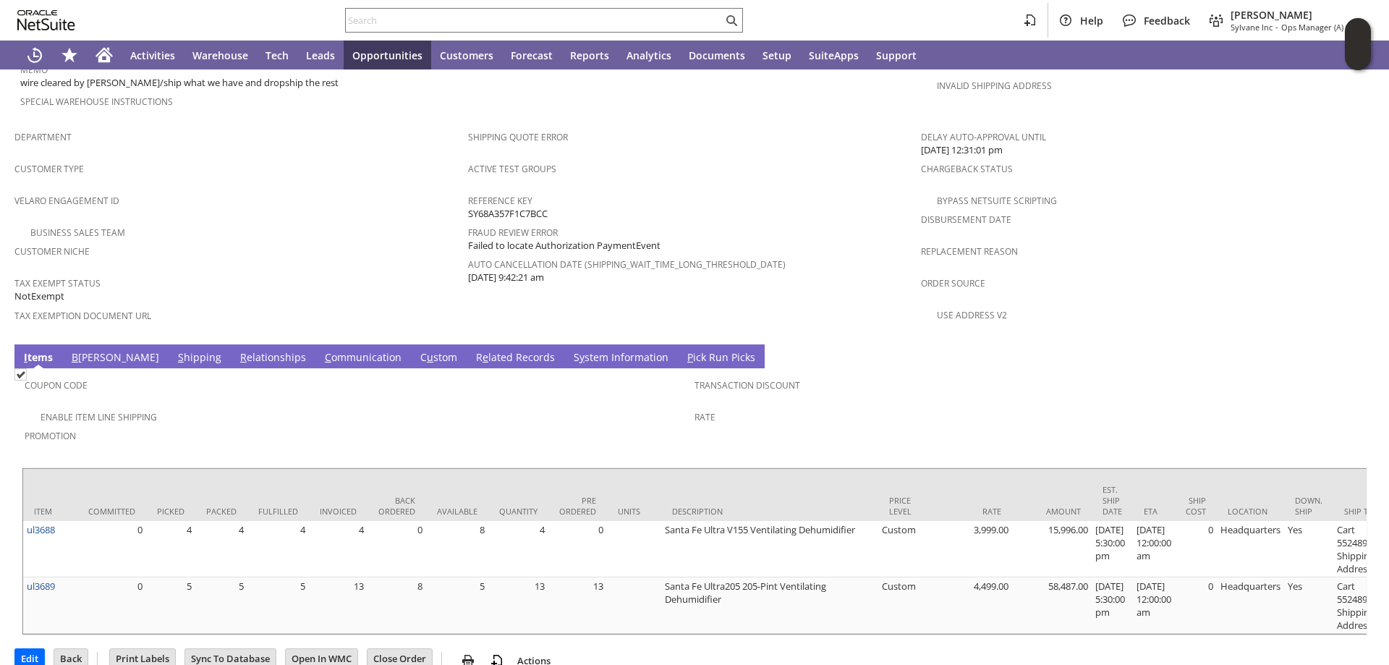
click at [321, 350] on link "C ommunication" at bounding box center [363, 358] width 84 height 16
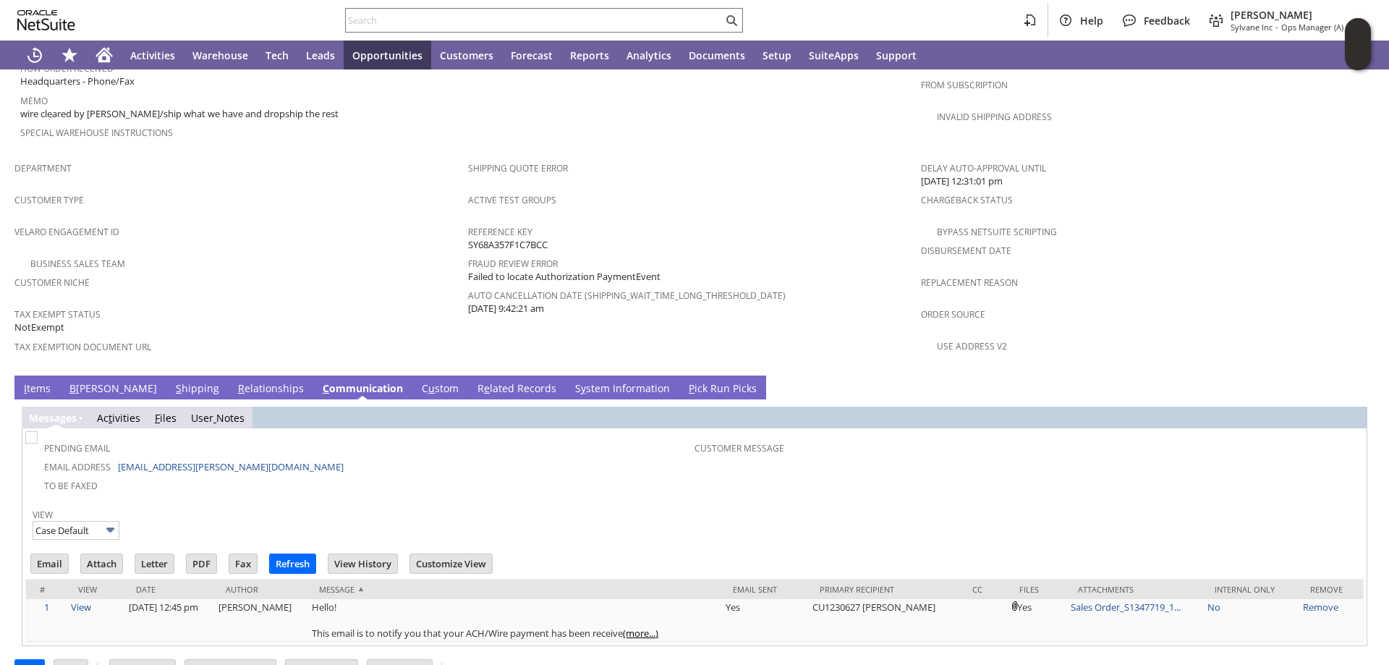
scroll to position [0, 0]
drag, startPoint x: 239, startPoint y: 434, endPoint x: 165, endPoint y: 436, distance: 74.5
click at [164, 456] on td "Email Address sail.ricks@somafina.com" at bounding box center [361, 465] width 666 height 19
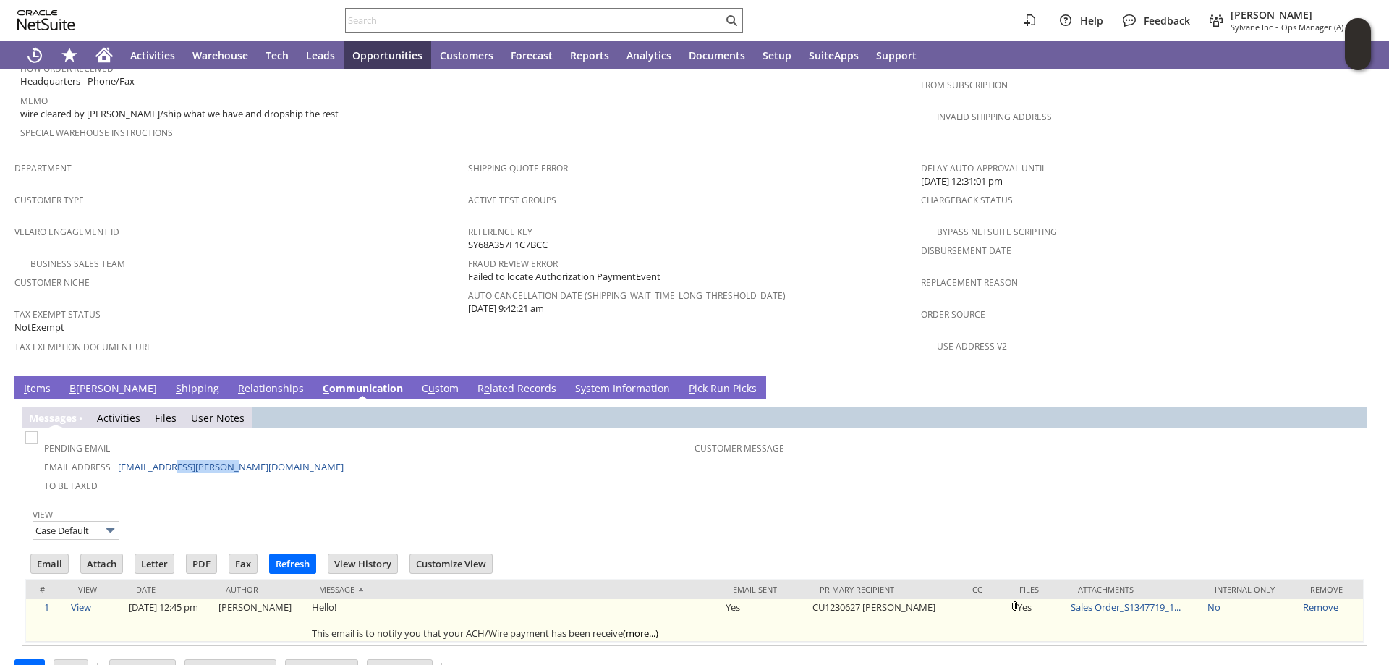
copy link "somafina.com"
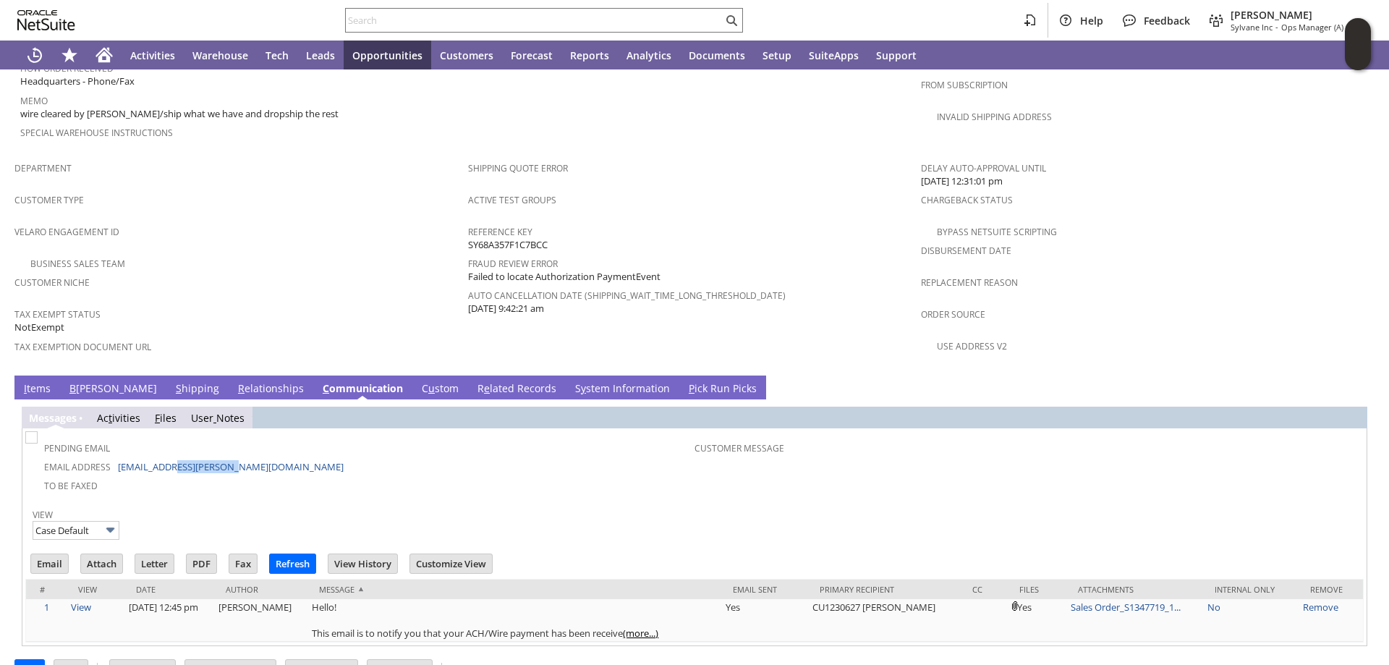
click at [30, 381] on link "I tems" at bounding box center [37, 389] width 34 height 16
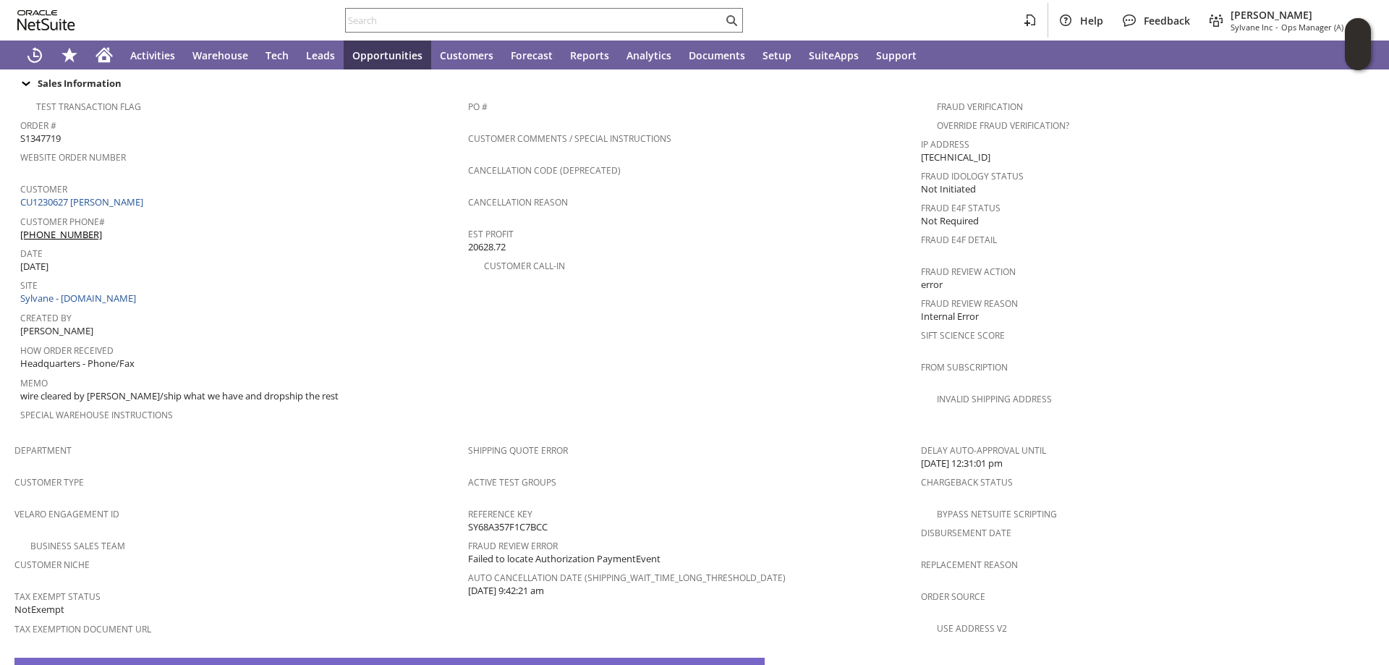
scroll to position [544, 0]
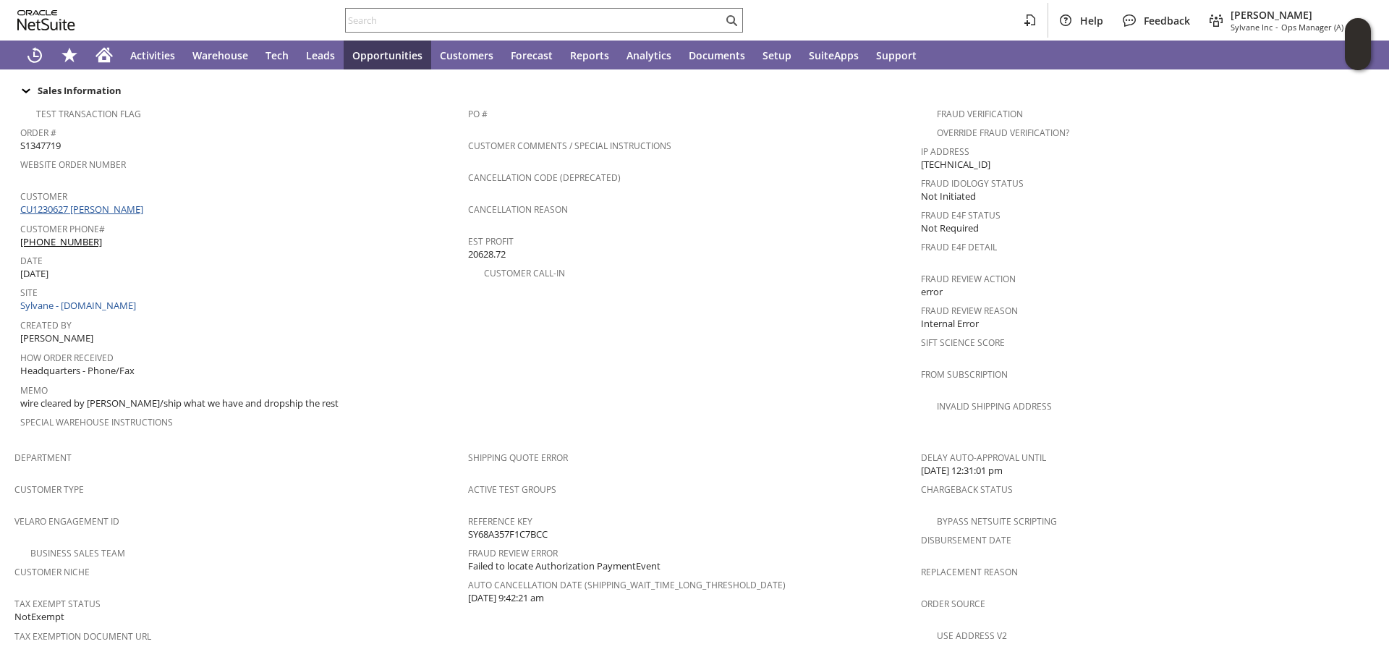
click at [114, 202] on link "CU1230627 [PERSON_NAME]" at bounding box center [83, 208] width 127 height 13
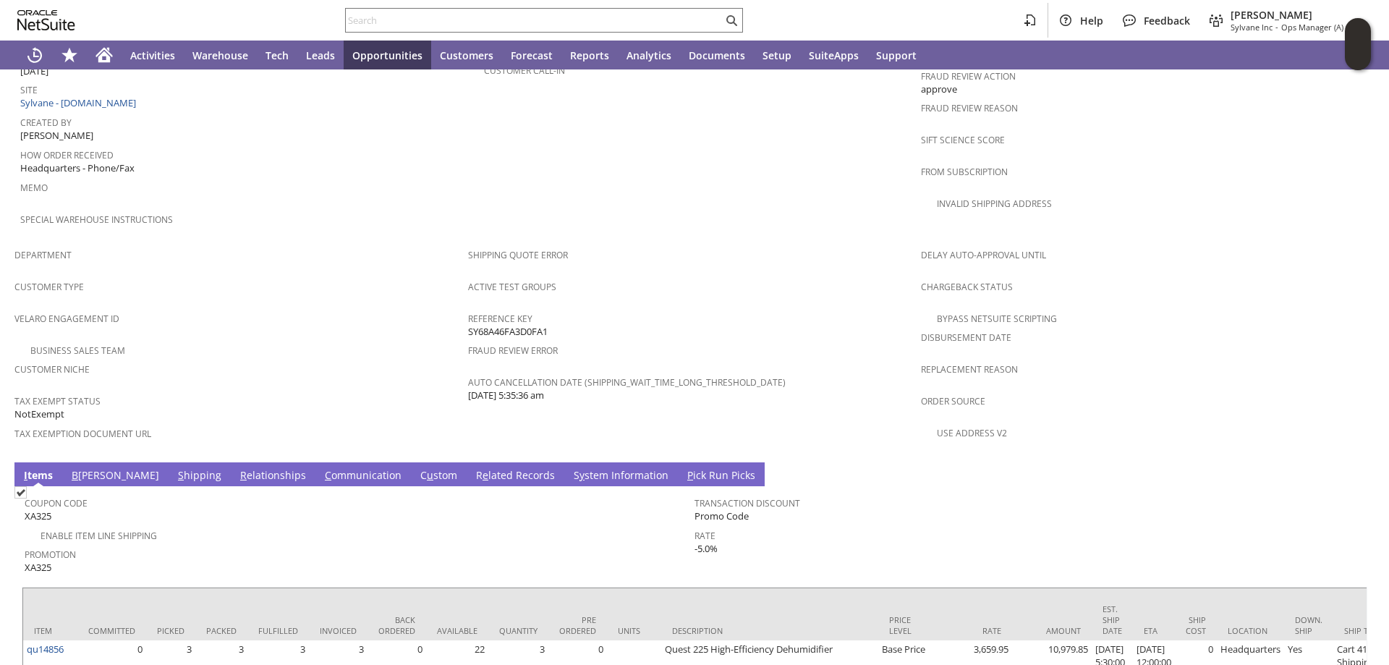
scroll to position [895, 0]
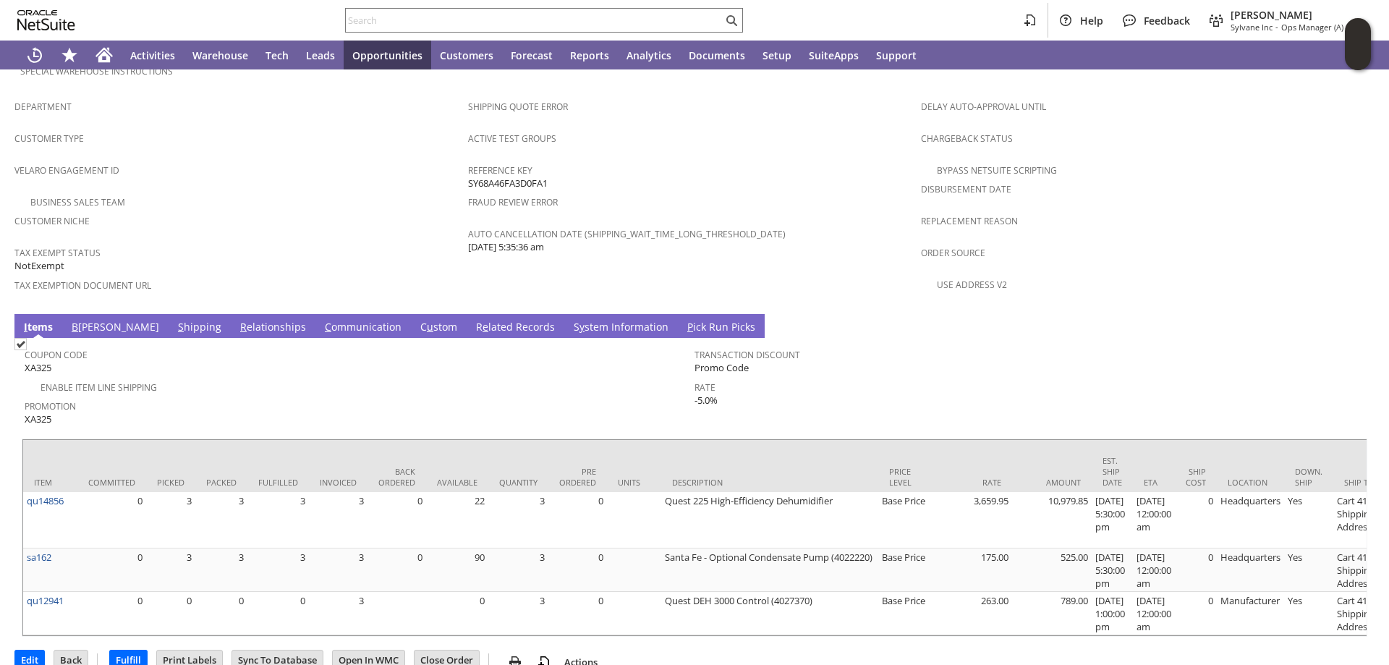
click at [321, 320] on link "C ommunication" at bounding box center [363, 328] width 84 height 16
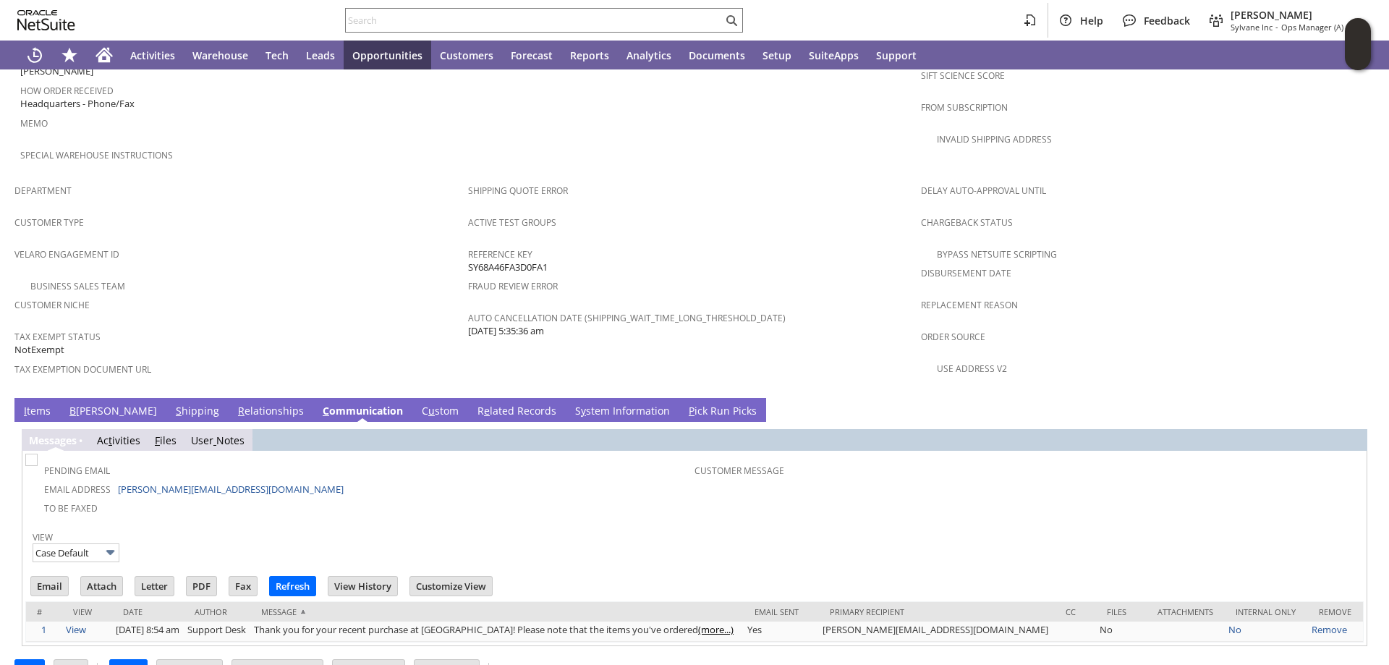
scroll to position [0, 0]
drag, startPoint x: 263, startPoint y: 456, endPoint x: 247, endPoint y: 479, distance: 27.9
click at [145, 479] on td "Email Address john@airsouthmechanical.com" at bounding box center [361, 488] width 666 height 19
copy link "airsouthmechanical.com"
click at [42, 404] on link "I tems" at bounding box center [37, 412] width 34 height 16
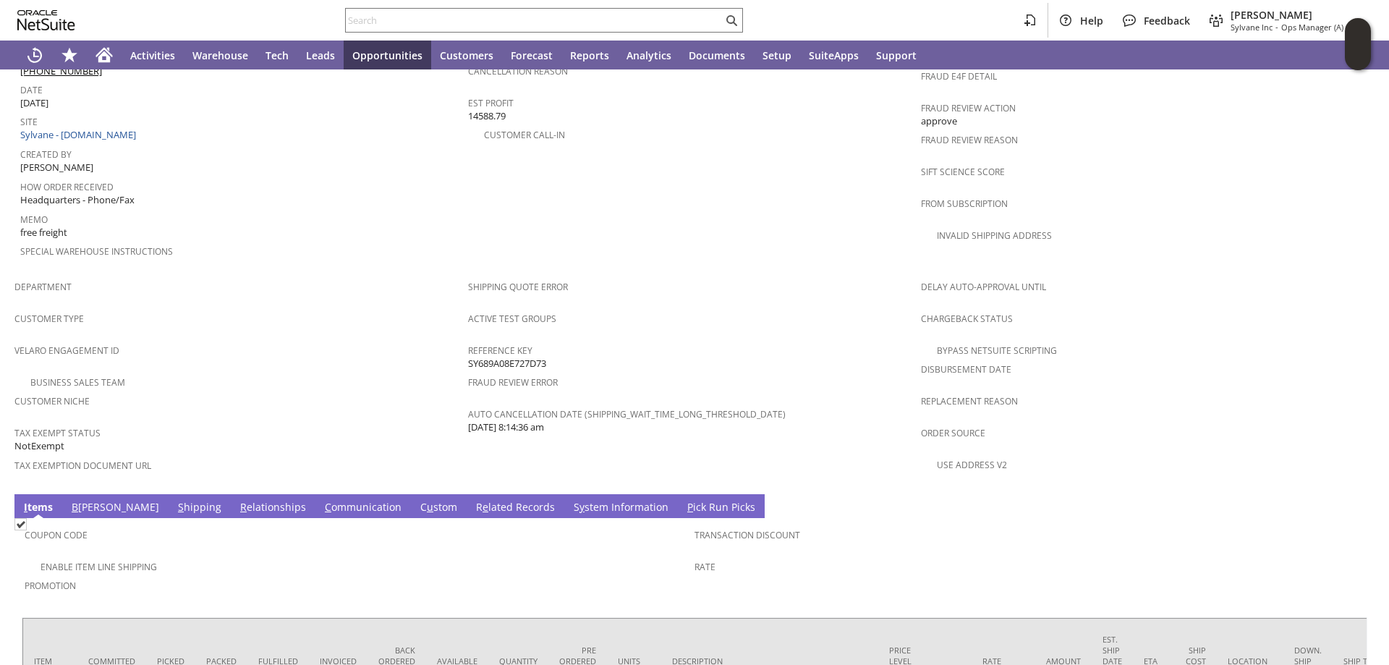
scroll to position [808, 0]
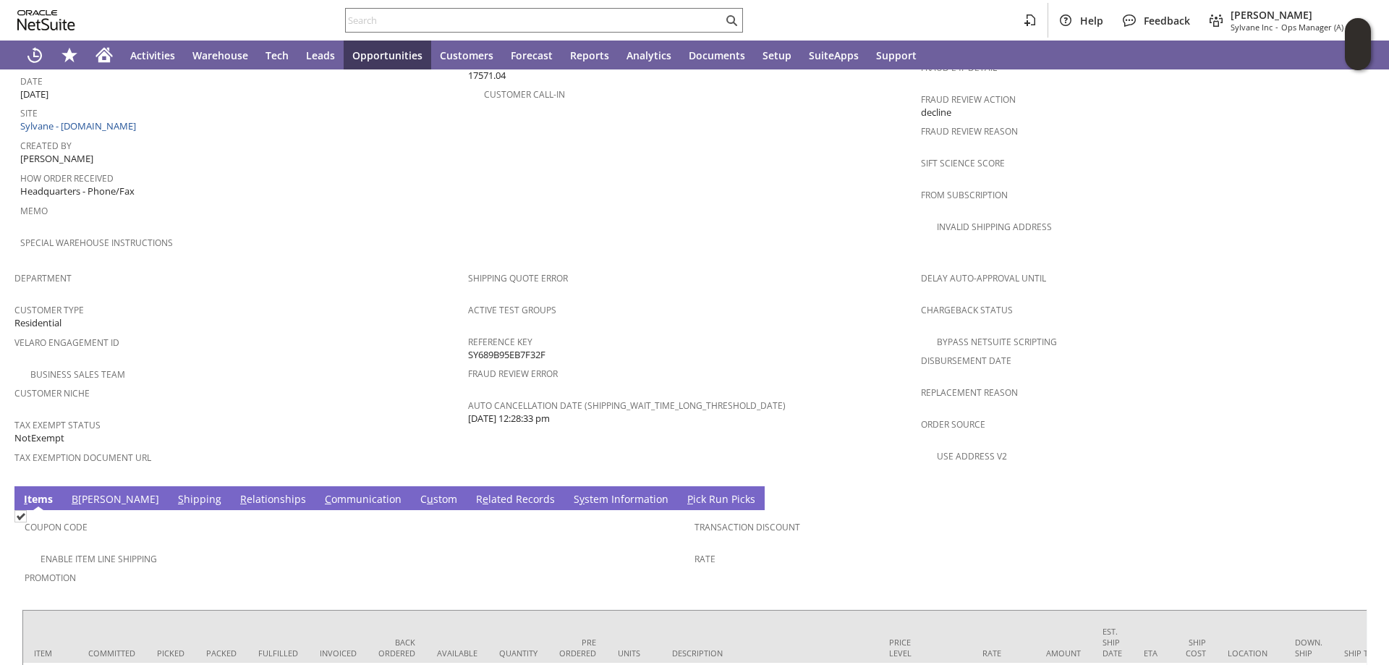
scroll to position [864, 0]
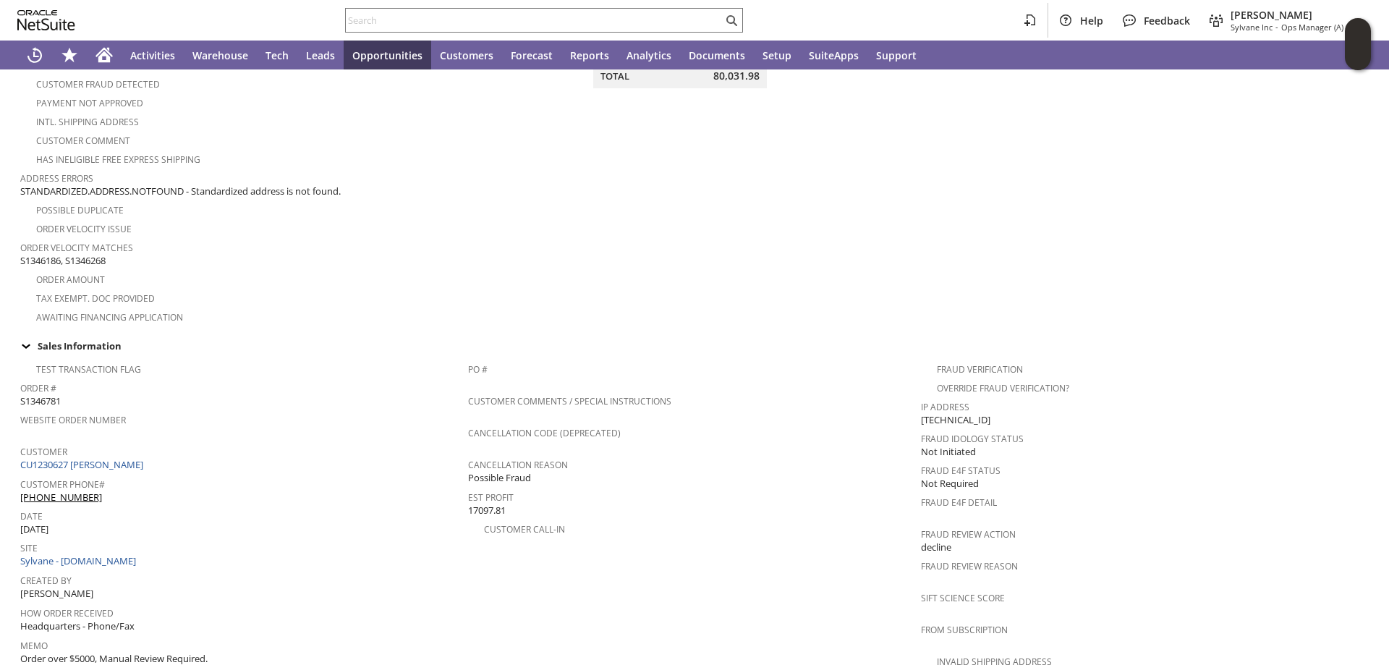
scroll to position [289, 0]
